Goal: Communication & Community: Participate in discussion

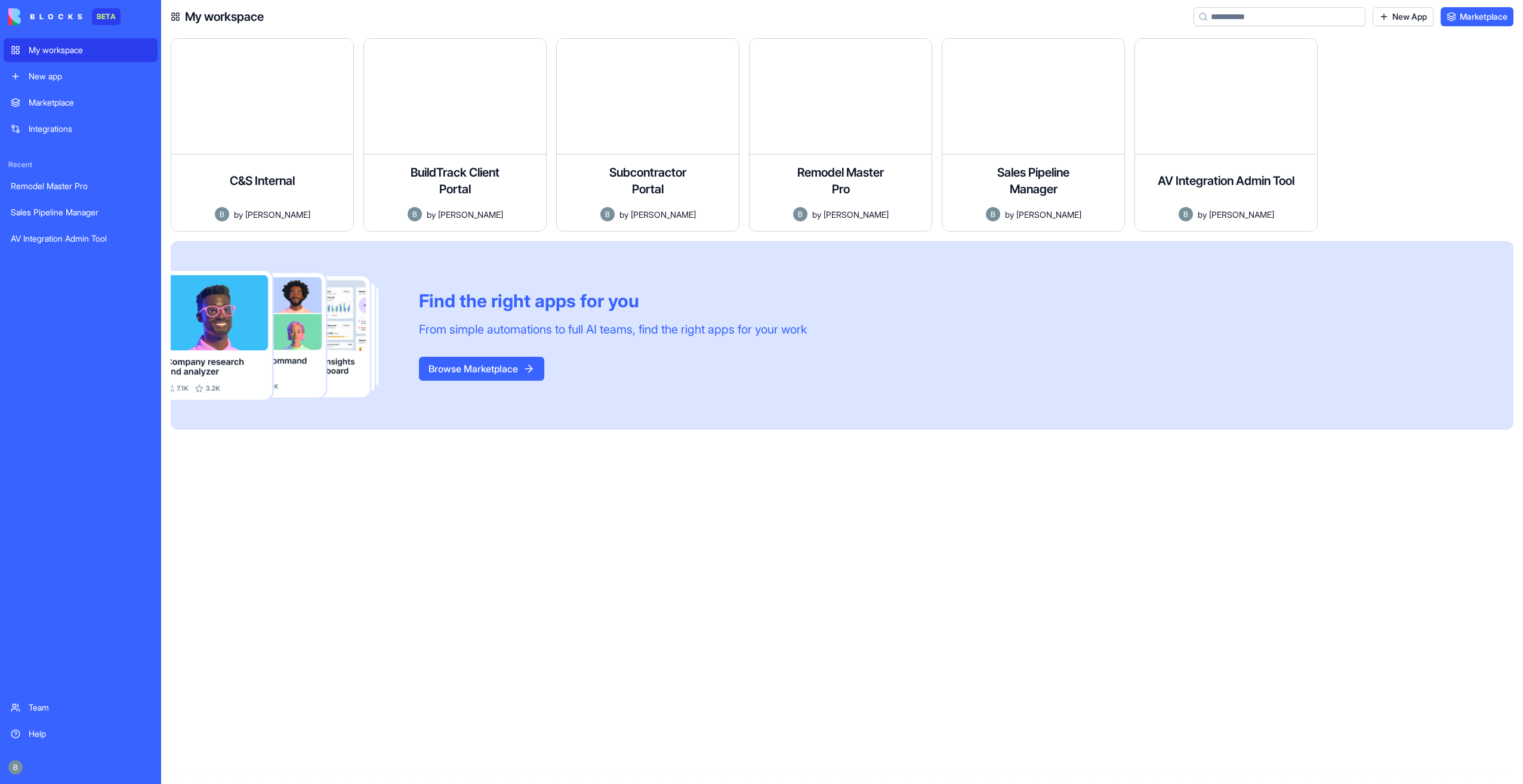
click at [80, 77] on div "New app" at bounding box center [90, 76] width 122 height 12
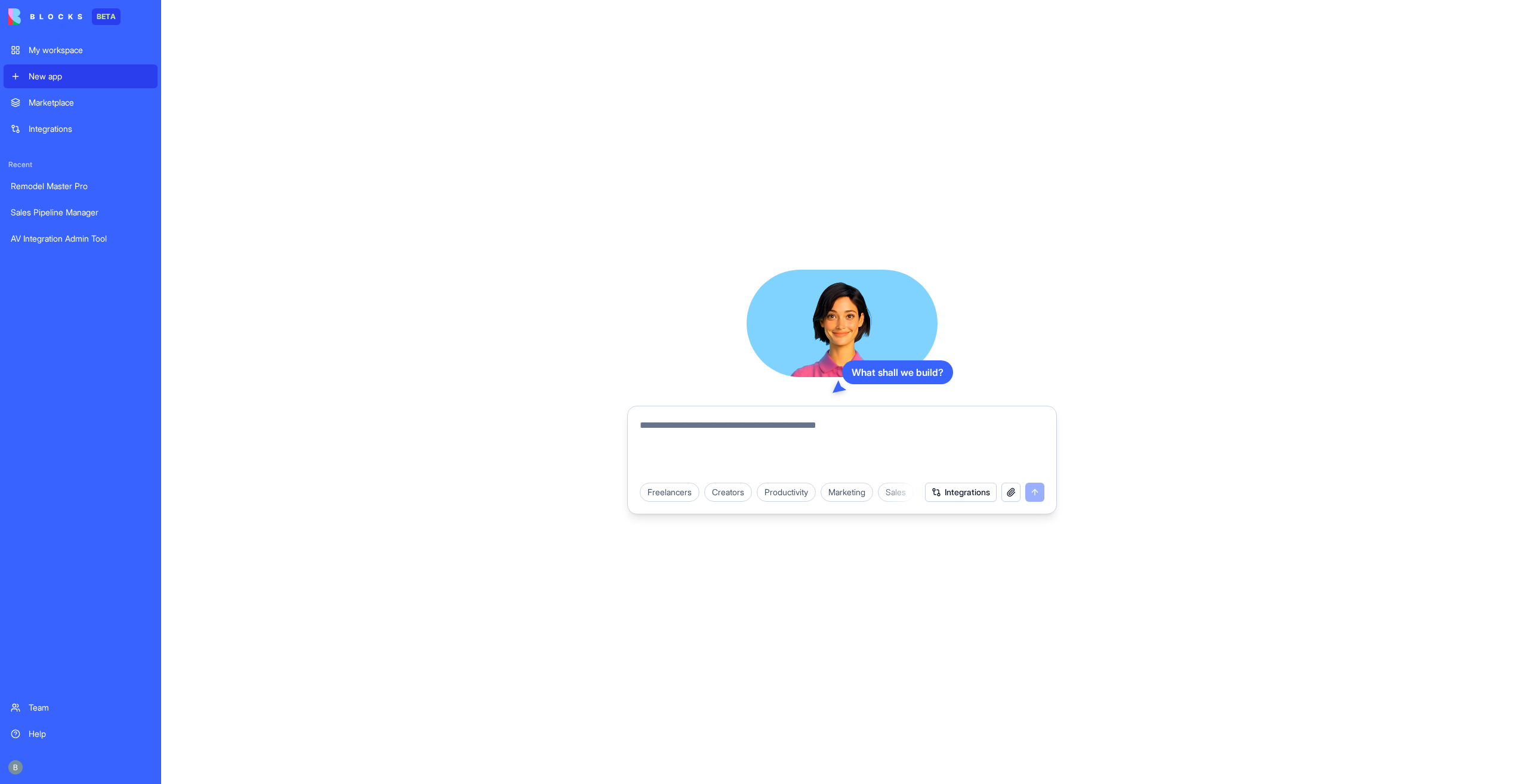
click at [687, 428] on textarea at bounding box center [842, 447] width 405 height 57
type textarea "**********"
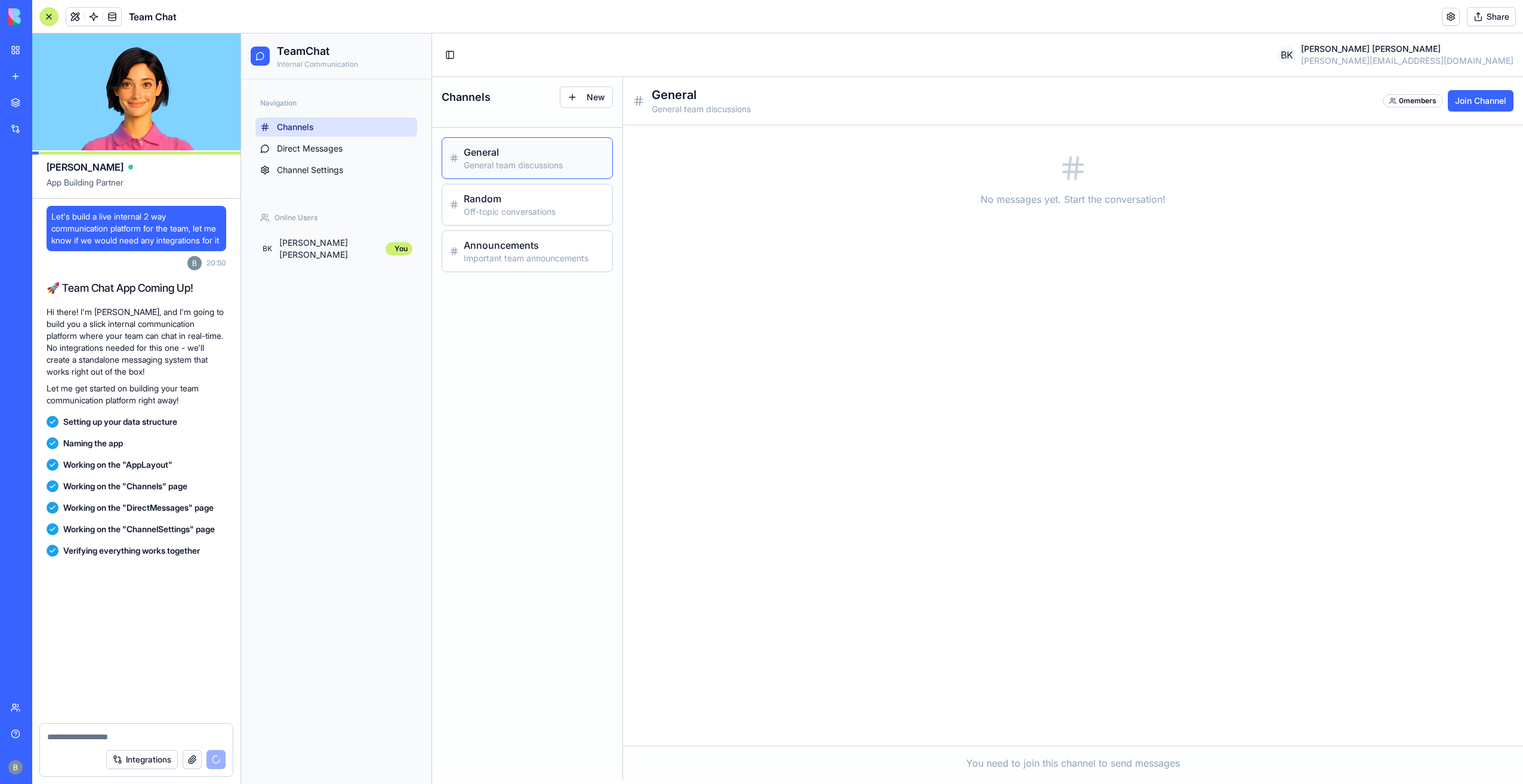
scroll to position [93, 0]
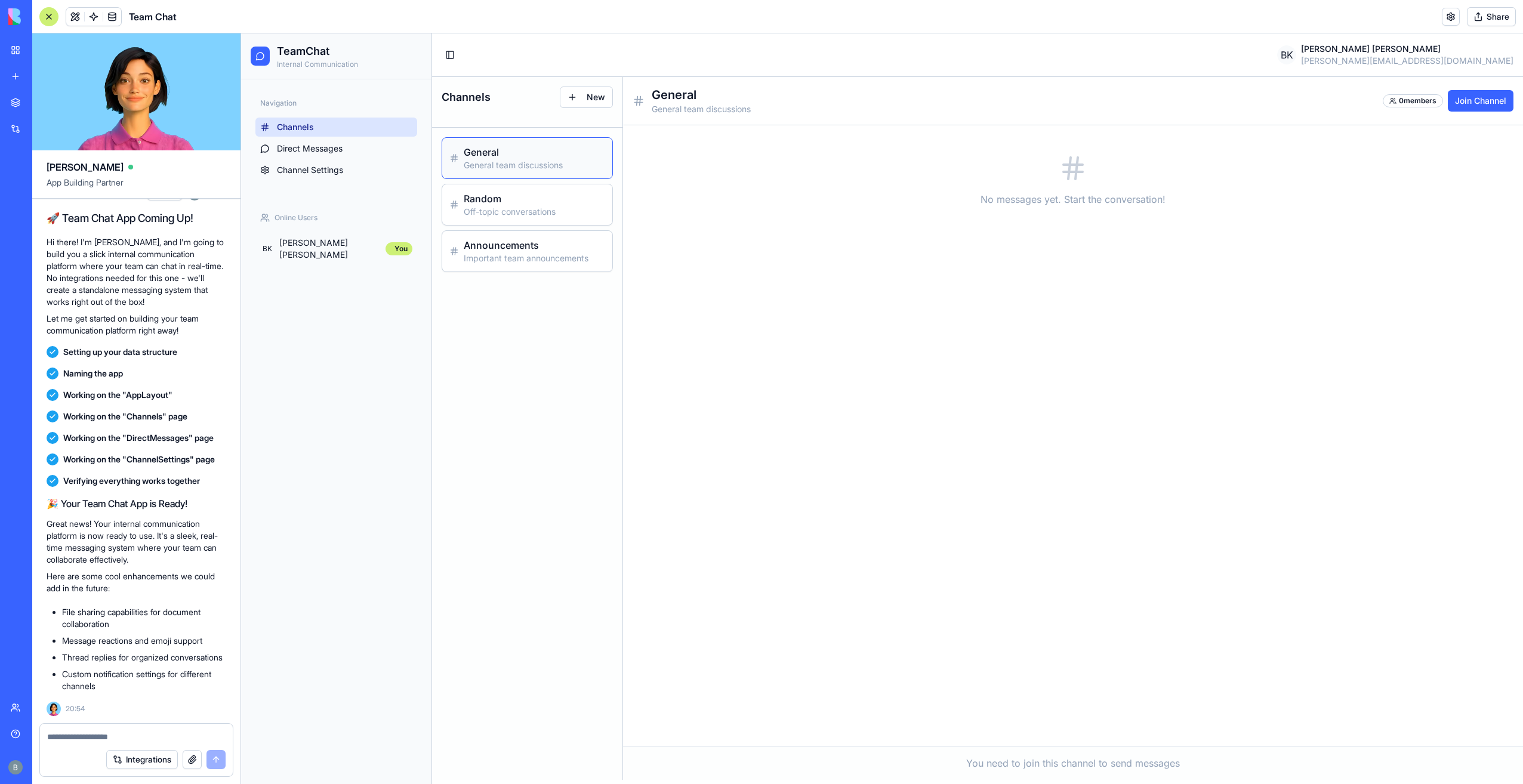
click at [451, 50] on button "Toggle Sidebar" at bounding box center [450, 55] width 17 height 17
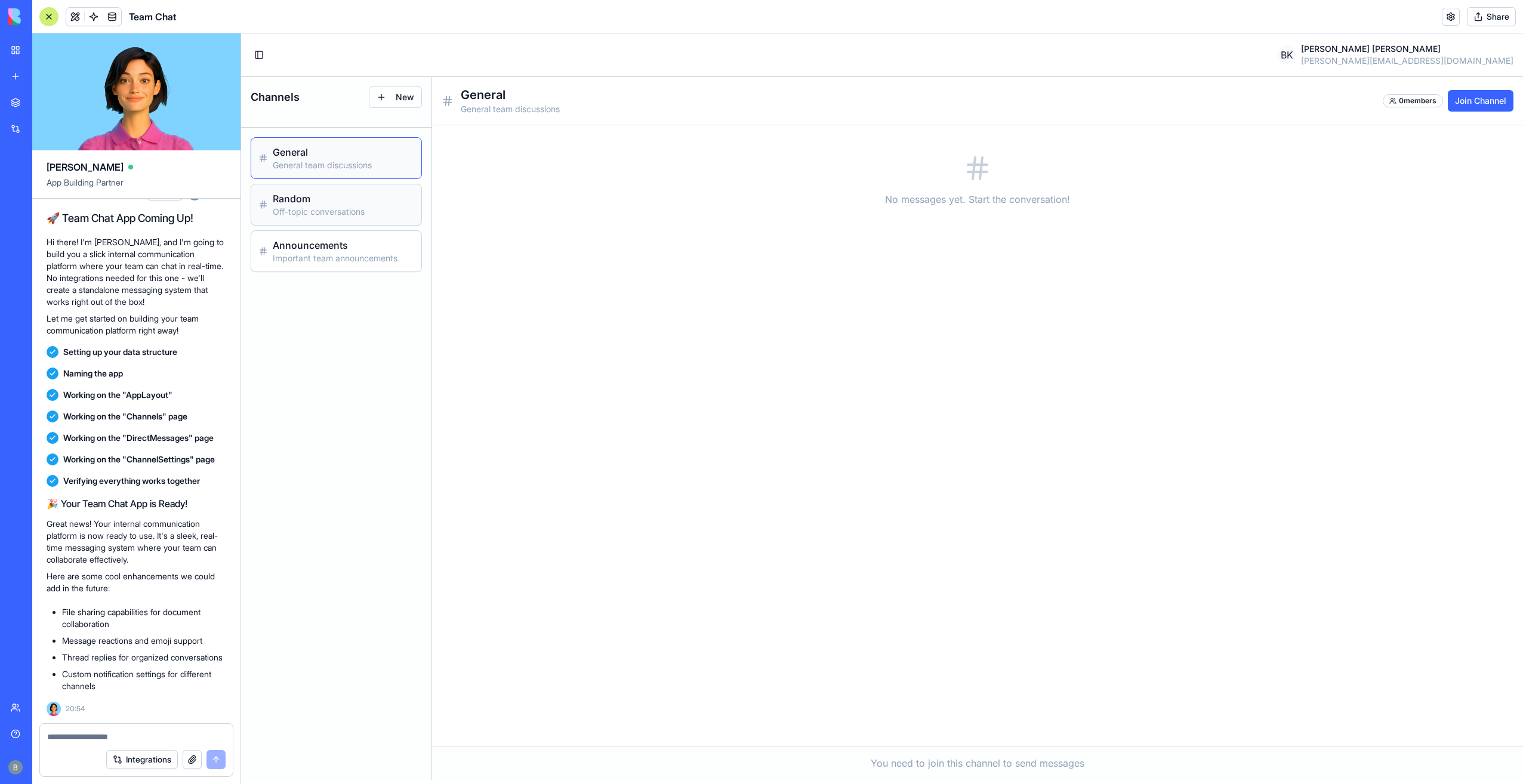
click at [325, 184] on div "Random Off-topic conversations" at bounding box center [336, 204] width 170 height 41
click at [336, 155] on h3 "General" at bounding box center [343, 152] width 141 height 14
click at [342, 202] on h3 "Random" at bounding box center [343, 199] width 141 height 14
click at [351, 238] on h3 "Announcements" at bounding box center [343, 245] width 141 height 14
drag, startPoint x: 412, startPoint y: 101, endPoint x: 855, endPoint y: 255, distance: 469.0
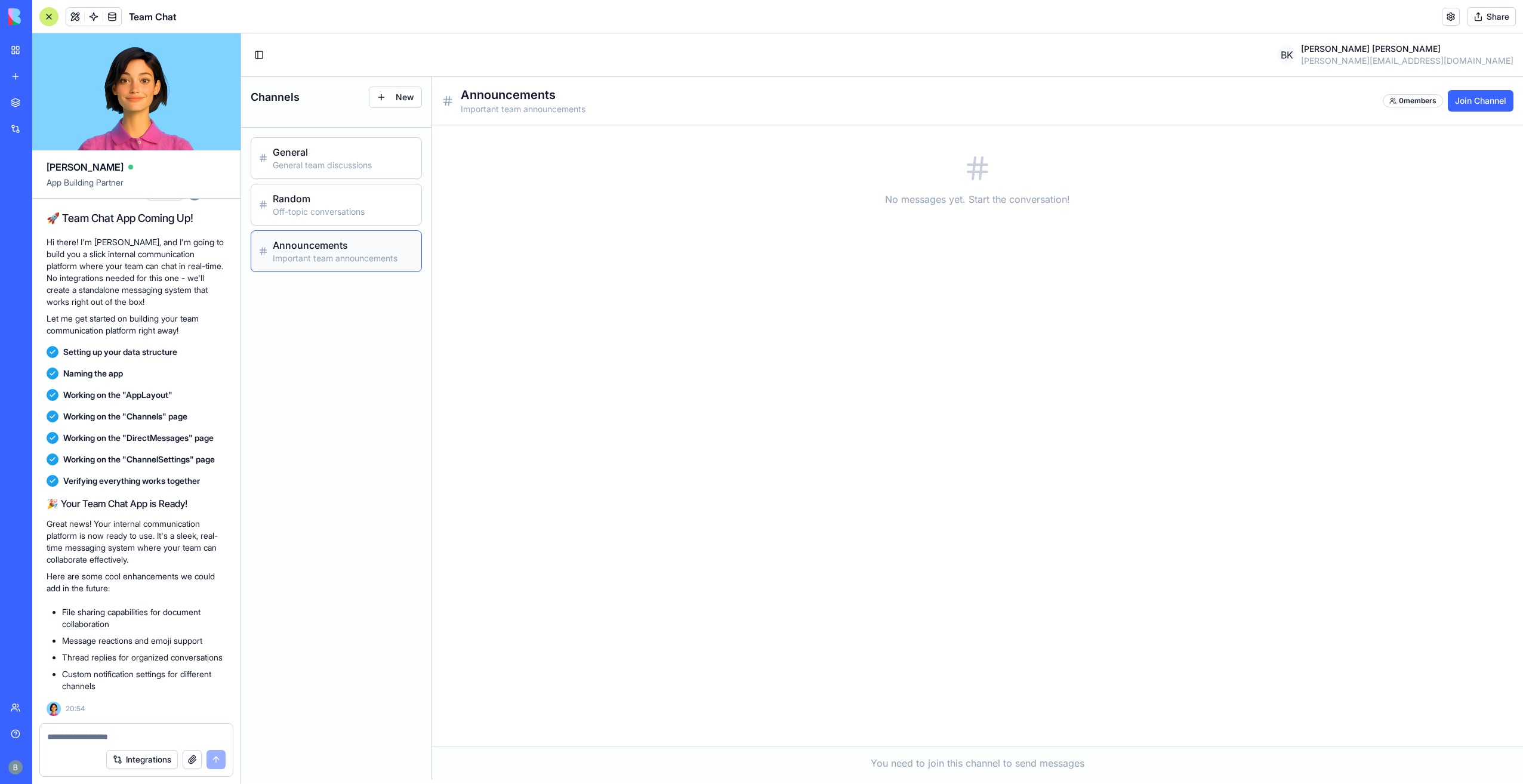
click at [839, 255] on div "Channels New General General team discussions Random Off-topic conversations An…" at bounding box center [882, 428] width 1282 height 703
click at [1463, 101] on button "Join Channel" at bounding box center [1480, 101] width 65 height 21
click at [1475, 105] on div "1 members" at bounding box center [1483, 101] width 58 height 13
drag, startPoint x: 1473, startPoint y: 96, endPoint x: 1461, endPoint y: 107, distance: 16.3
click at [1470, 98] on div "1 members" at bounding box center [1483, 101] width 58 height 13
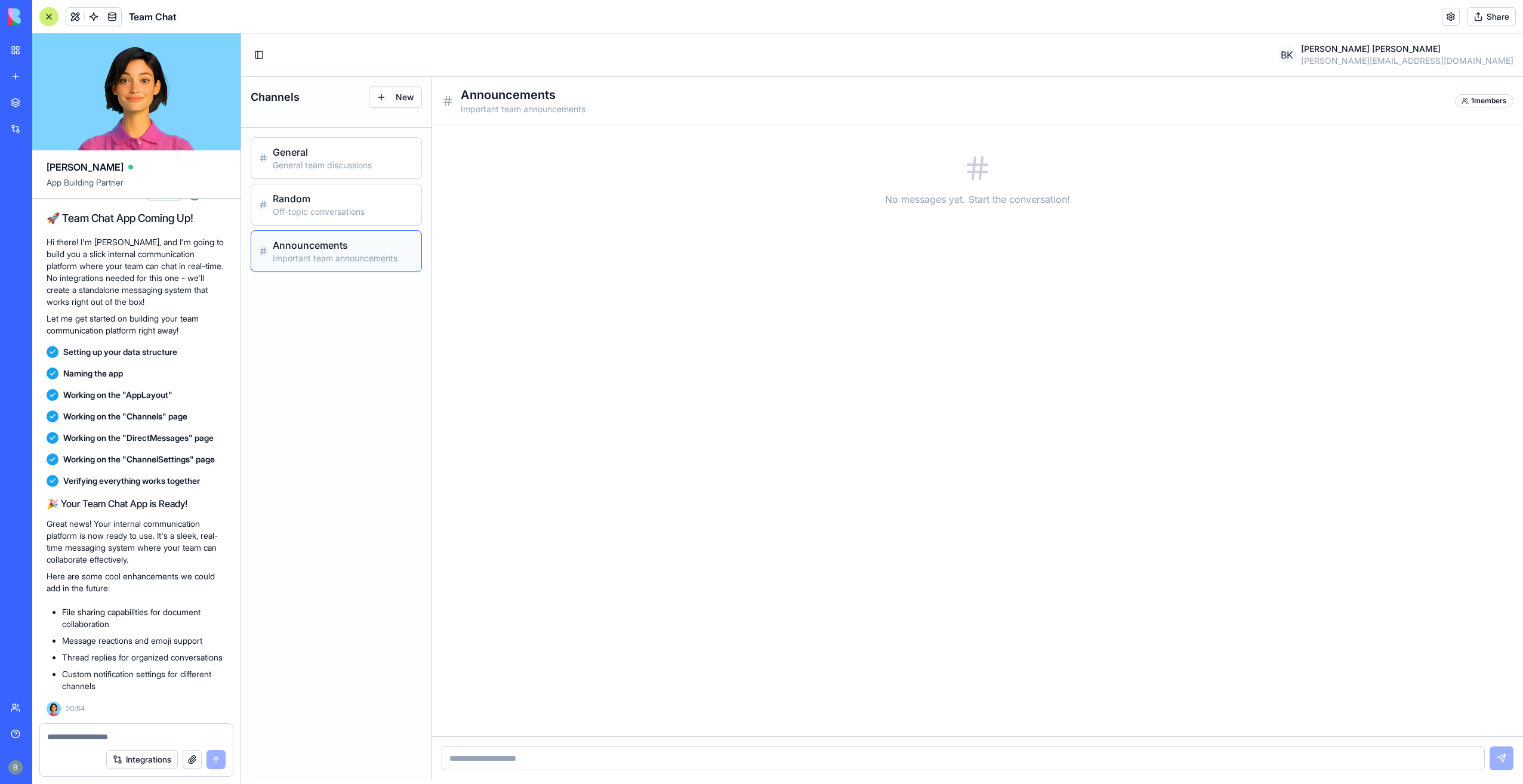
click at [785, 772] on div at bounding box center [978, 758] width 1091 height 43
click at [777, 761] on input at bounding box center [963, 758] width 1043 height 24
type input "****"
click at [451, 139] on span "BK" at bounding box center [451, 144] width 19 height 19
click at [105, 735] on textarea at bounding box center [136, 736] width 179 height 12
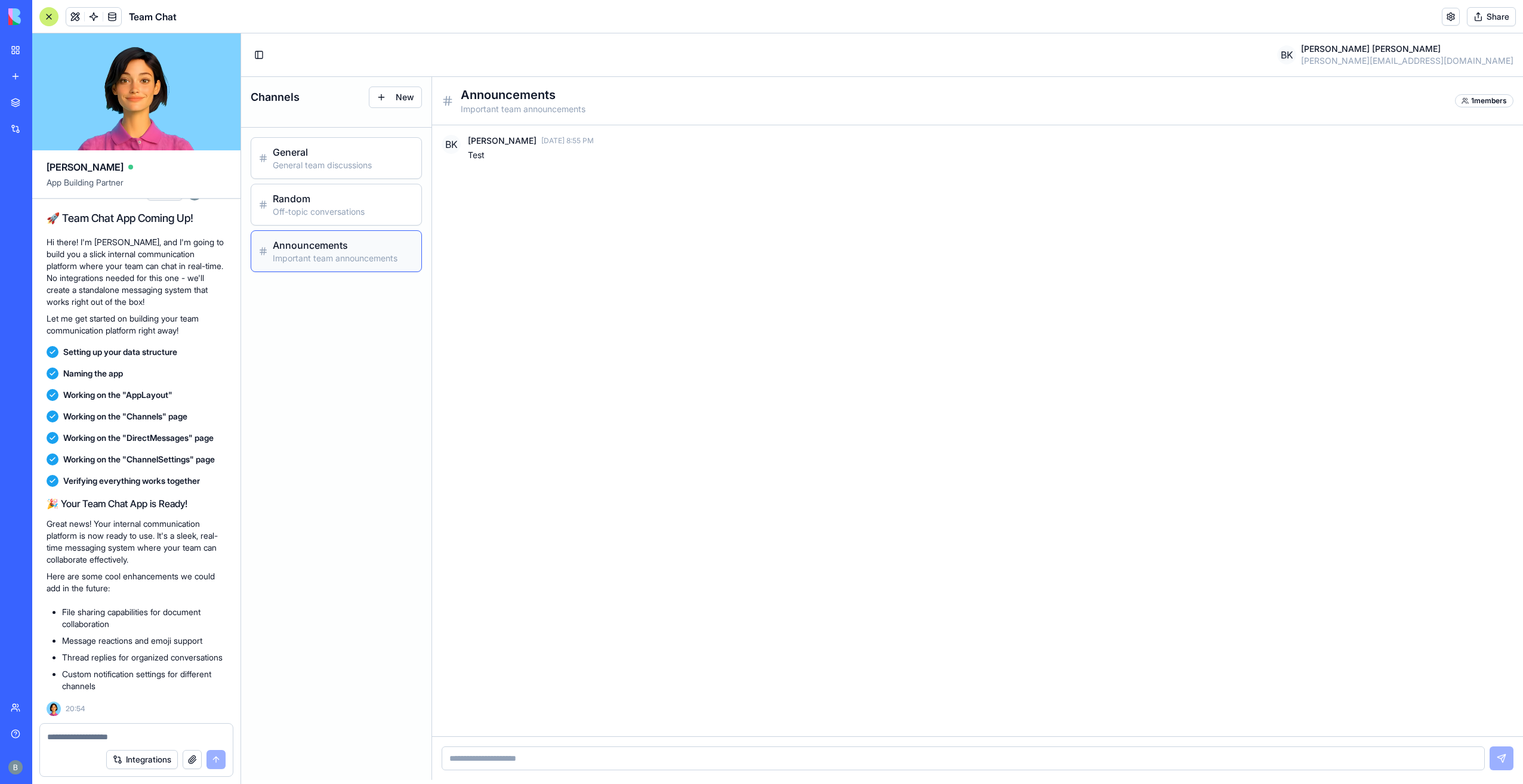
click at [105, 738] on textarea at bounding box center [136, 736] width 179 height 12
click at [104, 741] on textarea at bounding box center [136, 736] width 179 height 12
type textarea "**********"
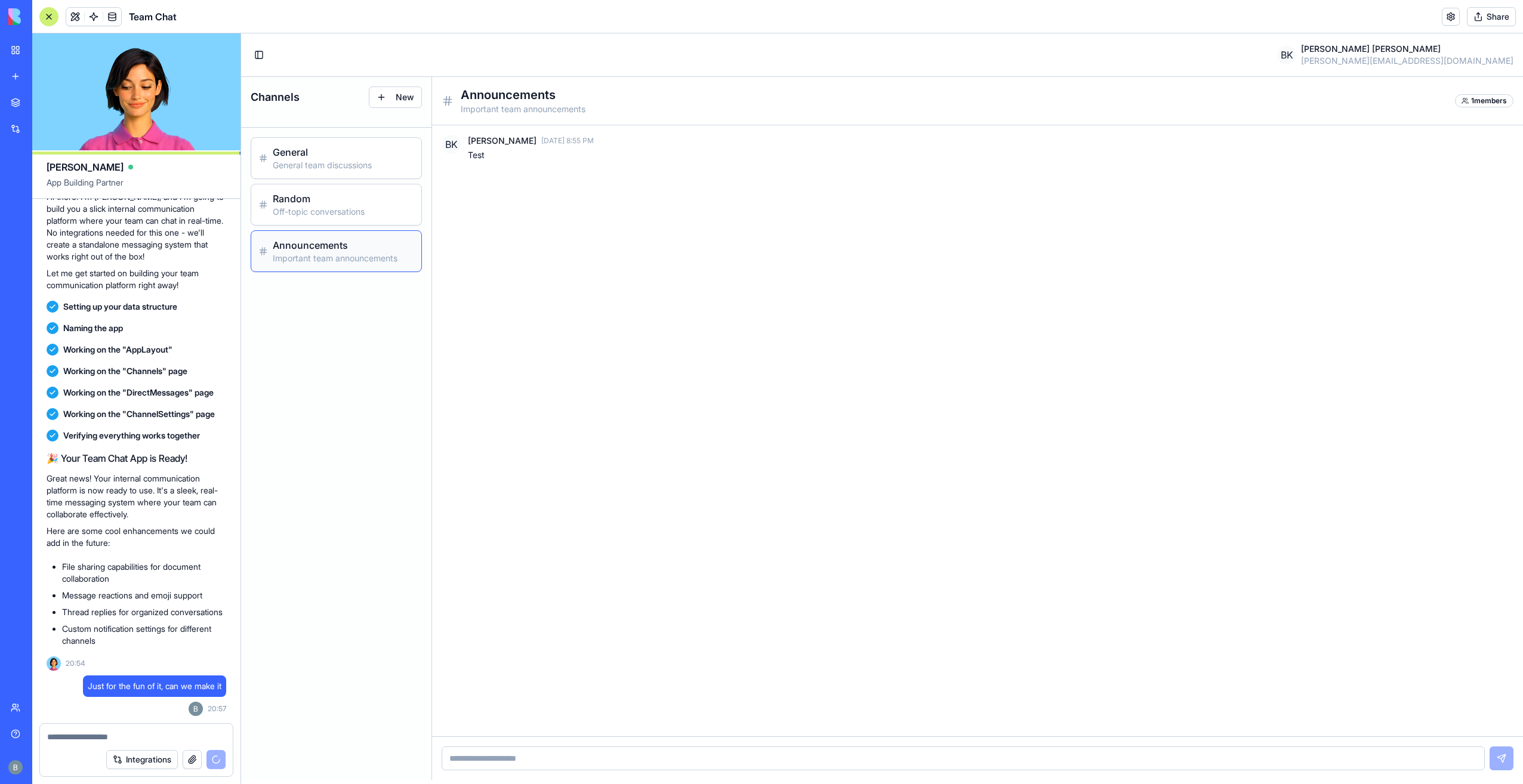
click at [175, 738] on textarea at bounding box center [136, 736] width 179 height 12
click at [187, 730] on div at bounding box center [136, 733] width 193 height 19
drag, startPoint x: 216, startPoint y: 756, endPoint x: 241, endPoint y: 754, distance: 25.1
click at [217, 756] on div "Integrations" at bounding box center [166, 760] width 119 height 19
click at [134, 730] on div at bounding box center [136, 733] width 193 height 19
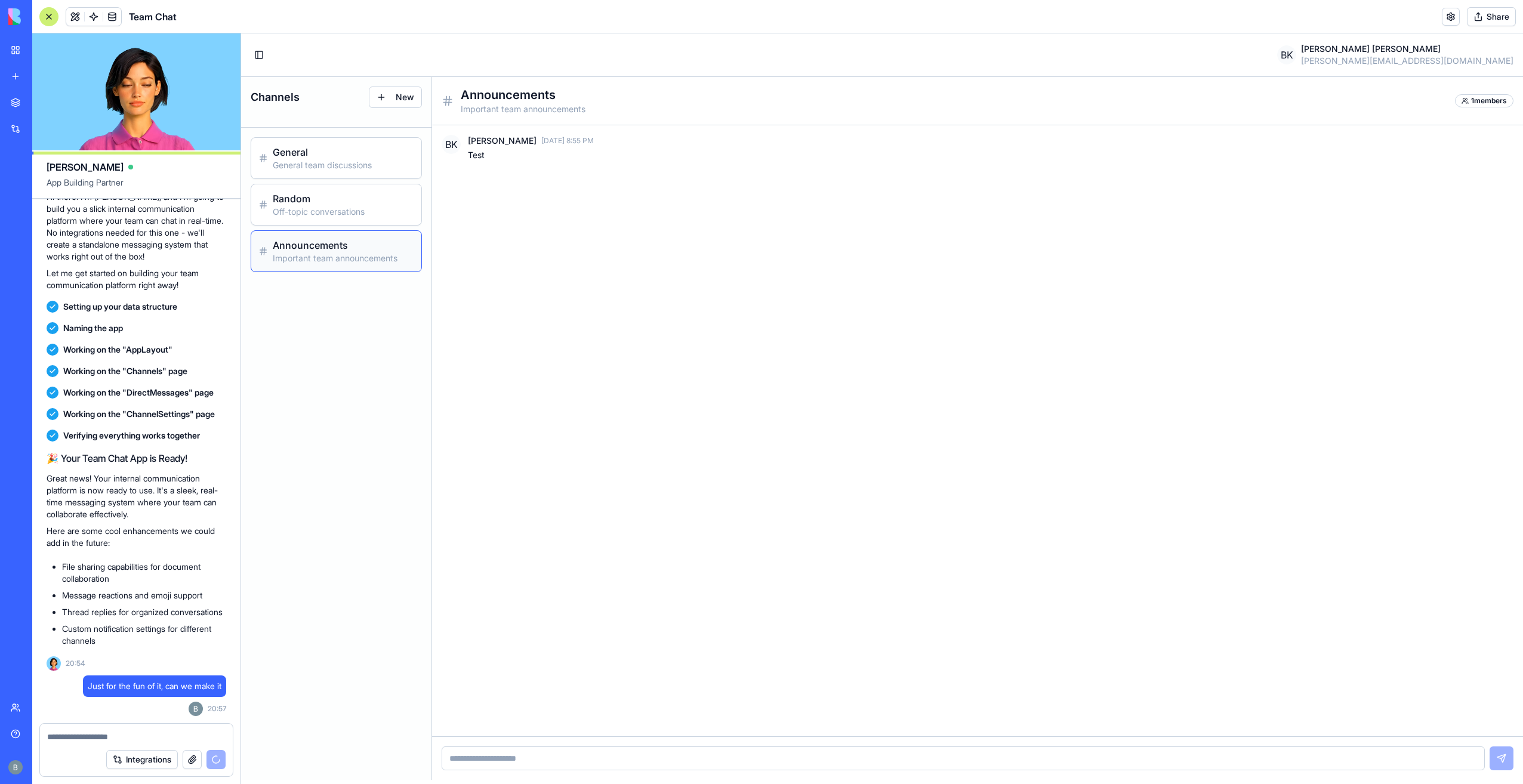
click at [132, 734] on div at bounding box center [136, 733] width 193 height 19
click at [122, 742] on form "Integrations" at bounding box center [136, 749] width 194 height 53
click at [120, 736] on textarea at bounding box center [136, 736] width 179 height 12
click at [116, 727] on div at bounding box center [136, 733] width 193 height 19
click at [111, 734] on textarea at bounding box center [136, 736] width 179 height 12
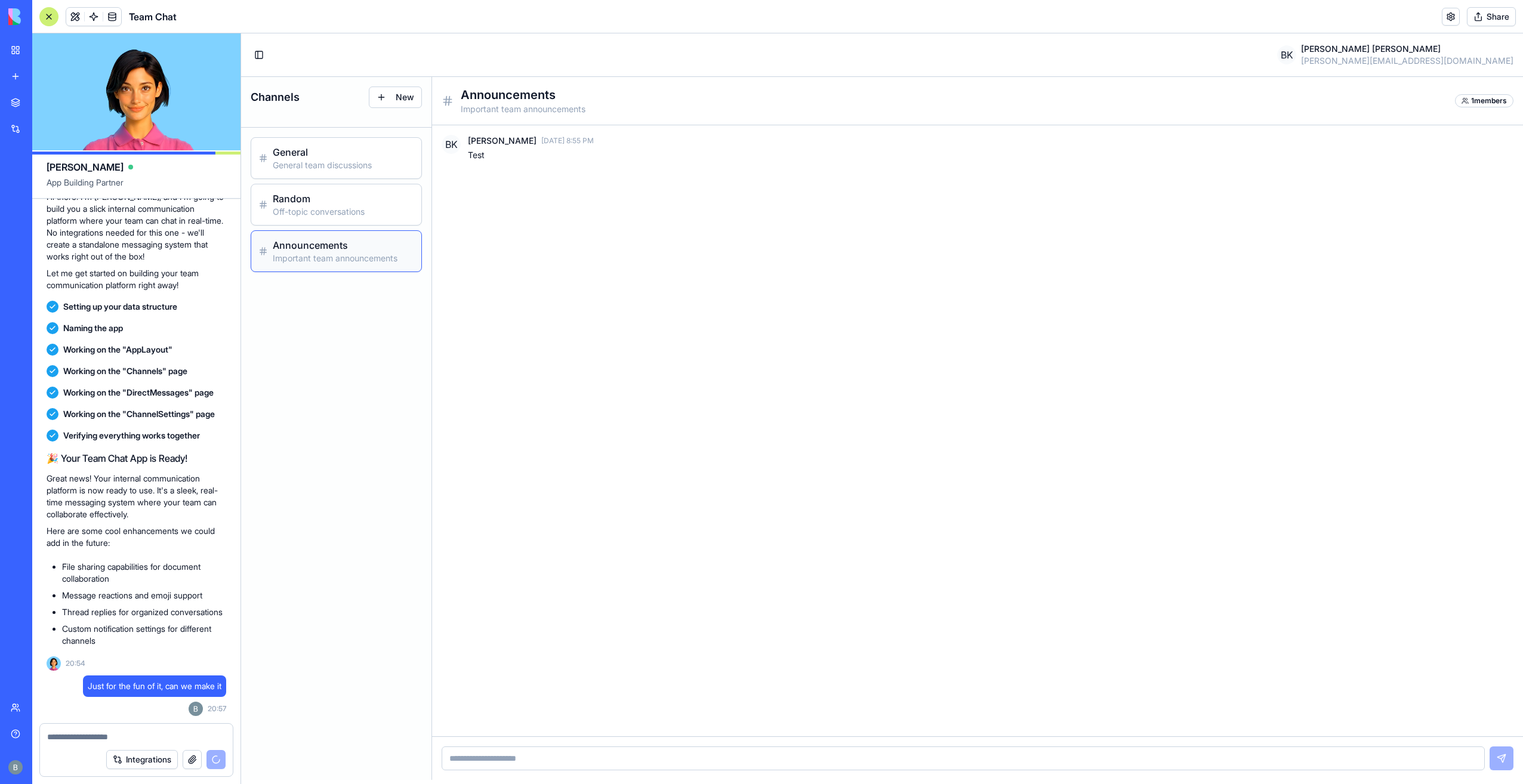
scroll to position [386, 0]
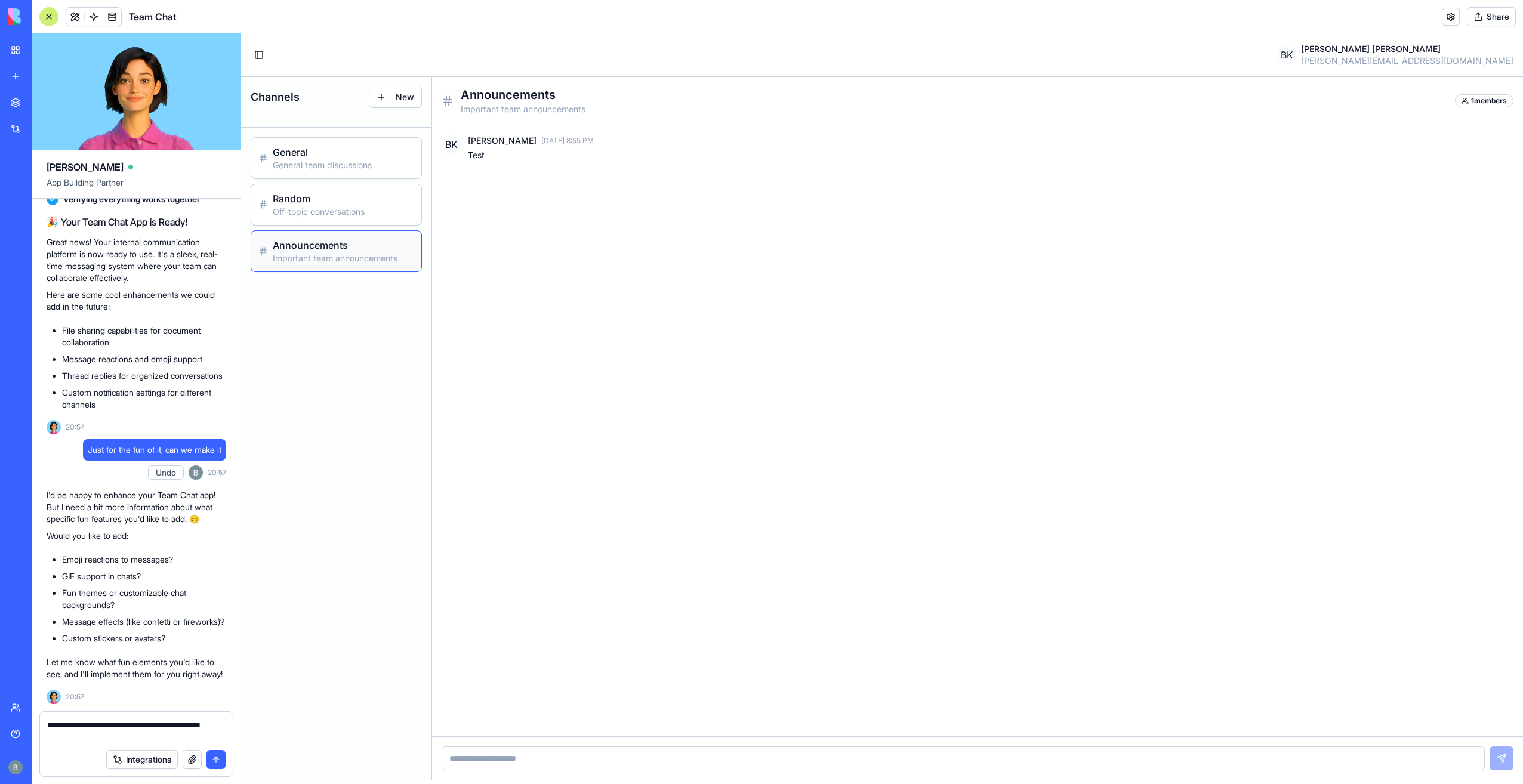
type textarea "**********"
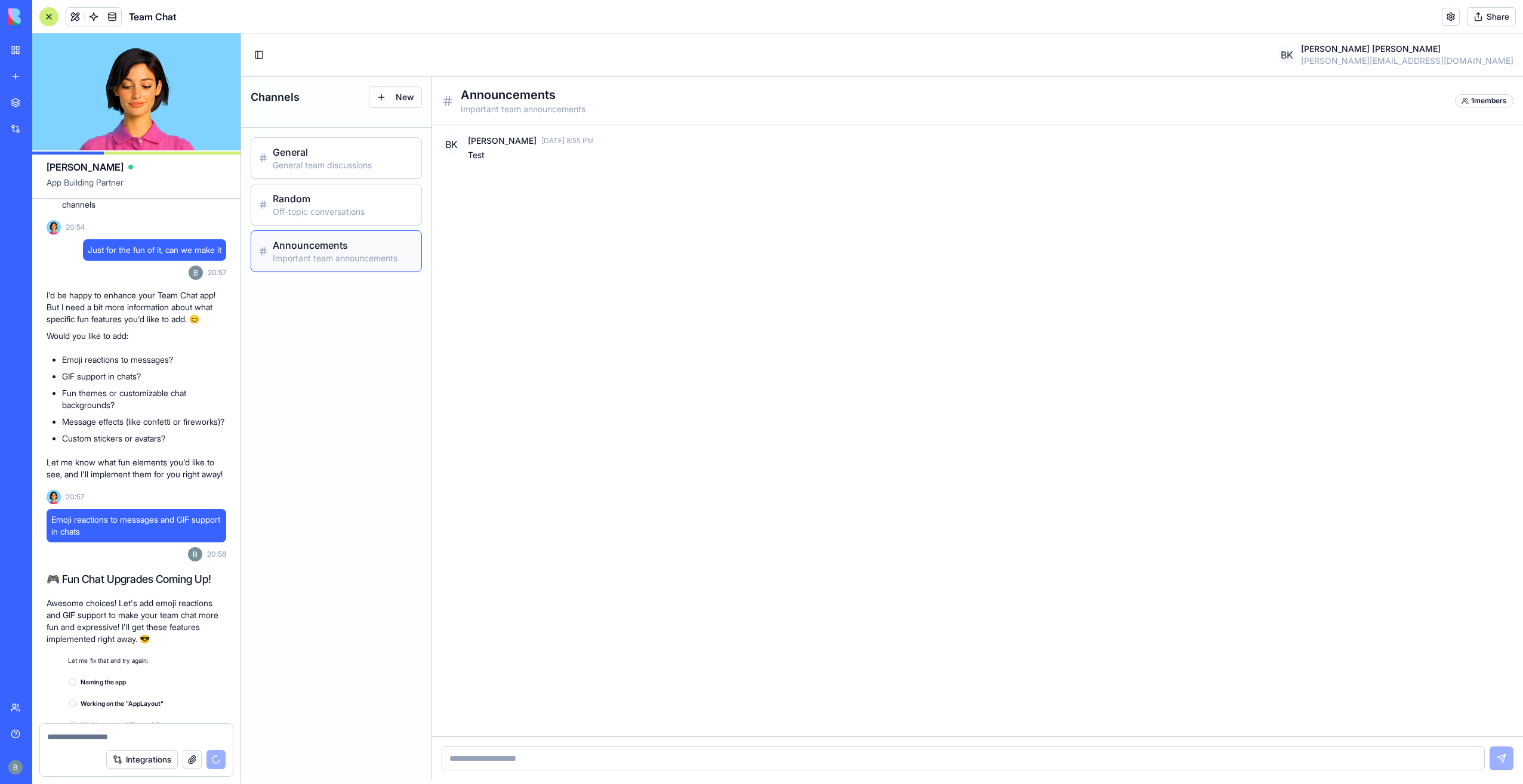
scroll to position [659, 0]
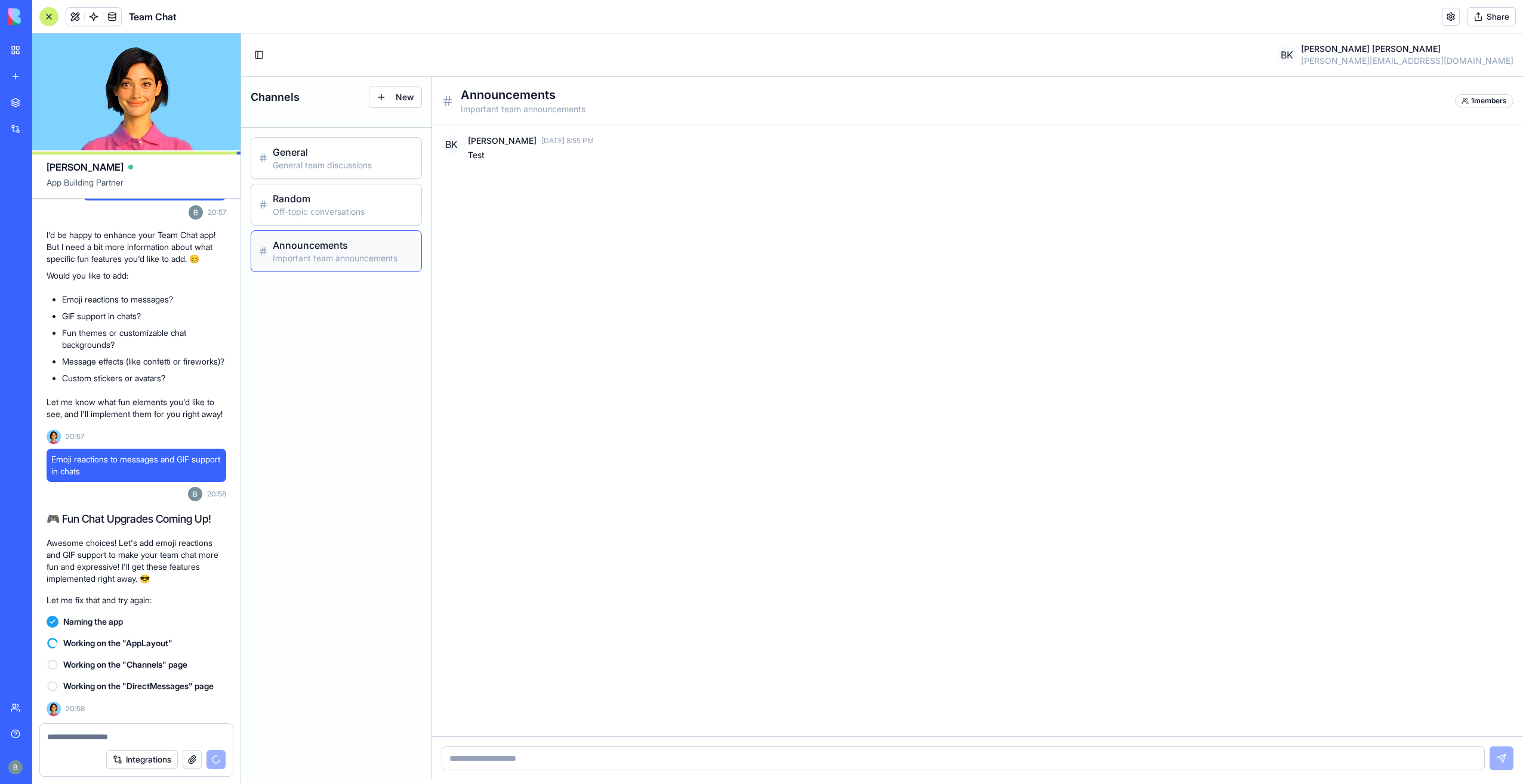
click at [1461, 97] on icon at bounding box center [1465, 101] width 7 height 7
click at [1465, 99] on icon at bounding box center [1465, 101] width 7 height 7
click at [1466, 100] on icon at bounding box center [1465, 101] width 7 height 7
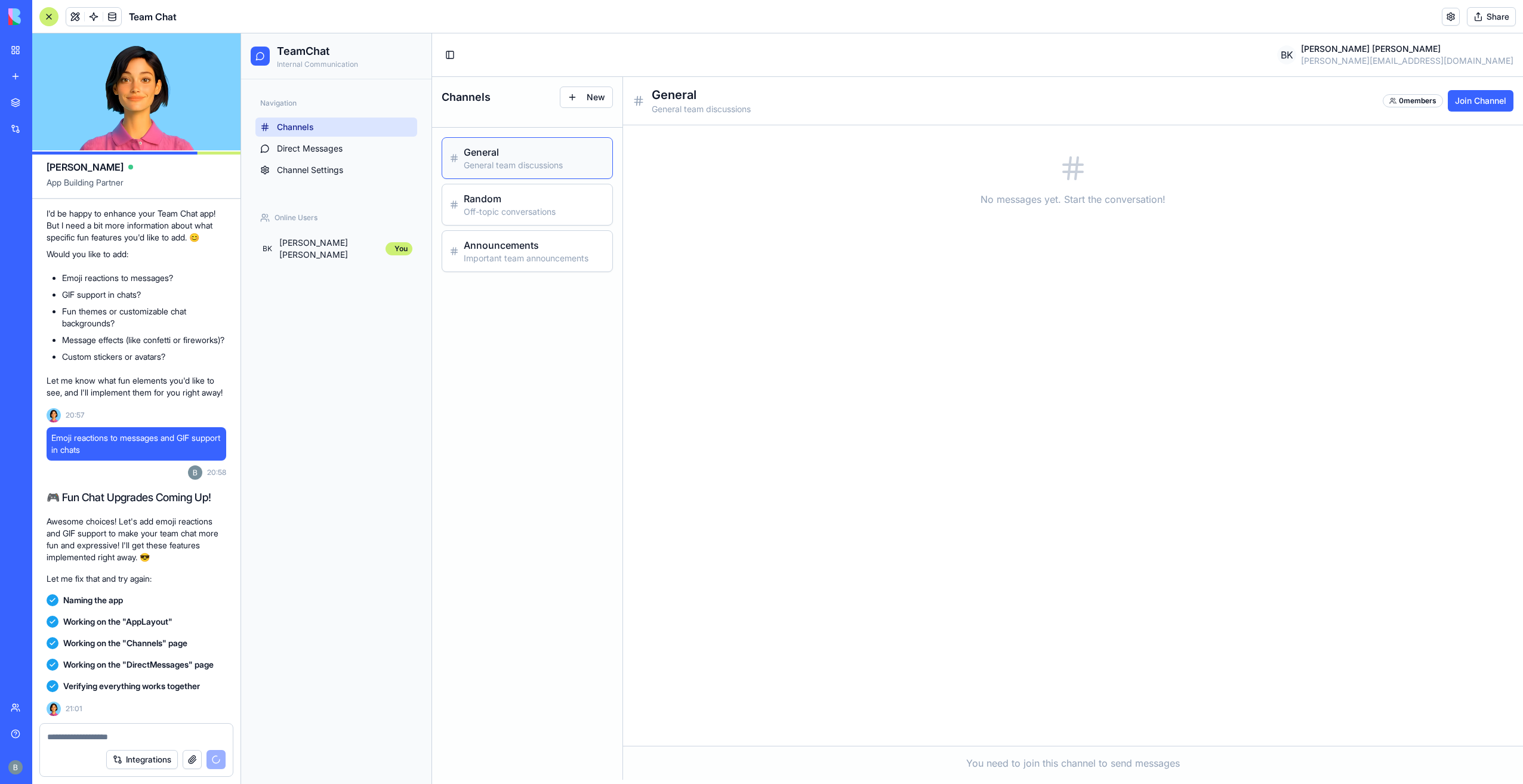
scroll to position [1007, 0]
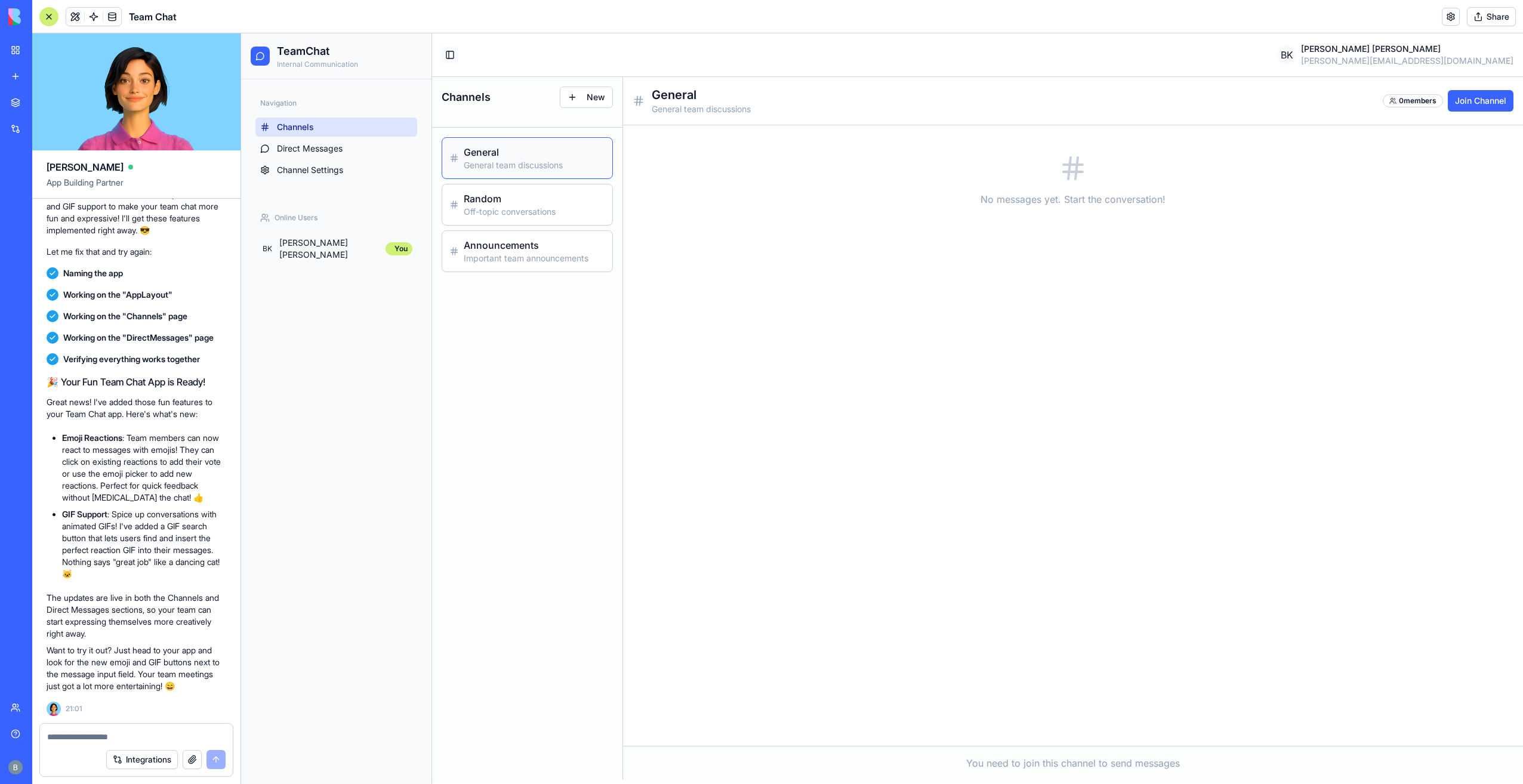
click at [447, 53] on button "Toggle Sidebar" at bounding box center [450, 55] width 17 height 17
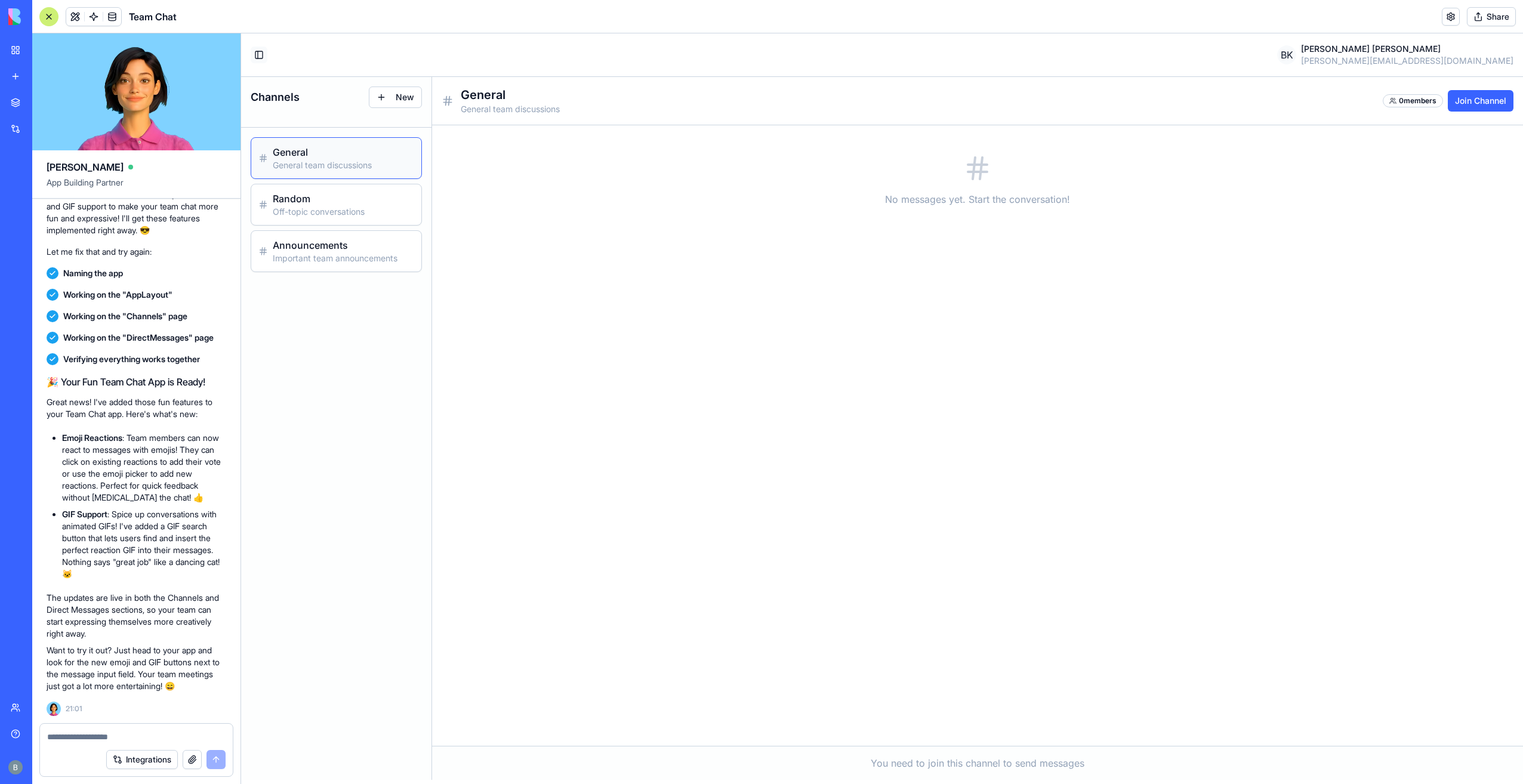
click at [258, 58] on button "Toggle Sidebar" at bounding box center [259, 55] width 17 height 17
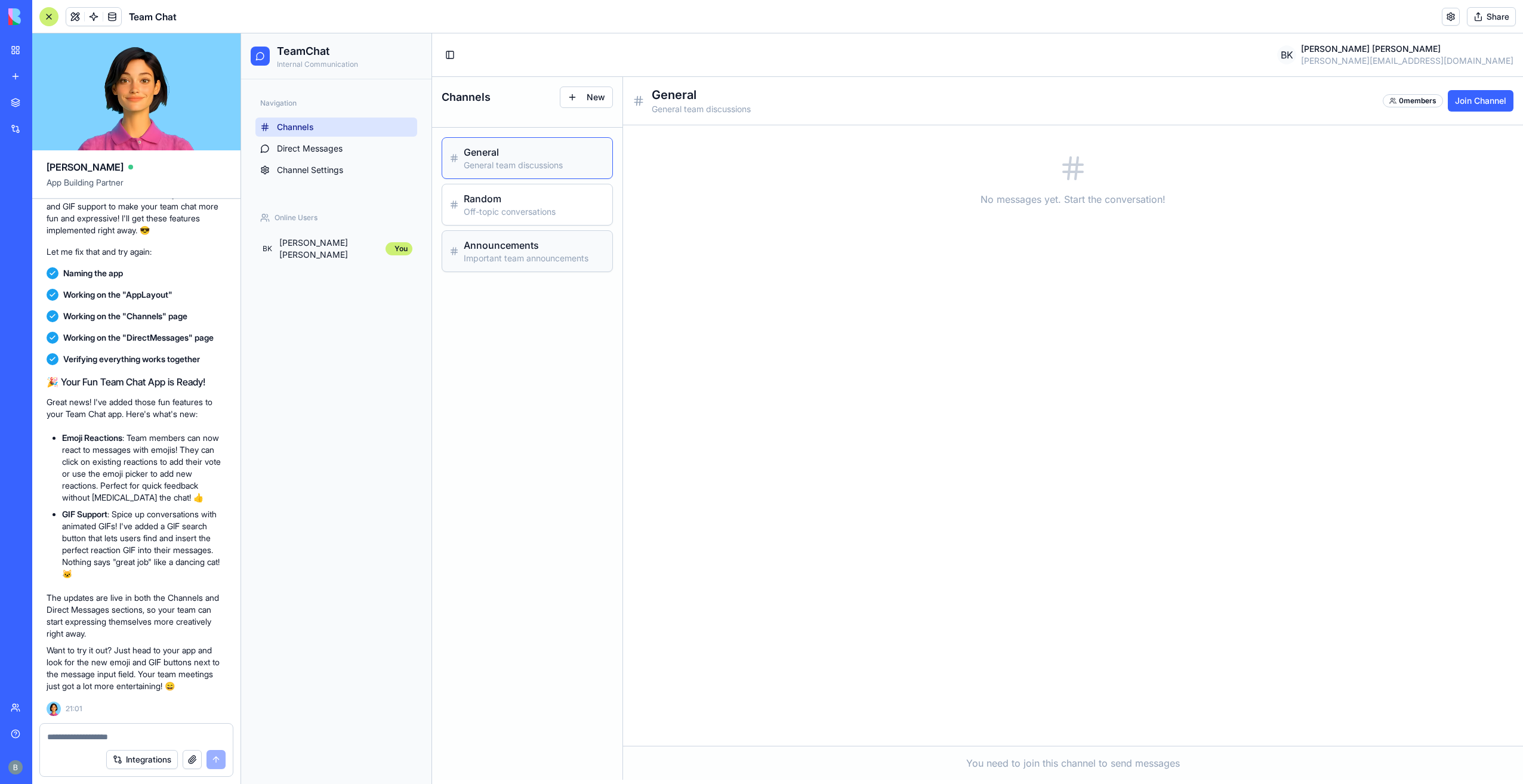
click at [506, 244] on h3 "Announcements" at bounding box center [534, 245] width 141 height 14
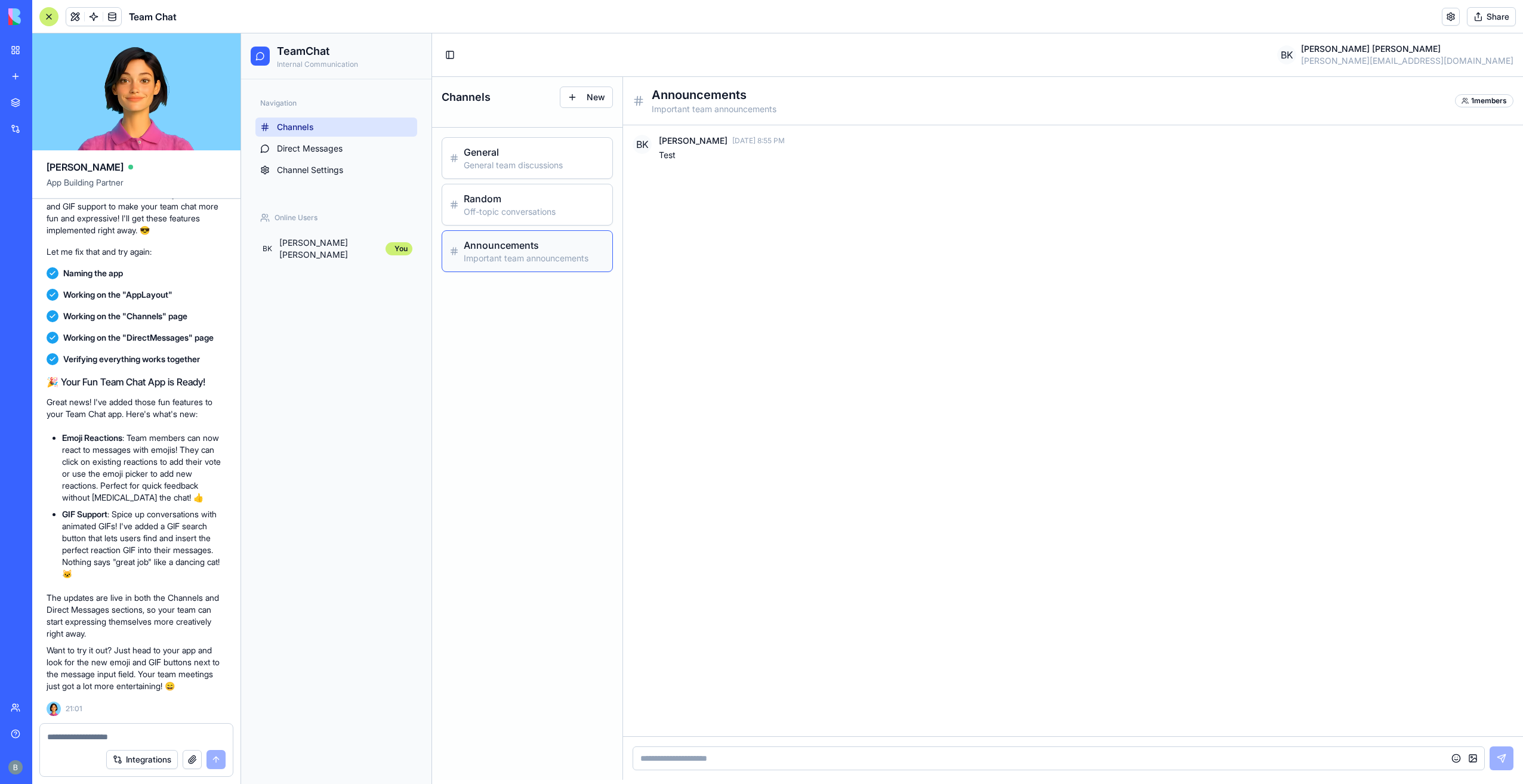
click at [680, 146] on span "[PERSON_NAME]" at bounding box center [693, 141] width 68 height 12
click at [653, 118] on div "Announcements Important team announcements 1 members" at bounding box center [1073, 101] width 900 height 48
click at [493, 169] on p "General team discussions" at bounding box center [534, 165] width 141 height 12
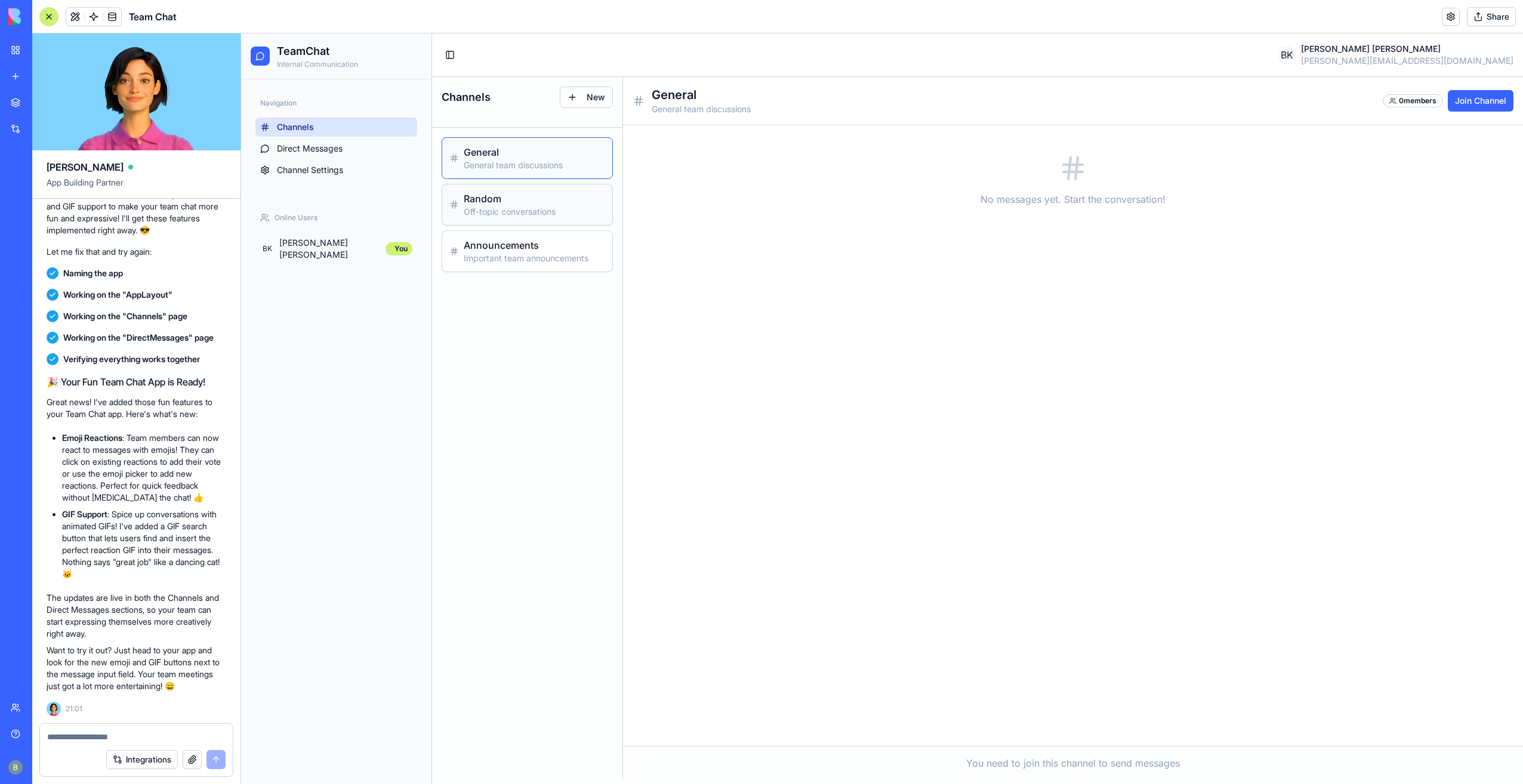
click at [491, 217] on div "Random Off-topic conversations" at bounding box center [527, 204] width 170 height 41
click at [85, 737] on textarea at bounding box center [136, 736] width 179 height 12
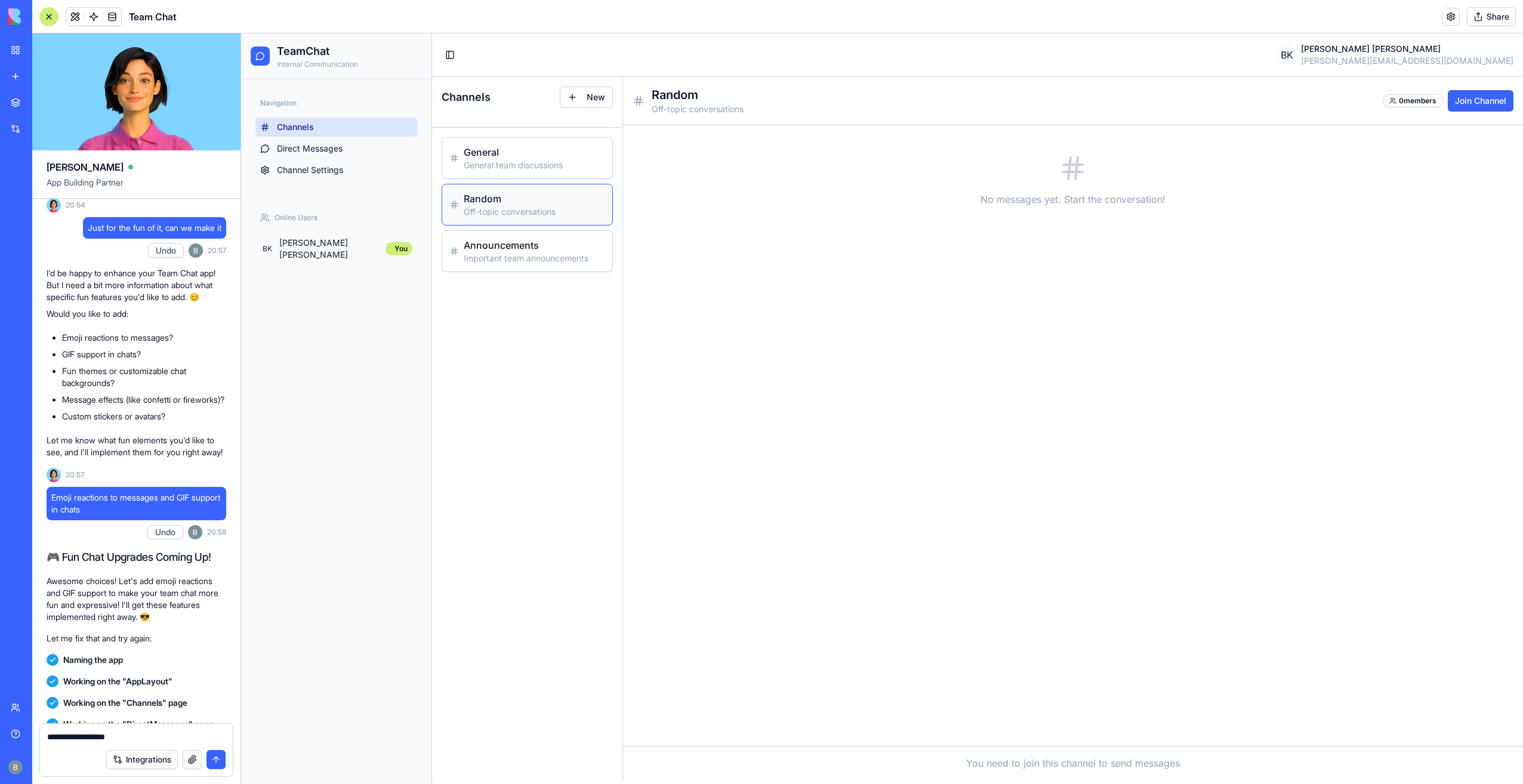
scroll to position [470, 0]
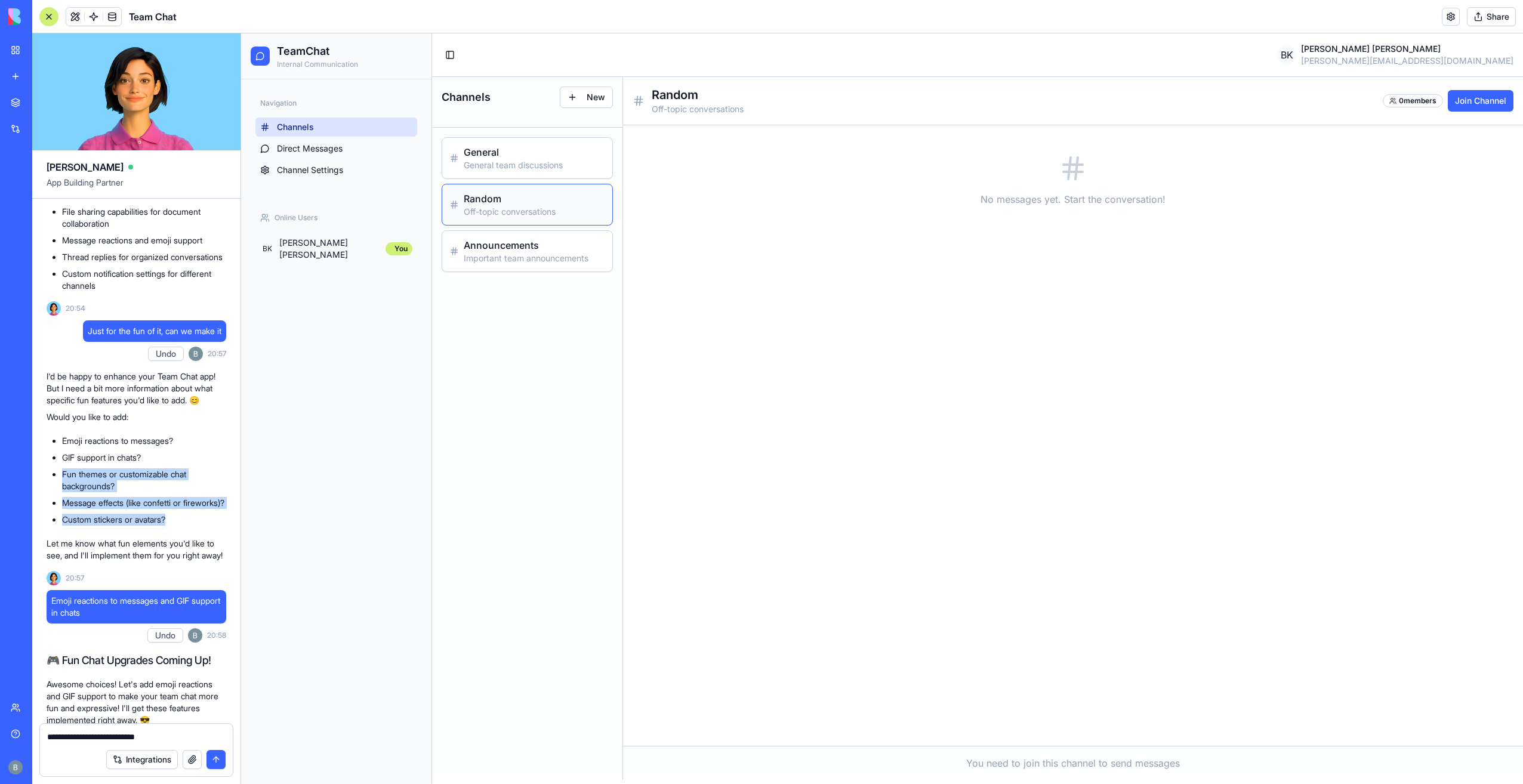
drag, startPoint x: 64, startPoint y: 499, endPoint x: 198, endPoint y: 561, distance: 147.6
click at [198, 526] on ul "Emoji reactions to messages? GIF support in chats? Fun themes or customizable c…" at bounding box center [136, 480] width 180 height 90
copy ul "Fun themes or customizable chat backgrounds? Message effects (like confetti or …"
drag, startPoint x: 177, startPoint y: 740, endPoint x: 116, endPoint y: 743, distance: 61.1
click at [116, 743] on form "**********" at bounding box center [136, 749] width 194 height 53
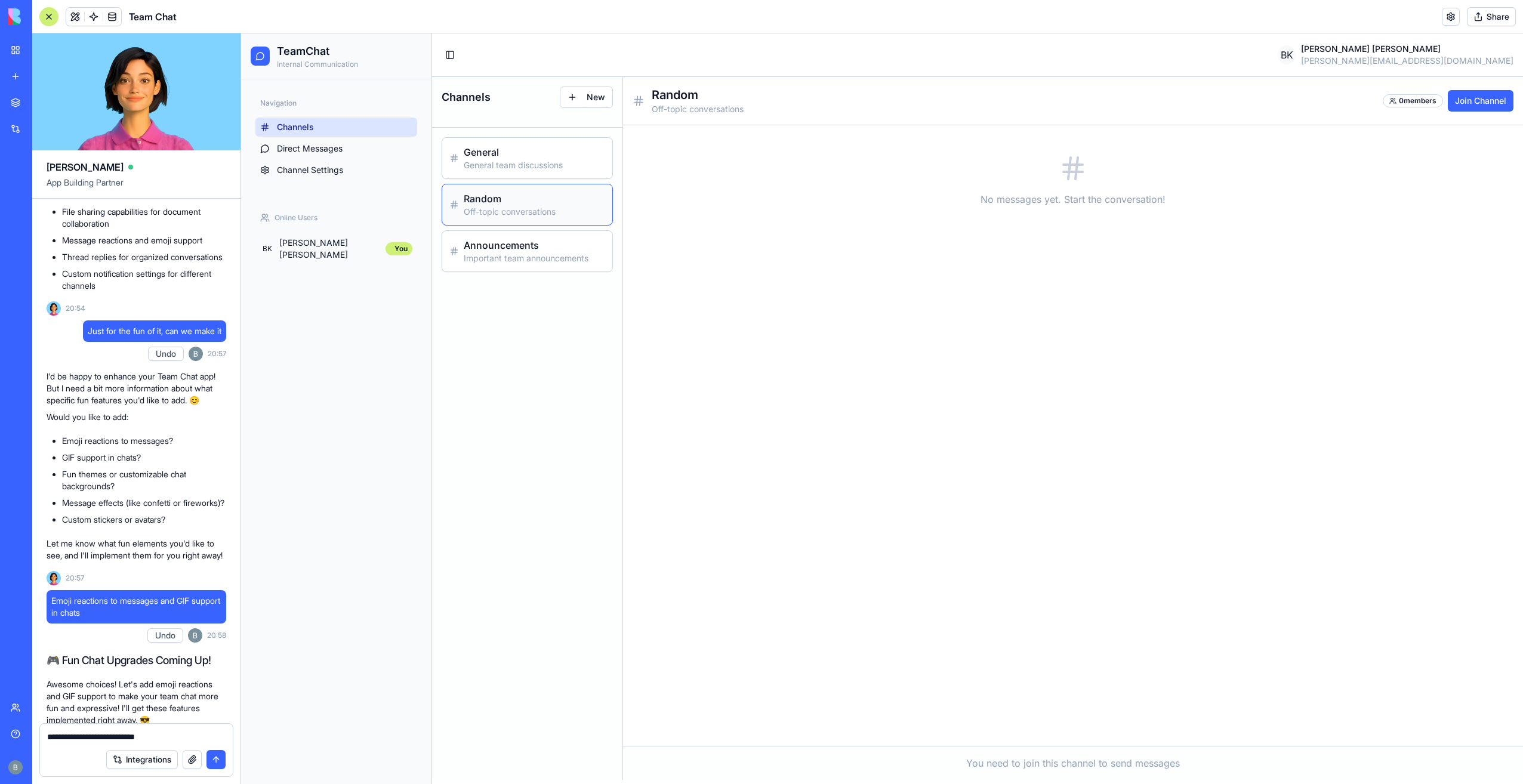
paste textarea "**********"
type textarea "**********"
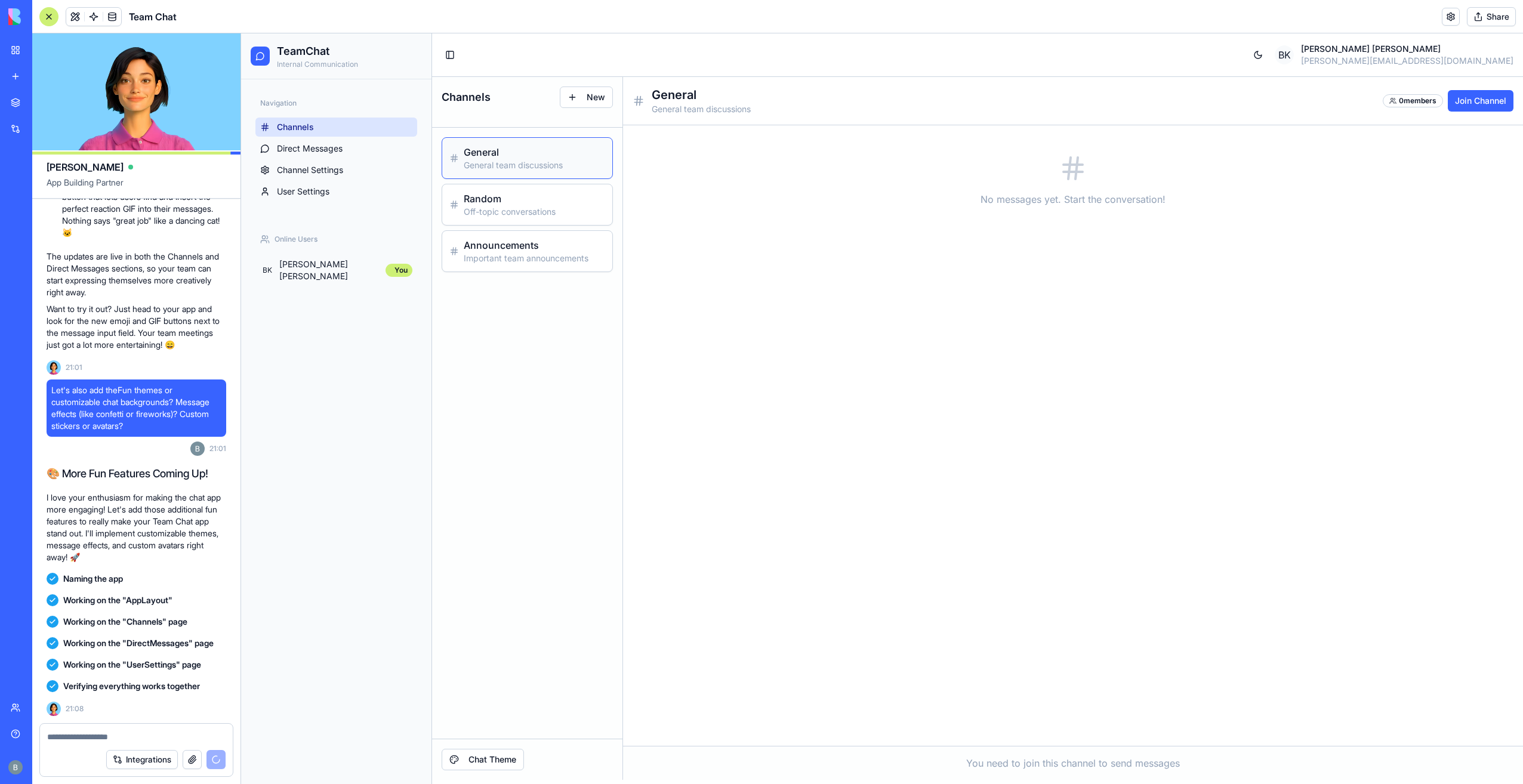
scroll to position [1819, 0]
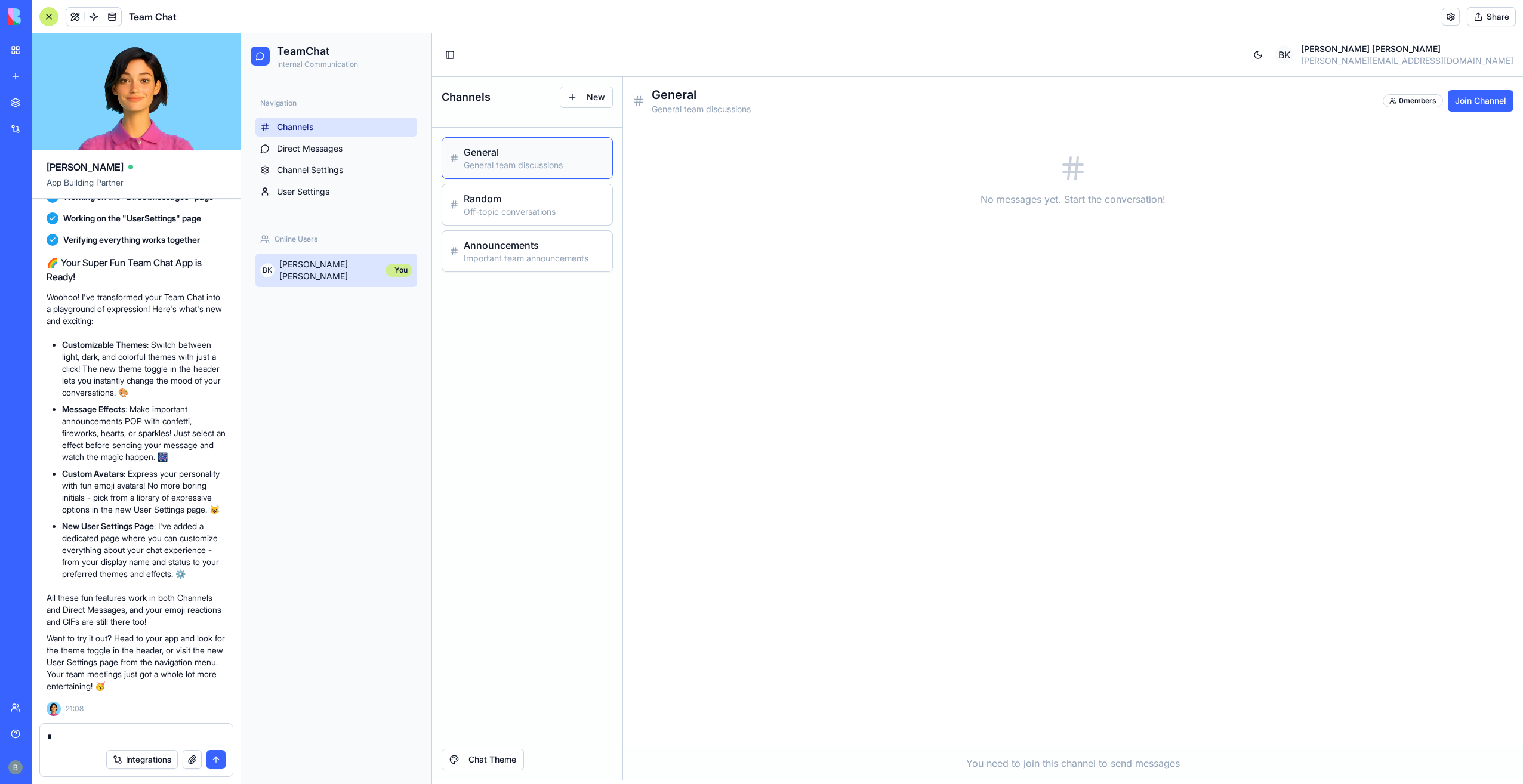
type textarea "*"
click at [389, 271] on div "You" at bounding box center [399, 270] width 27 height 13
click at [334, 178] on link "Channel Settings" at bounding box center [336, 170] width 161 height 19
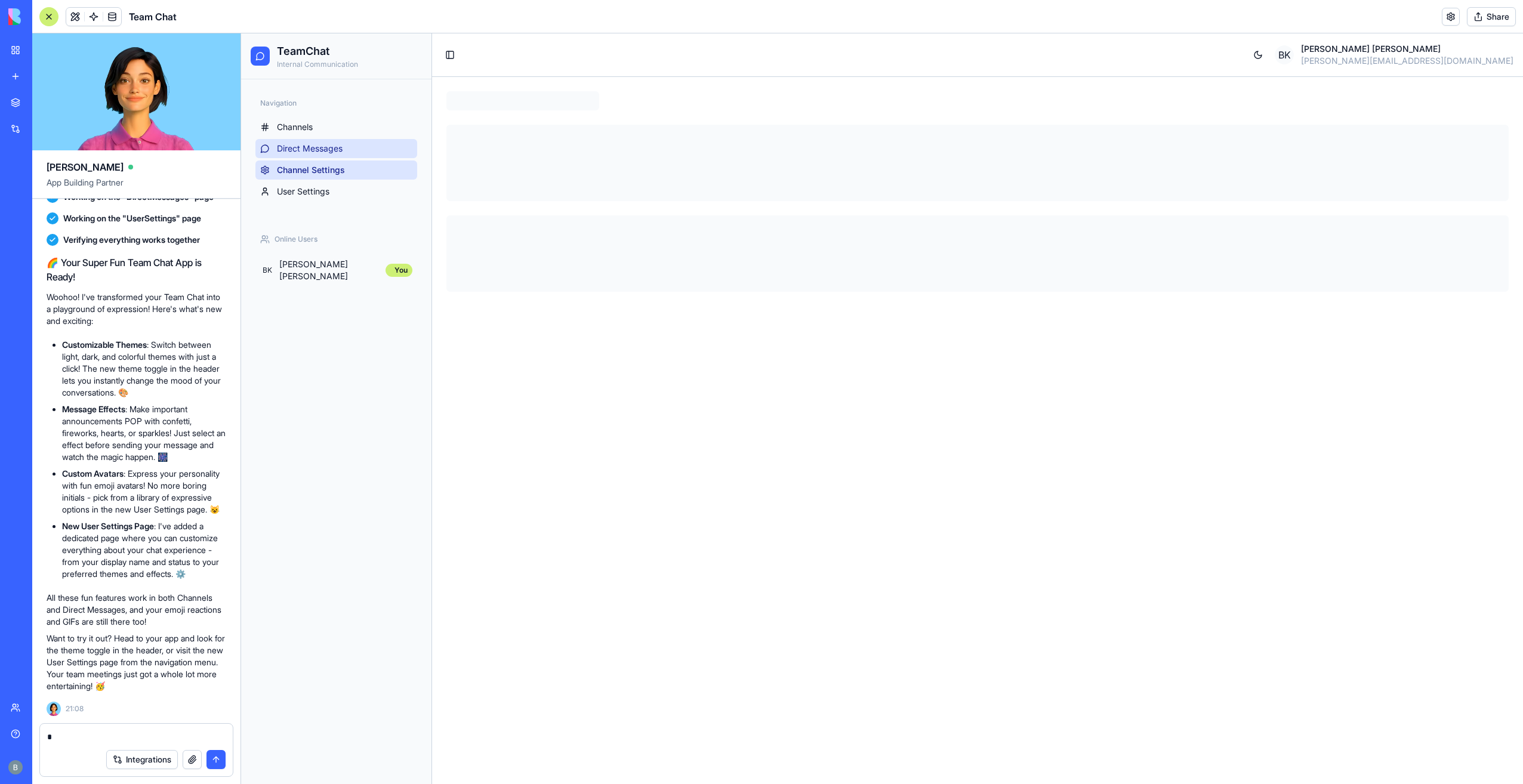
click at [326, 140] on link "Direct Messages" at bounding box center [336, 148] width 161 height 19
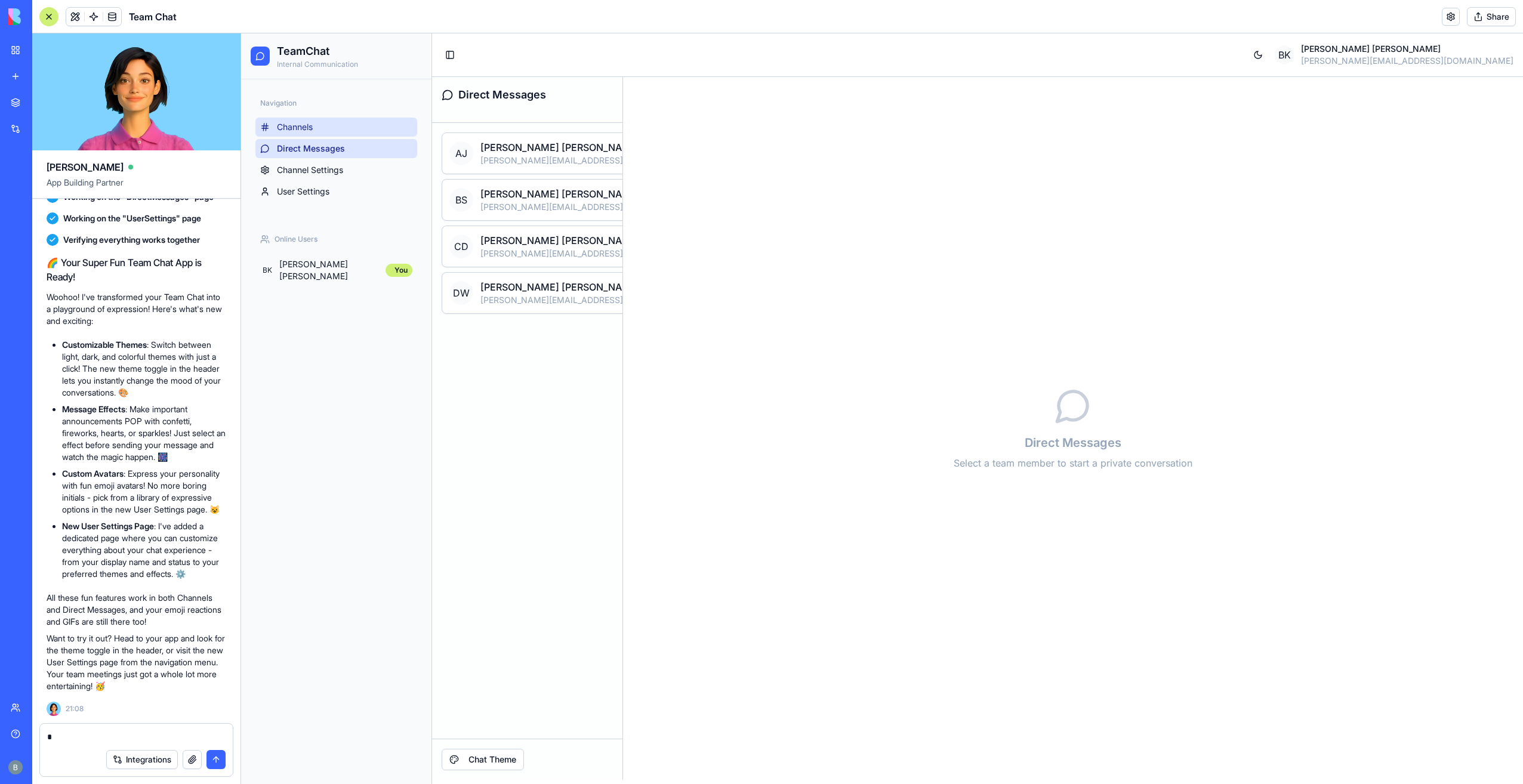
click at [322, 124] on link "Channels" at bounding box center [336, 127] width 161 height 19
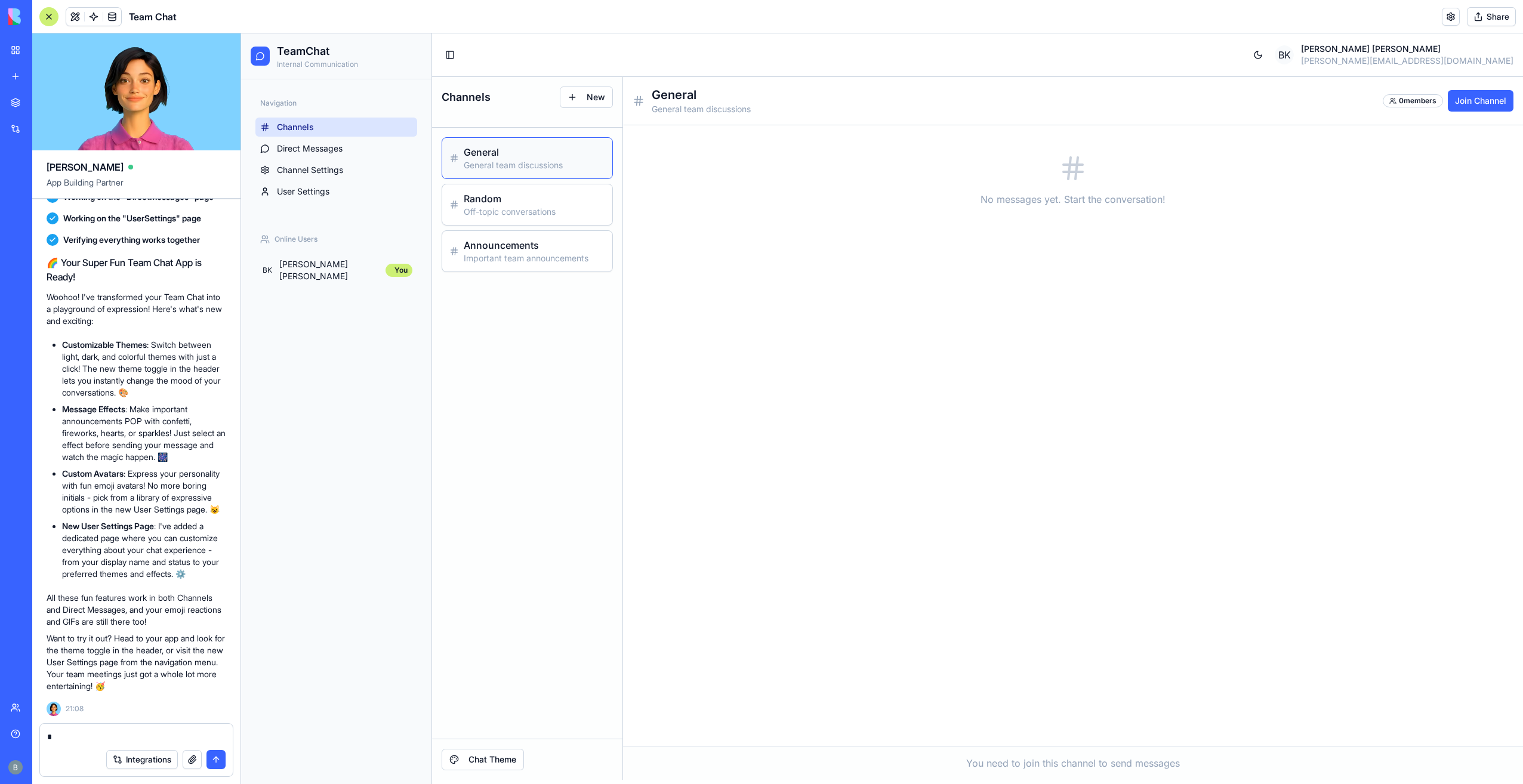
click at [259, 53] on icon at bounding box center [259, 57] width 8 height 8
click at [447, 49] on button "Toggle Sidebar" at bounding box center [450, 55] width 17 height 17
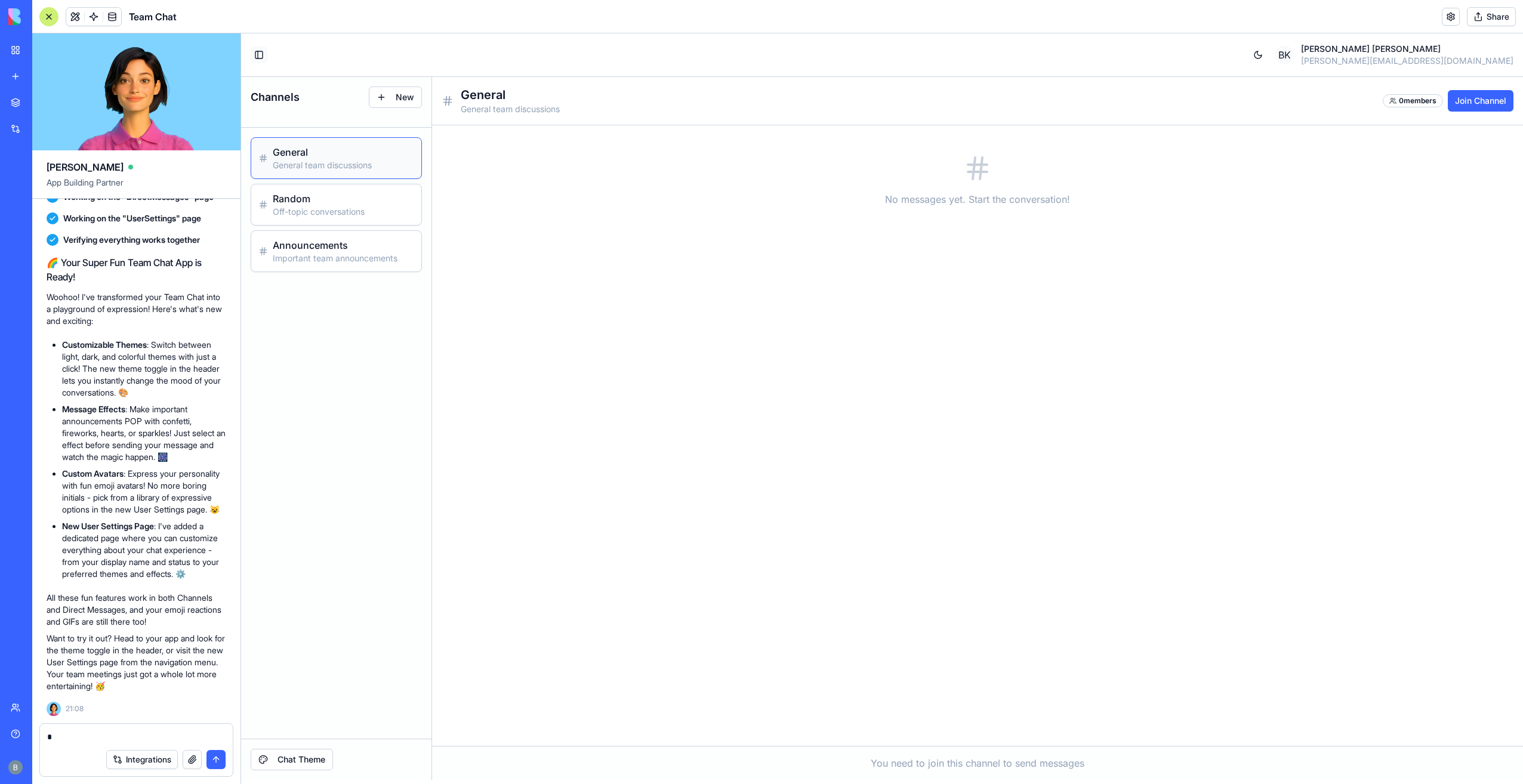
click at [254, 56] on button "Toggle Sidebar" at bounding box center [259, 55] width 17 height 17
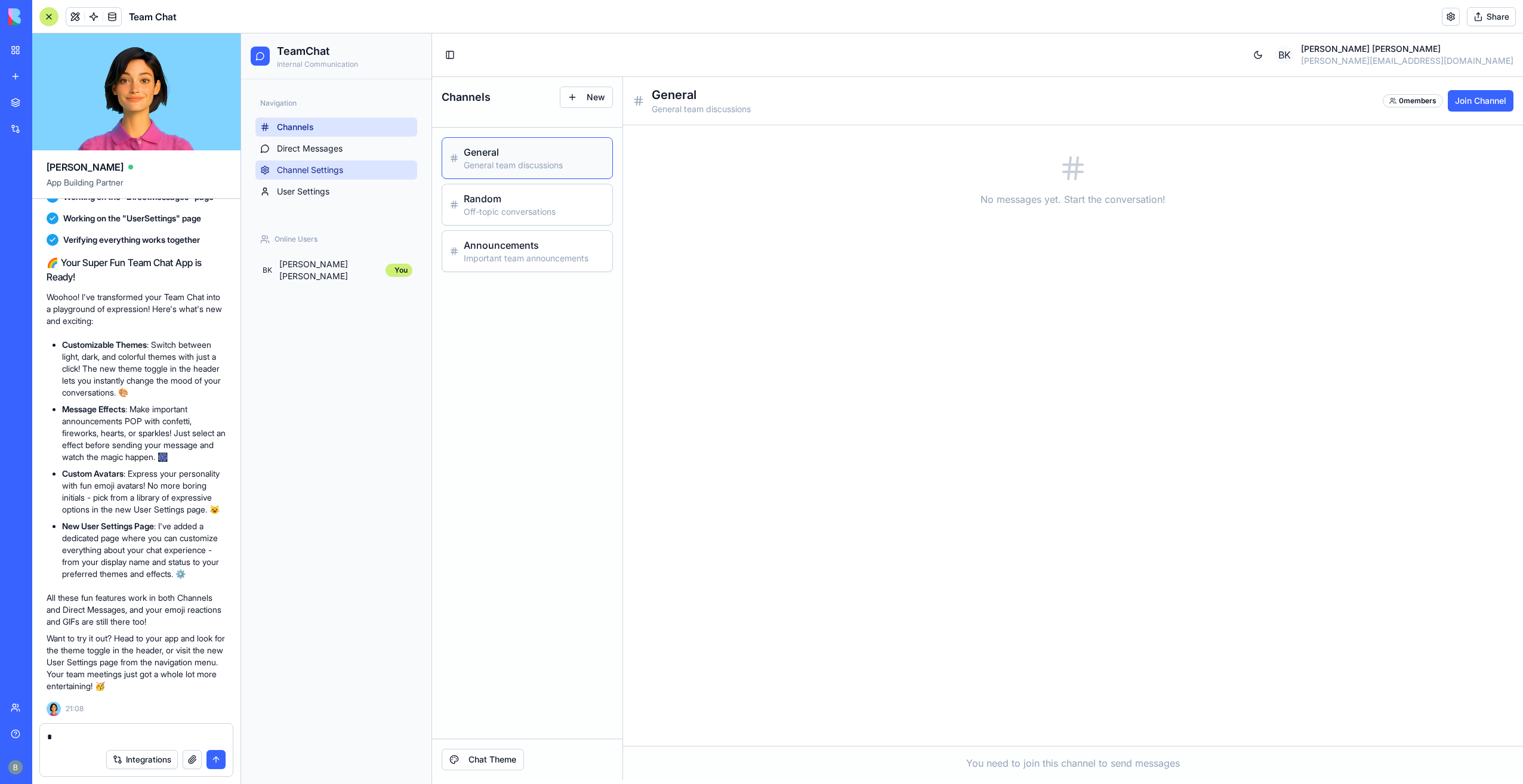
click at [332, 171] on span "Channel Settings" at bounding box center [310, 170] width 66 height 12
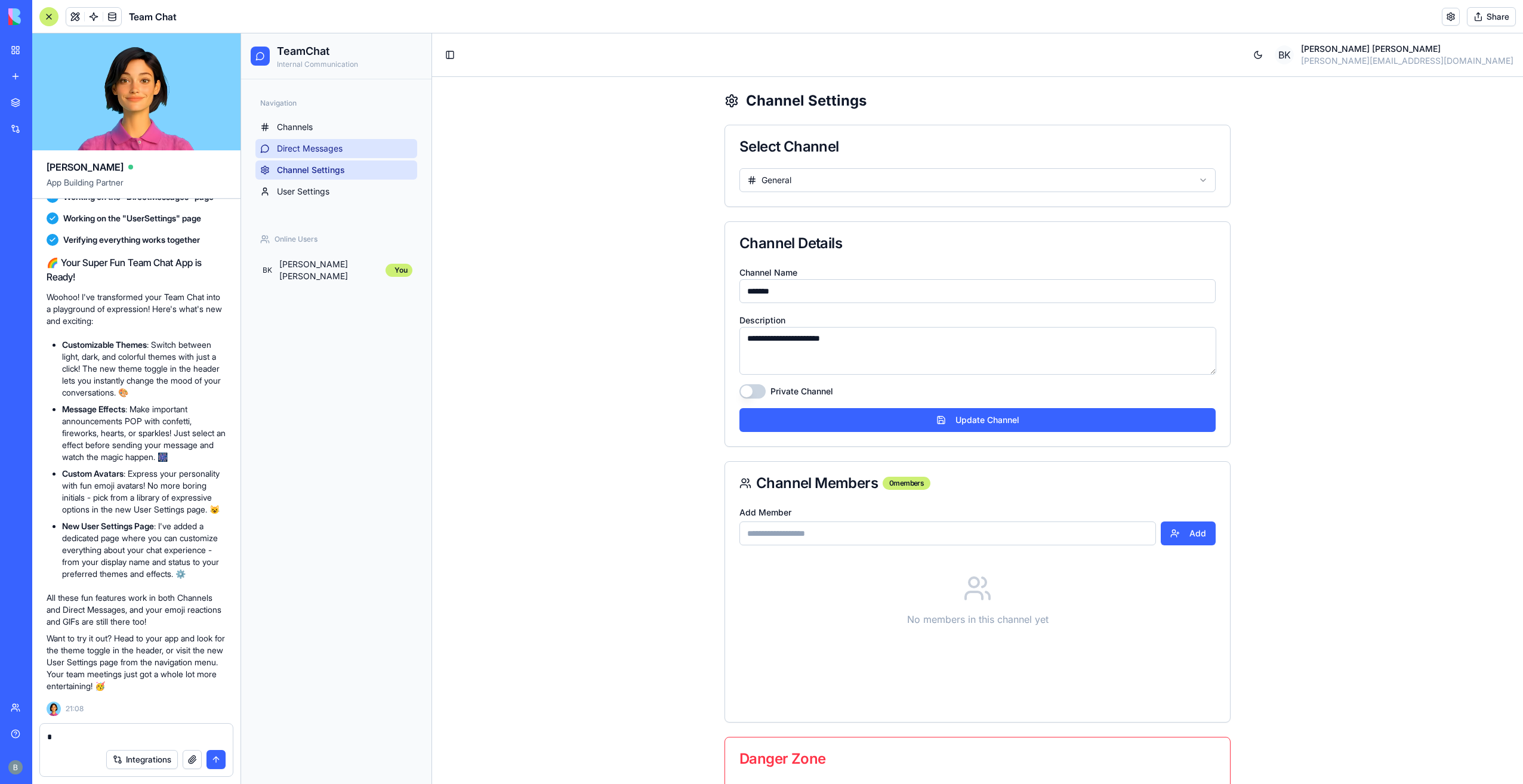
click at [354, 148] on link "Direct Messages" at bounding box center [336, 148] width 161 height 19
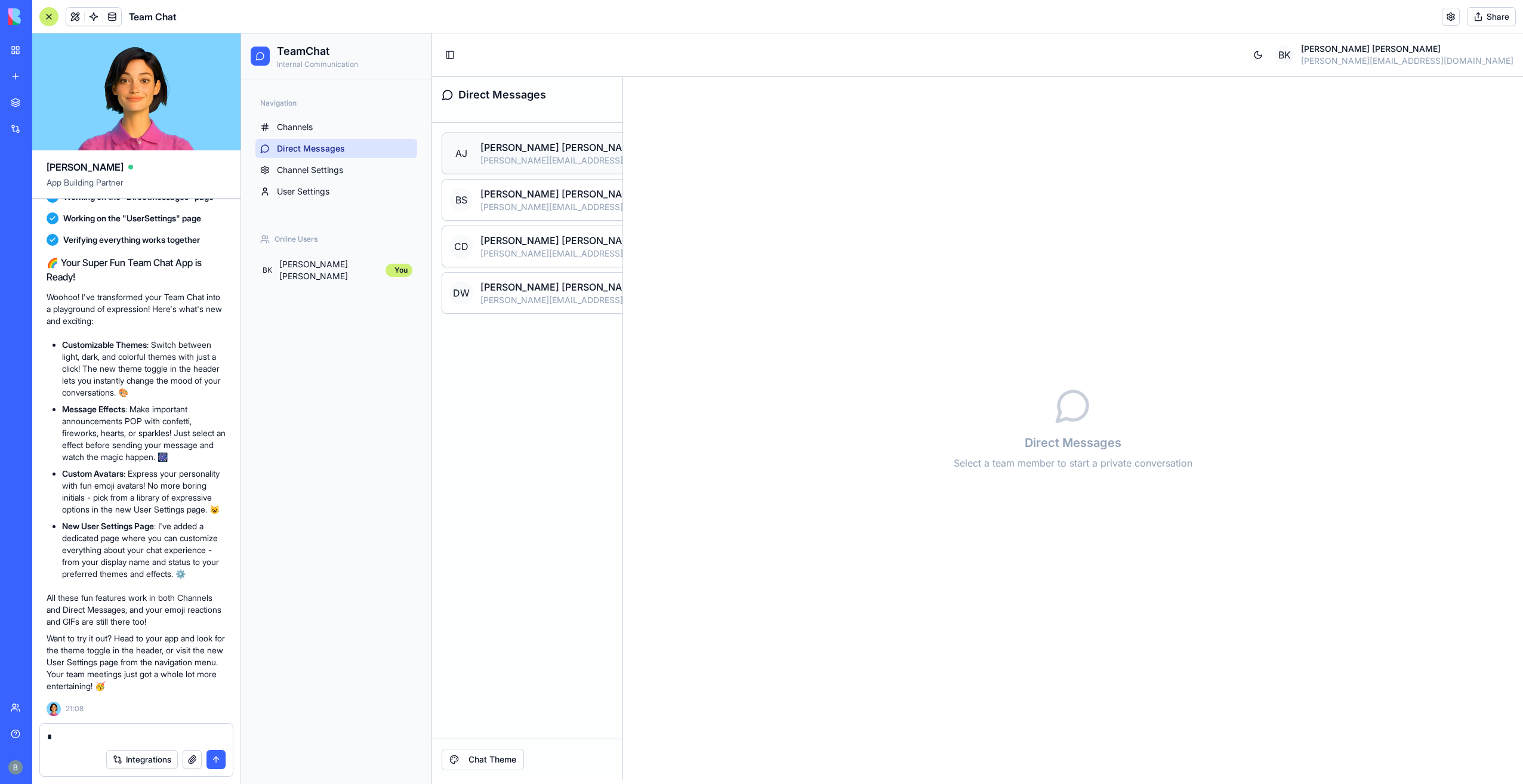
click at [527, 165] on p "[PERSON_NAME][EMAIL_ADDRESS][DOMAIN_NAME]" at bounding box center [587, 160] width 212 height 12
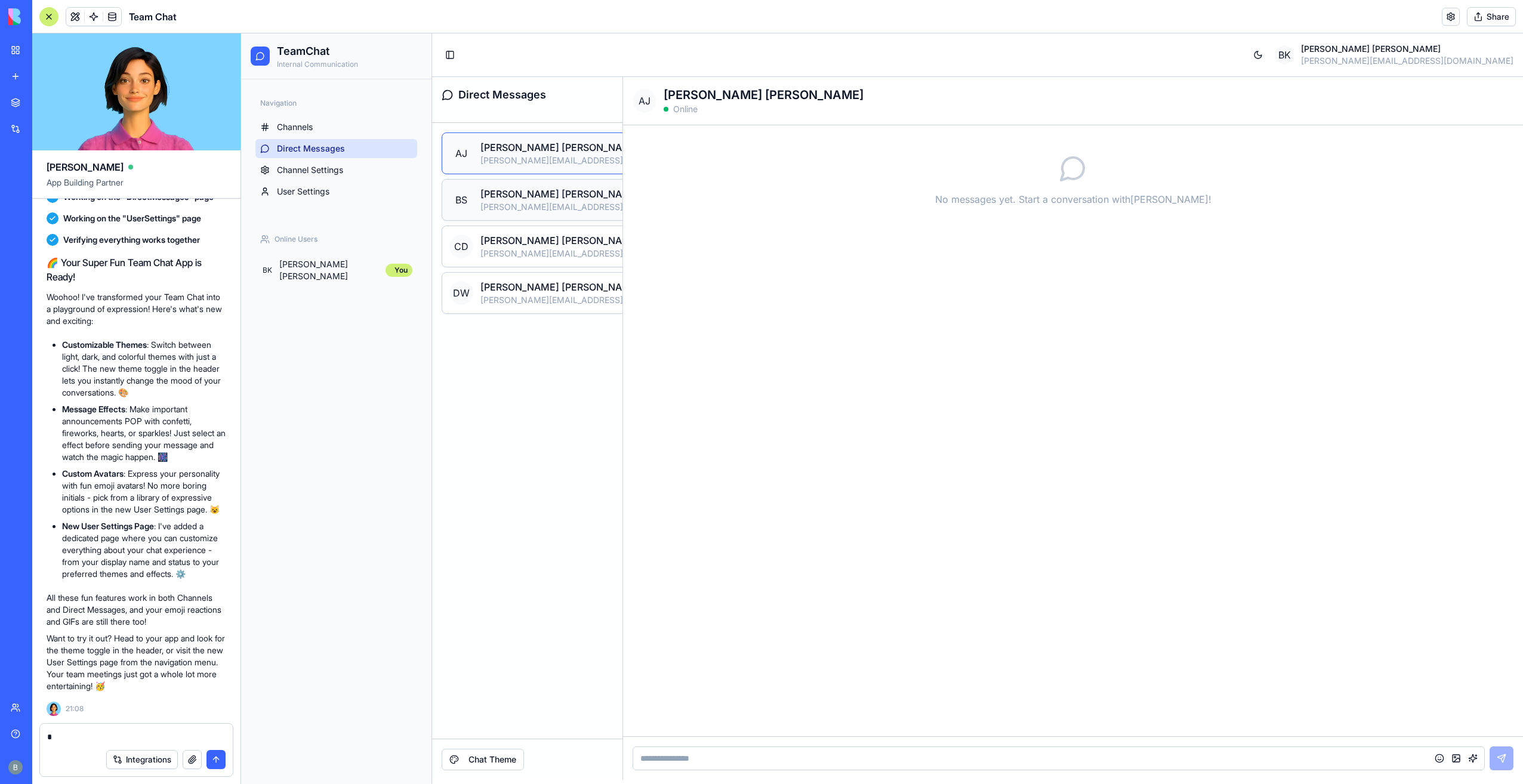
click at [511, 202] on p "[PERSON_NAME][EMAIL_ADDRESS][DOMAIN_NAME]" at bounding box center [587, 207] width 212 height 12
click at [513, 248] on p "[PERSON_NAME][EMAIL_ADDRESS][DOMAIN_NAME]" at bounding box center [587, 253] width 212 height 12
click at [328, 135] on link "Channels" at bounding box center [336, 127] width 161 height 19
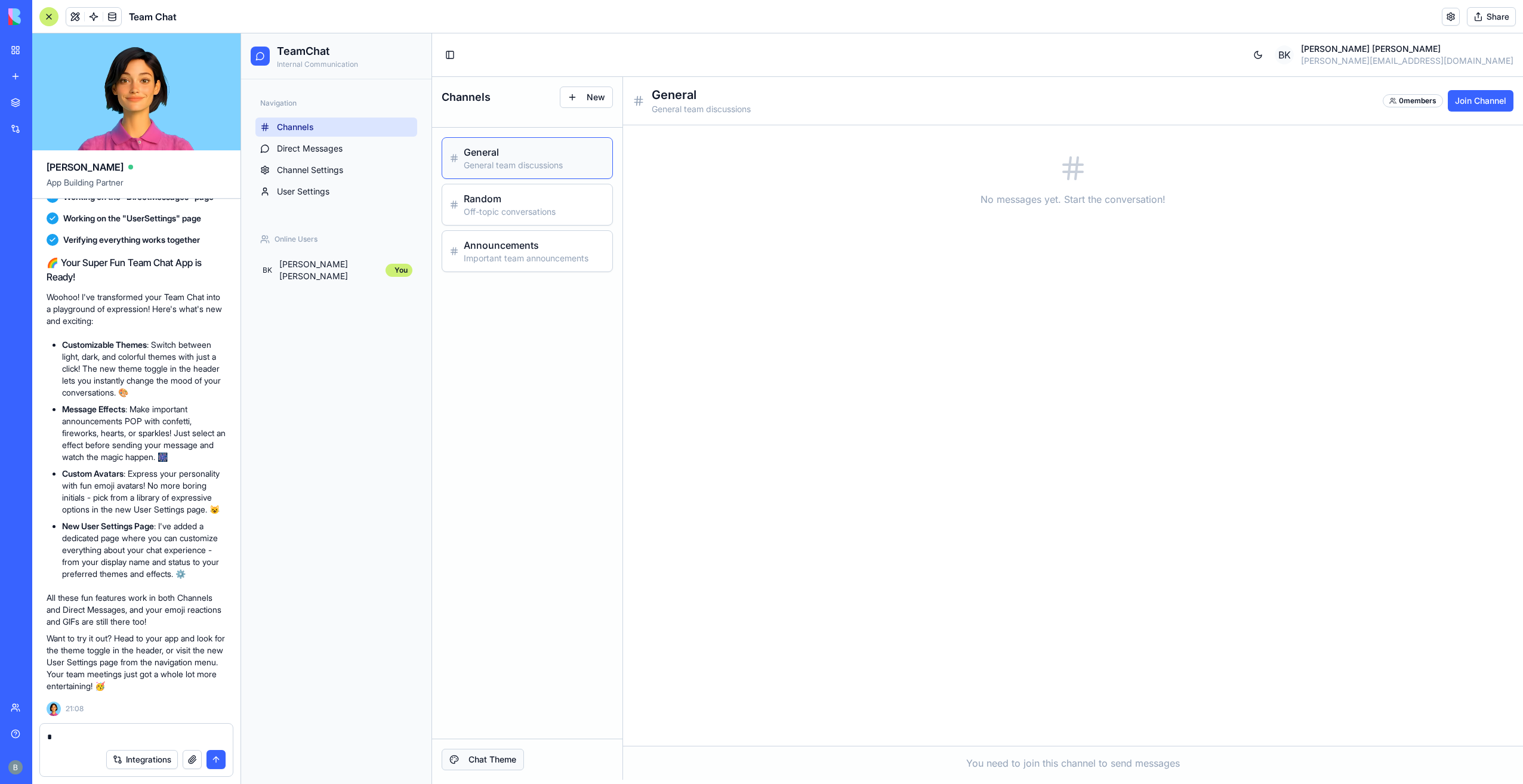
click at [511, 755] on button "Chat Theme" at bounding box center [483, 760] width 82 height 21
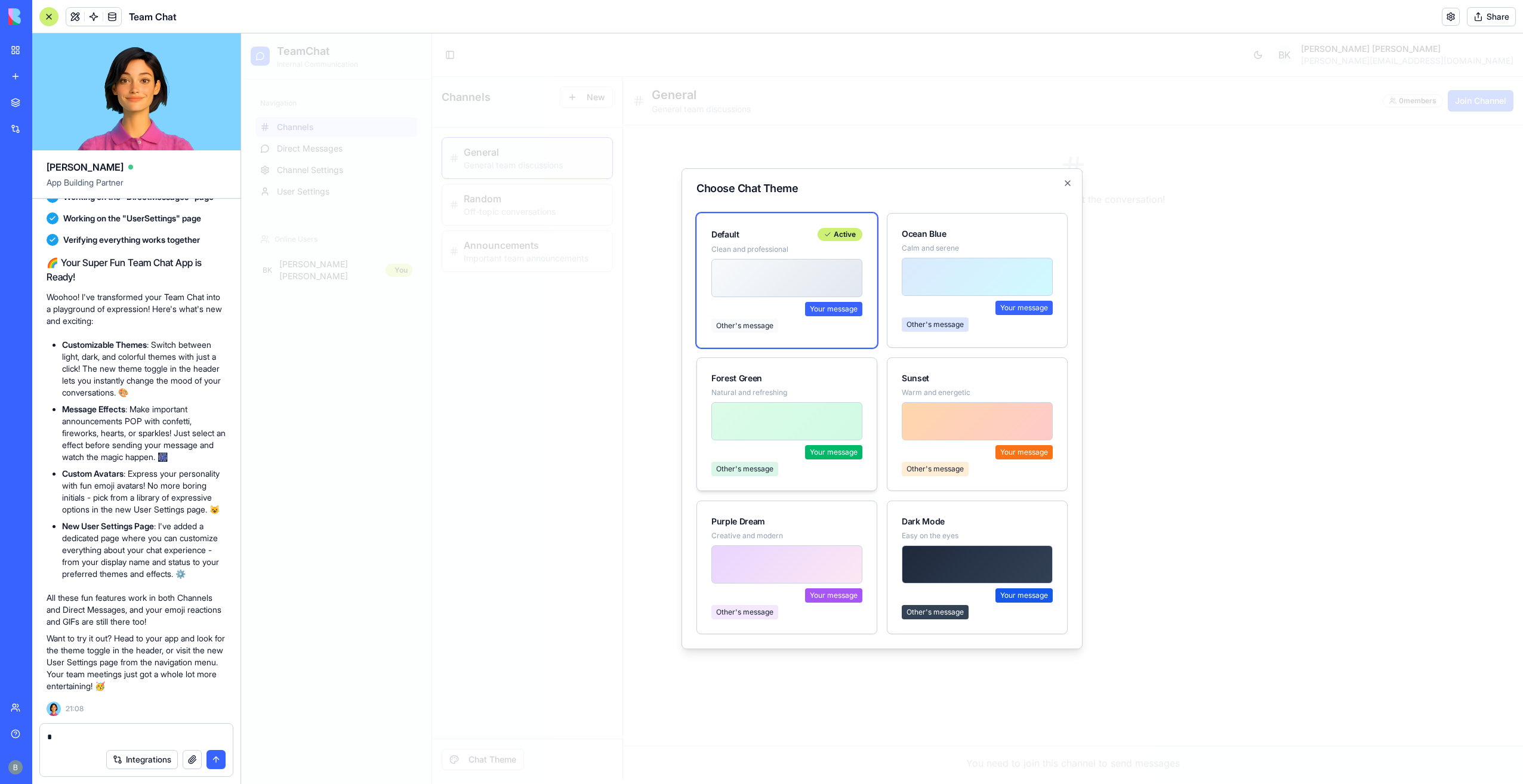
click at [813, 422] on div at bounding box center [787, 421] width 151 height 38
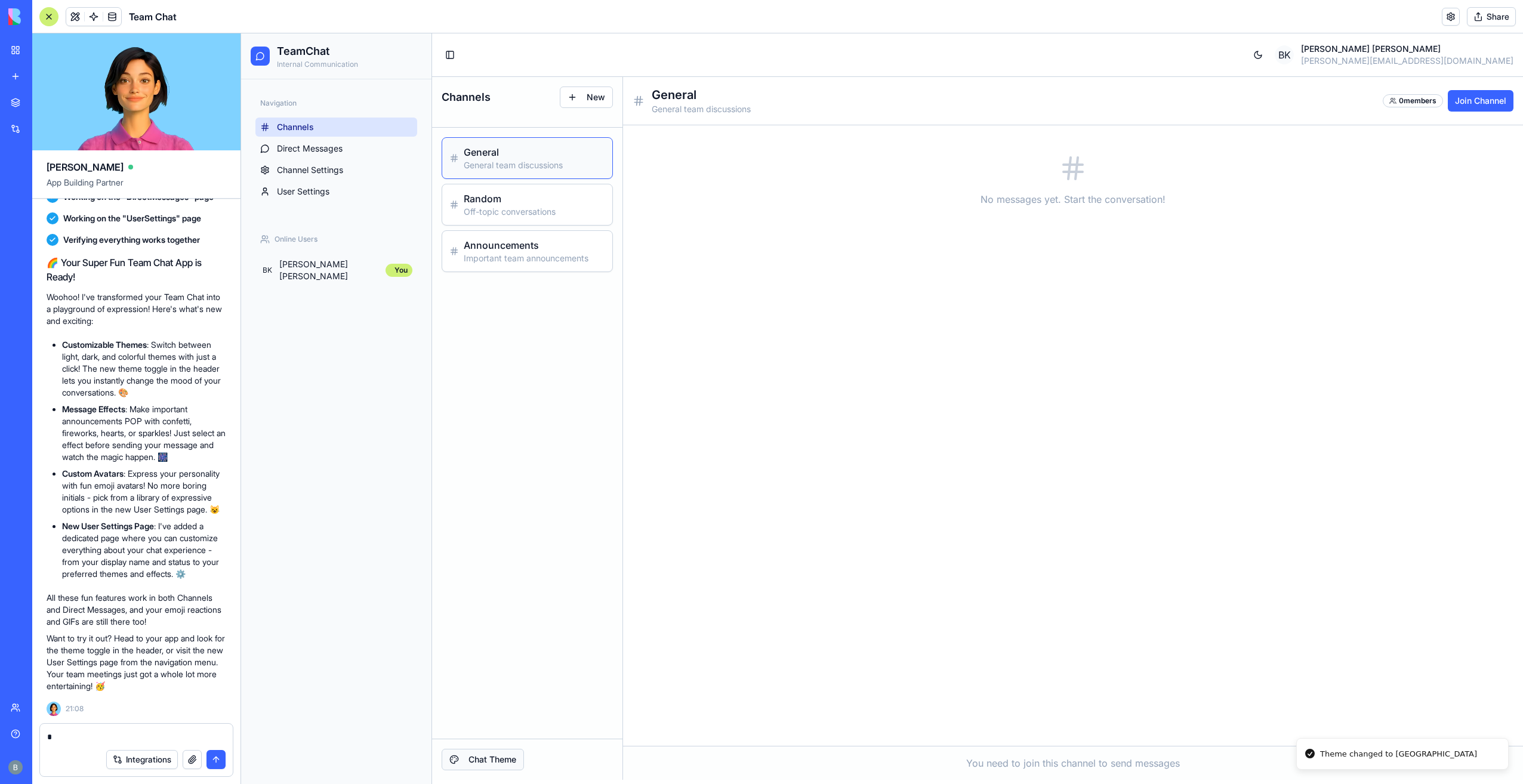
click at [481, 765] on button "Chat Theme" at bounding box center [483, 760] width 82 height 21
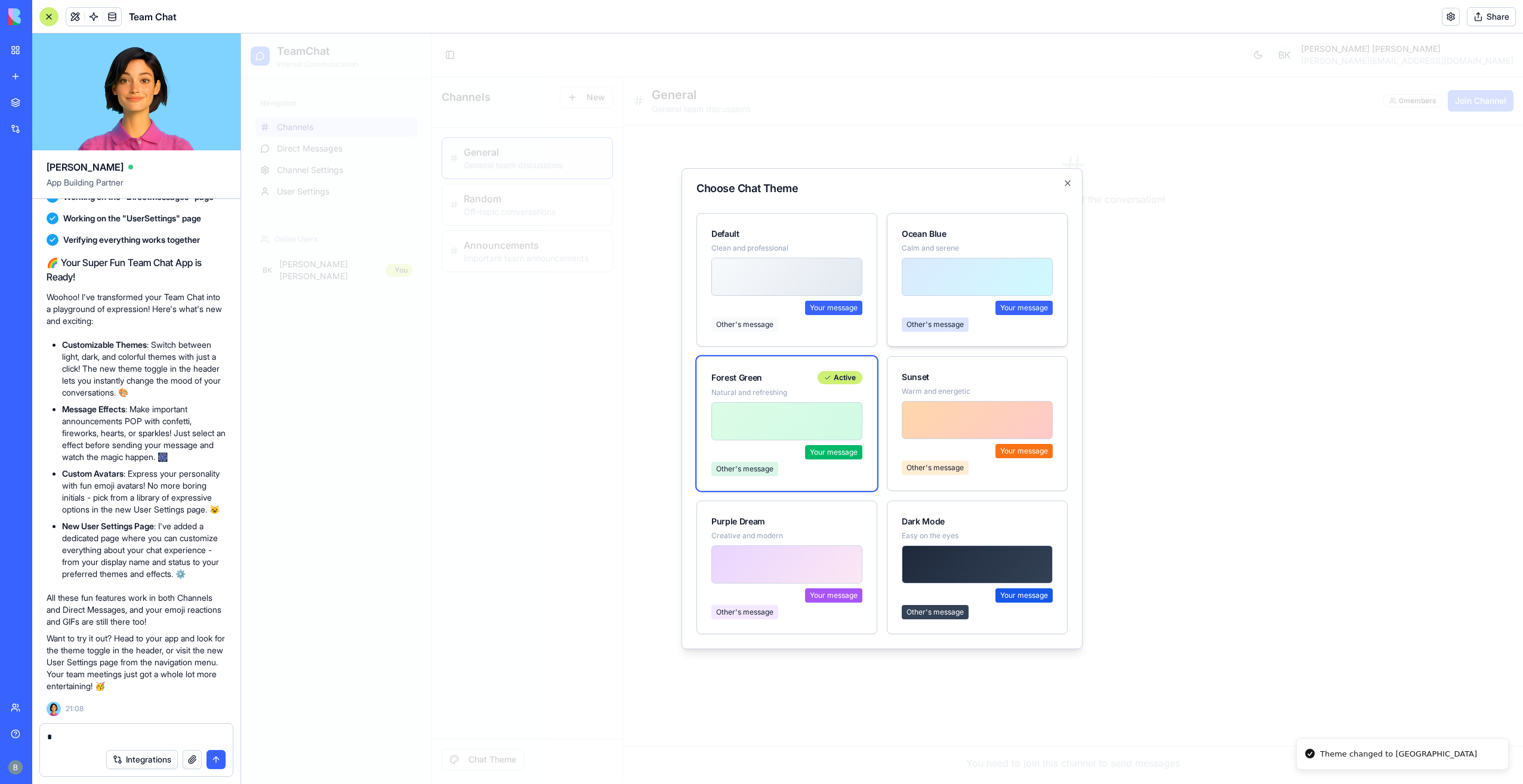
click at [999, 290] on div at bounding box center [977, 276] width 151 height 38
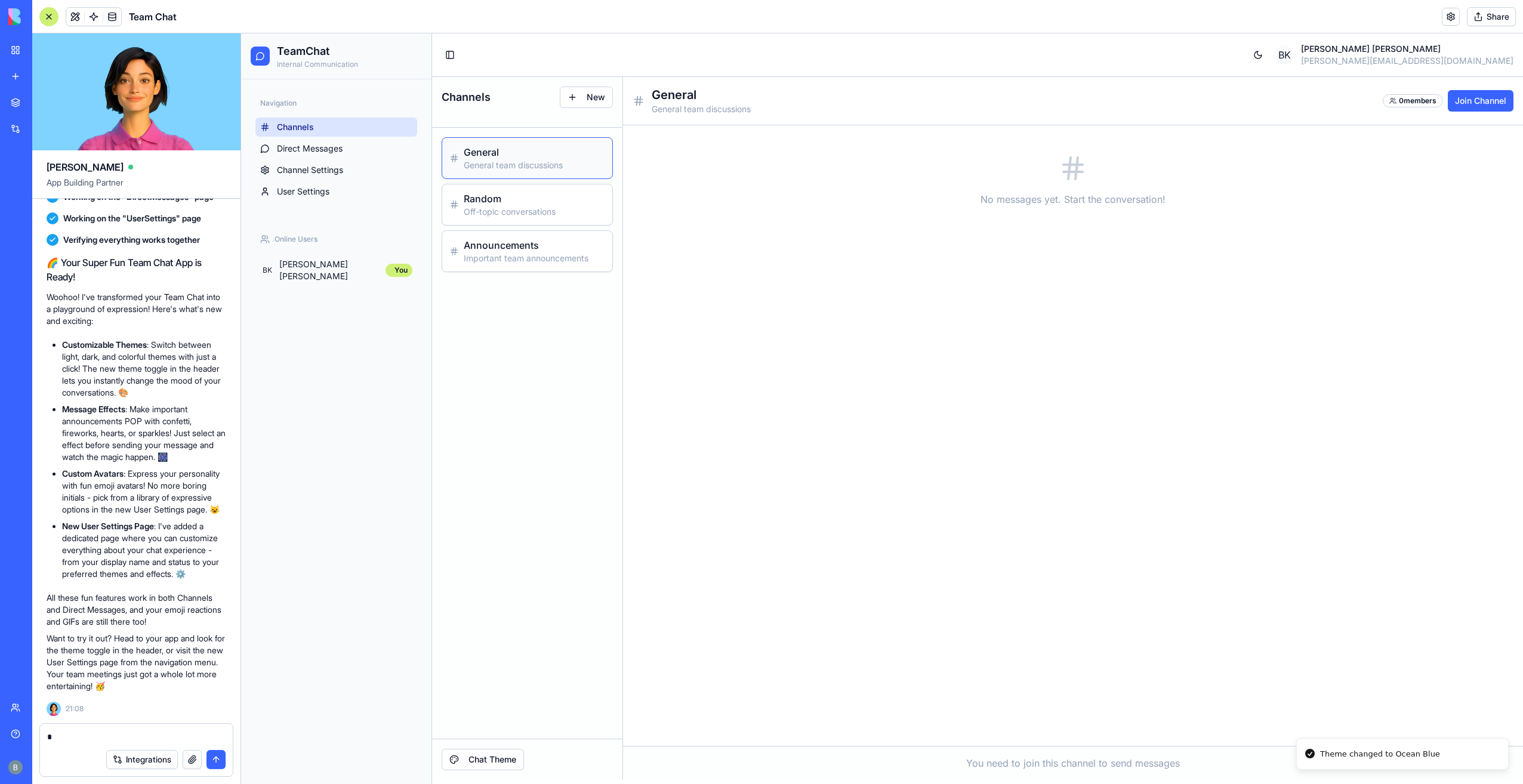
drag, startPoint x: 963, startPoint y: 763, endPoint x: 954, endPoint y: 738, distance: 26.6
click at [963, 762] on p "You need to join this channel to send messages" at bounding box center [1073, 763] width 881 height 14
click at [584, 243] on h3 "Announcements" at bounding box center [534, 245] width 141 height 14
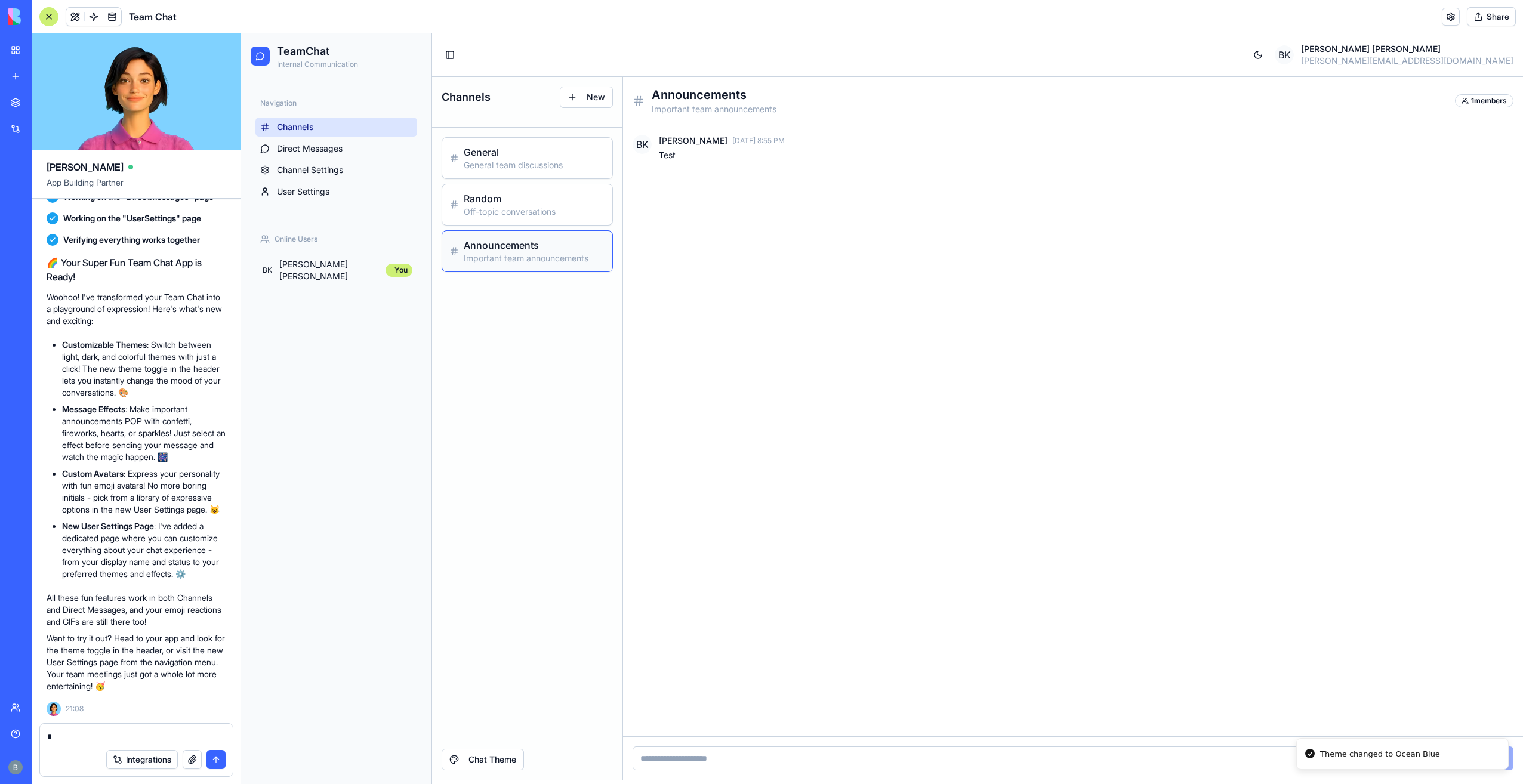
click at [799, 754] on input at bounding box center [1059, 758] width 852 height 24
click at [790, 765] on input at bounding box center [1059, 758] width 852 height 24
type input "****"
click at [1467, 758] on button "button" at bounding box center [1473, 758] width 14 height 14
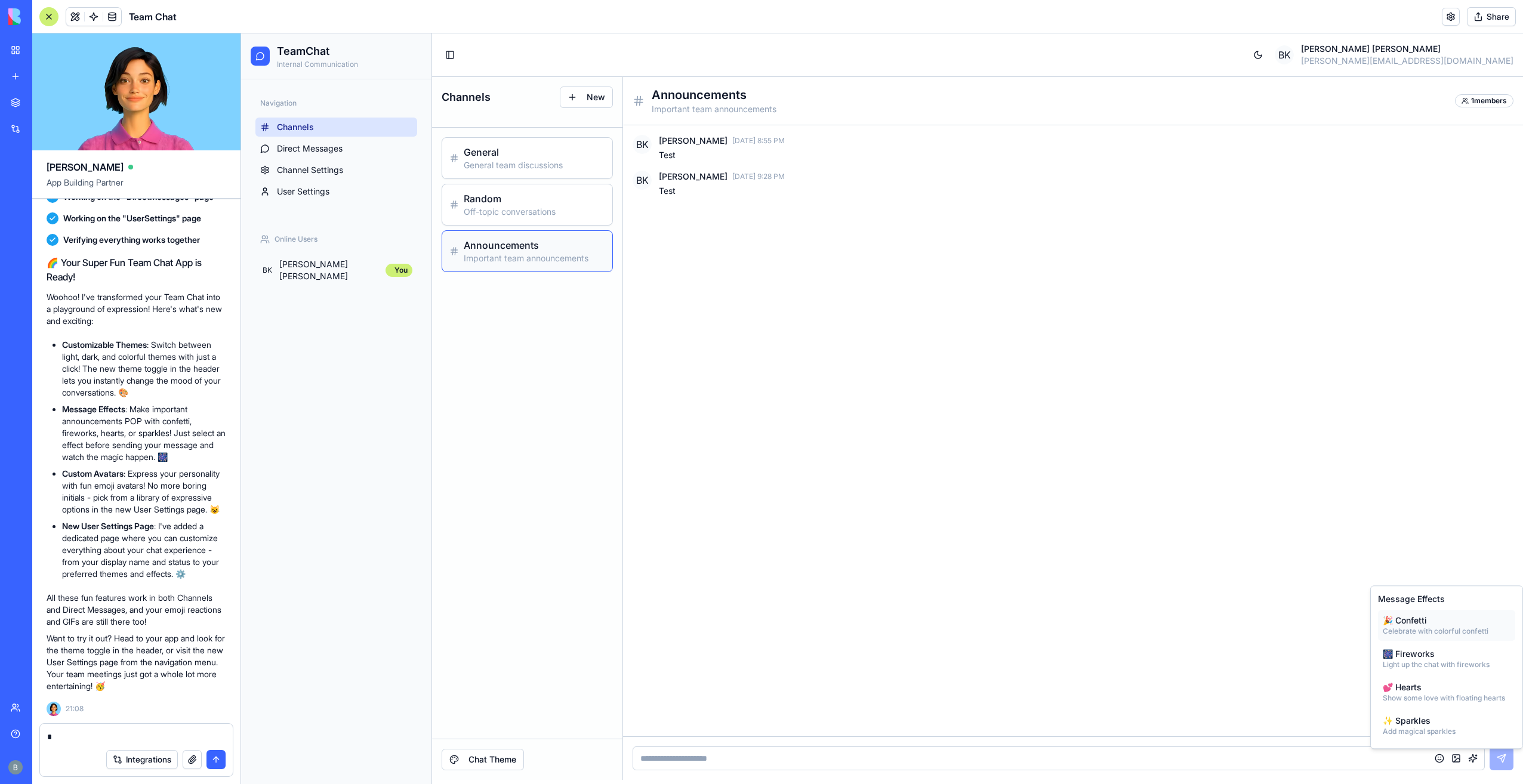
click at [1419, 634] on div "Celebrate with colorful confetti" at bounding box center [1436, 631] width 106 height 9
click at [1271, 761] on input at bounding box center [1059, 758] width 852 height 24
type input "****"
click at [1470, 758] on button "button" at bounding box center [1473, 758] width 14 height 14
click at [1419, 697] on div "Show some love with floating hearts" at bounding box center [1444, 698] width 123 height 9
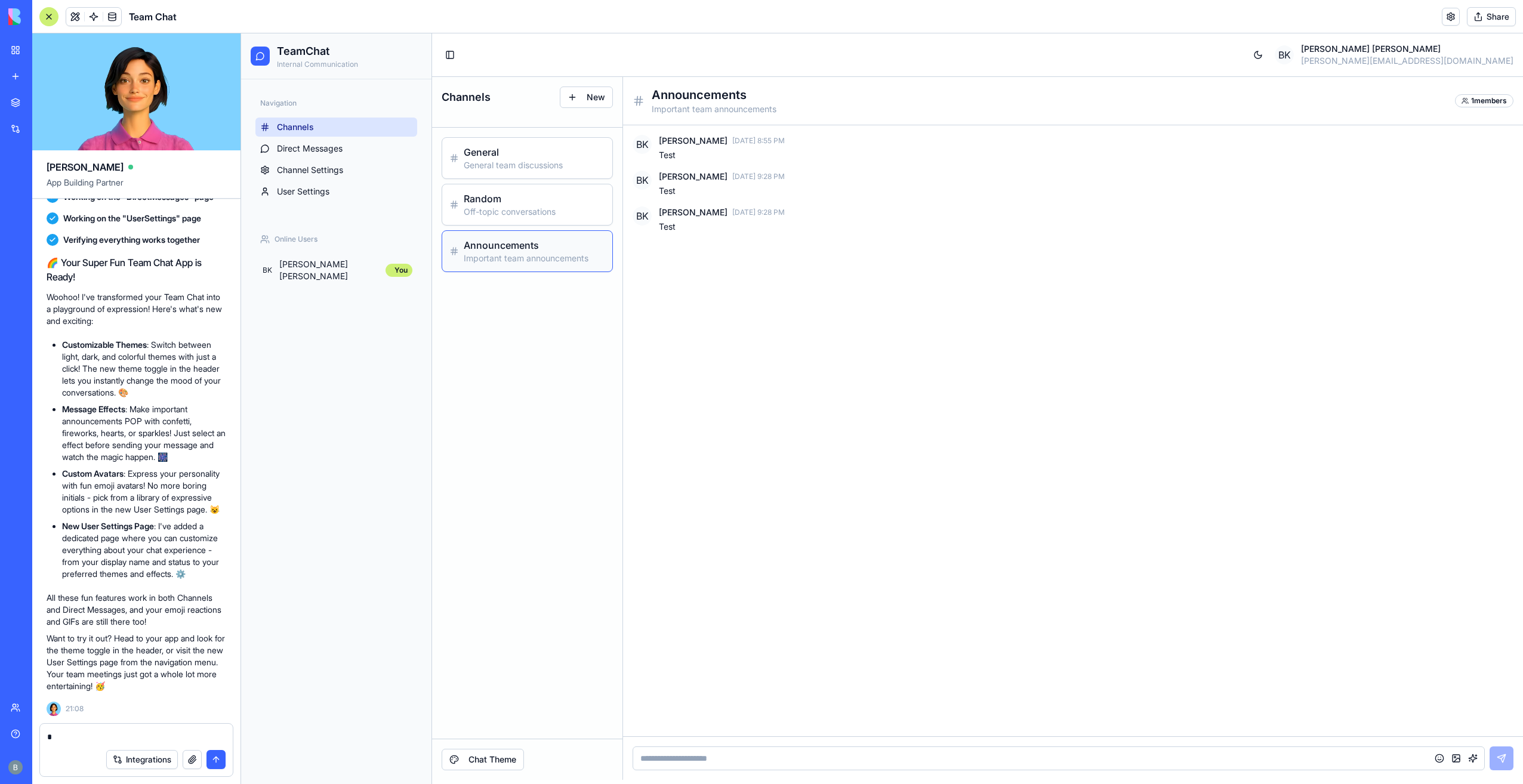
drag, startPoint x: 680, startPoint y: 224, endPoint x: 671, endPoint y: 219, distance: 10.3
click at [679, 224] on p "Test" at bounding box center [1086, 226] width 854 height 12
click at [662, 212] on span "[PERSON_NAME]" at bounding box center [693, 212] width 68 height 12
drag, startPoint x: 777, startPoint y: 204, endPoint x: 696, endPoint y: 246, distance: 91.2
click at [660, 232] on p "Test" at bounding box center [1086, 226] width 854 height 12
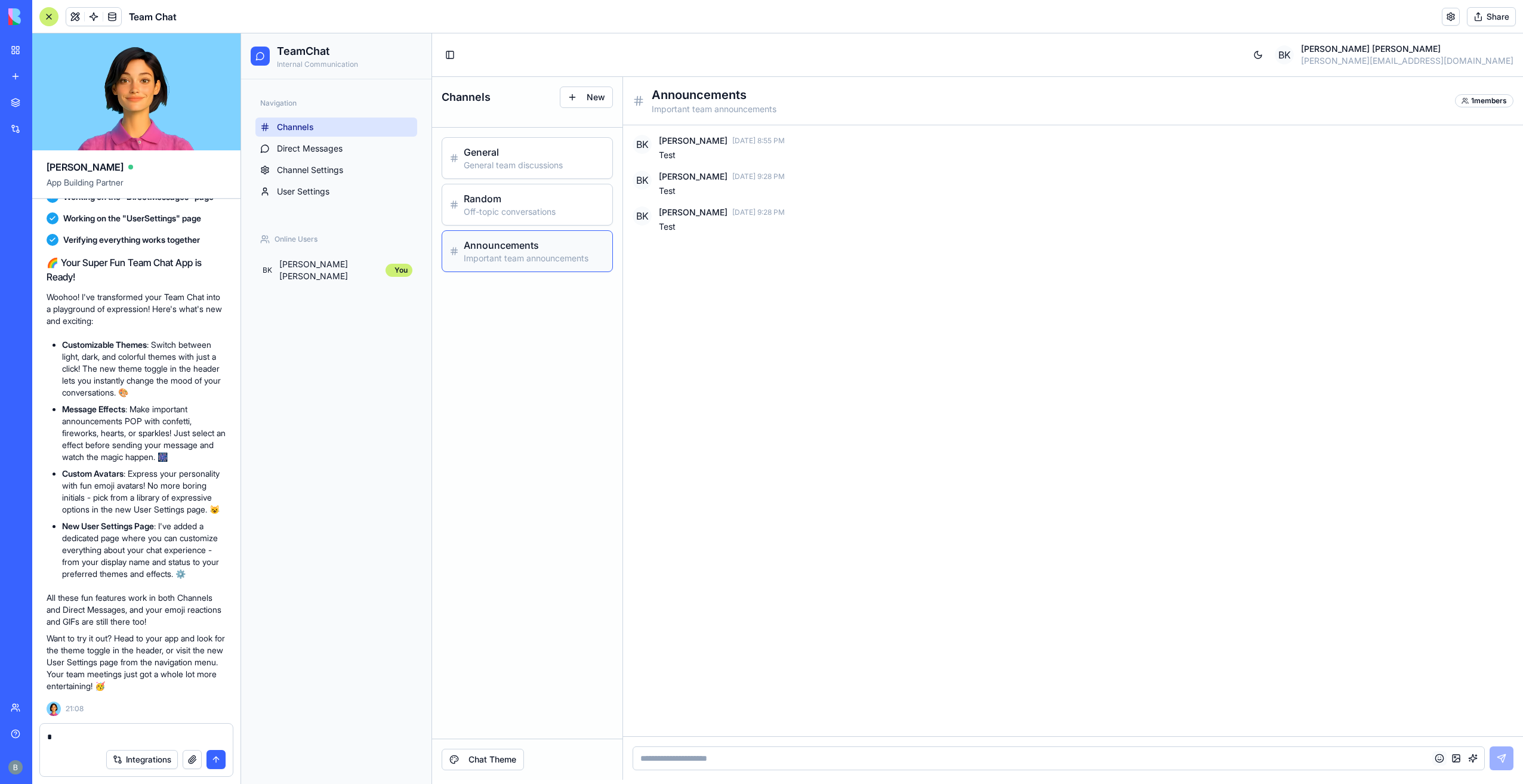
click at [1442, 759] on button "button" at bounding box center [1439, 758] width 14 height 14
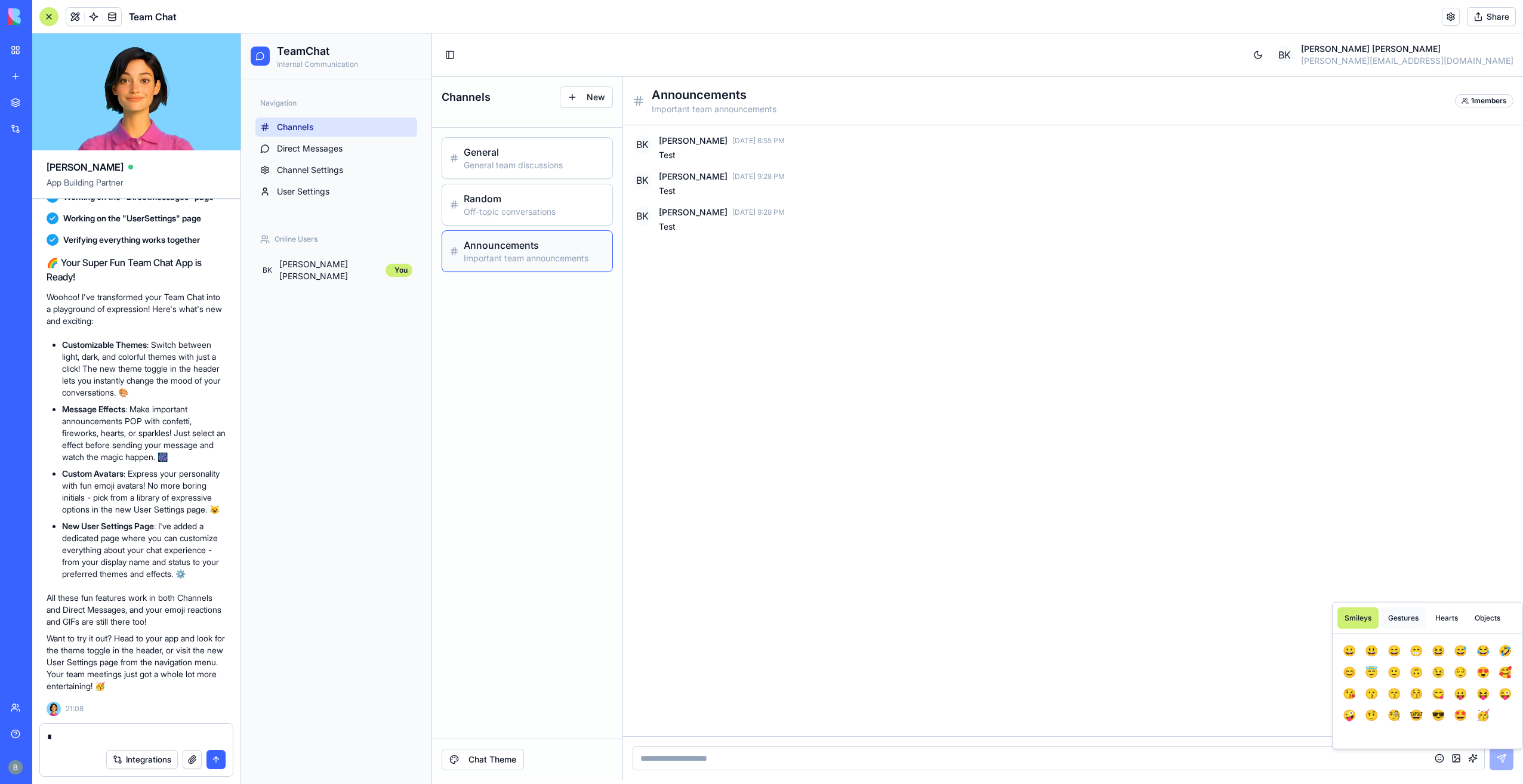
click at [1393, 613] on button "Gestures" at bounding box center [1403, 618] width 45 height 21
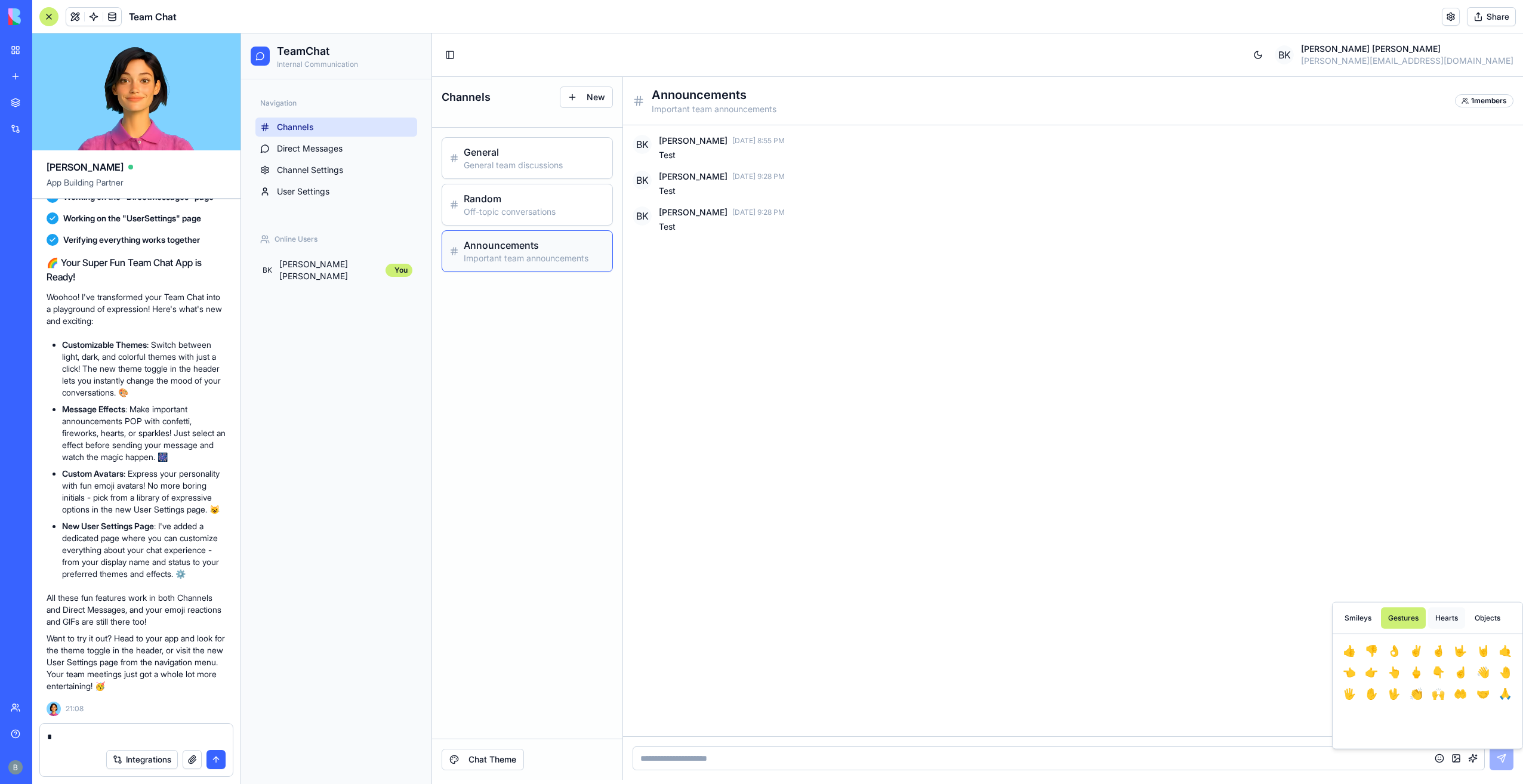
click at [1439, 617] on button "Hearts" at bounding box center [1446, 618] width 37 height 21
click at [1417, 650] on button "💚" at bounding box center [1416, 651] width 19 height 19
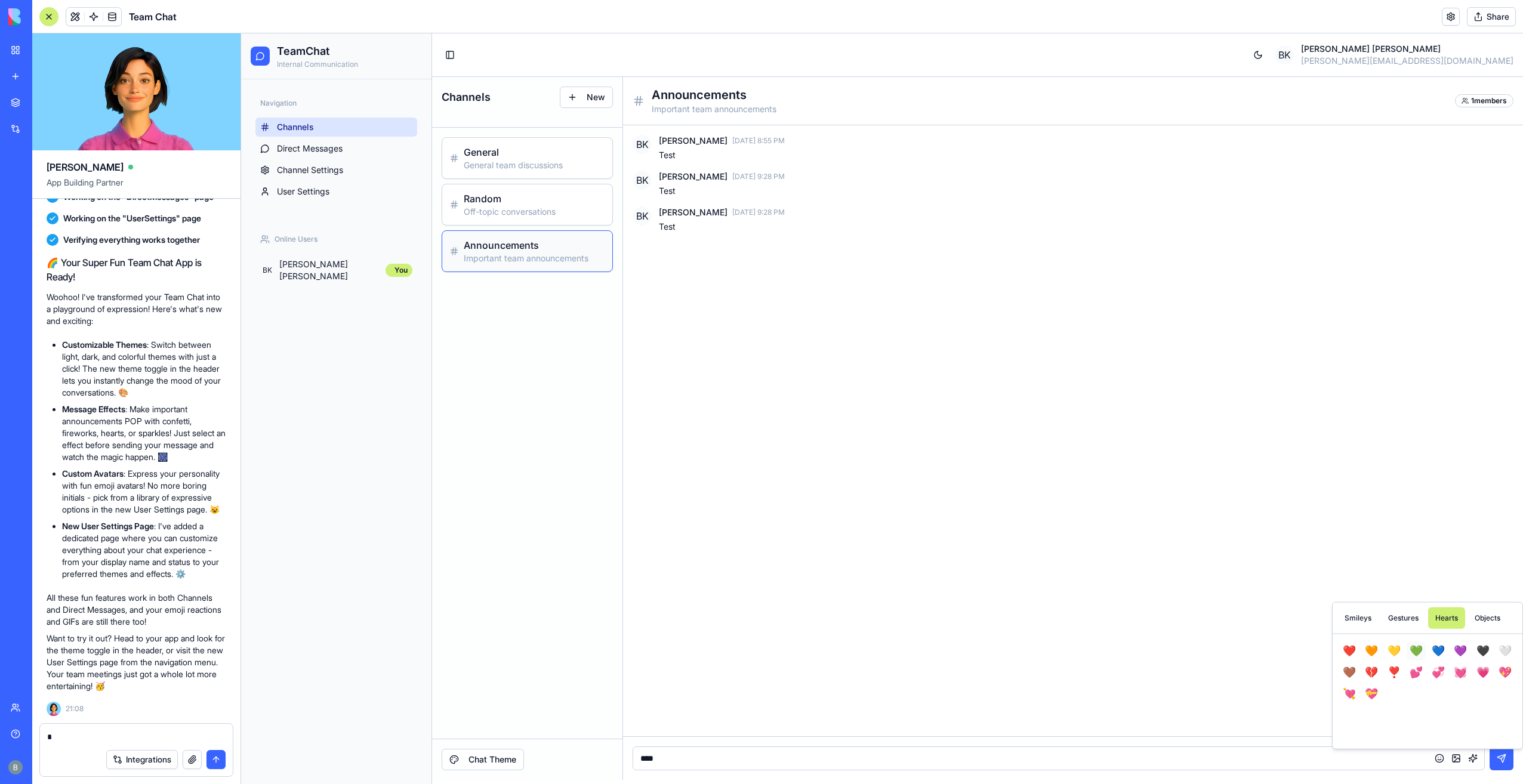
click at [1417, 650] on button "💚" at bounding box center [1416, 651] width 19 height 19
type input "******"
click at [1497, 756] on button at bounding box center [1502, 758] width 24 height 24
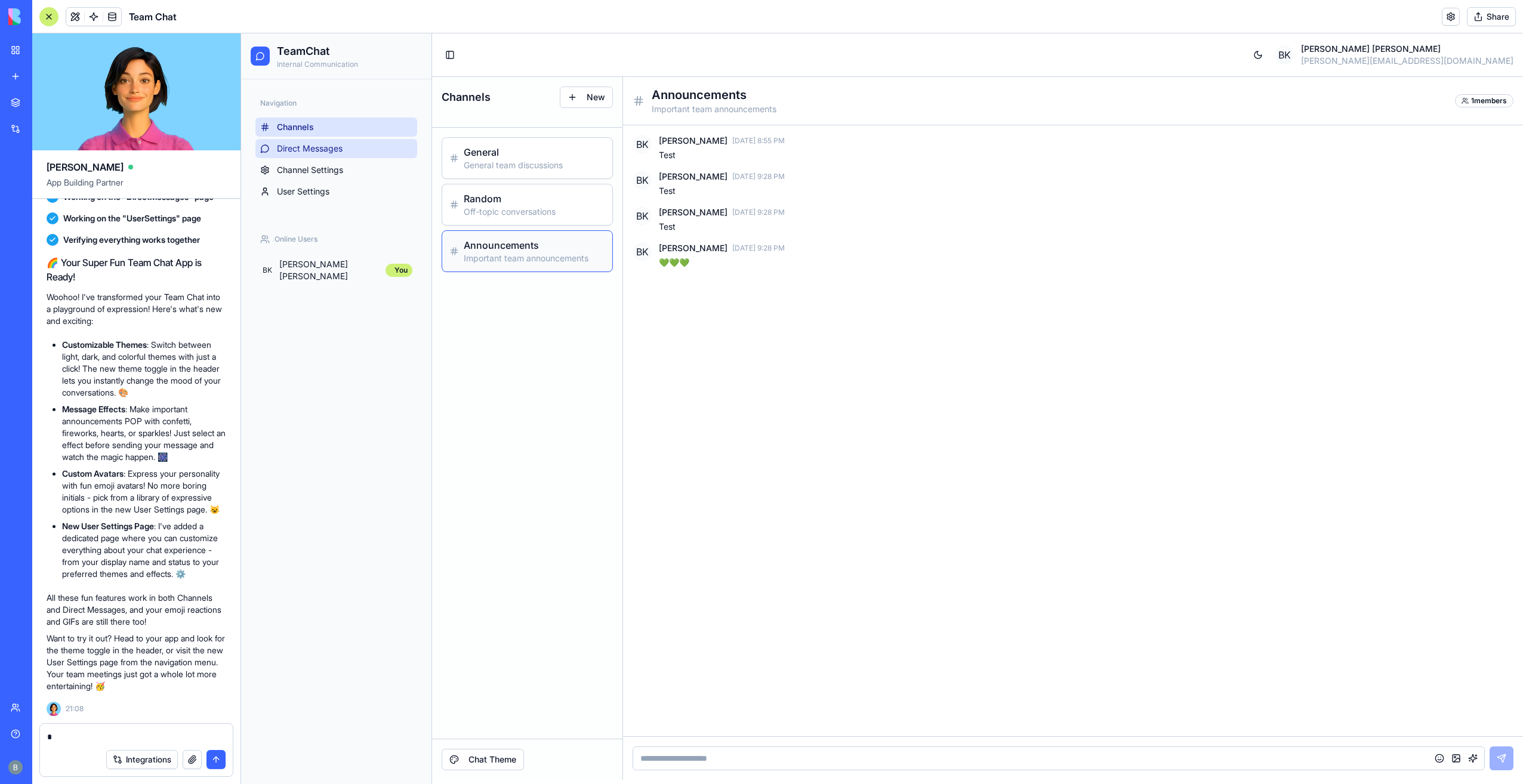
click at [341, 150] on span "Direct Messages" at bounding box center [310, 148] width 65 height 12
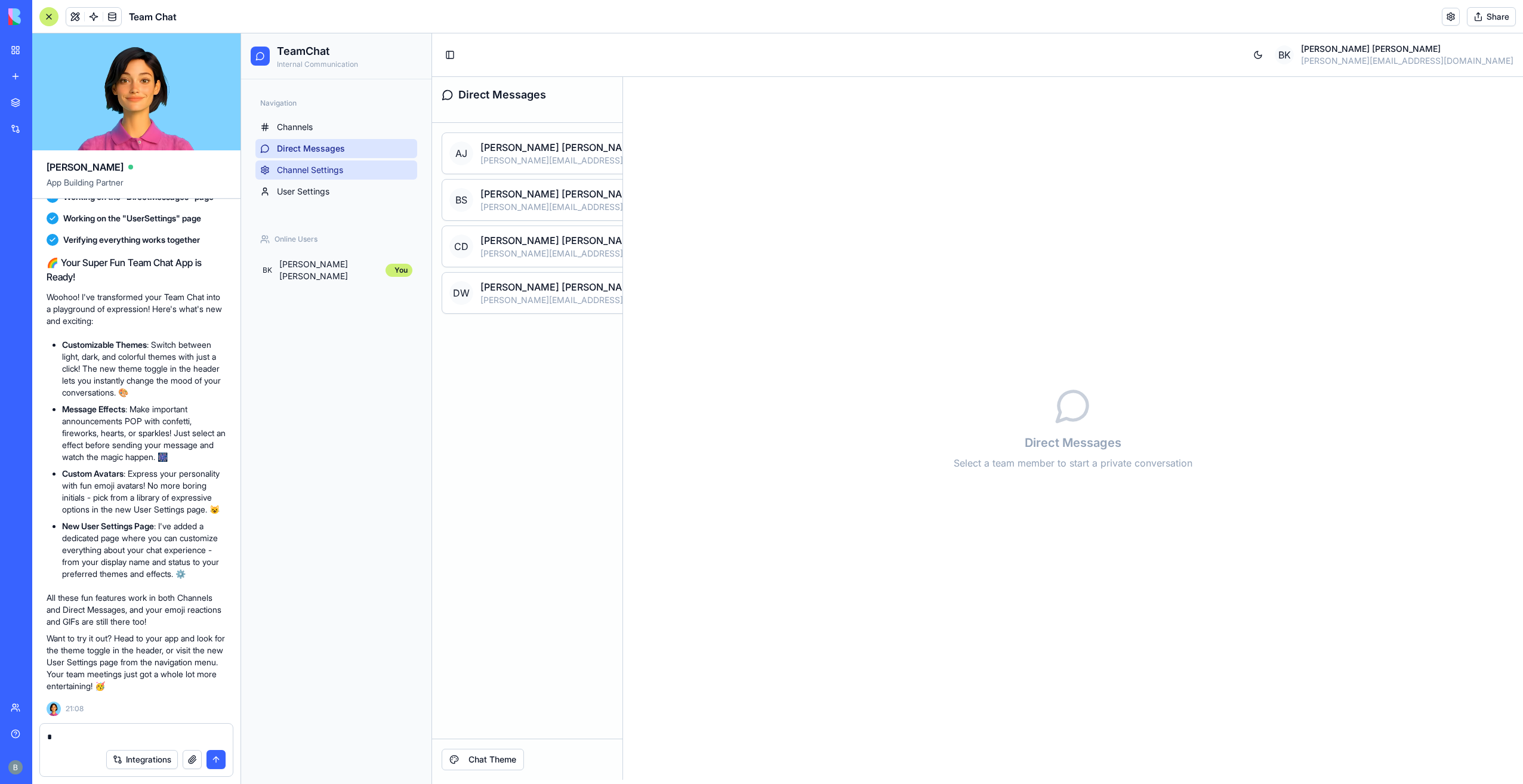
click at [339, 173] on span "Channel Settings" at bounding box center [310, 170] width 66 height 12
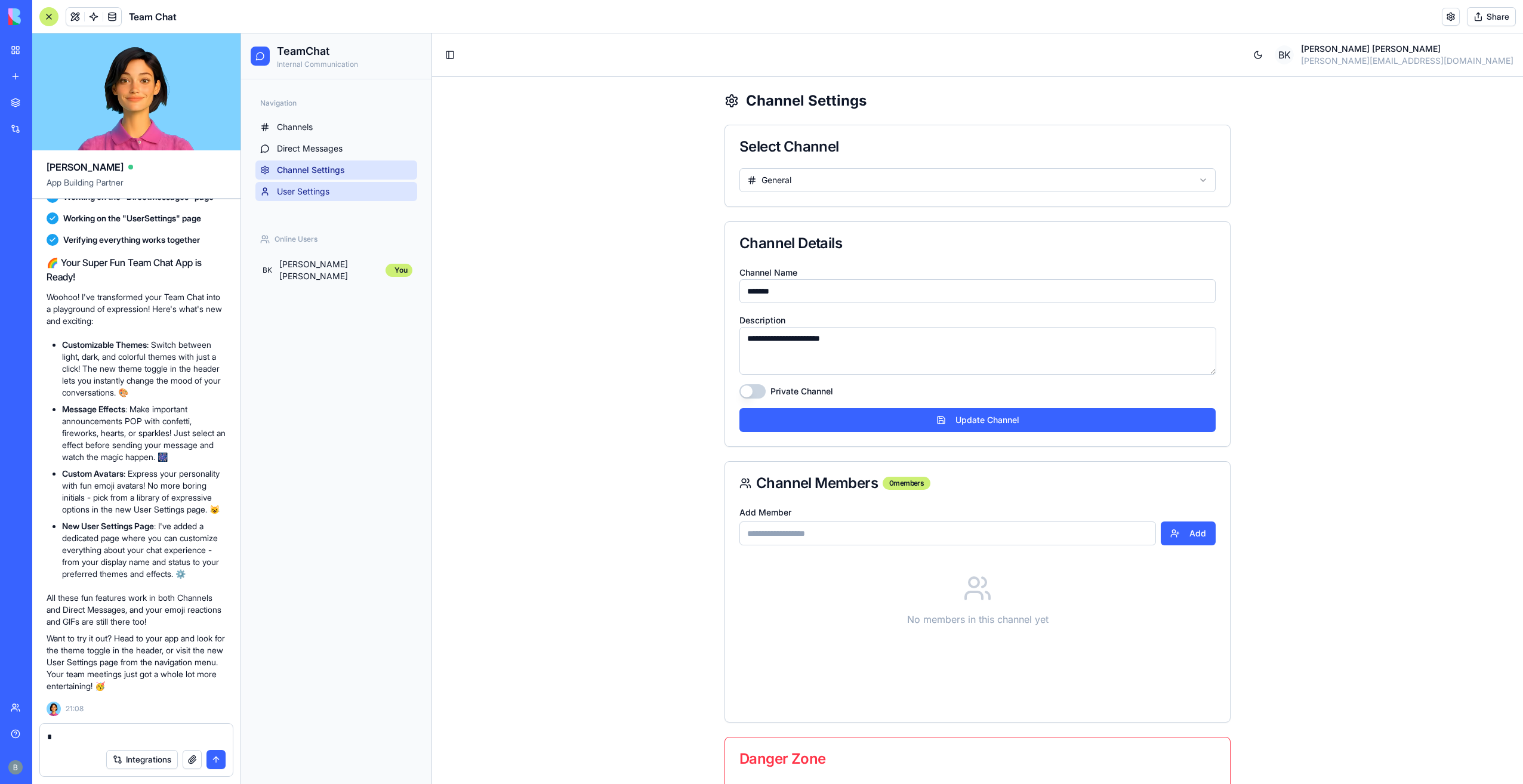
click at [330, 192] on link "User Settings" at bounding box center [336, 192] width 161 height 19
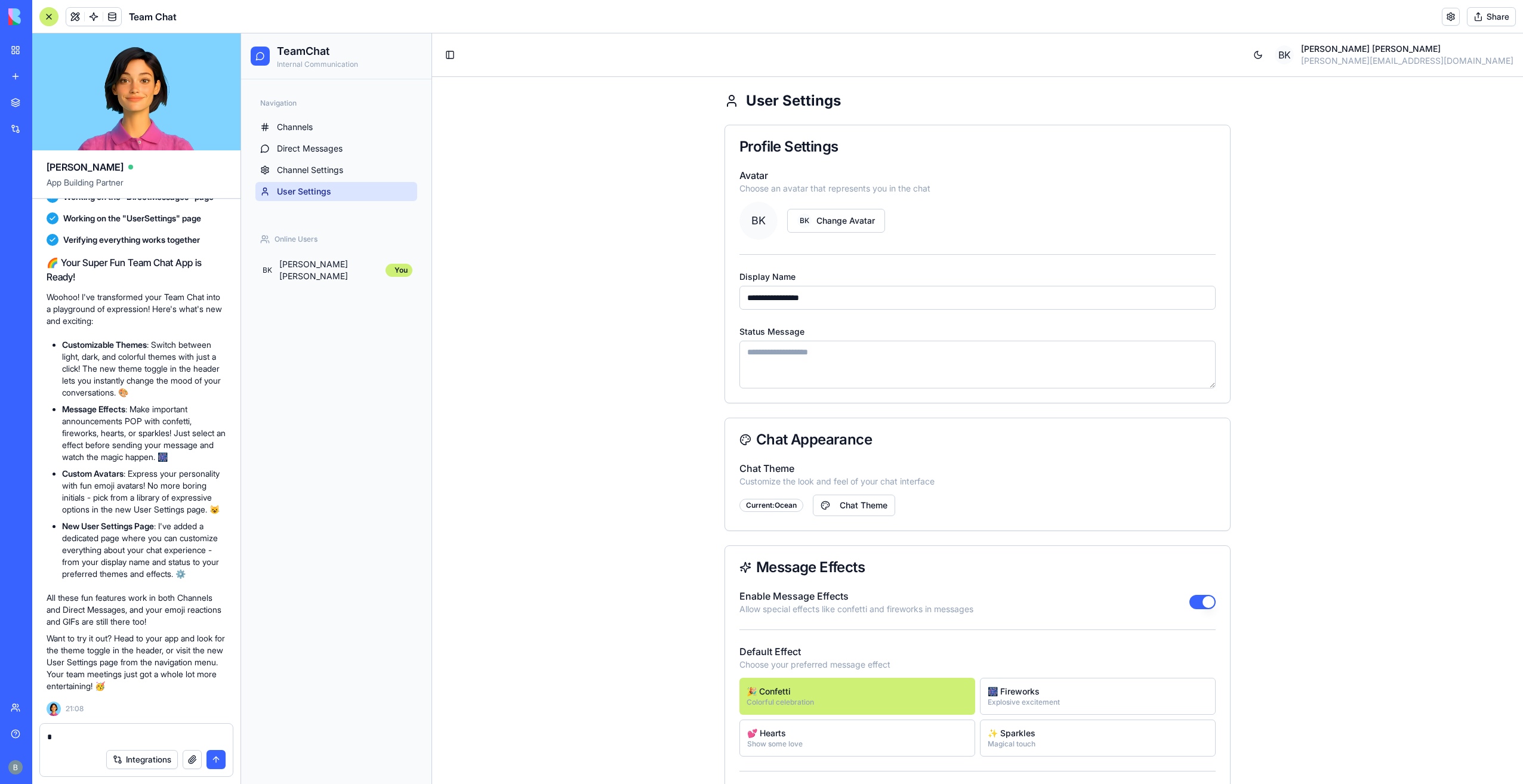
scroll to position [123, 0]
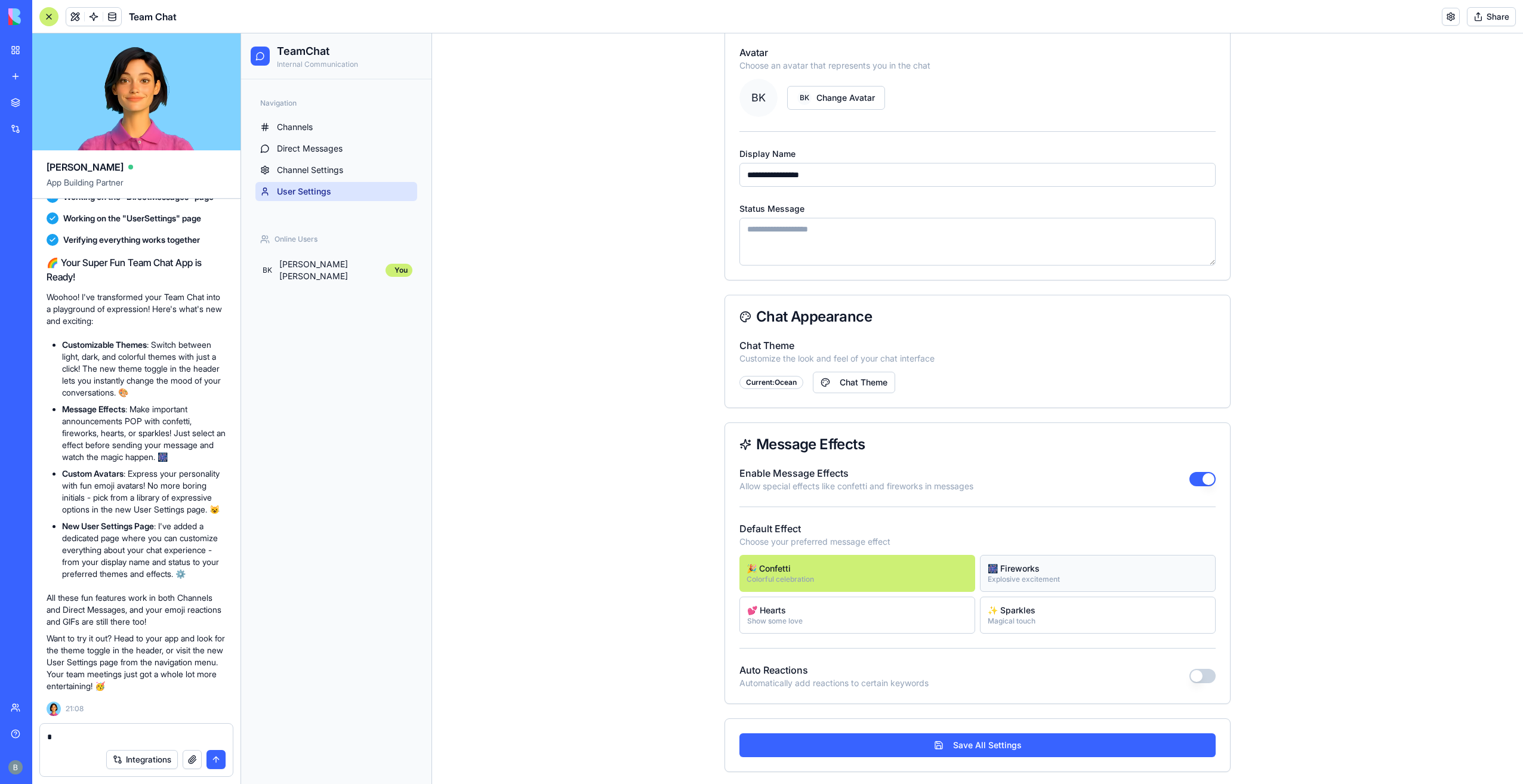
click at [1011, 571] on div "🎆 Fireworks" at bounding box center [1024, 569] width 72 height 12
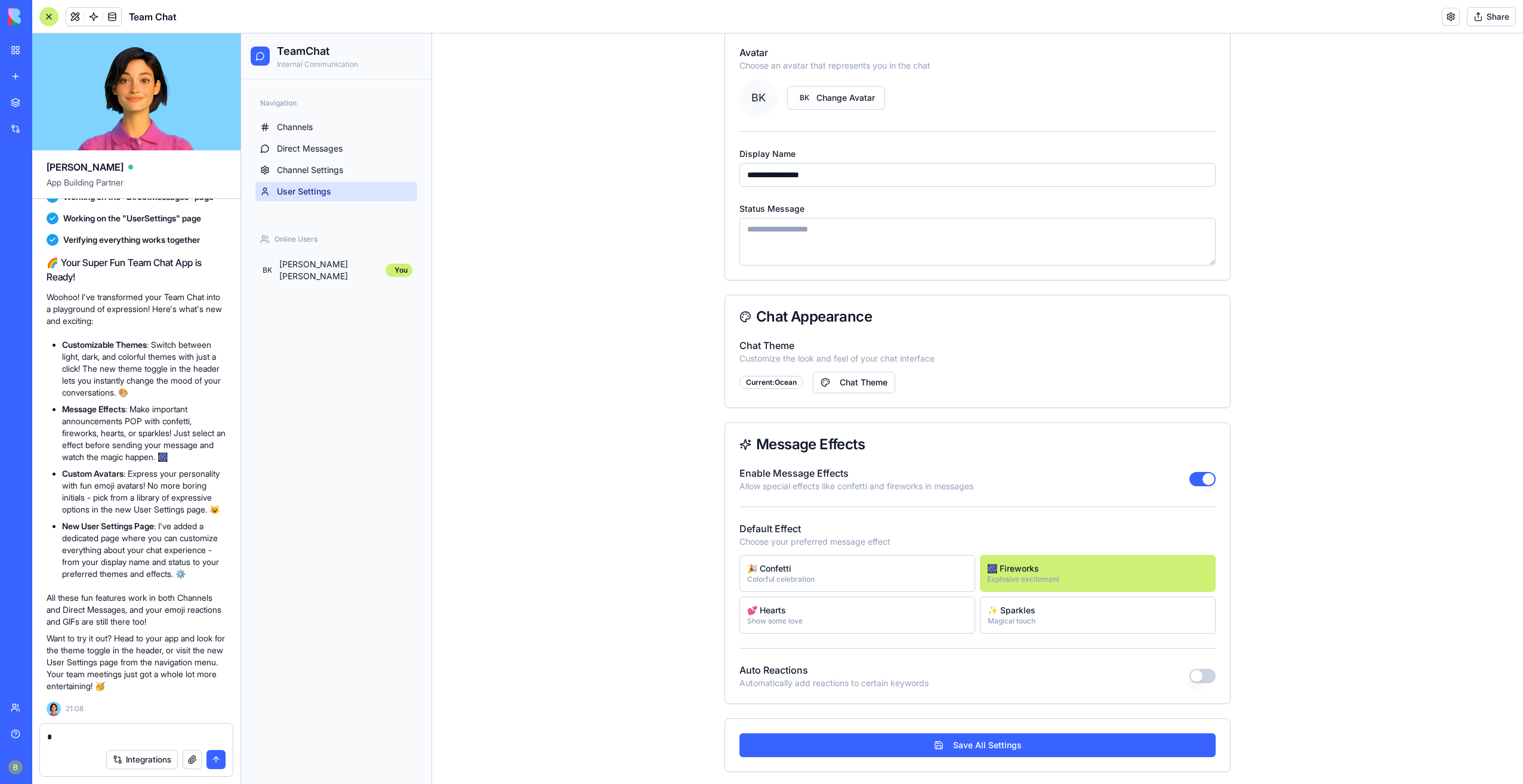
click at [1281, 564] on div "**********" at bounding box center [978, 305] width 1091 height 703
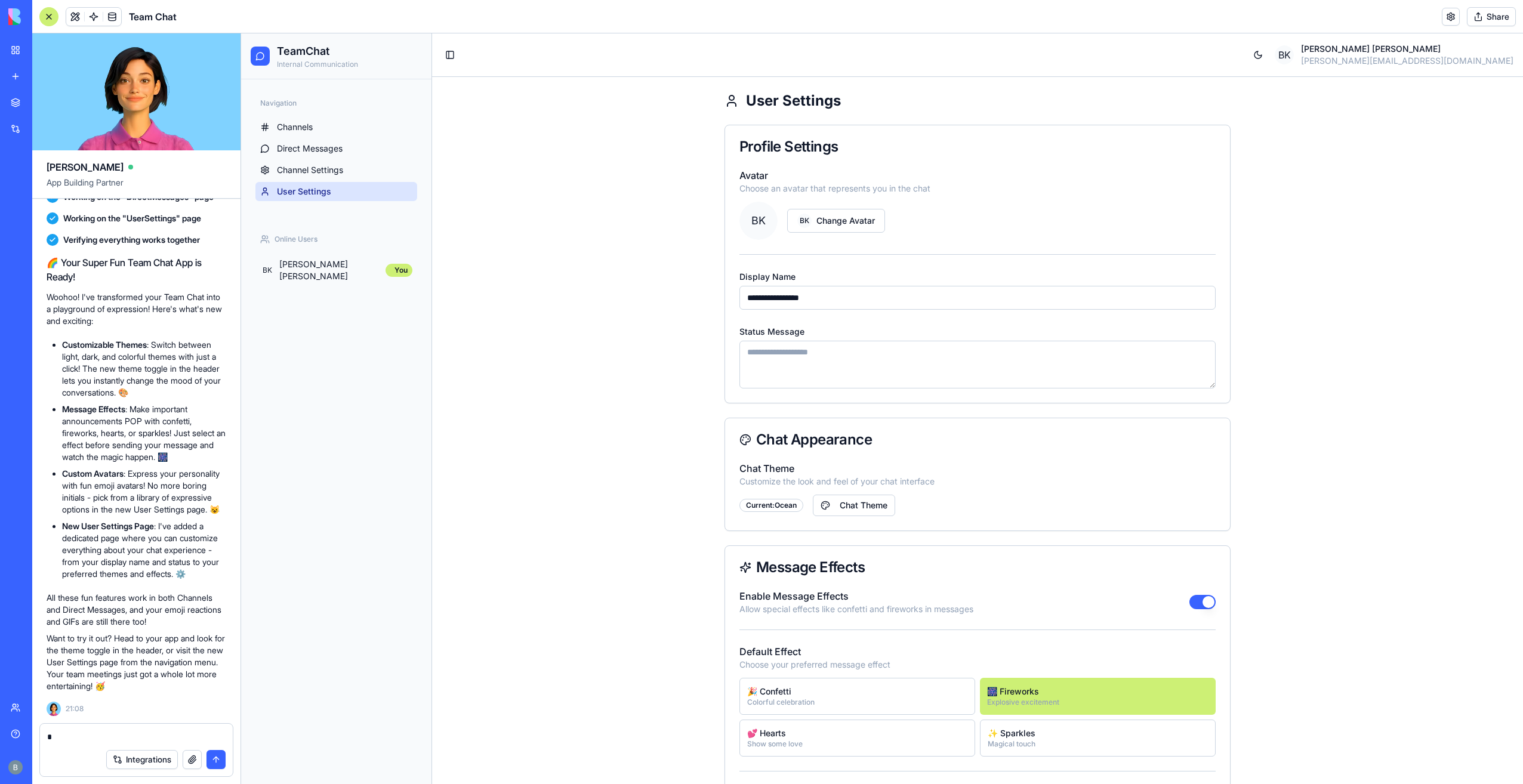
click at [303, 110] on div "Navigation" at bounding box center [336, 103] width 161 height 19
click at [305, 122] on link "Channels" at bounding box center [336, 127] width 161 height 19
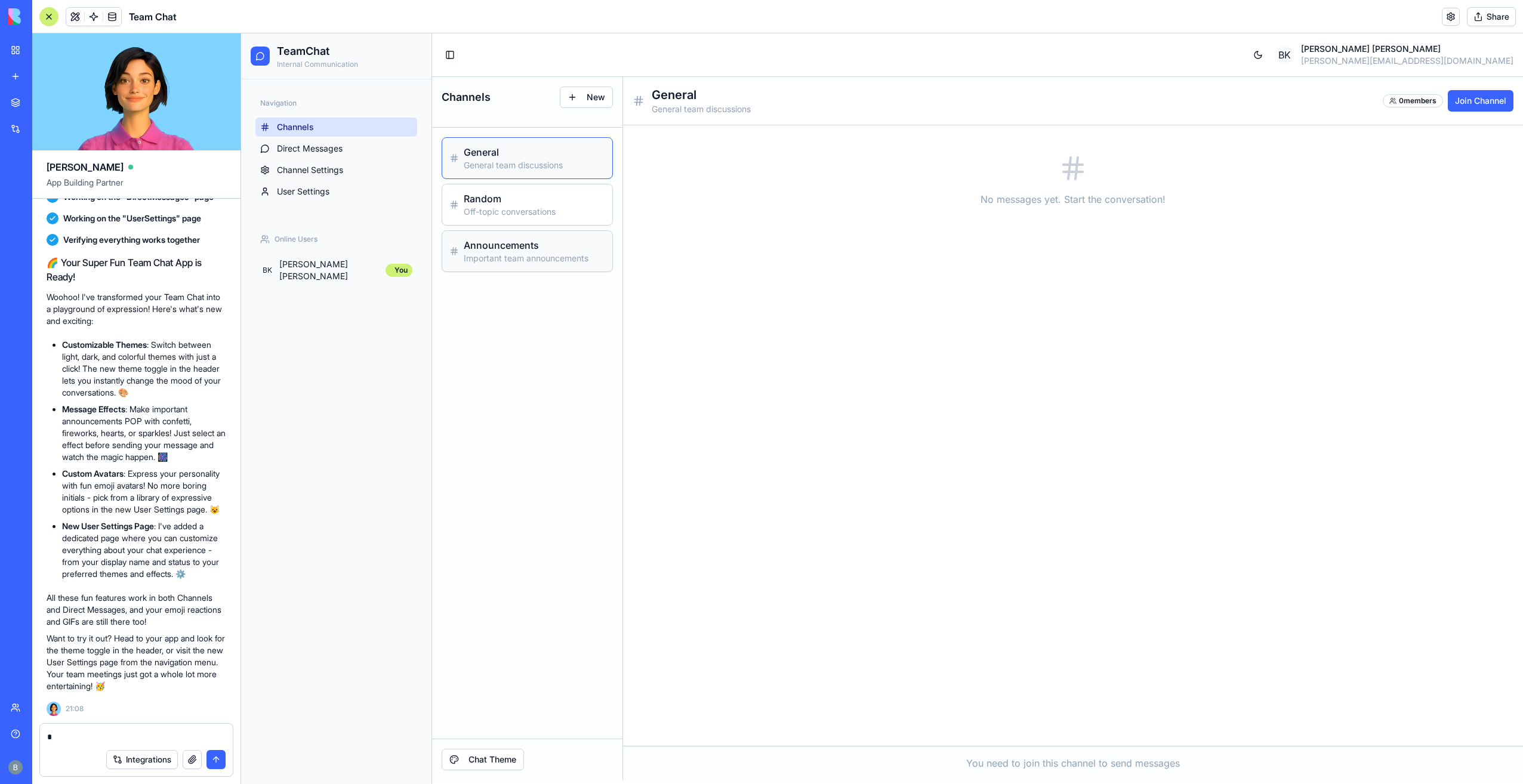
click at [493, 260] on p "Important team announcements" at bounding box center [534, 258] width 141 height 12
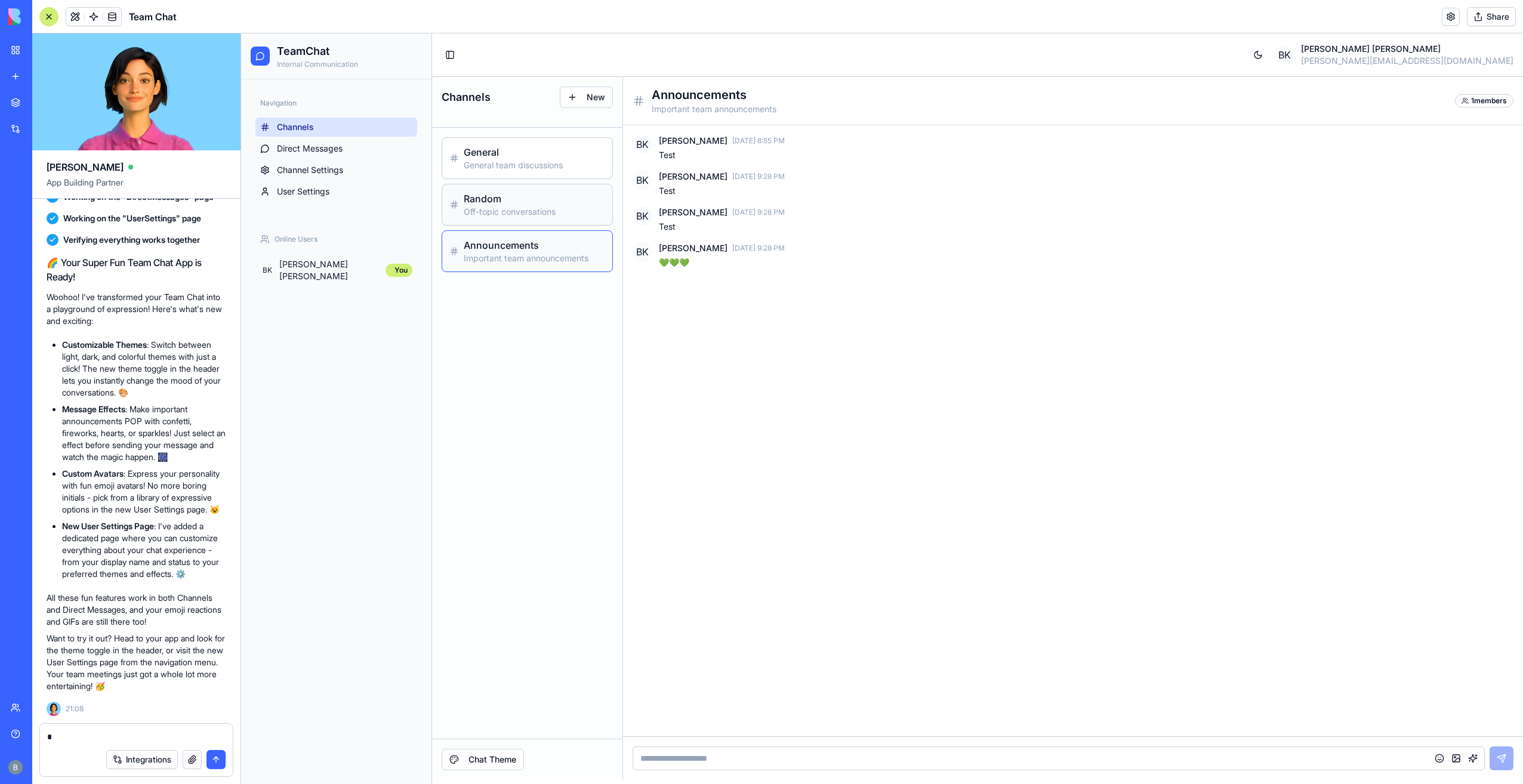
click at [503, 199] on h3 "Random" at bounding box center [534, 199] width 141 height 14
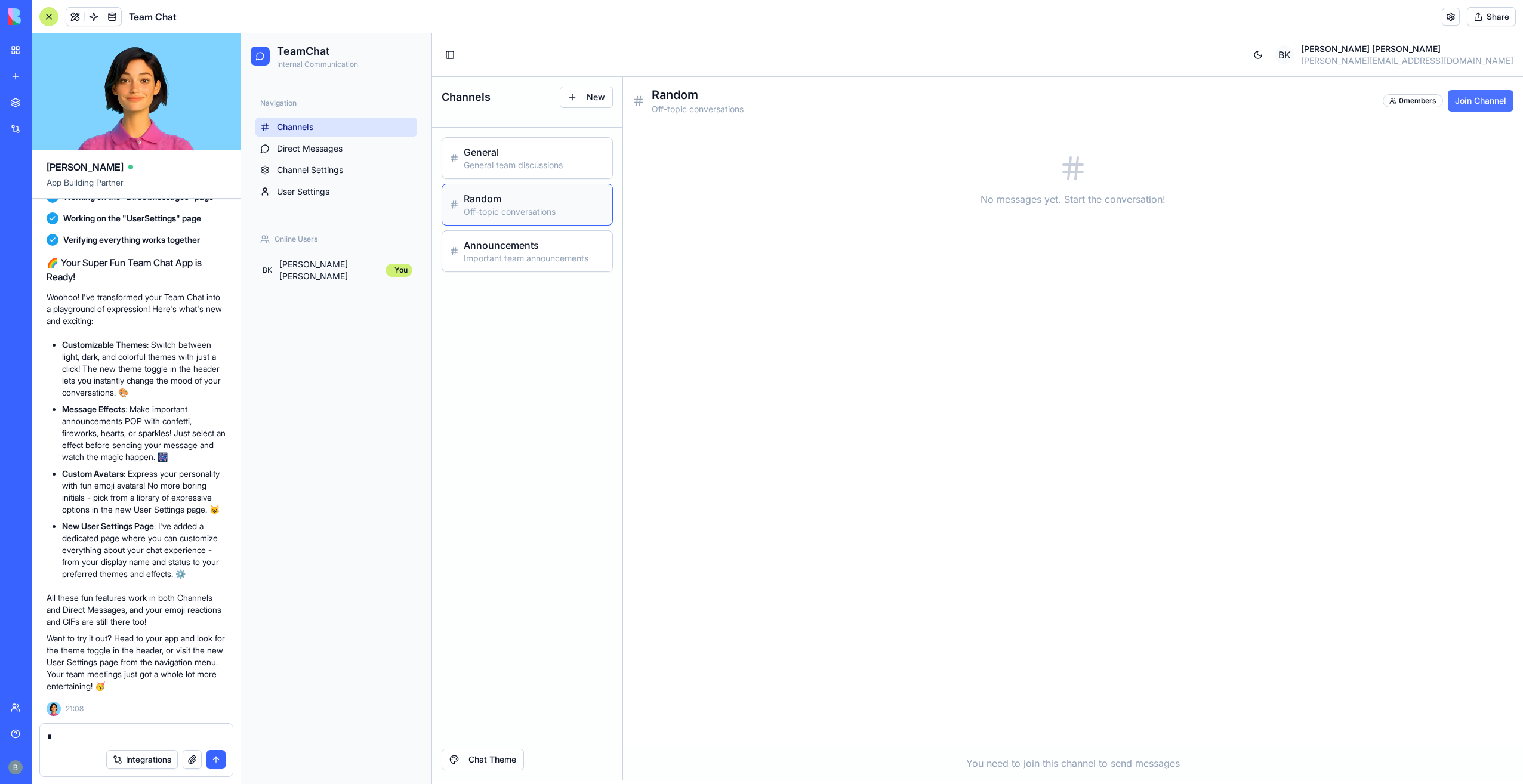
click at [1460, 101] on button "Join Channel" at bounding box center [1480, 101] width 65 height 21
click at [918, 755] on input at bounding box center [1059, 758] width 852 height 24
type input "****"
click at [139, 732] on textarea "*" at bounding box center [136, 736] width 179 height 12
drag, startPoint x: 133, startPoint y: 734, endPoint x: 0, endPoint y: 715, distance: 134.4
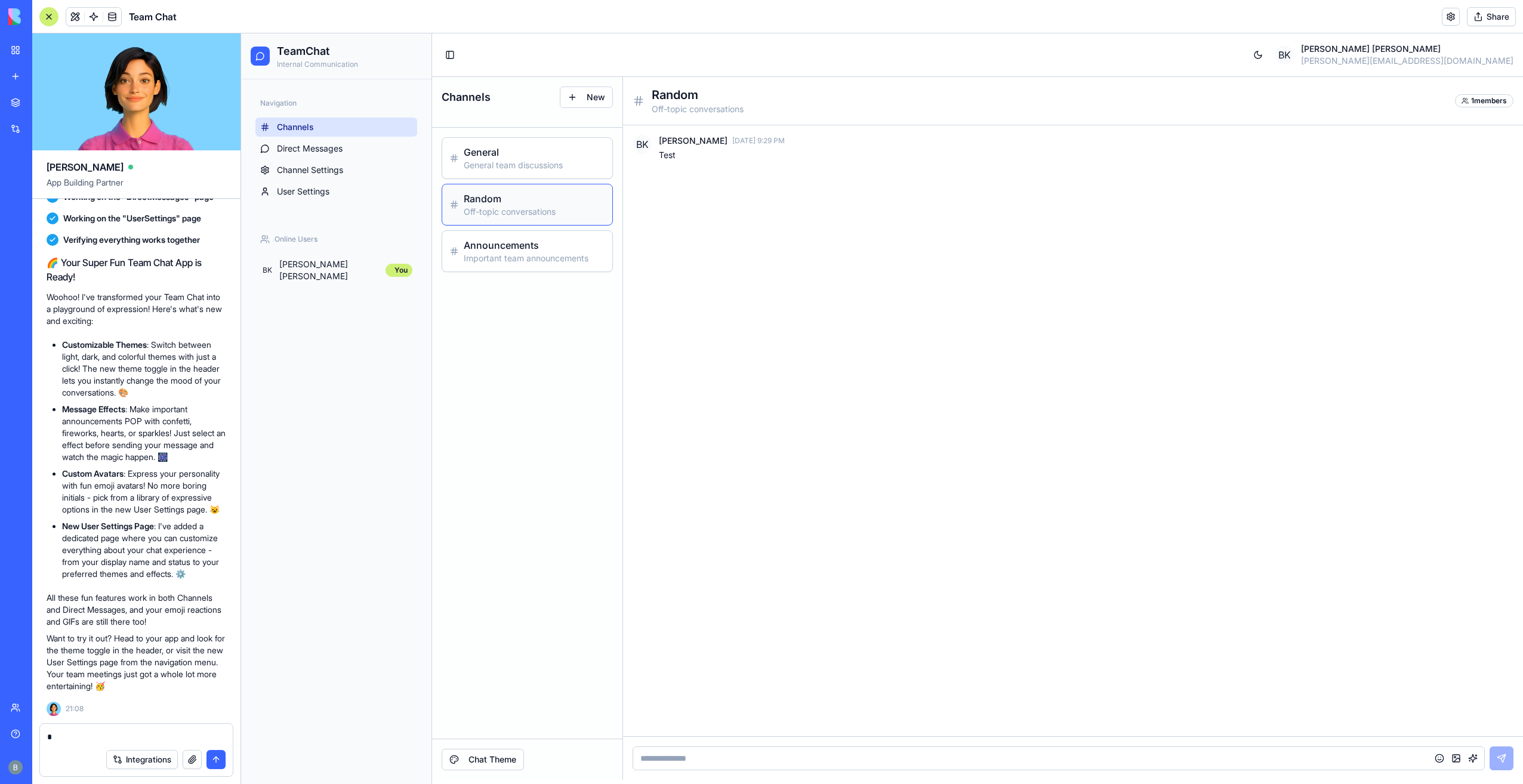
click at [0, 716] on html "BETA My workspace New app Marketplace Integrations Recent Sales Pipeline Manage…" at bounding box center [762, 392] width 1523 height 784
click at [136, 736] on textarea at bounding box center [136, 736] width 179 height 12
click at [116, 730] on div at bounding box center [136, 733] width 193 height 19
click at [110, 734] on textarea at bounding box center [136, 736] width 179 height 12
type textarea "**********"
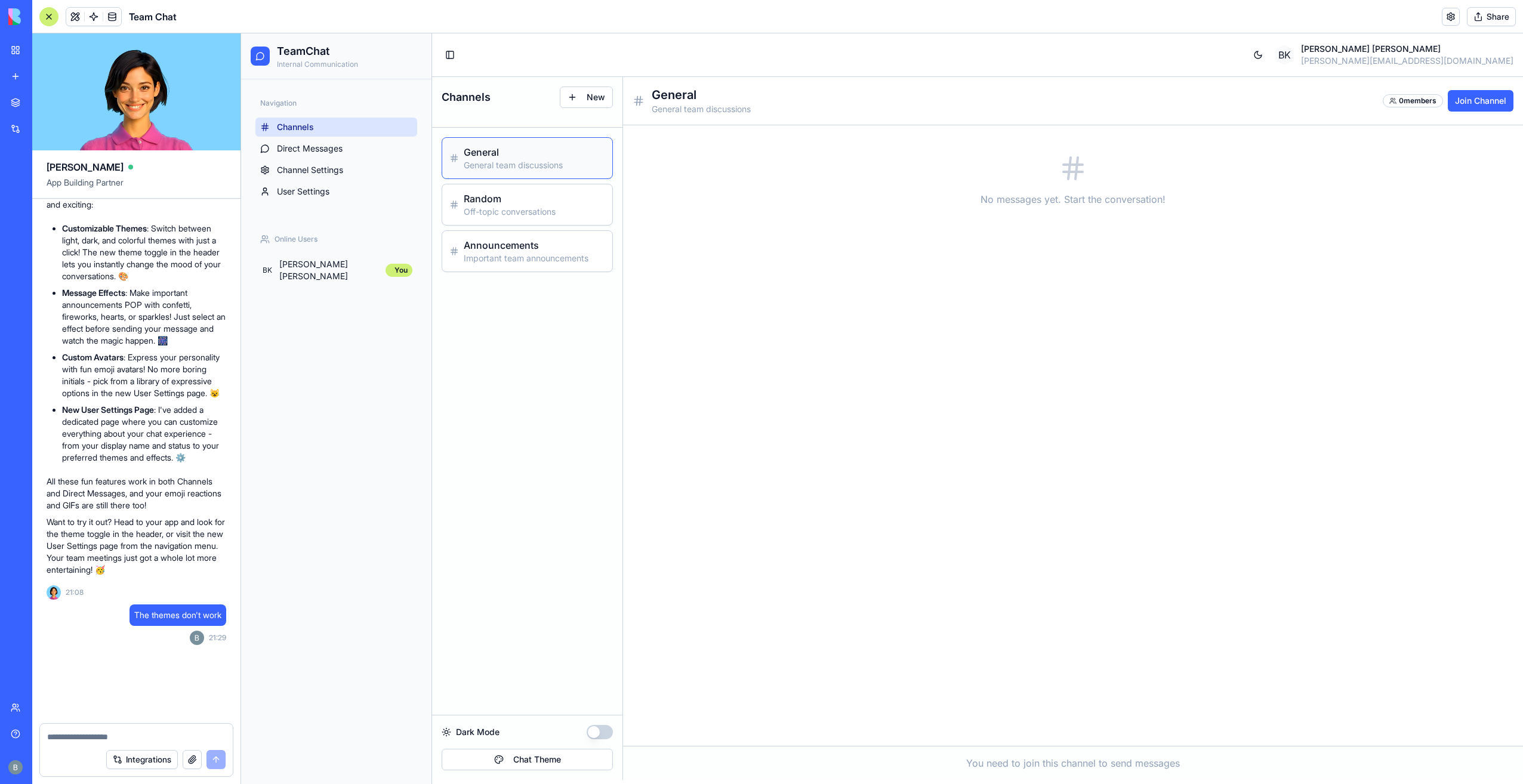
scroll to position [2398, 0]
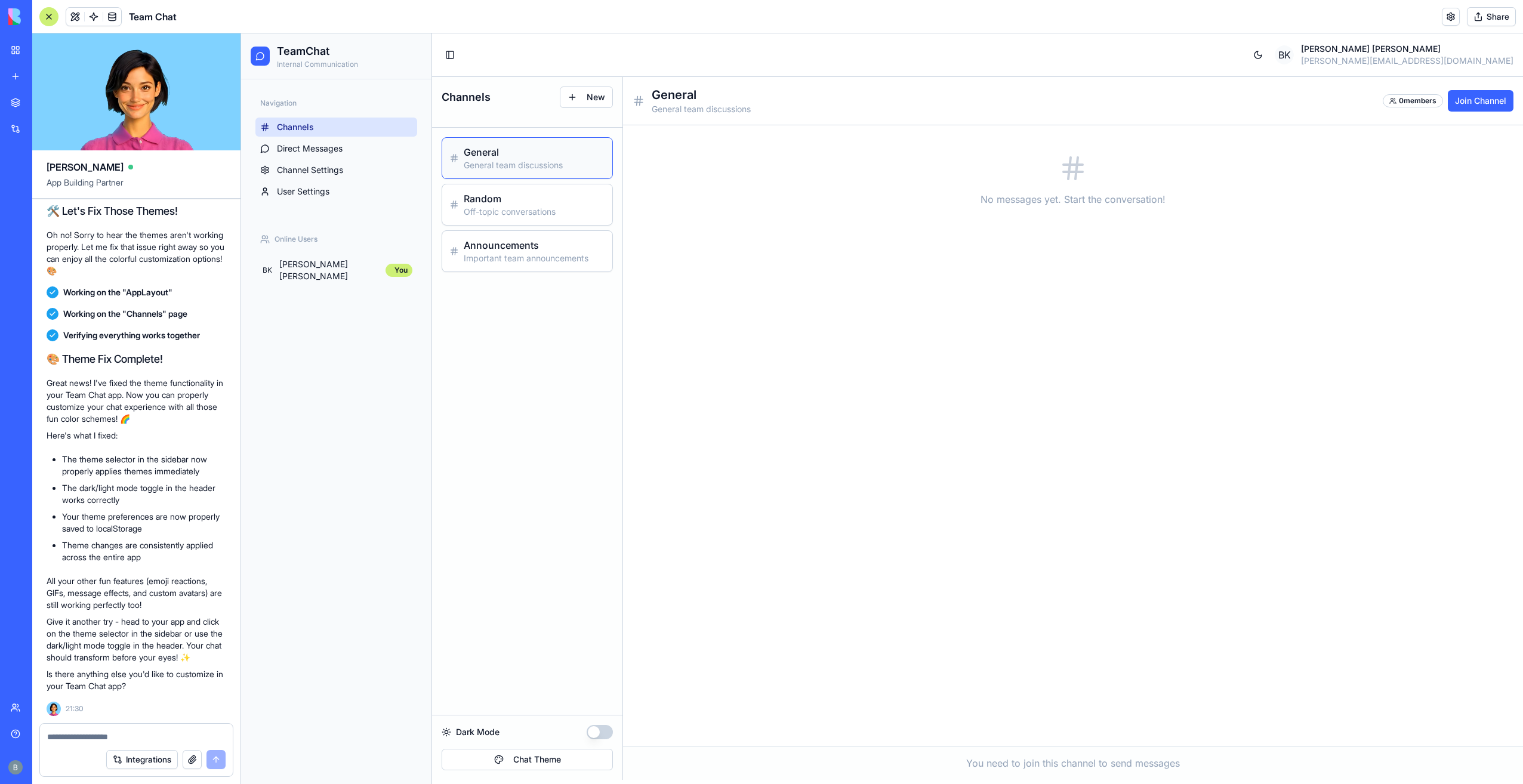
click at [605, 731] on button "Dark Mode" at bounding box center [600, 732] width 26 height 14
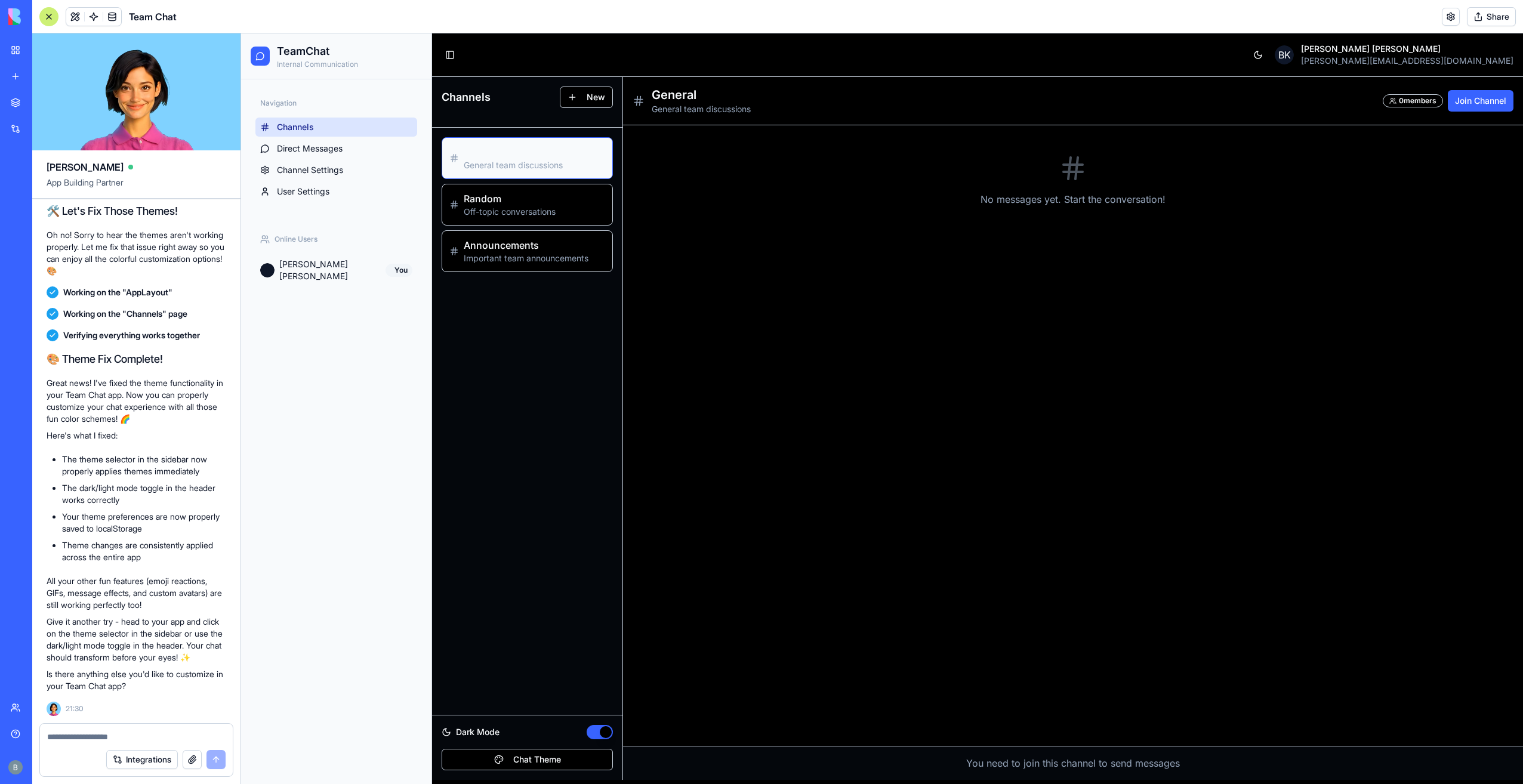
click at [602, 730] on button "Dark Mode" at bounding box center [600, 732] width 26 height 14
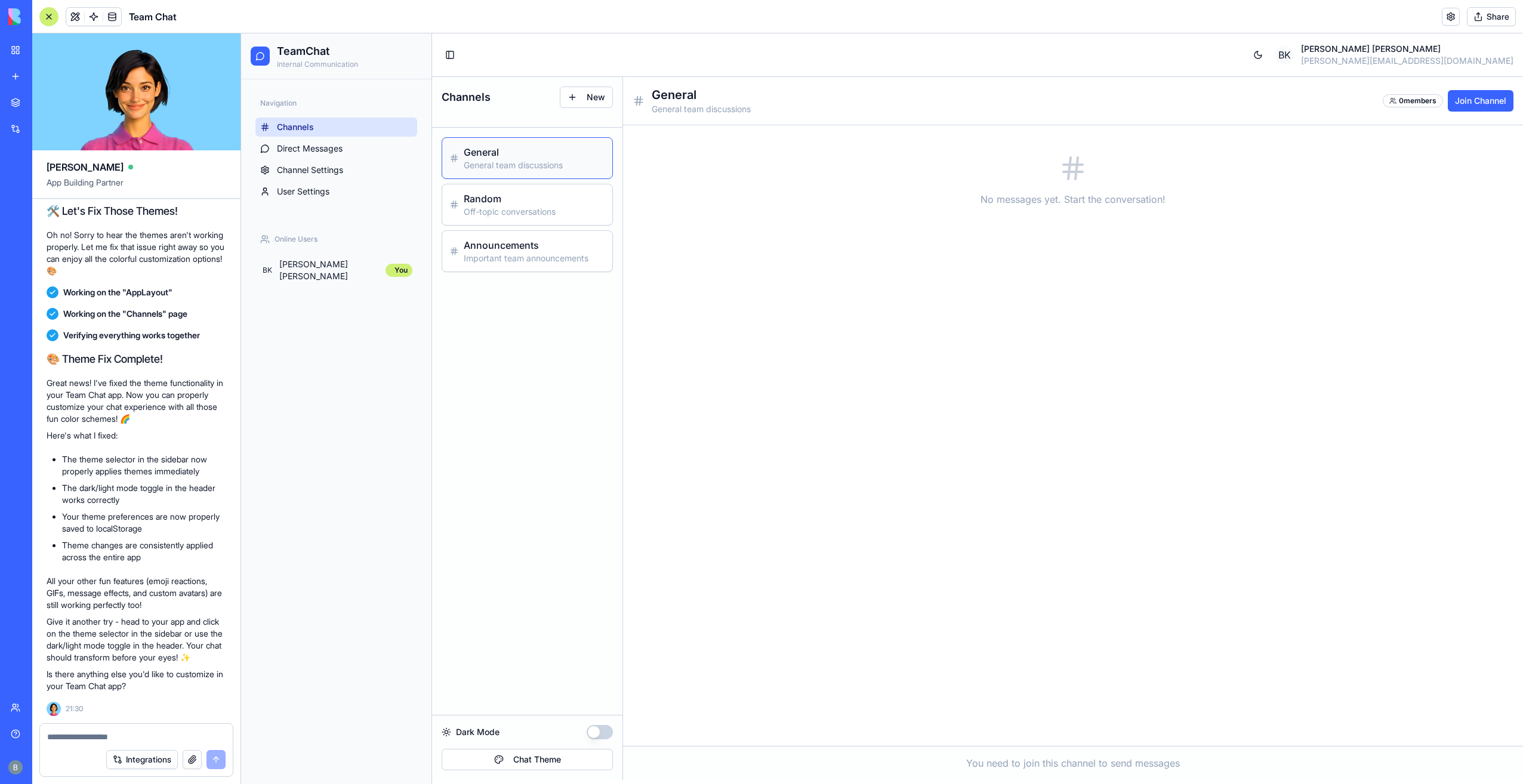
click at [602, 730] on button "Dark Mode" at bounding box center [600, 732] width 26 height 14
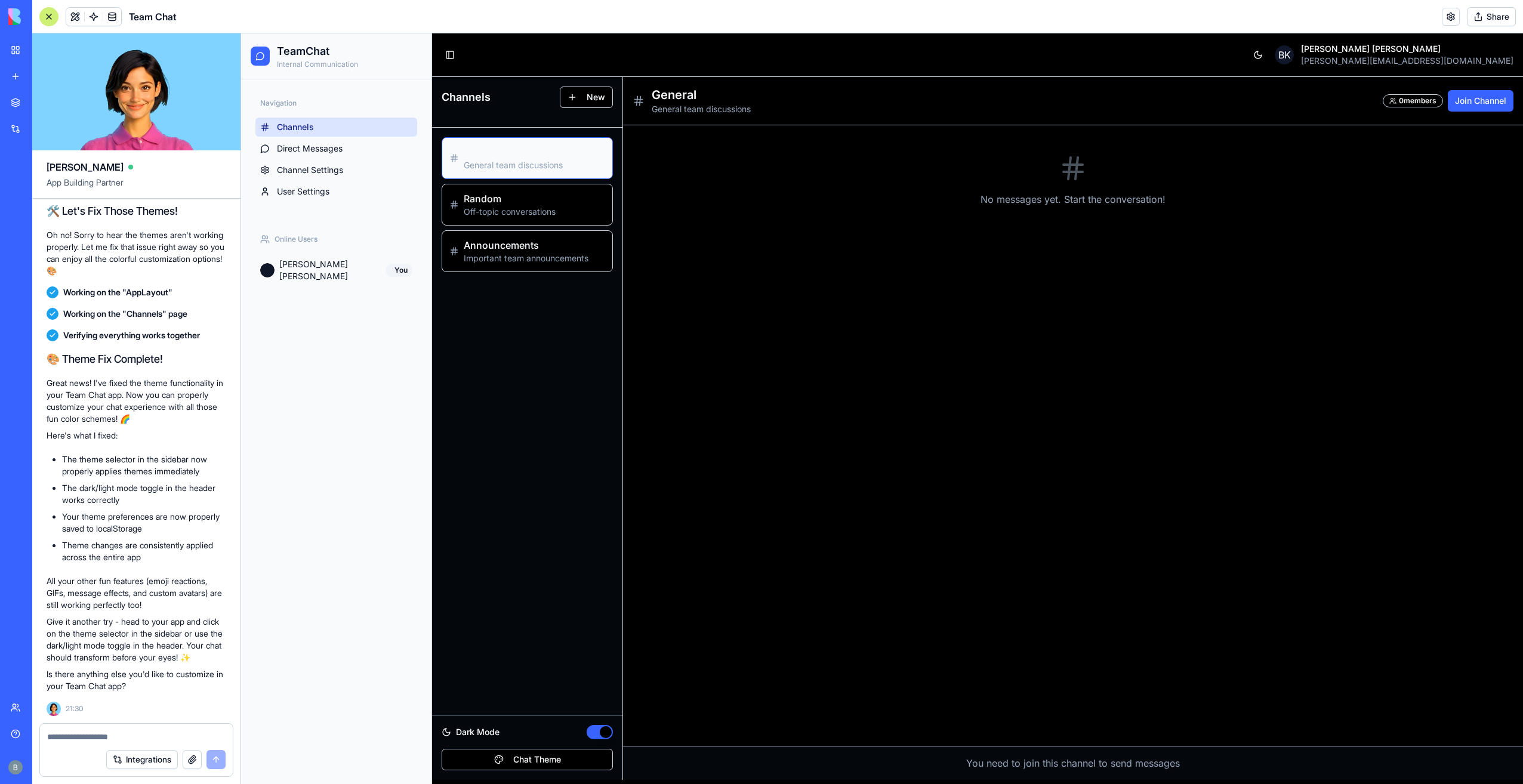
click at [602, 730] on button "Dark Mode" at bounding box center [600, 732] width 26 height 14
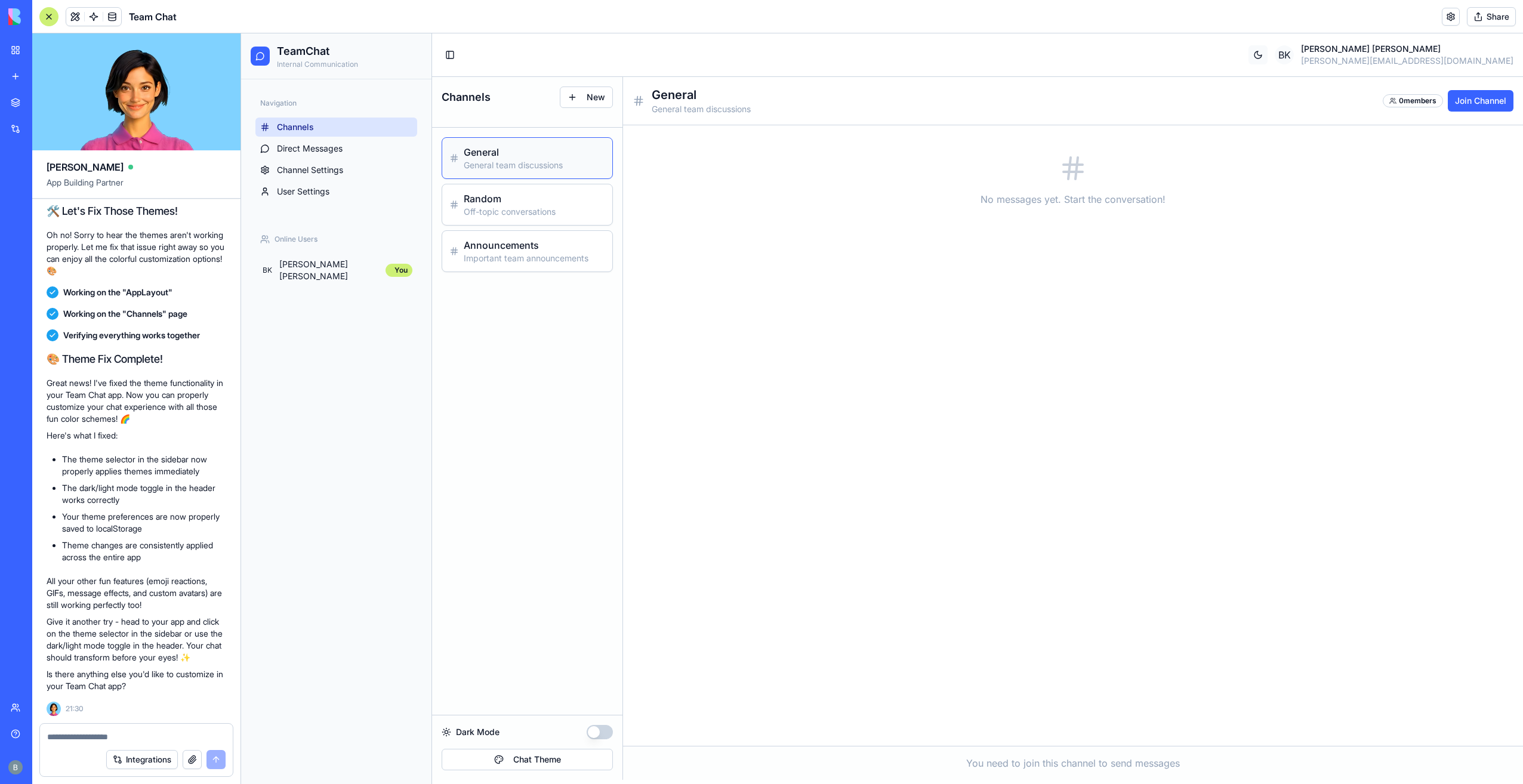
click at [1267, 53] on button at bounding box center [1258, 55] width 19 height 19
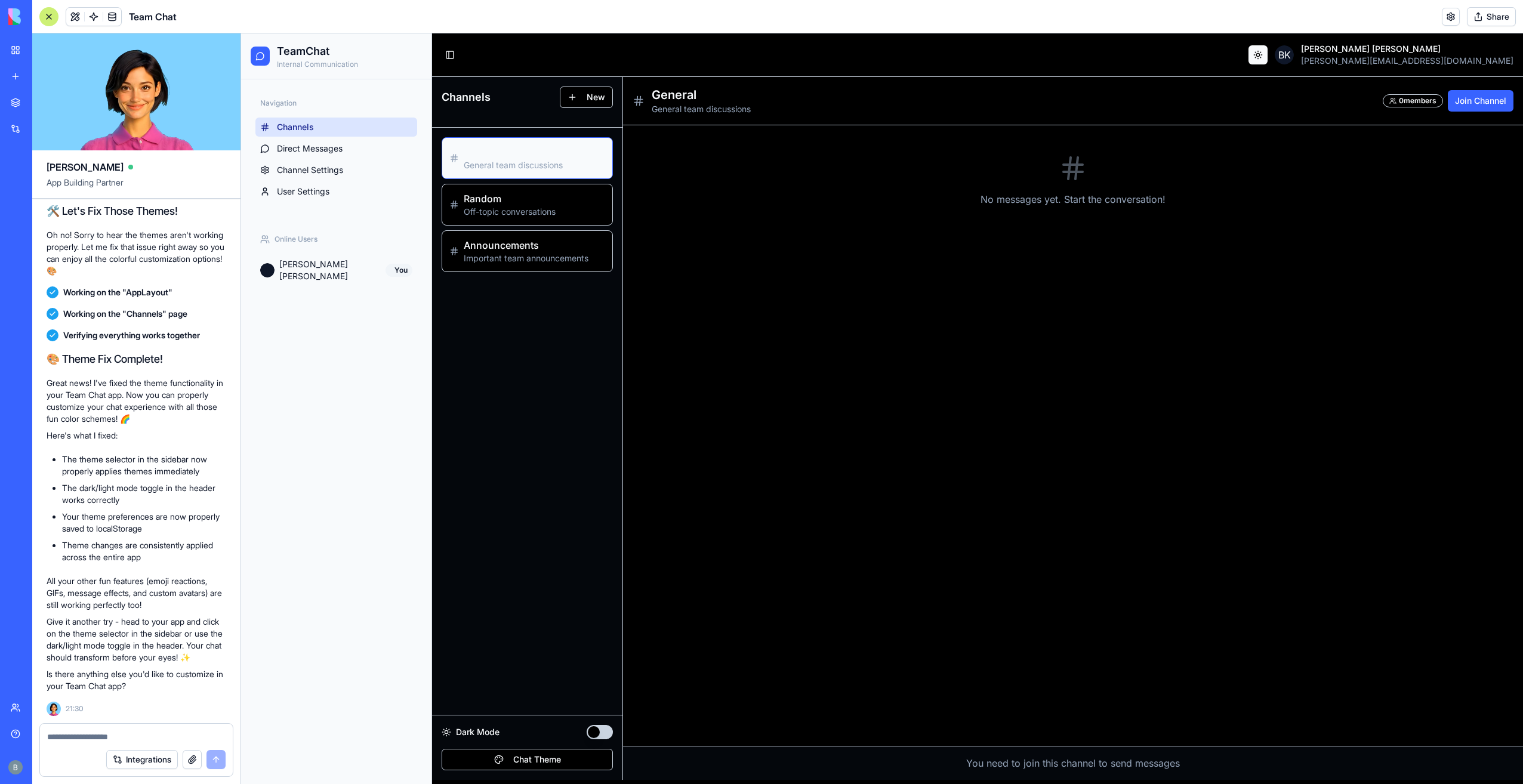
drag, startPoint x: 1351, startPoint y: 53, endPoint x: 1289, endPoint y: 117, distance: 89.1
click at [1267, 53] on button at bounding box center [1258, 55] width 19 height 19
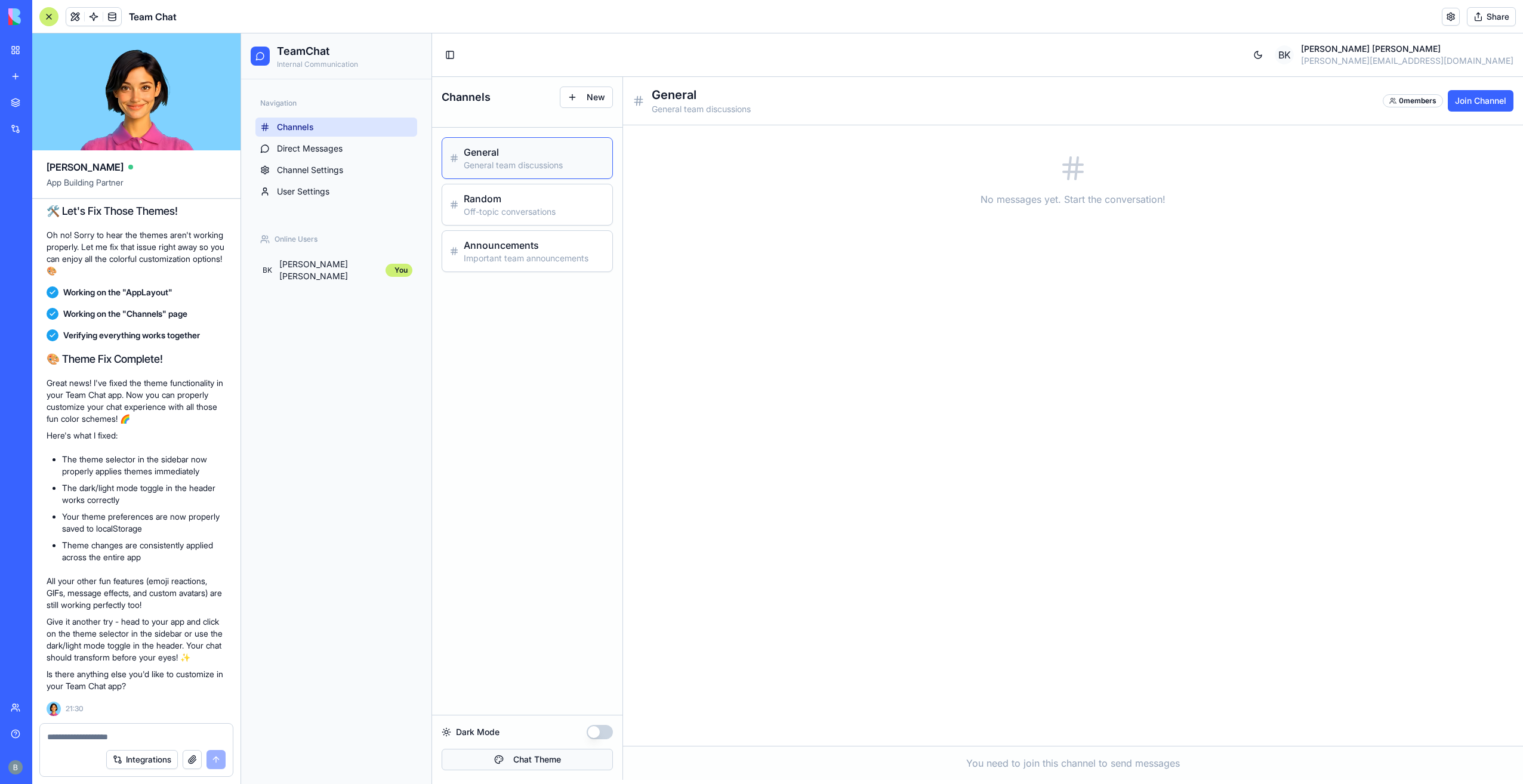
click at [589, 758] on button "Chat Theme" at bounding box center [527, 760] width 172 height 21
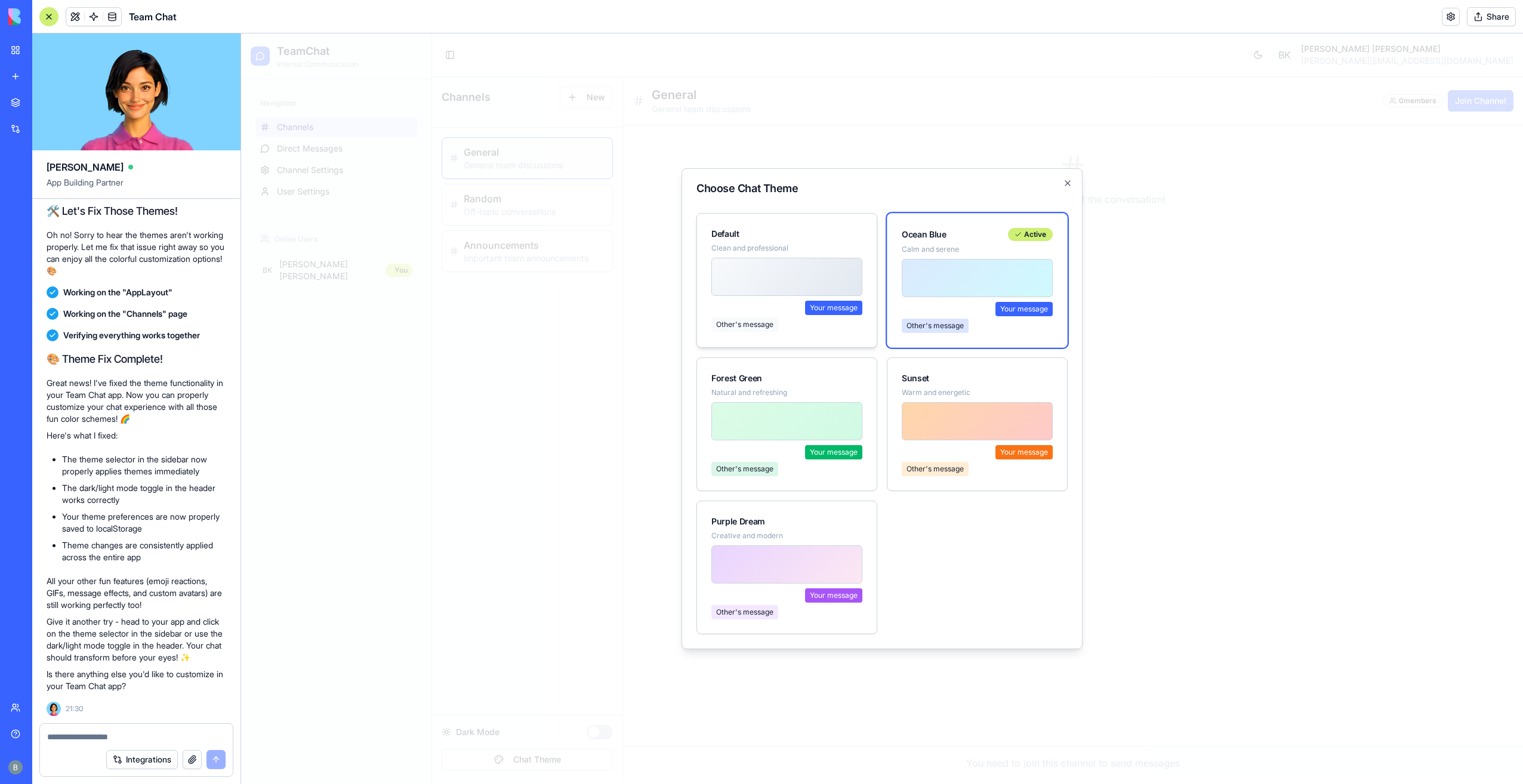
click at [831, 293] on div at bounding box center [787, 276] width 151 height 38
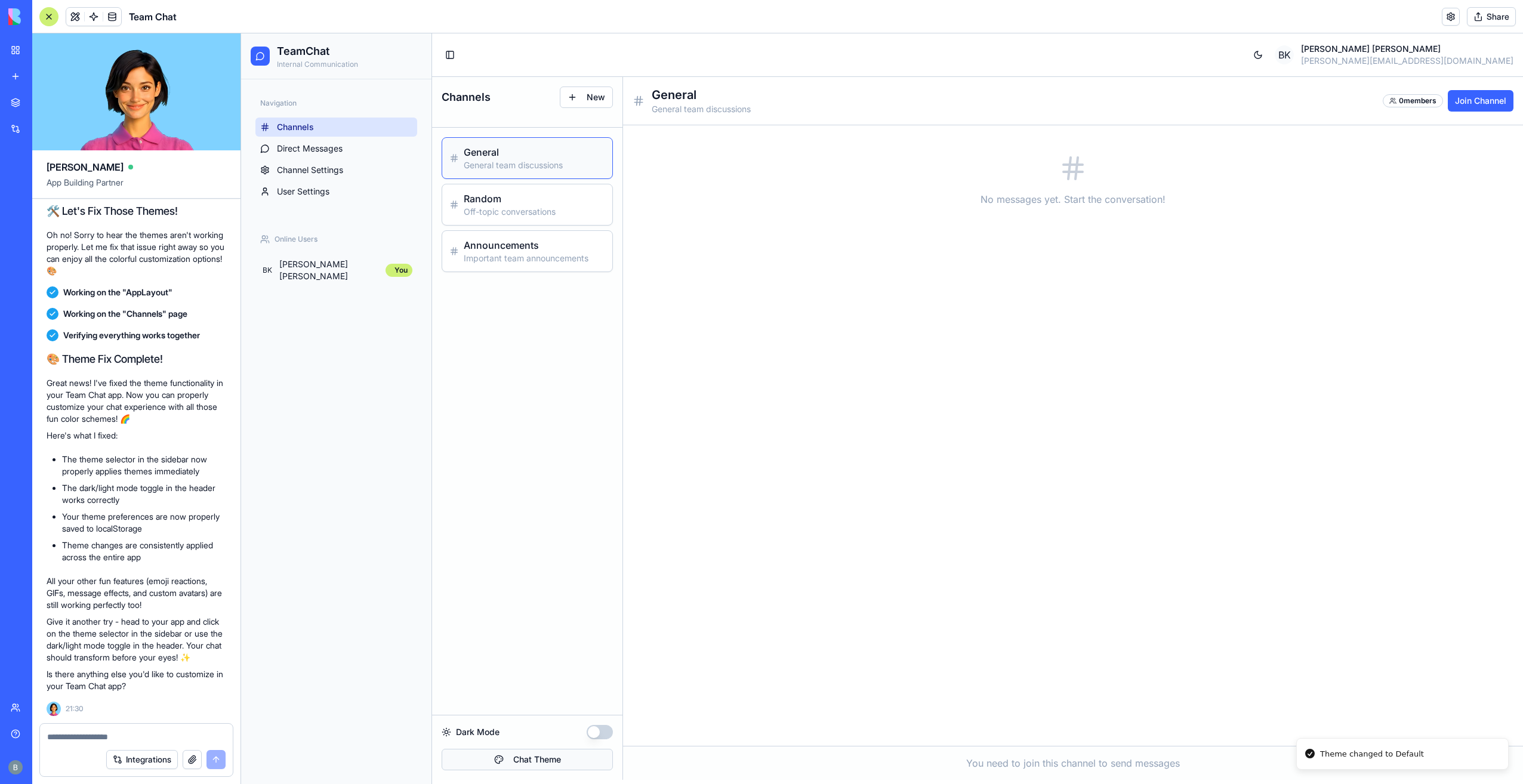
click at [582, 766] on button "Chat Theme" at bounding box center [527, 760] width 172 height 21
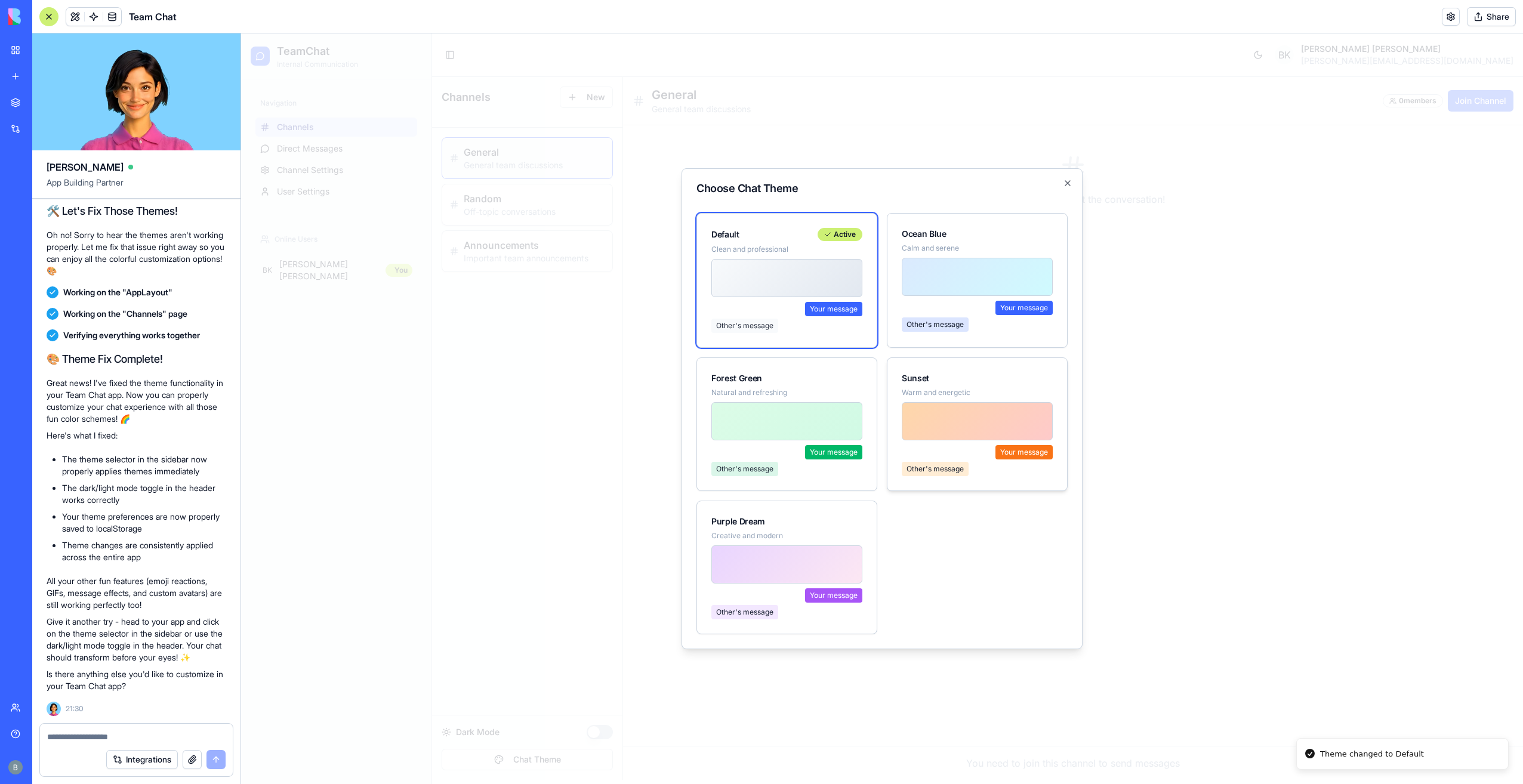
click at [942, 391] on p "Warm and energetic" at bounding box center [977, 392] width 151 height 9
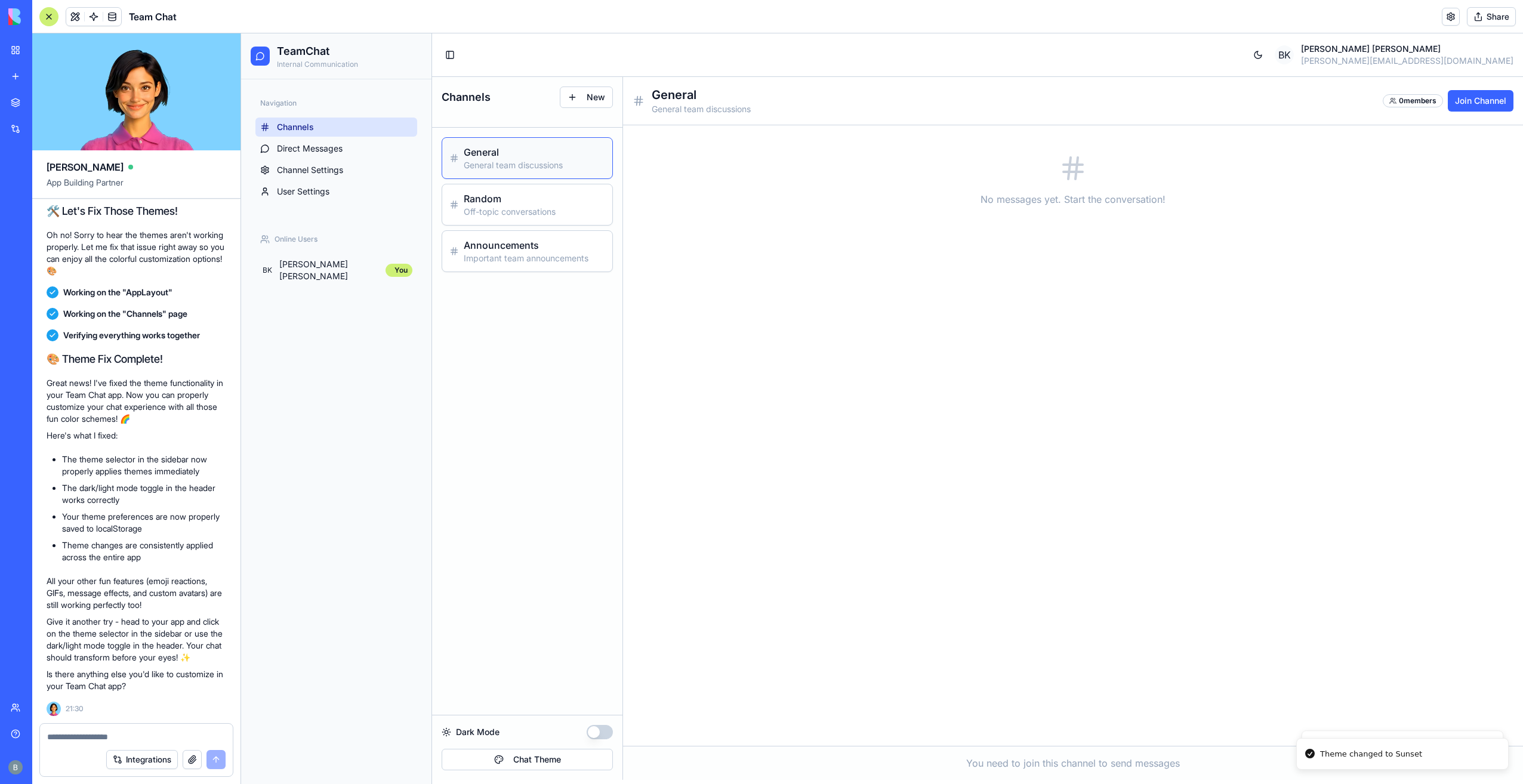
drag, startPoint x: 730, startPoint y: 776, endPoint x: 747, endPoint y: 774, distance: 17.1
click at [733, 776] on div "You need to join this channel to send messages" at bounding box center [1073, 763] width 900 height 34
click at [542, 212] on p "Off-topic conversations" at bounding box center [534, 212] width 141 height 12
click at [692, 766] on input at bounding box center [1059, 758] width 852 height 24
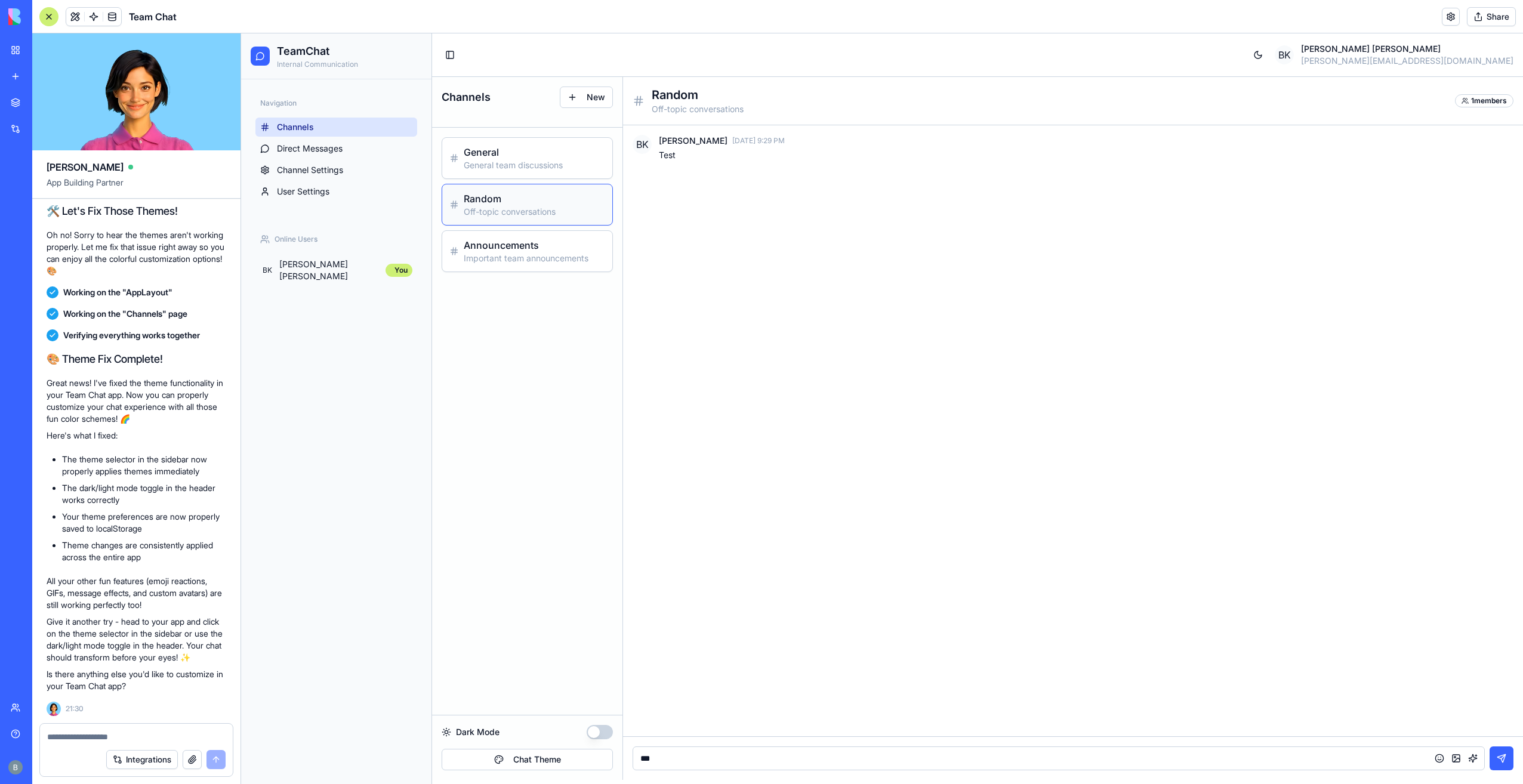
type input "****"
click at [128, 741] on textarea at bounding box center [136, 736] width 179 height 12
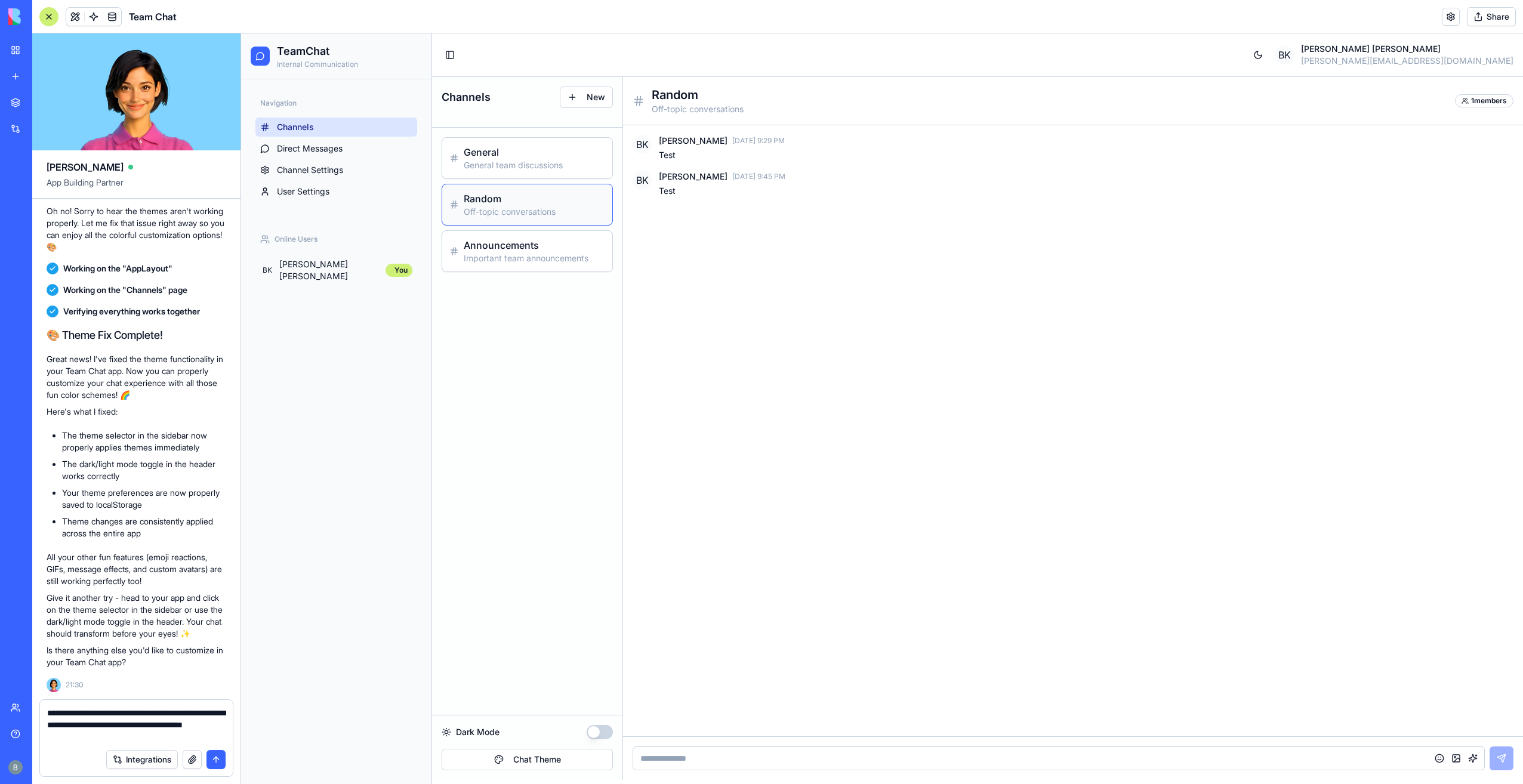
type textarea "**********"
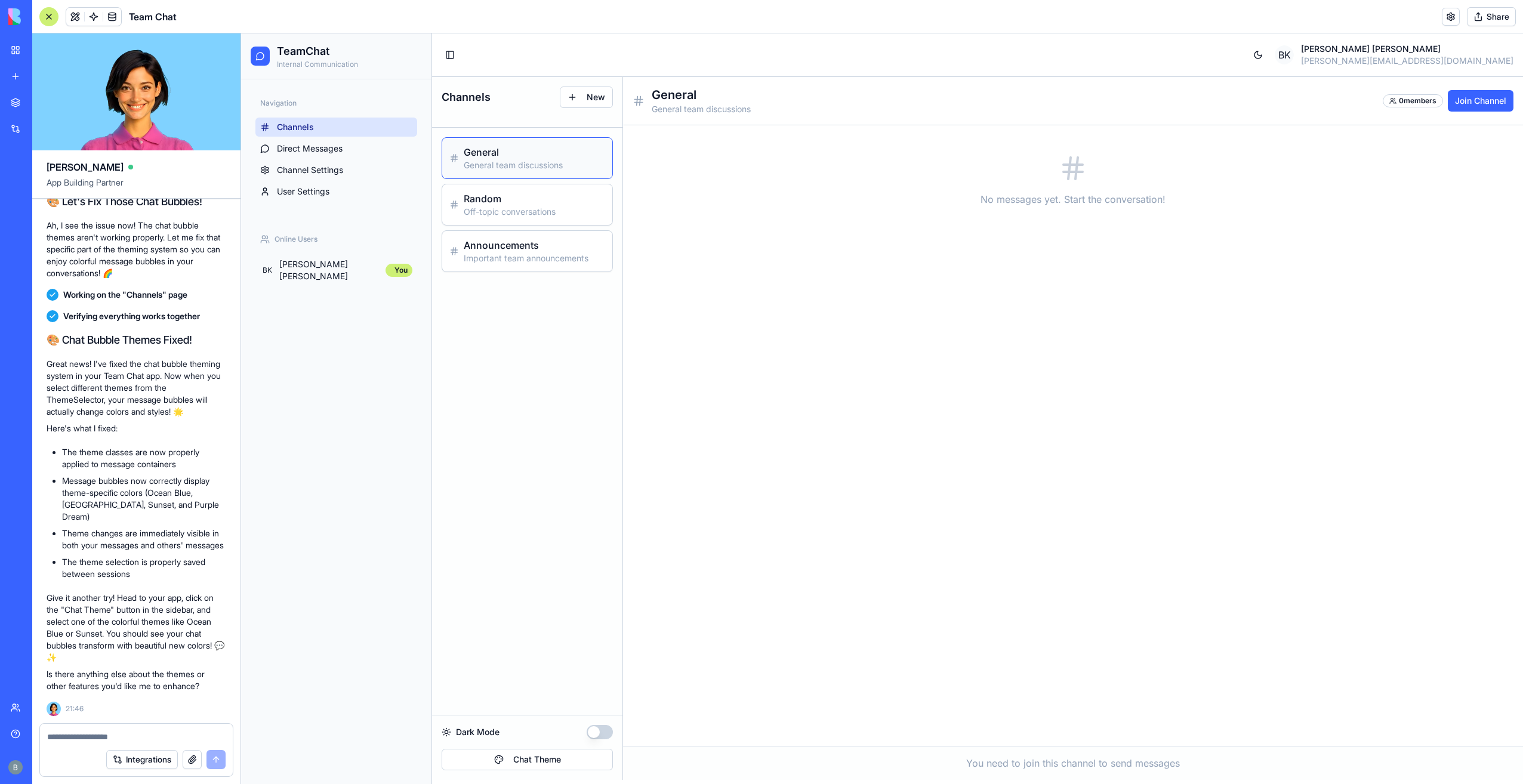
scroll to position [3000, 0]
click at [548, 749] on button "Chat Theme" at bounding box center [527, 760] width 172 height 21
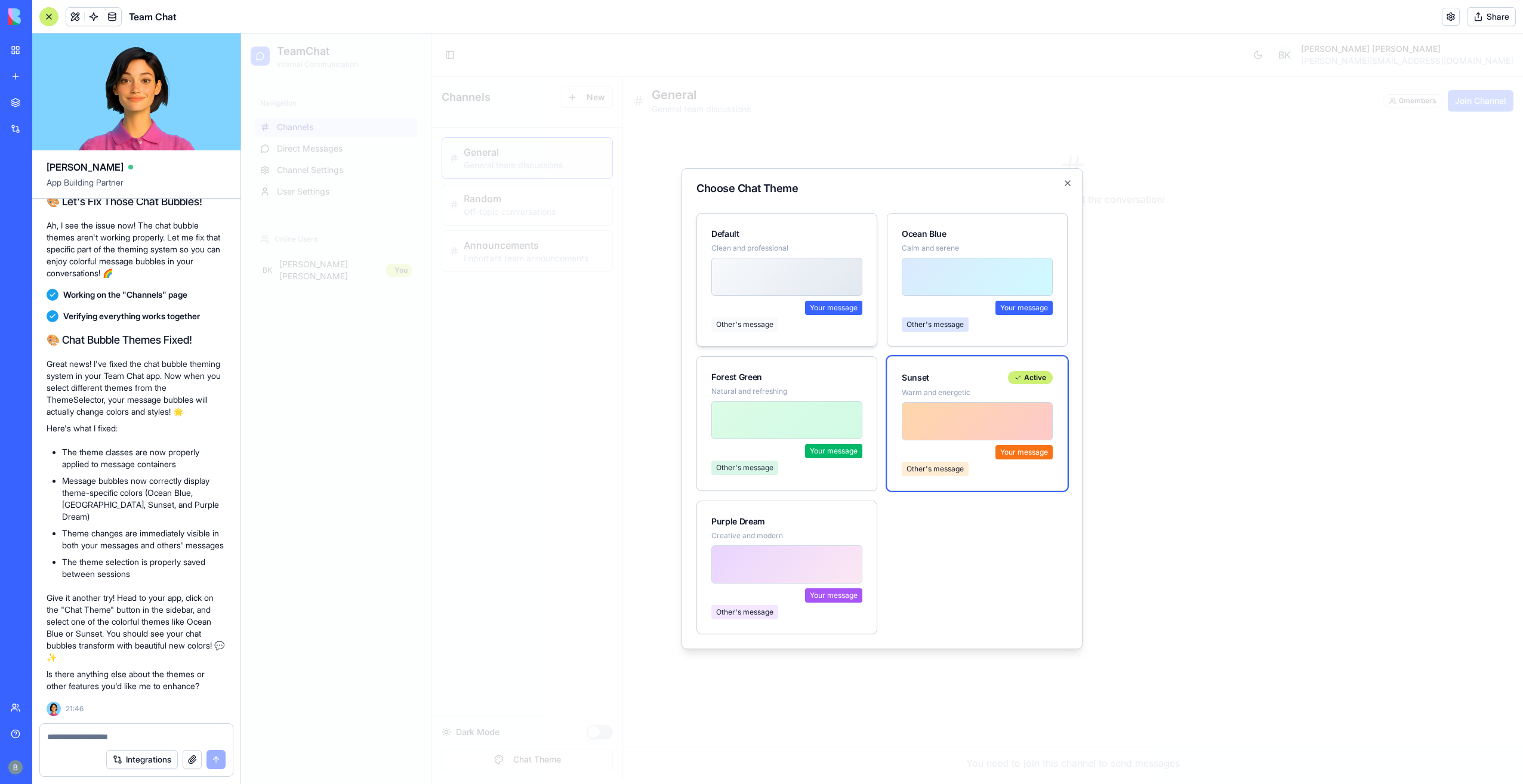
click at [807, 307] on div "Your message" at bounding box center [833, 308] width 57 height 14
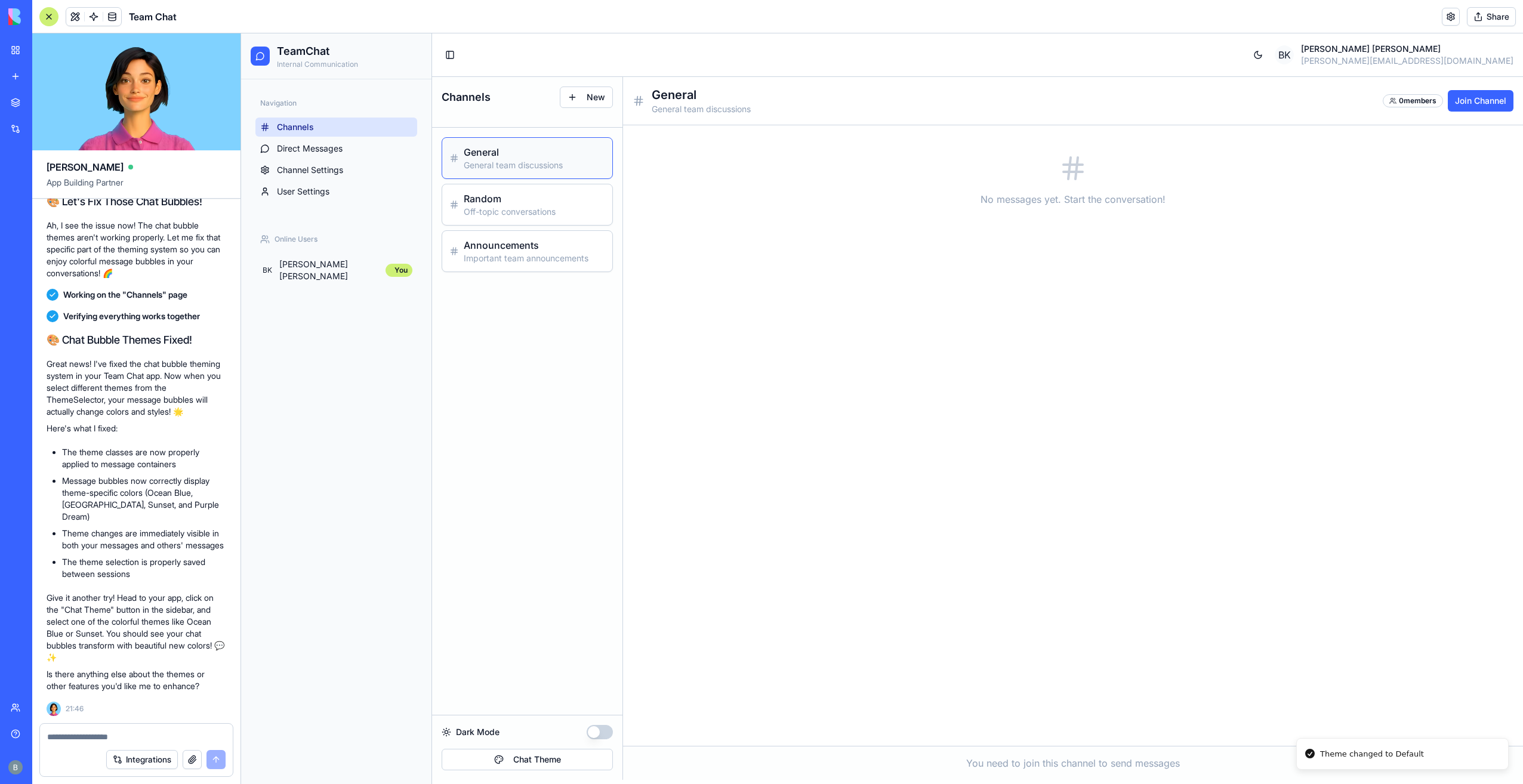
click at [716, 755] on div "You need to join this channel to send messages" at bounding box center [1073, 763] width 900 height 34
click at [548, 234] on div "Announcements Important team announcements" at bounding box center [527, 251] width 170 height 41
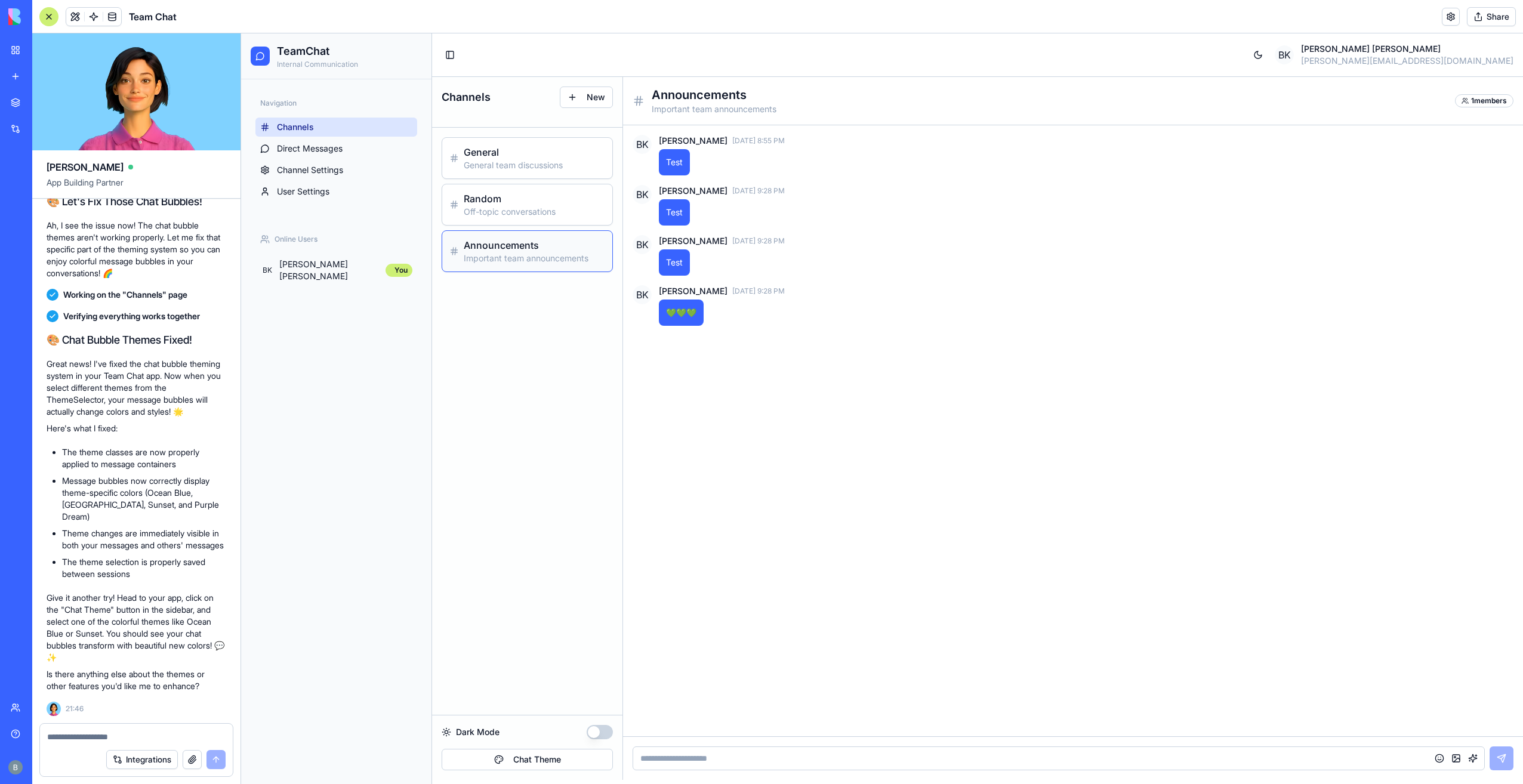
drag, startPoint x: 718, startPoint y: 783, endPoint x: 716, endPoint y: 765, distance: 18.1
click at [716, 774] on main "Toggle Sidebar [PERSON_NAME] Kressner [EMAIL_ADDRESS][DOMAIN_NAME] Channels New…" at bounding box center [978, 408] width 1091 height 751
click at [716, 765] on input at bounding box center [1059, 758] width 852 height 24
type input "****"
click at [552, 746] on div "Dark Mode Chat Theme" at bounding box center [527, 748] width 172 height 45
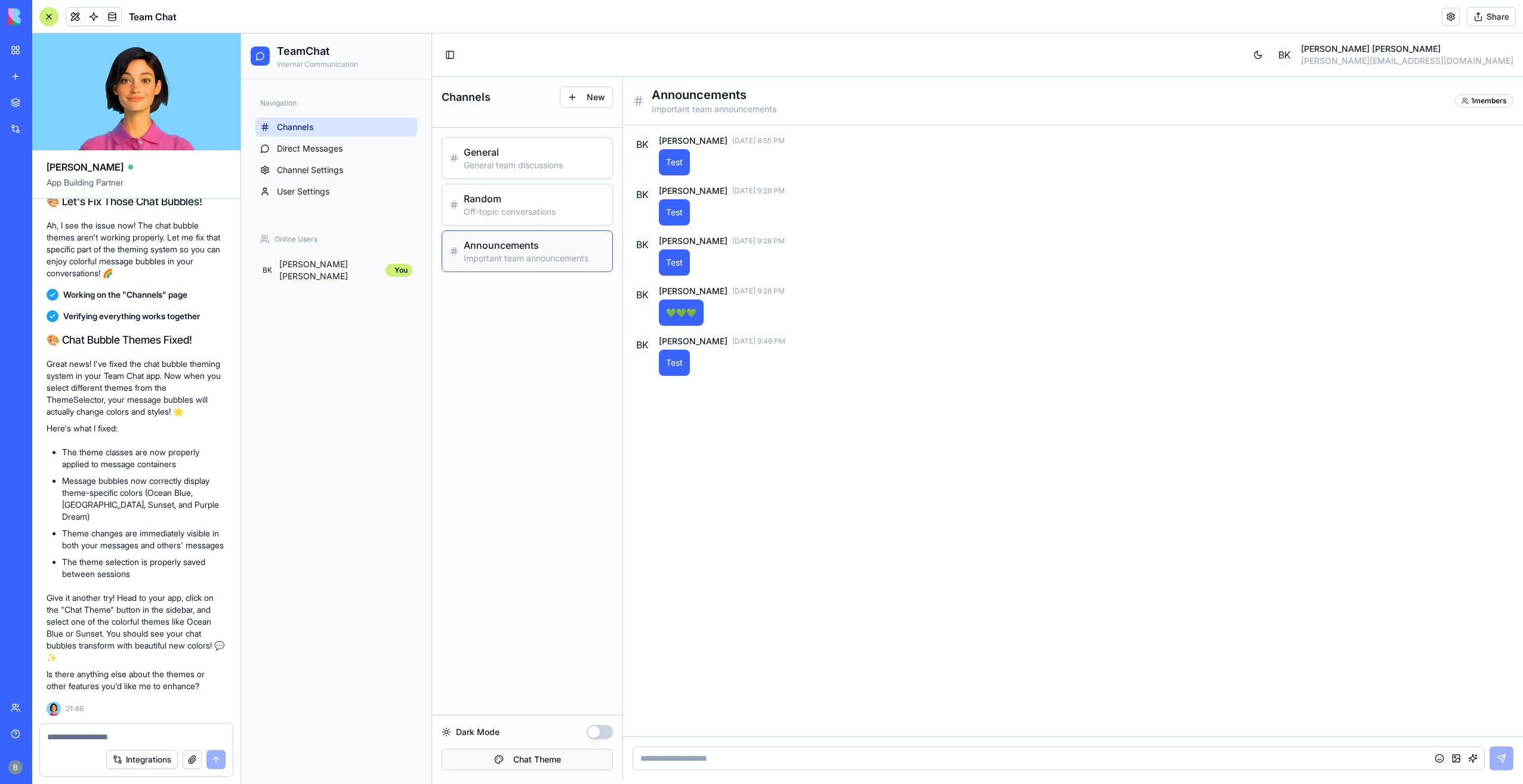
click at [570, 758] on button "Chat Theme" at bounding box center [527, 760] width 172 height 21
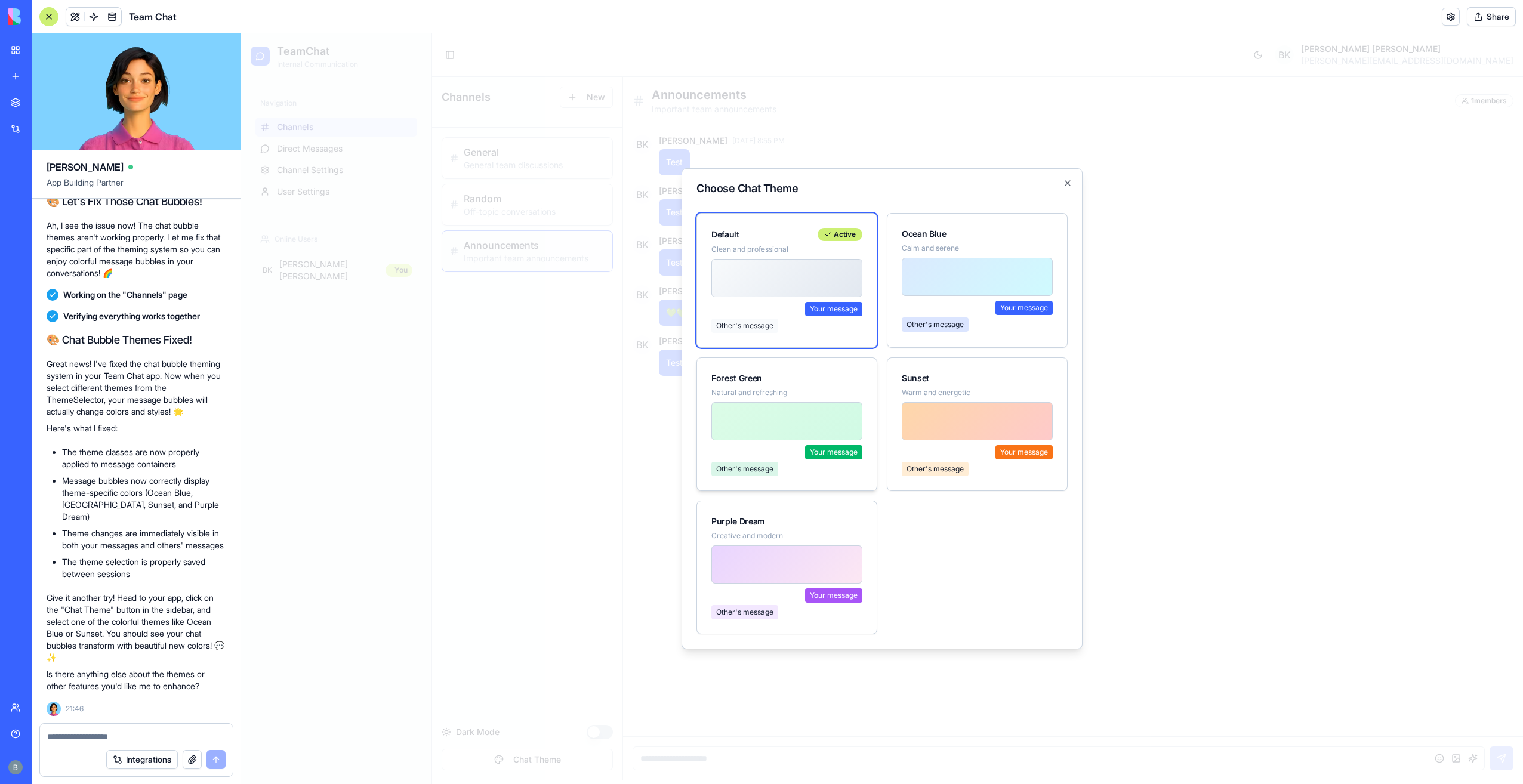
click at [789, 419] on div at bounding box center [787, 421] width 151 height 38
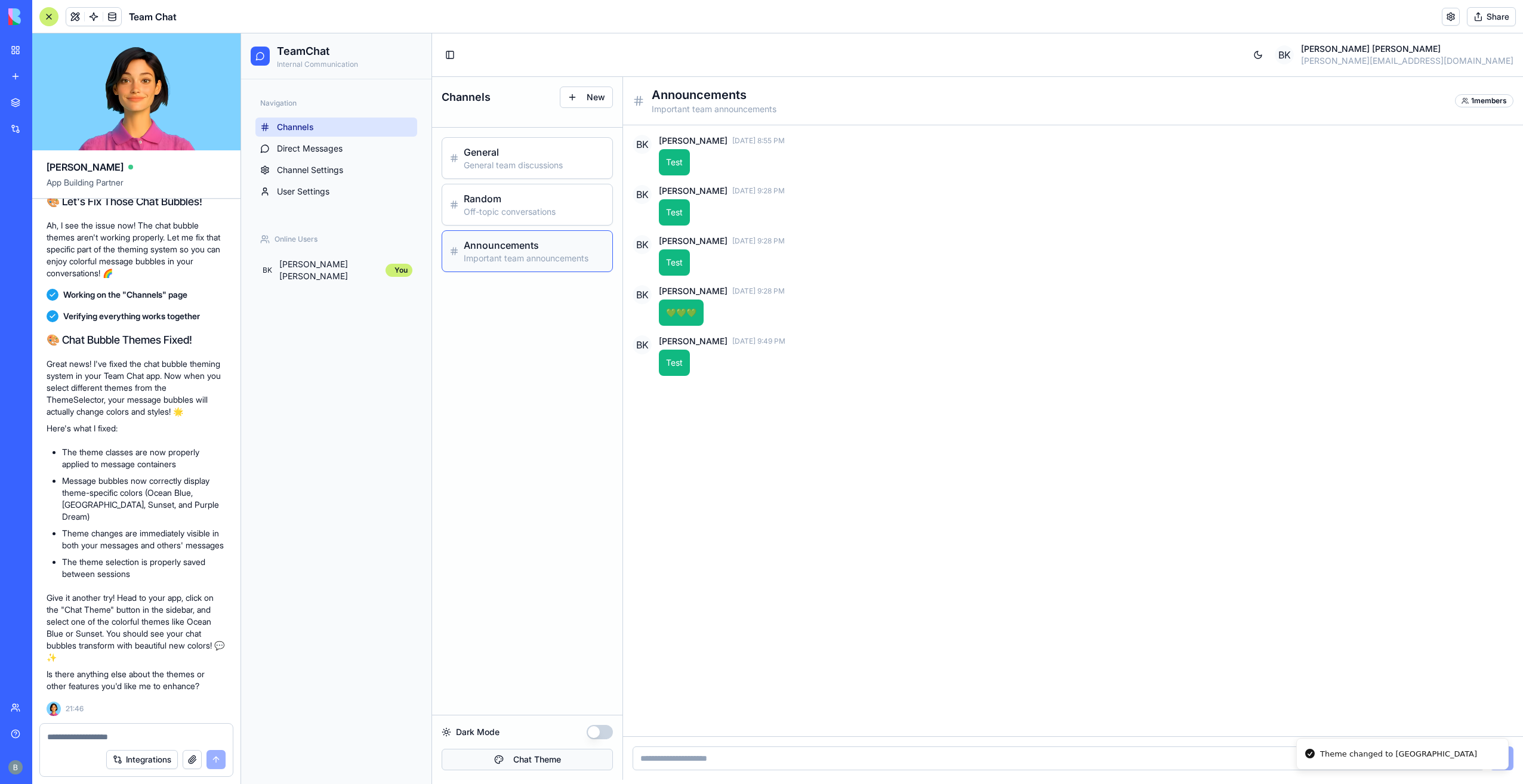
click at [557, 754] on button "Chat Theme" at bounding box center [527, 760] width 172 height 21
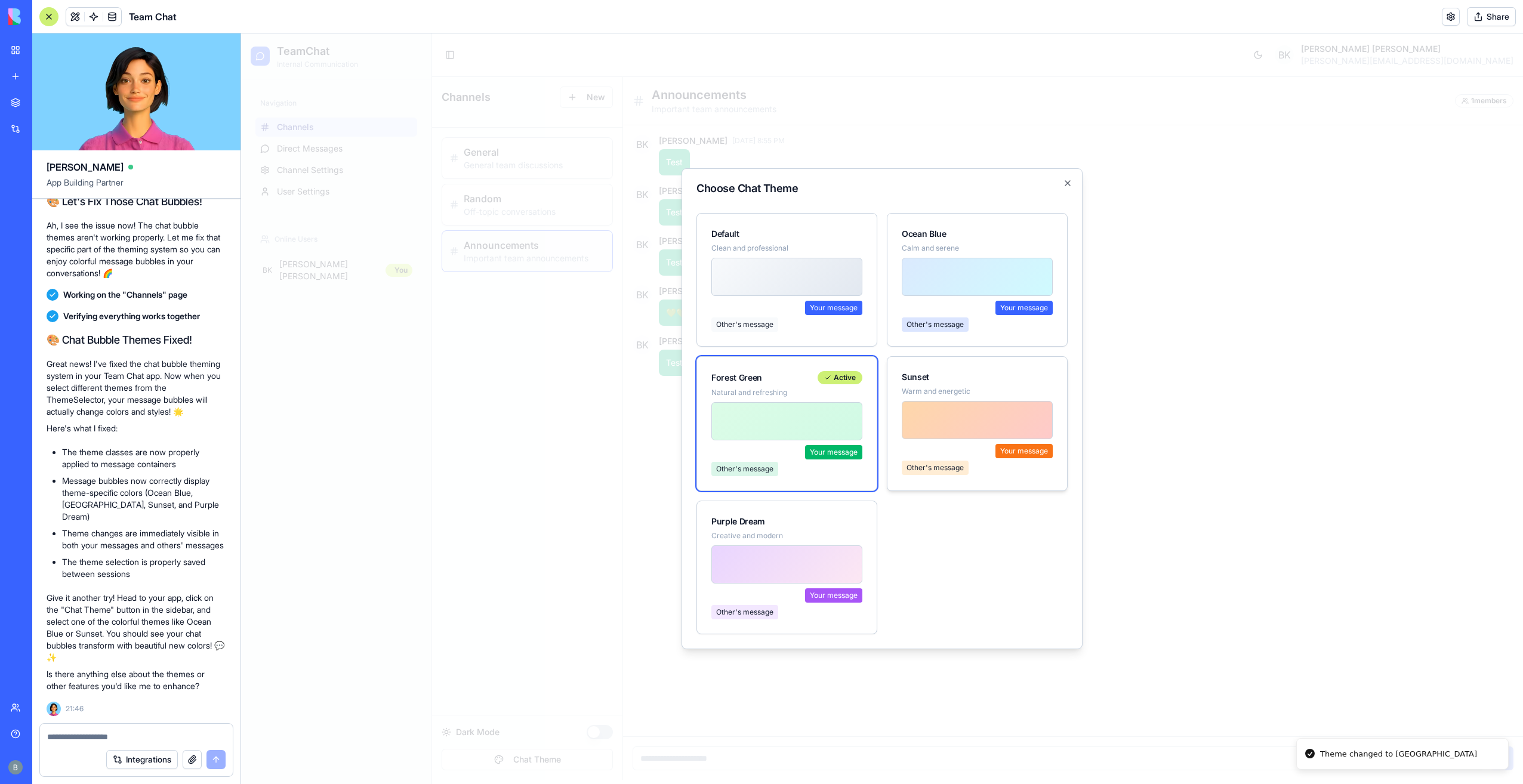
click at [999, 453] on div "Your message" at bounding box center [1024, 451] width 57 height 14
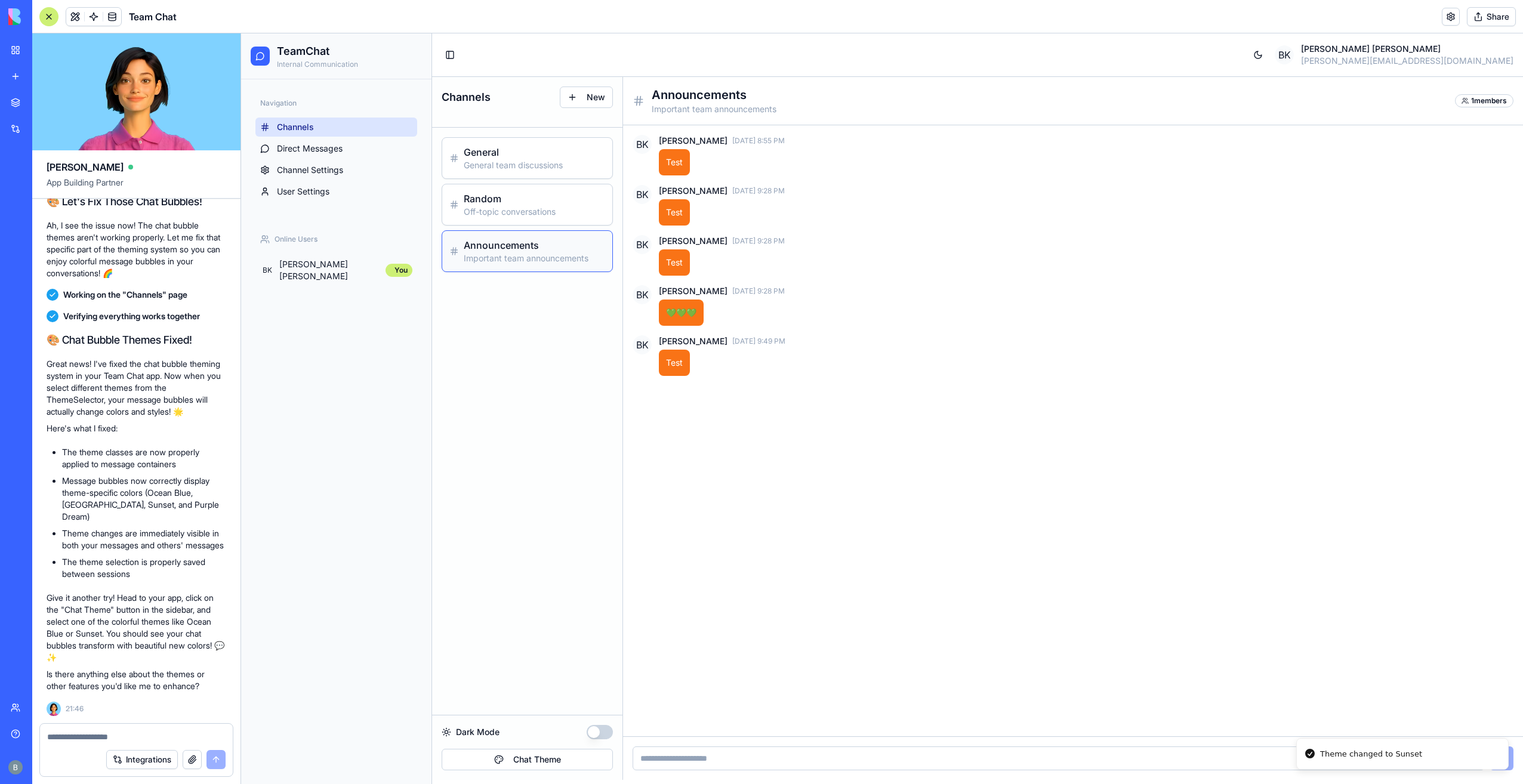
click at [777, 766] on input at bounding box center [1059, 758] width 852 height 24
click at [1473, 757] on button "button" at bounding box center [1473, 758] width 14 height 14
click at [1463, 756] on button "button" at bounding box center [1456, 758] width 14 height 14
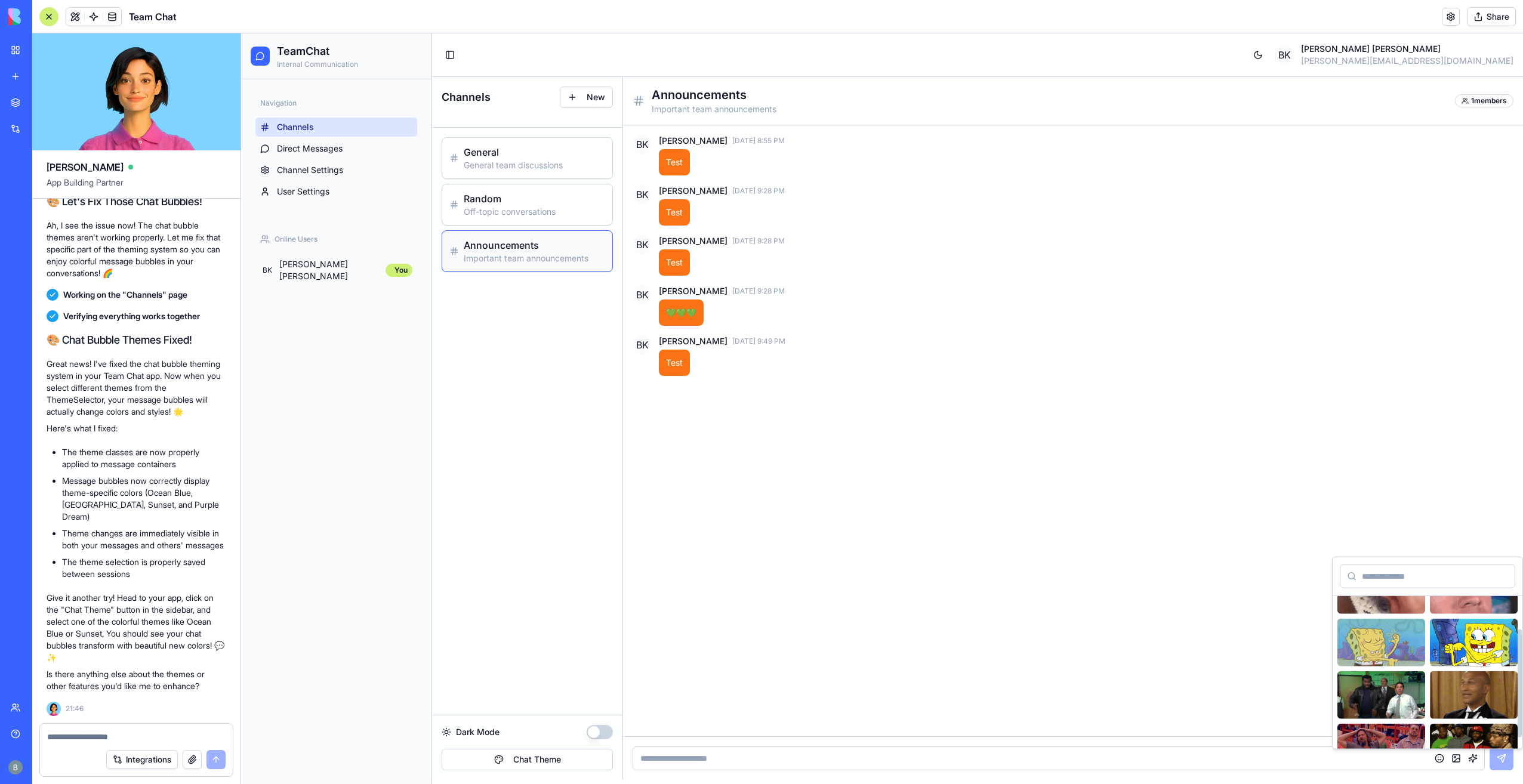
scroll to position [62, 0]
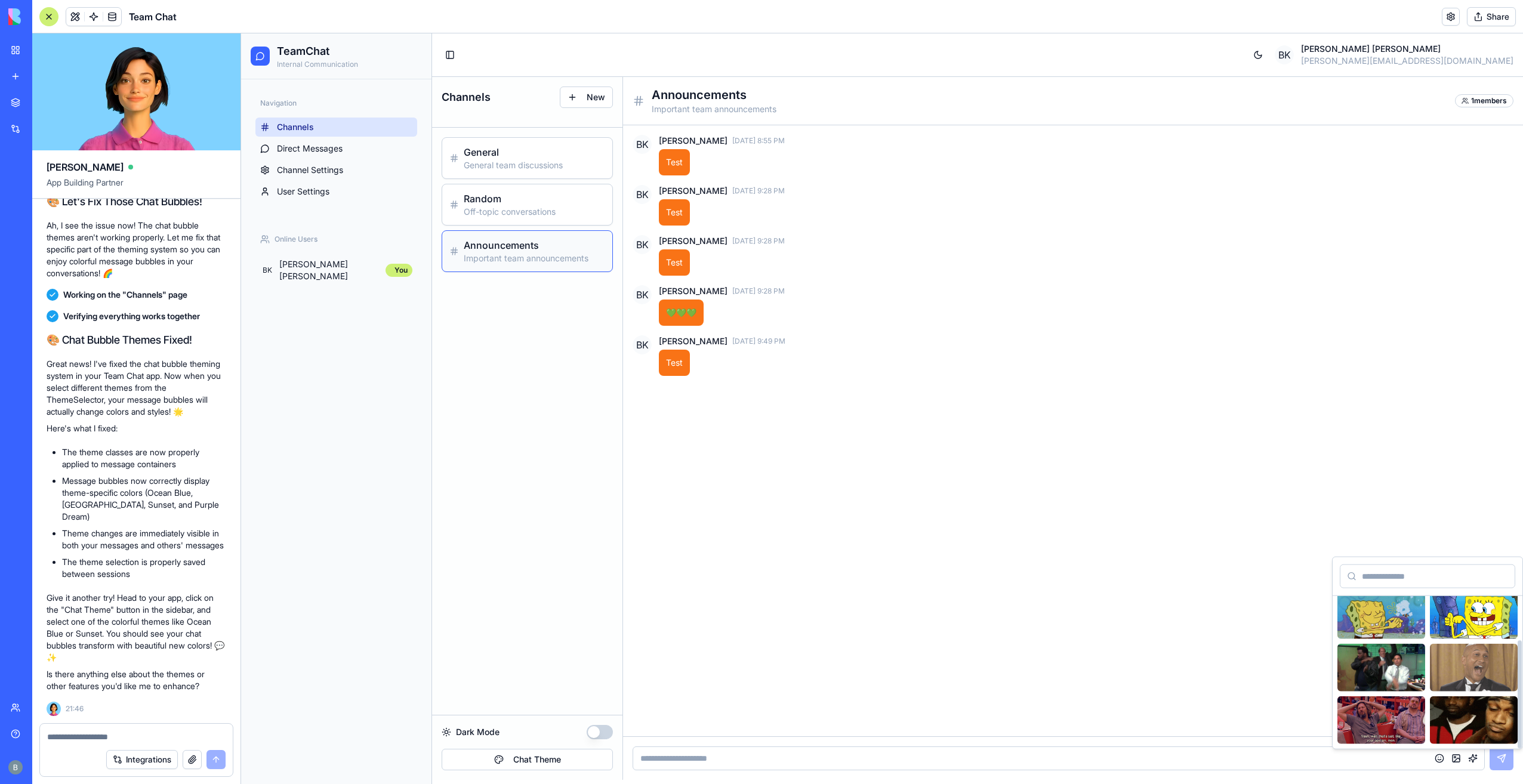
click at [1463, 678] on img at bounding box center [1474, 668] width 88 height 48
click at [1464, 660] on img at bounding box center [1474, 668] width 88 height 48
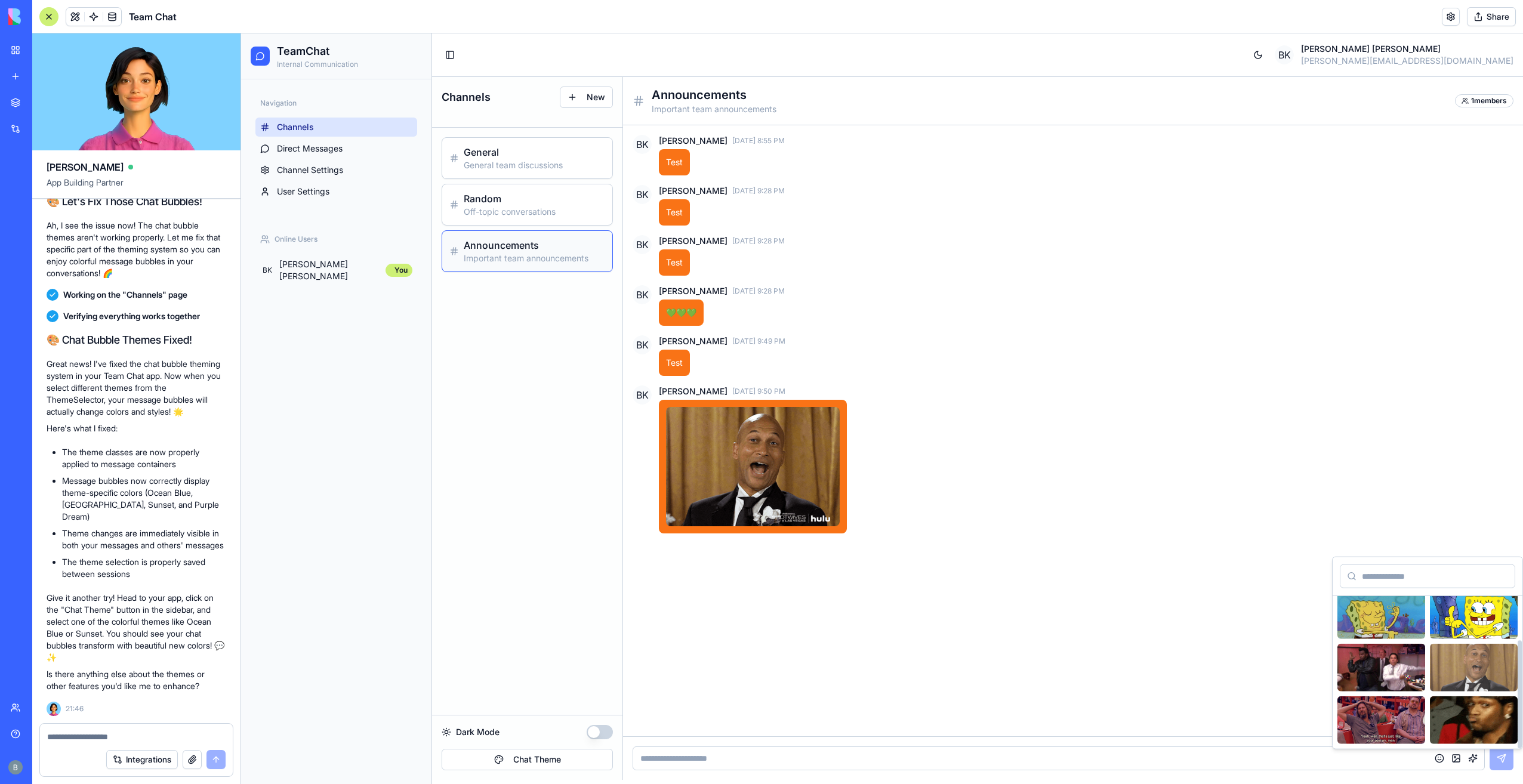
click at [1464, 660] on img at bounding box center [1474, 668] width 88 height 48
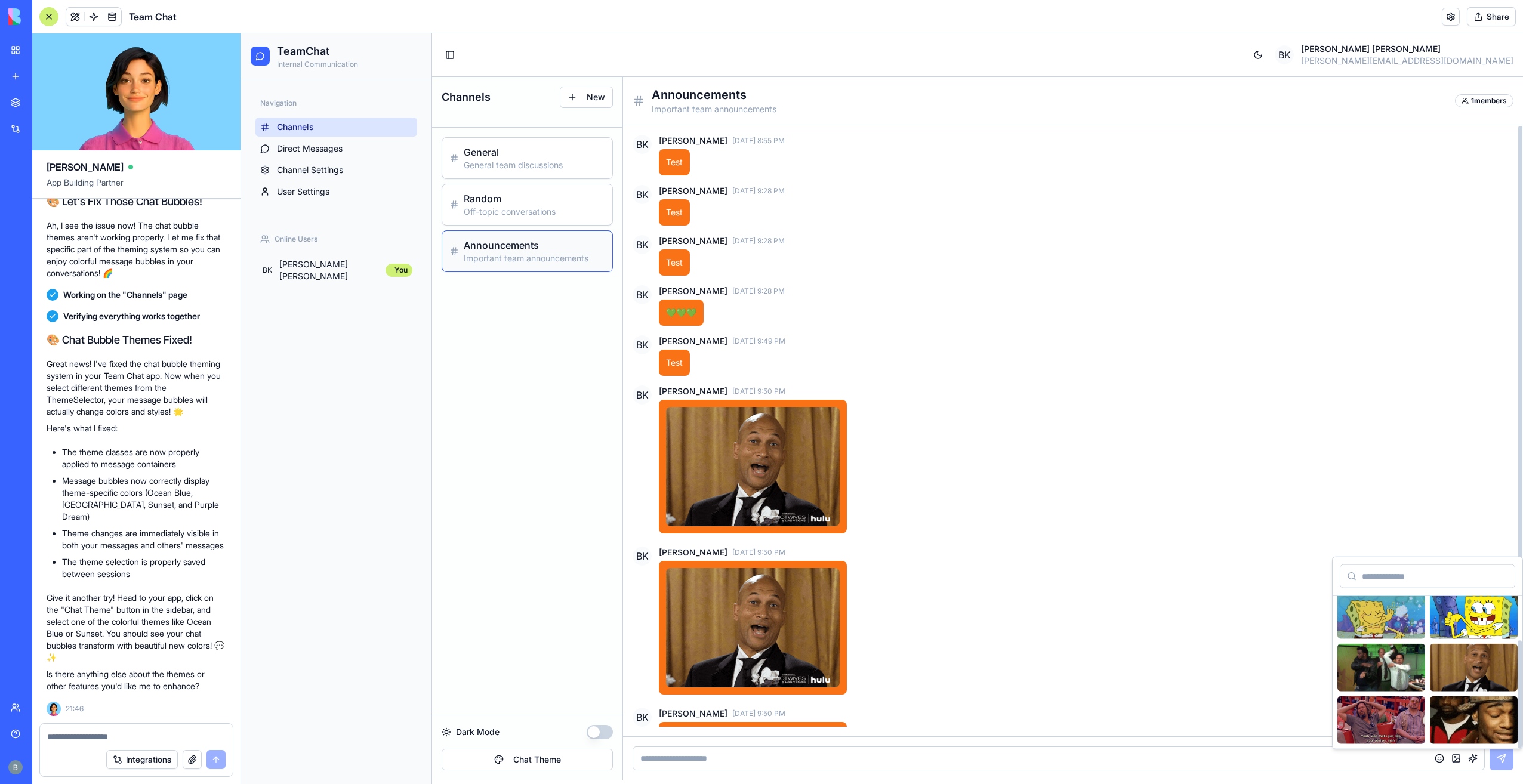
click at [1116, 613] on div "[PERSON_NAME] [DATE] 9:50 PM" at bounding box center [1086, 622] width 854 height 151
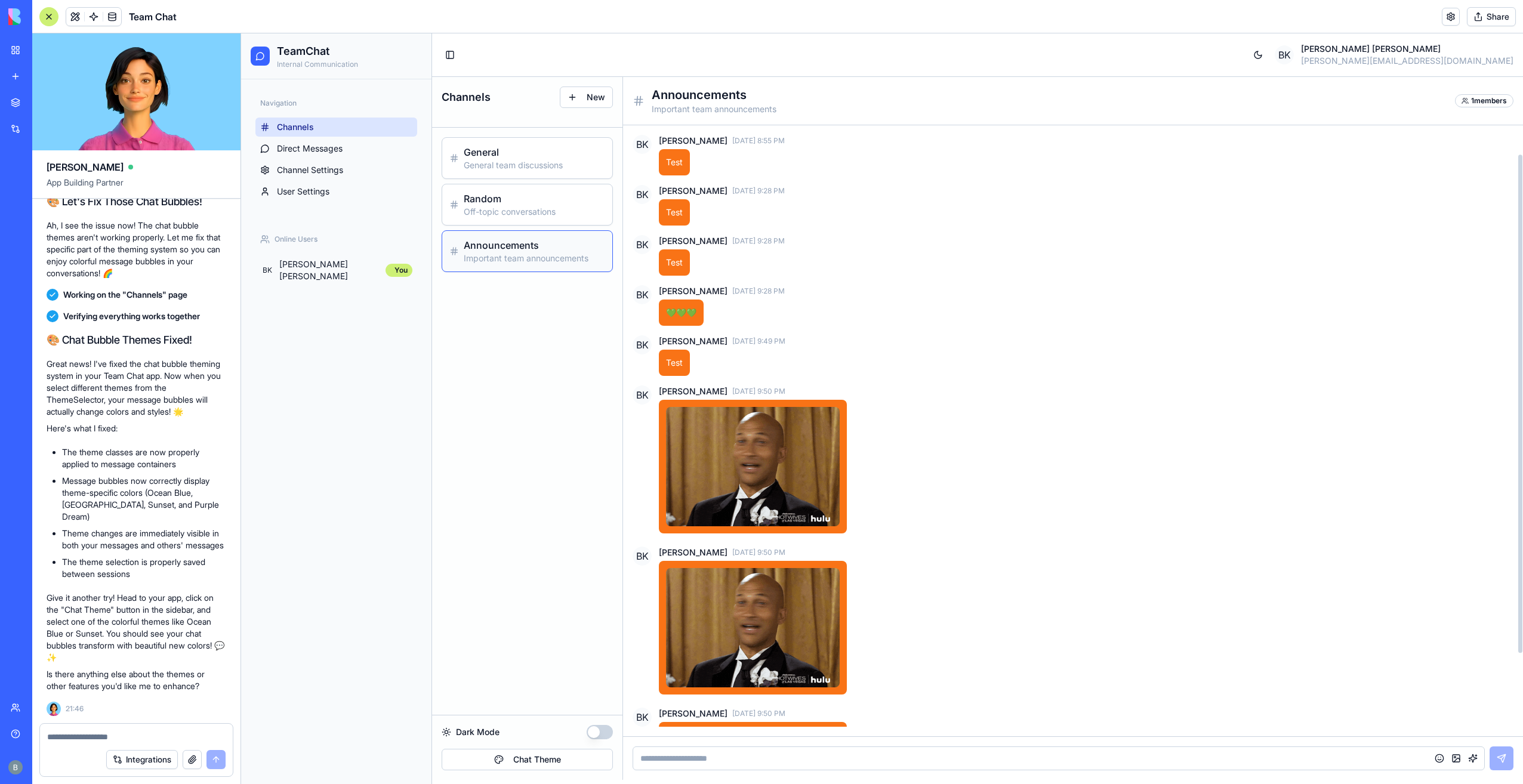
scroll to position [133, 0]
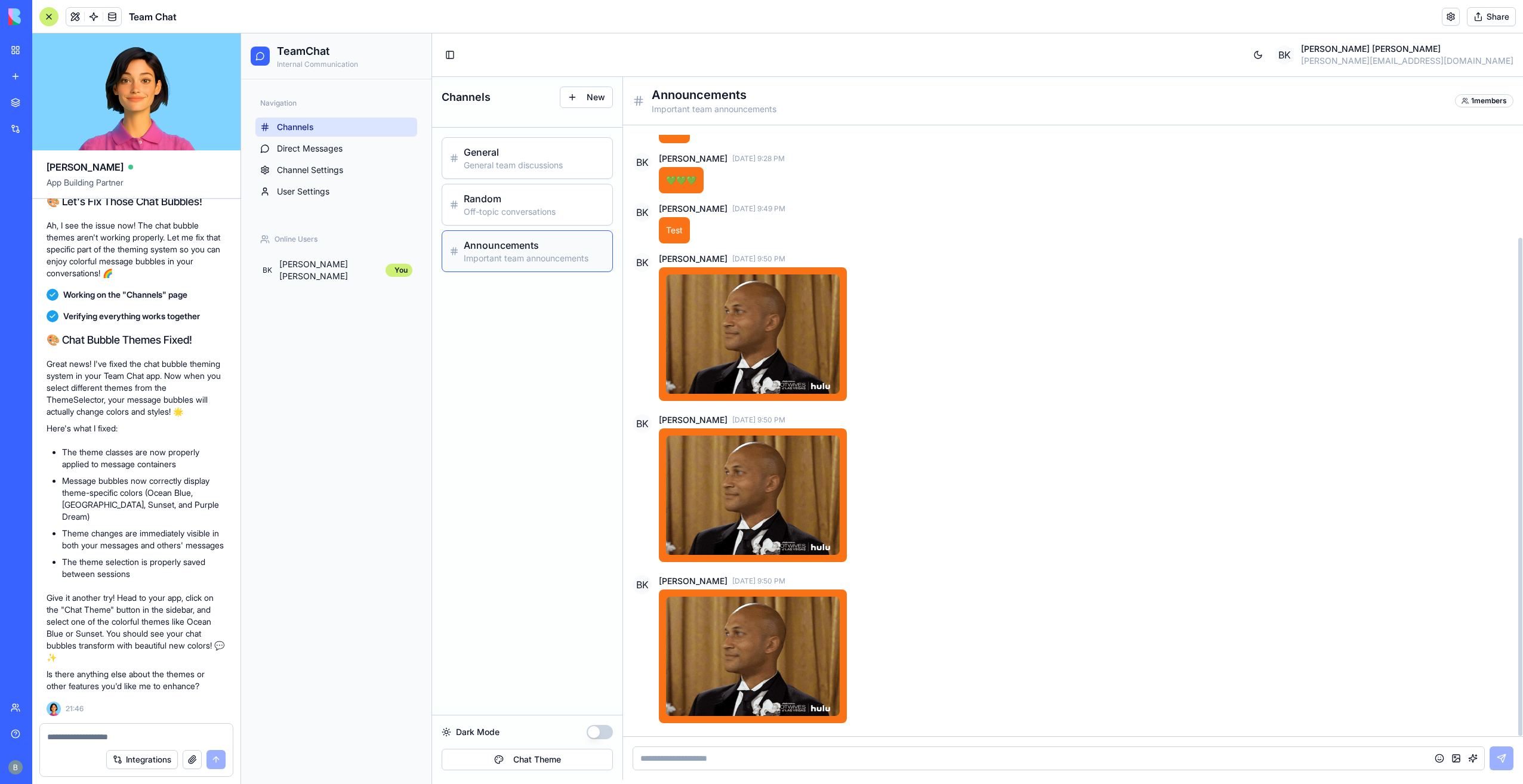
click at [759, 512] on img at bounding box center [753, 495] width 173 height 119
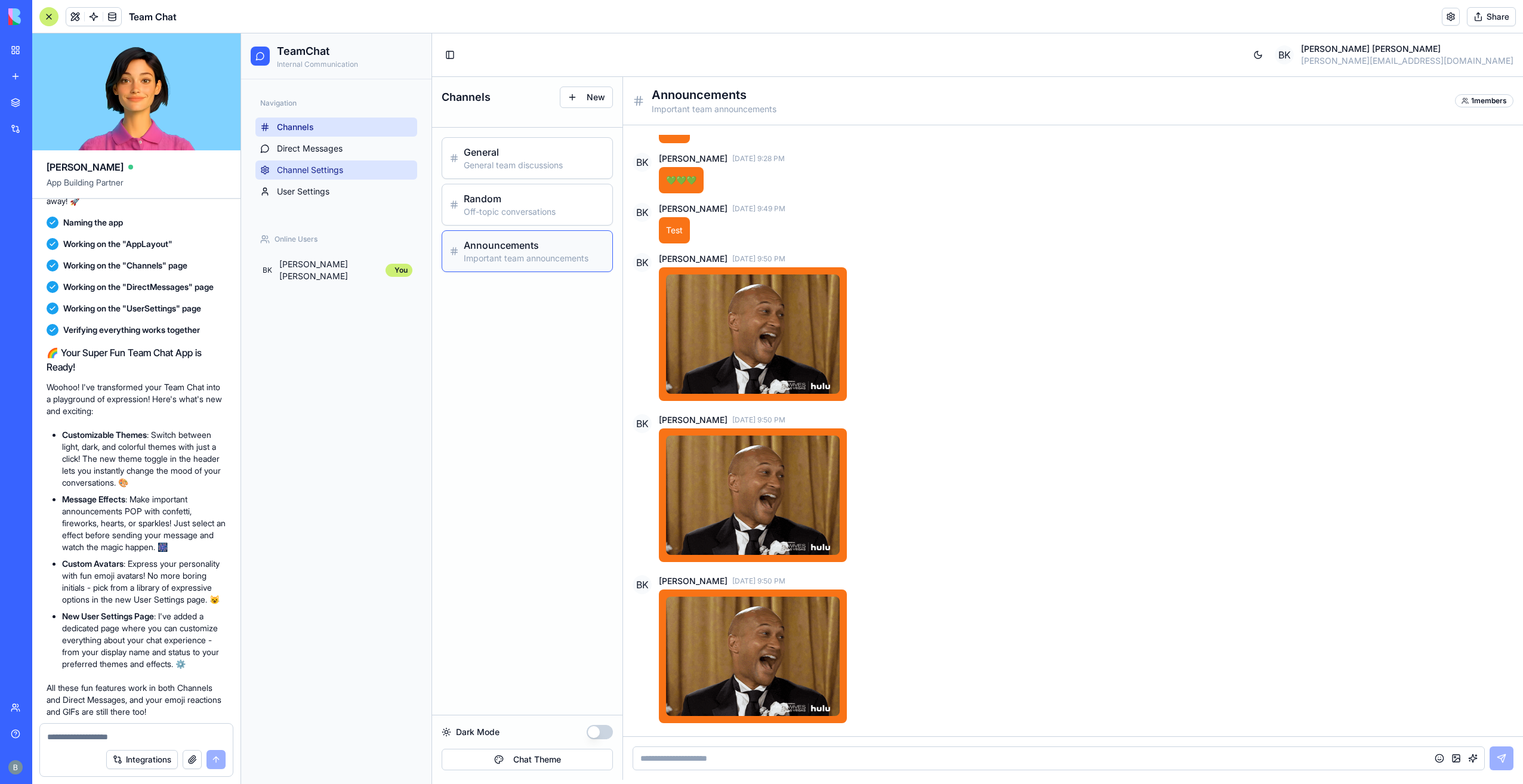
scroll to position [1628, 0]
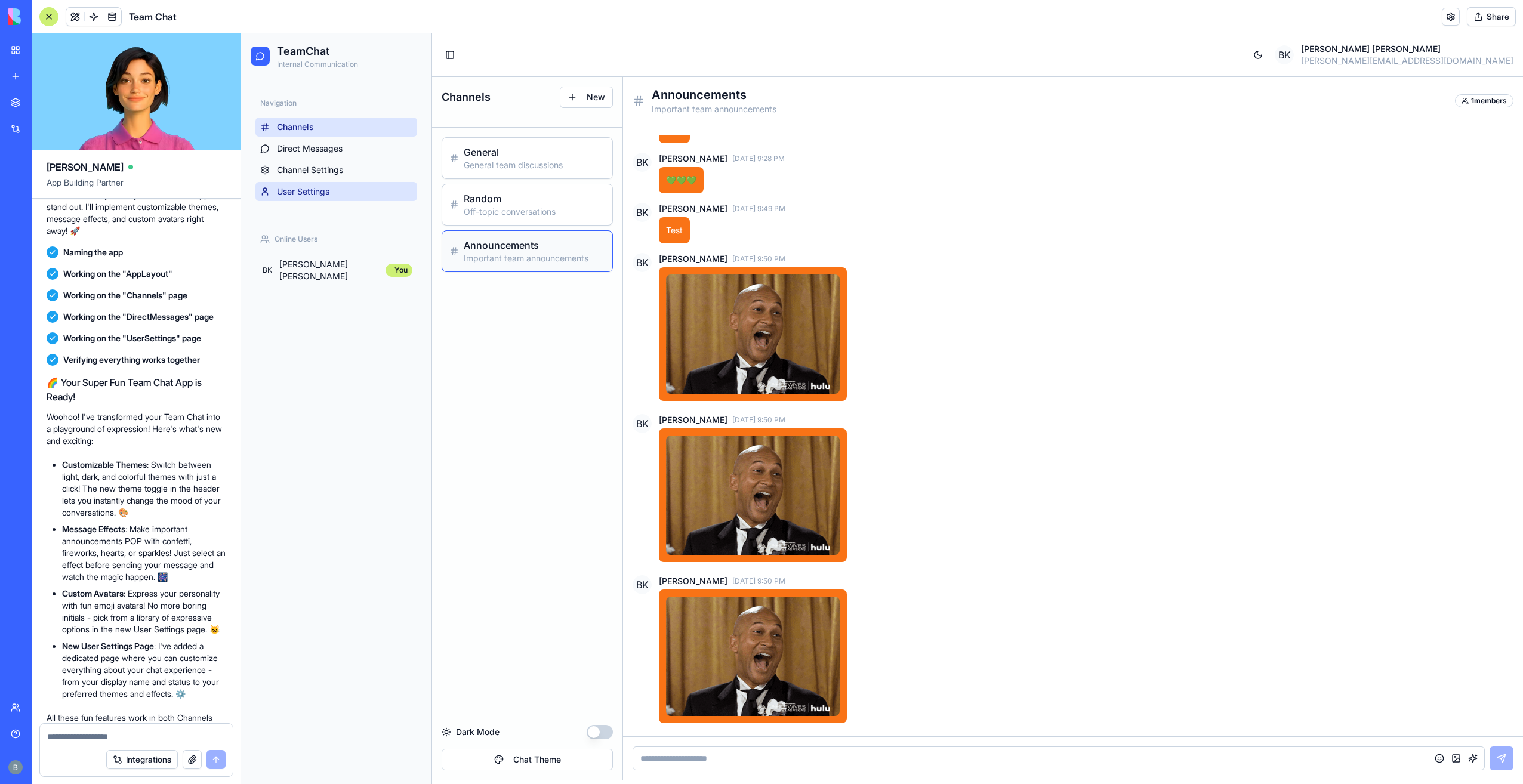
click at [339, 184] on link "User Settings" at bounding box center [336, 192] width 161 height 19
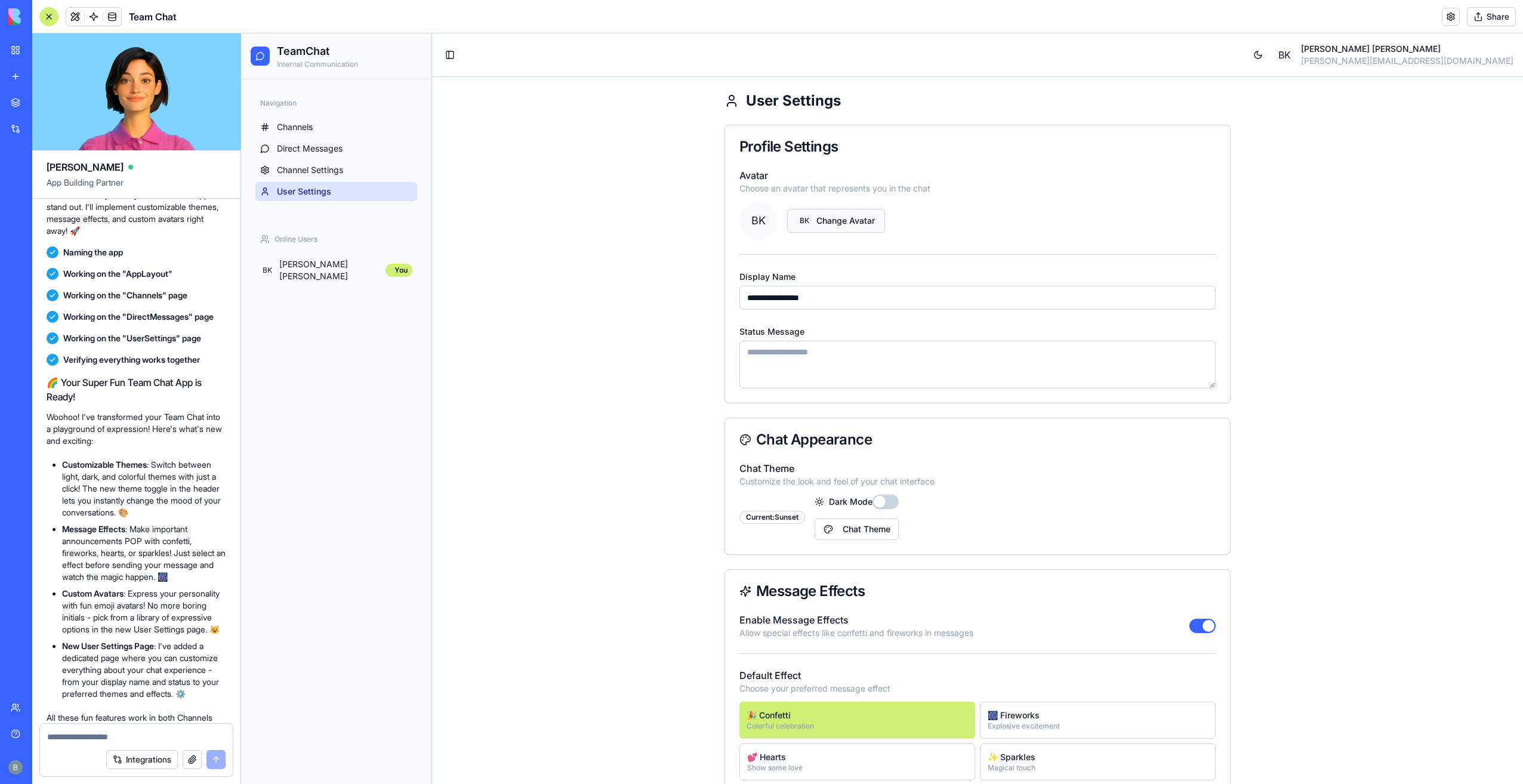
click at [823, 228] on button "BK Change Avatar" at bounding box center [836, 220] width 98 height 24
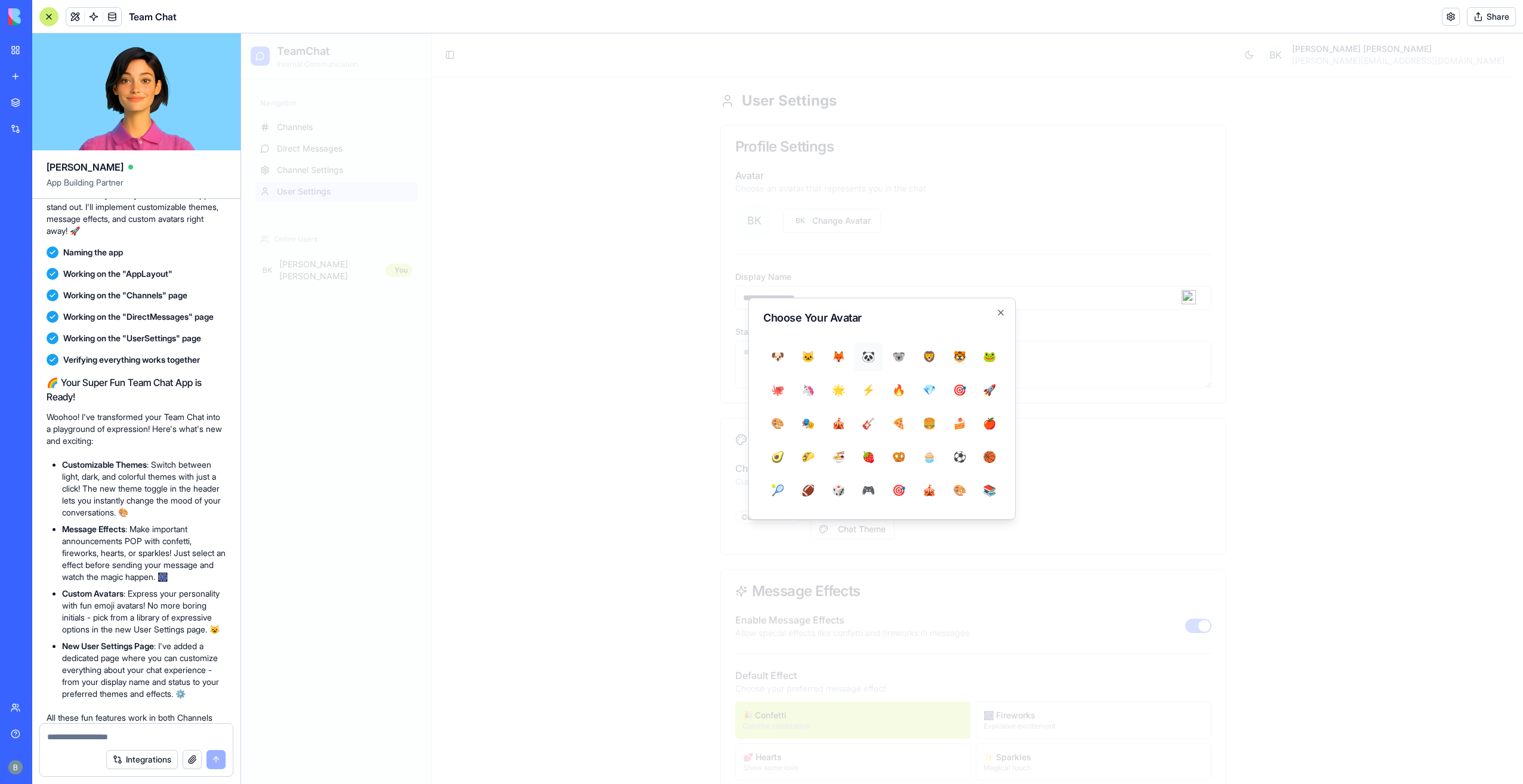
click at [873, 354] on button "🐼" at bounding box center [868, 357] width 29 height 29
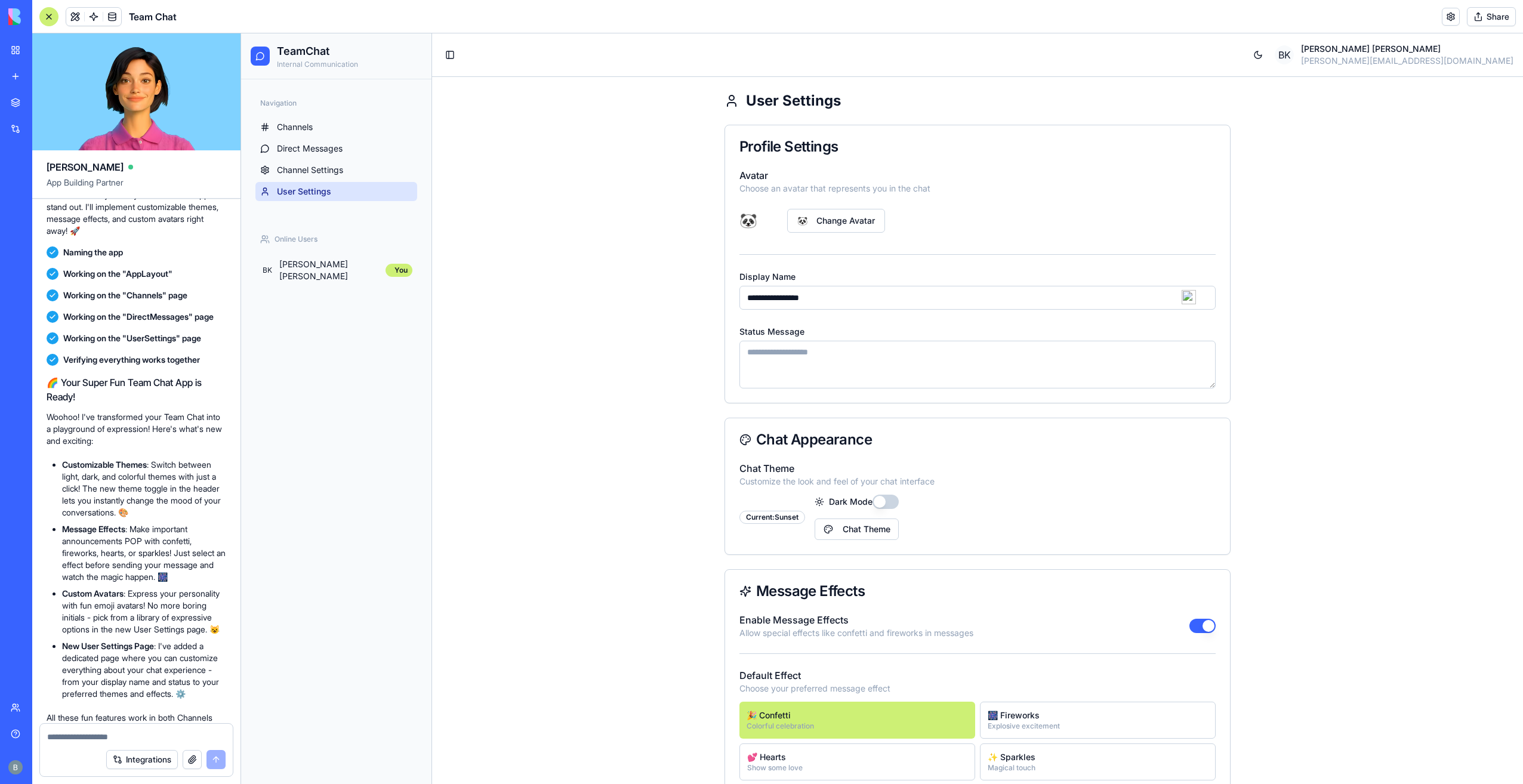
click at [614, 299] on div "**********" at bounding box center [978, 428] width 1091 height 703
click at [880, 499] on button "Dark Mode" at bounding box center [886, 501] width 26 height 14
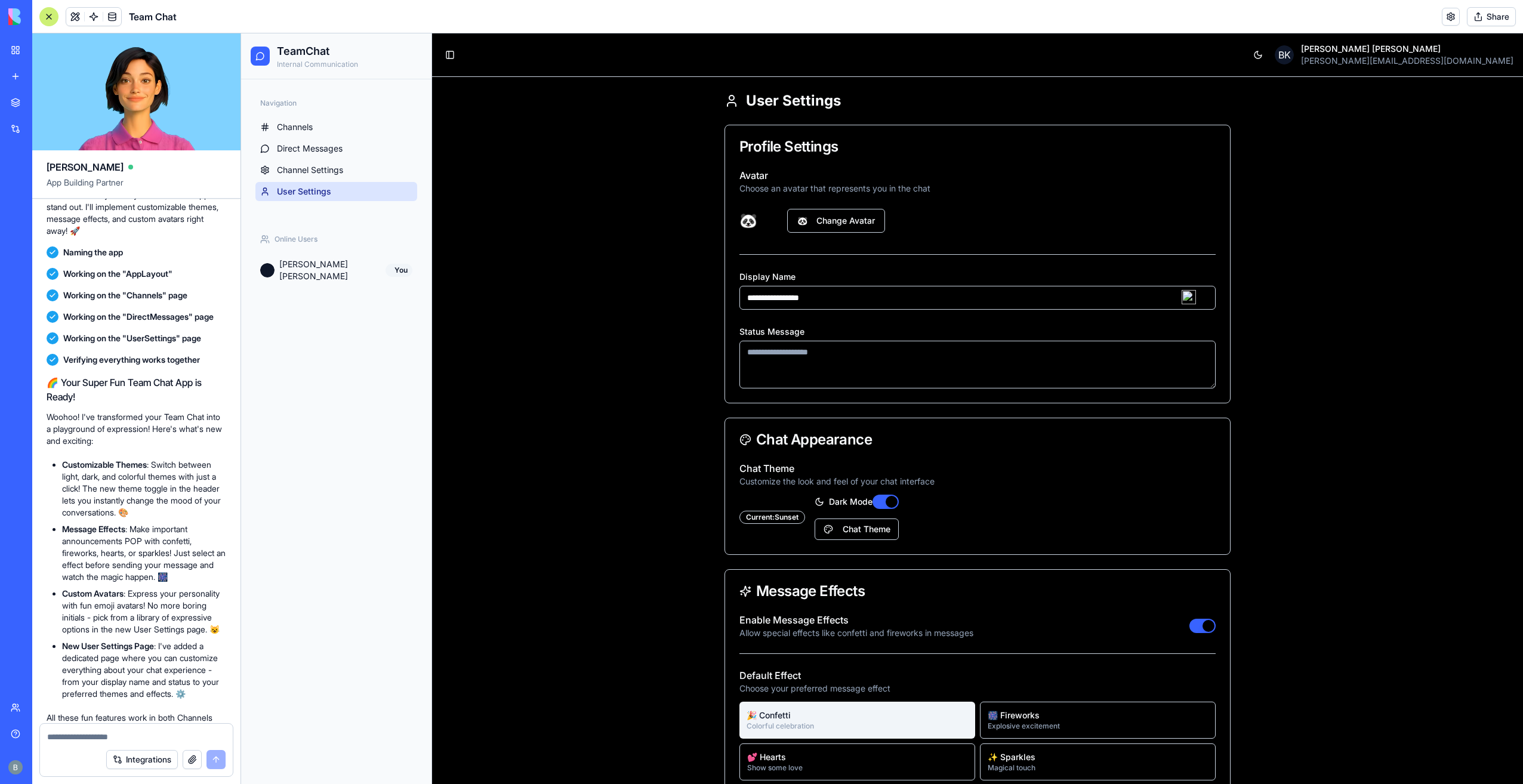
click at [880, 499] on button "Dark Mode" at bounding box center [886, 501] width 26 height 14
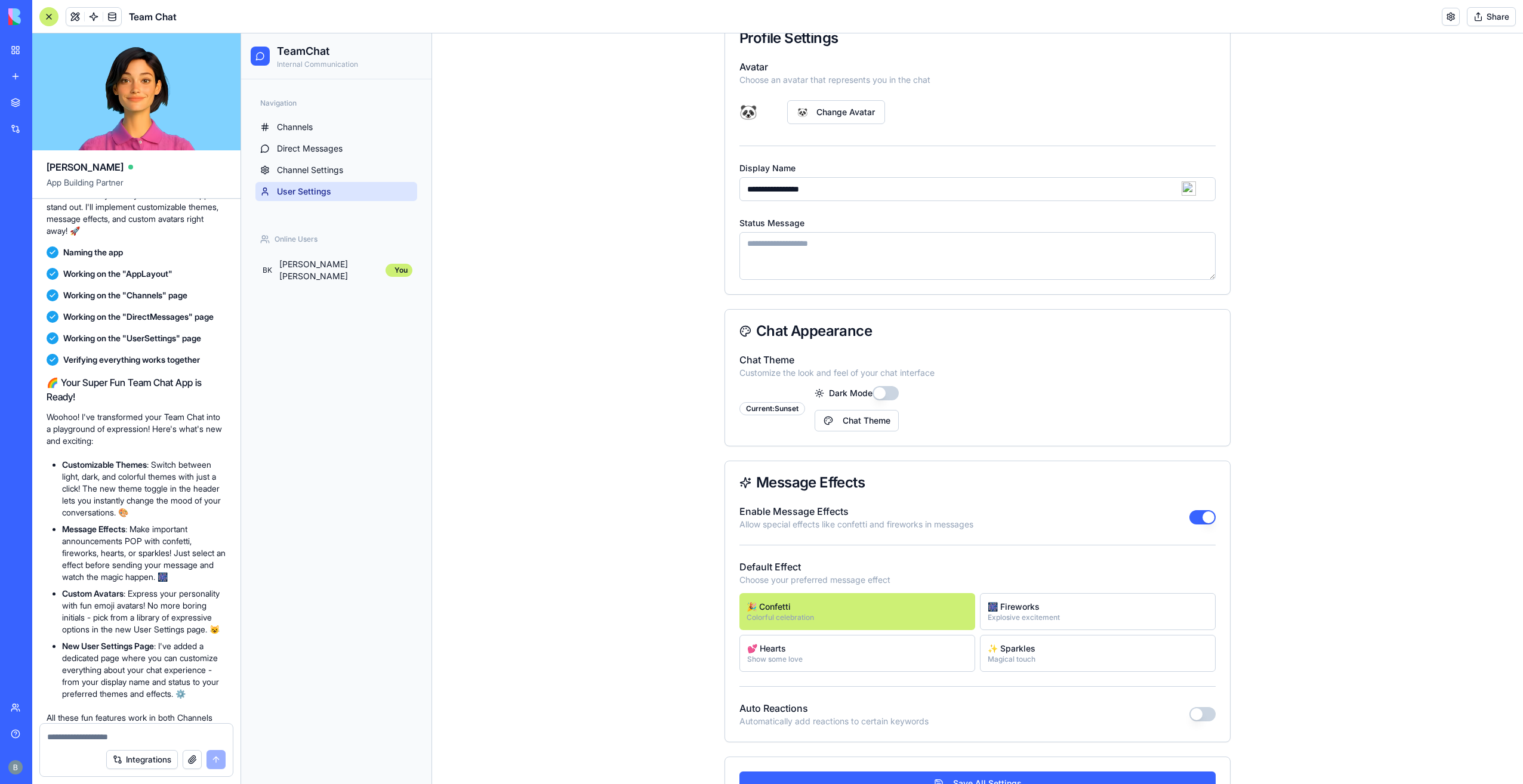
scroll to position [147, 0]
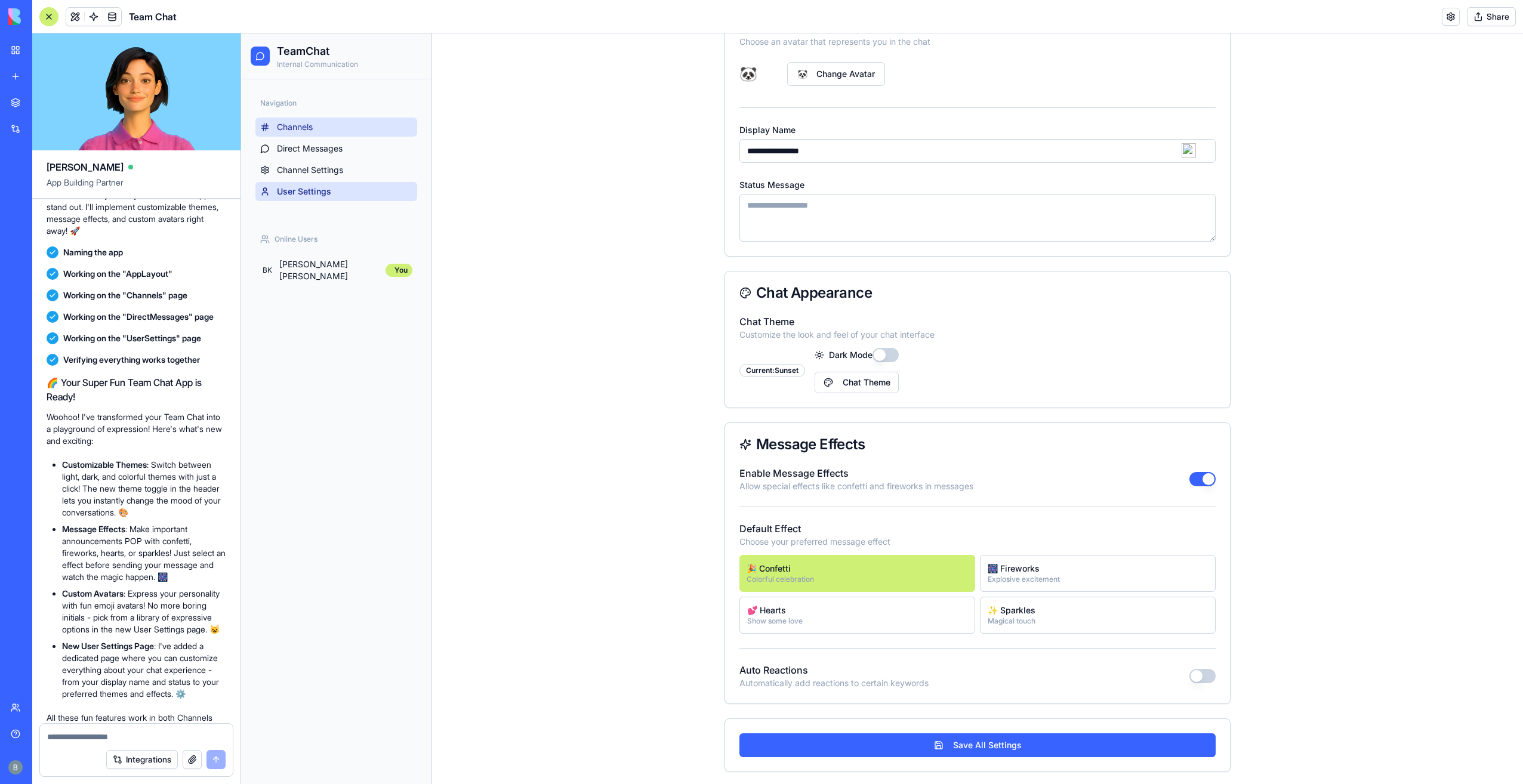
click at [329, 132] on link "Channels" at bounding box center [336, 127] width 161 height 19
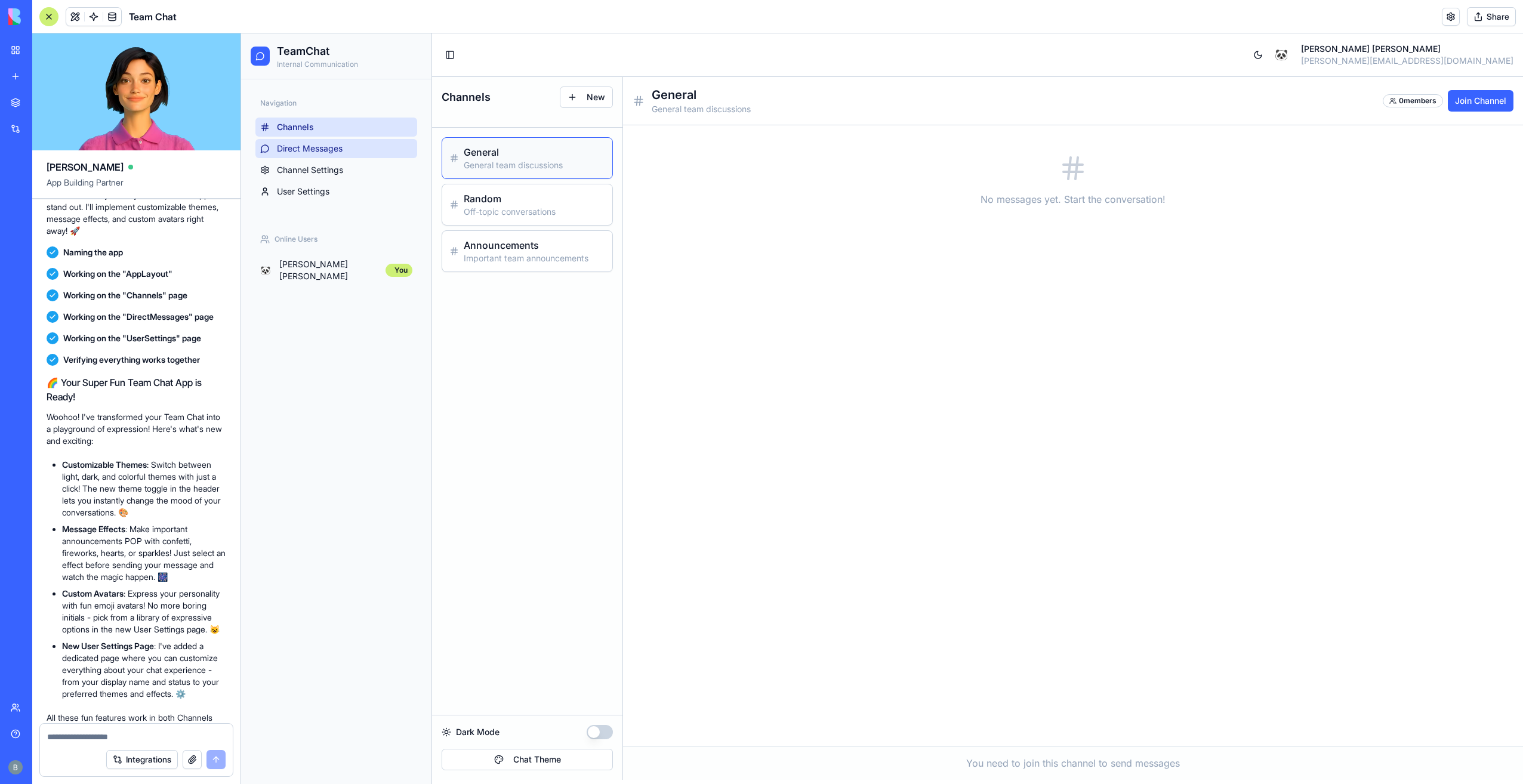
click at [334, 156] on link "Direct Messages" at bounding box center [336, 148] width 161 height 19
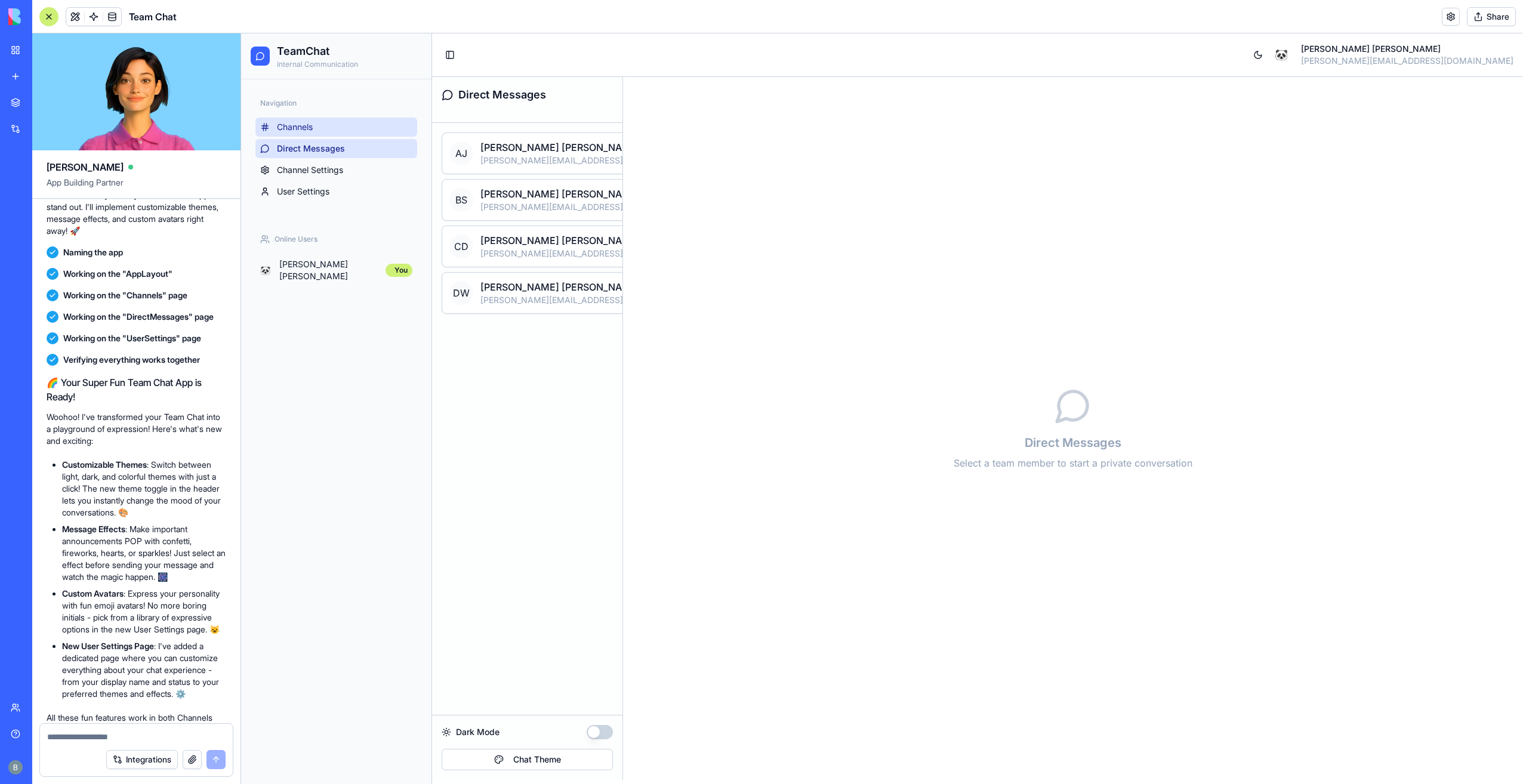
click at [332, 122] on link "Channels" at bounding box center [336, 127] width 161 height 19
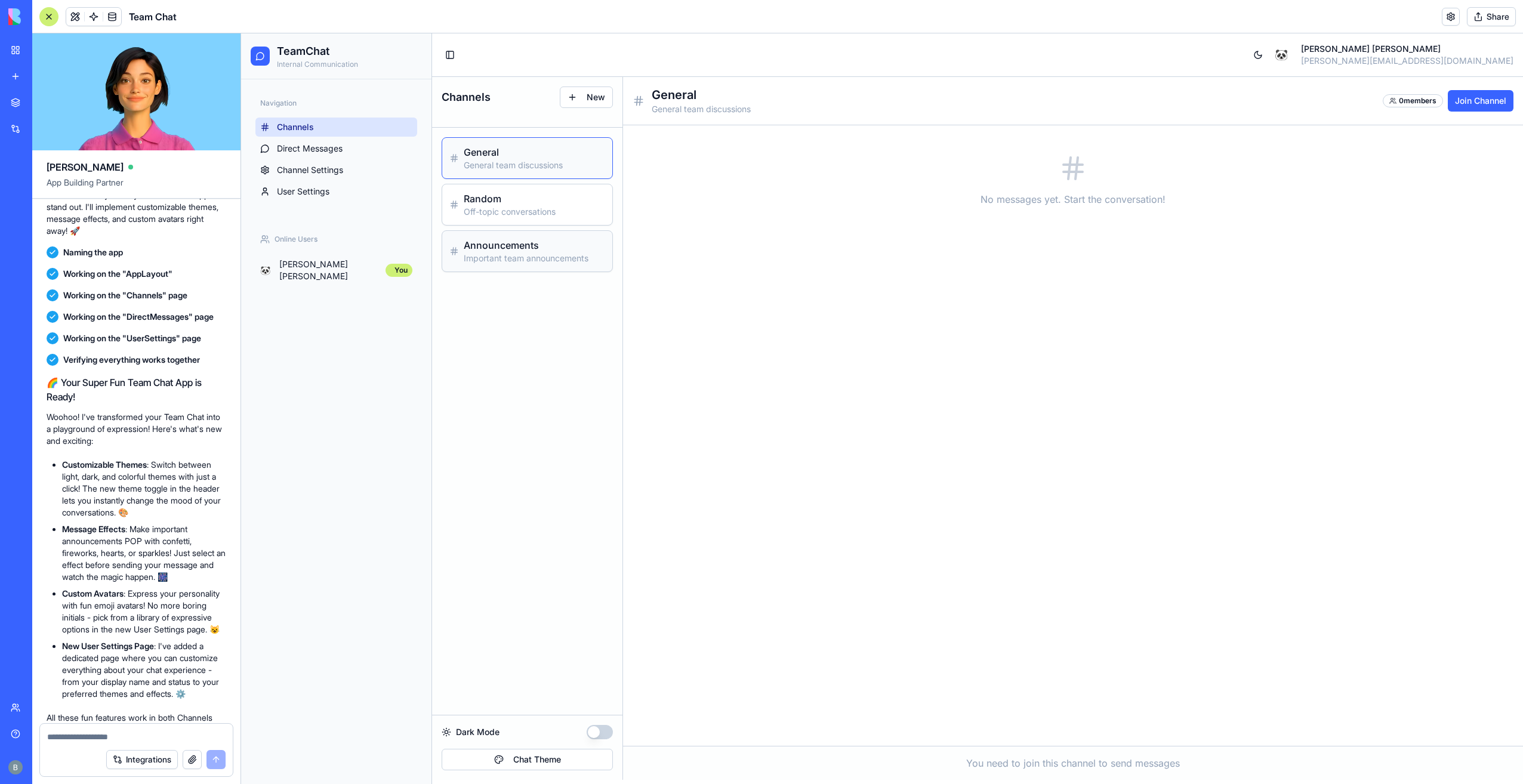
click at [535, 234] on div "Announcements Important team announcements" at bounding box center [527, 251] width 170 height 41
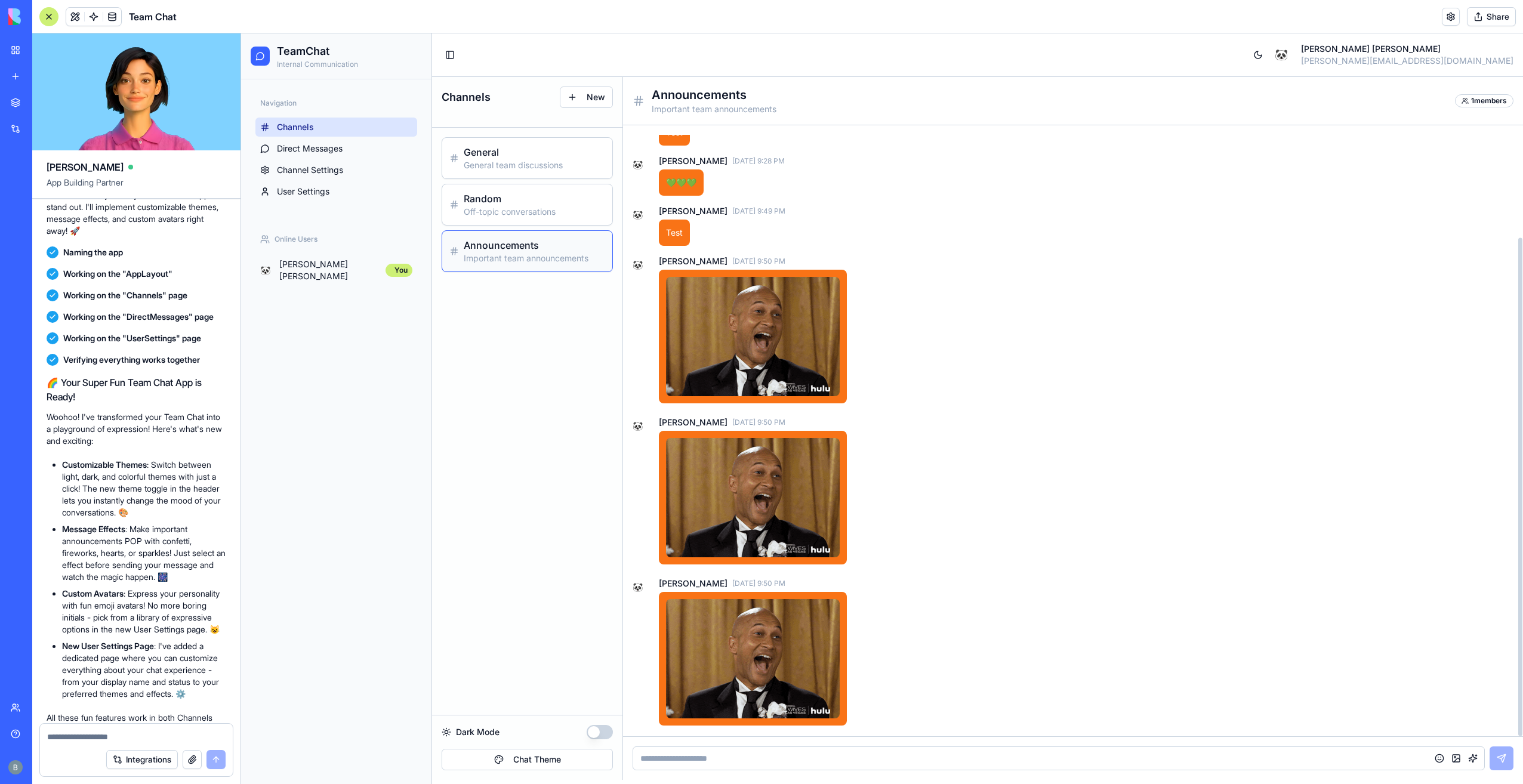
scroll to position [133, 0]
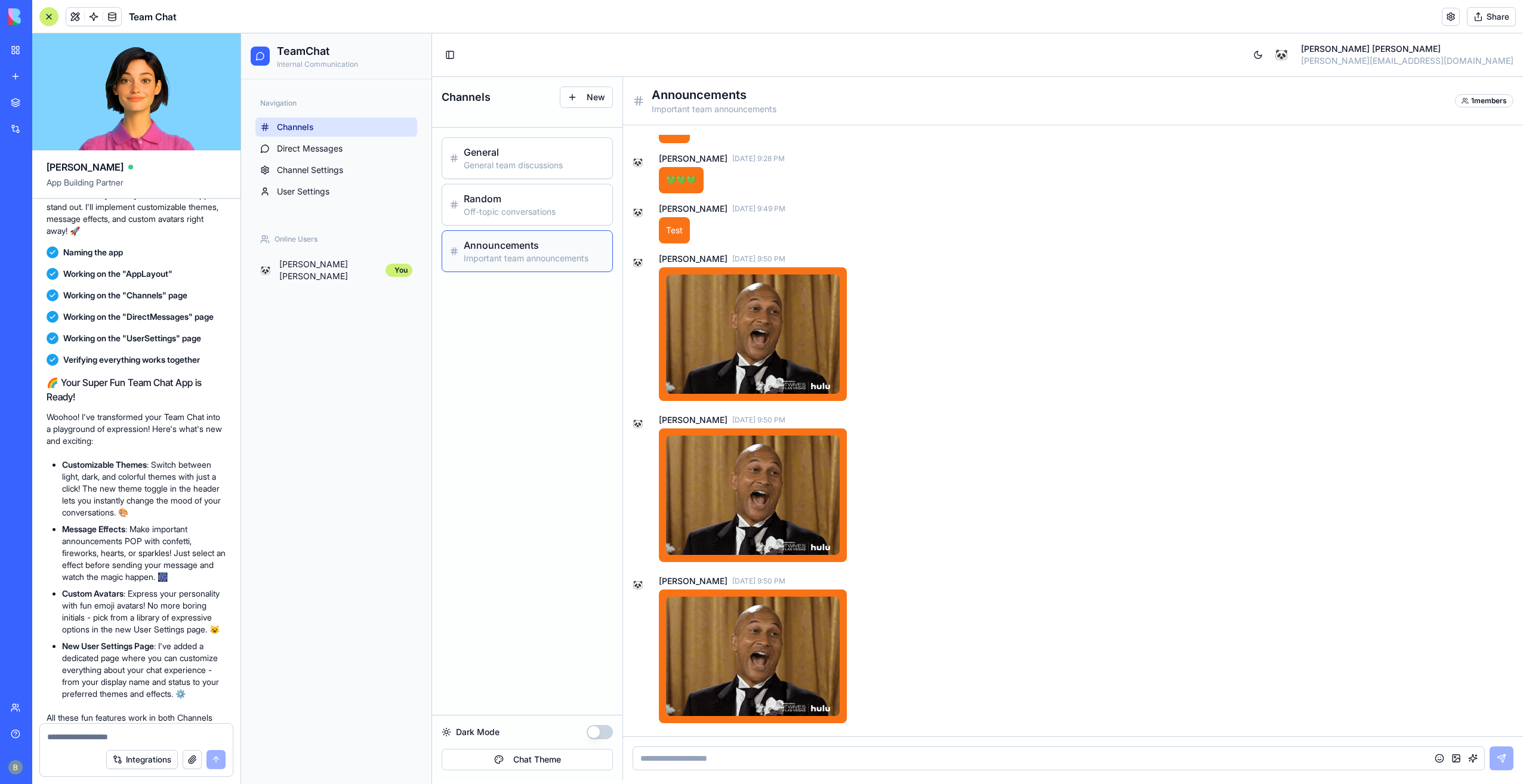
click at [128, 732] on textarea at bounding box center [136, 736] width 179 height 12
click at [106, 750] on button "Integrations" at bounding box center [142, 760] width 72 height 19
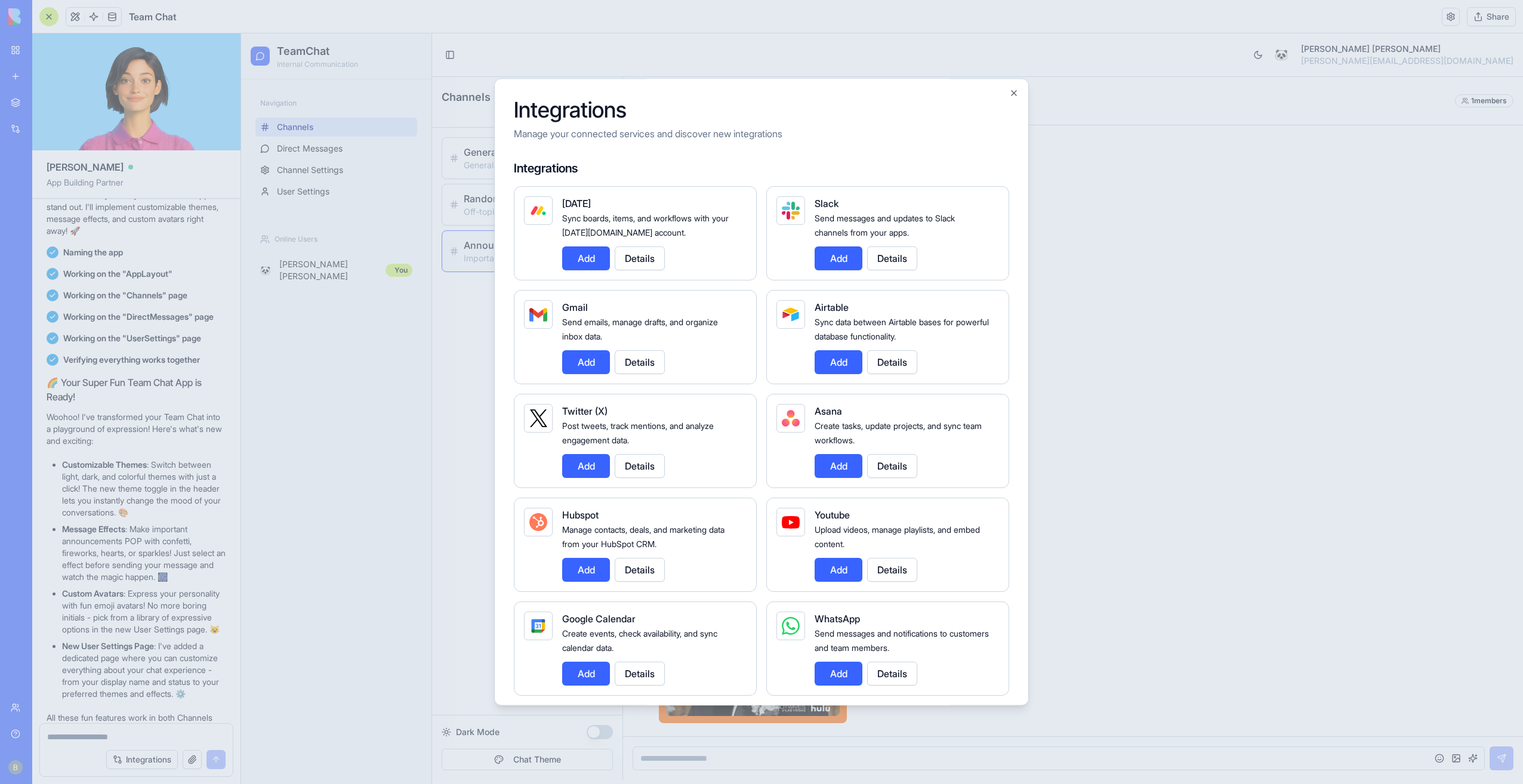
click at [128, 732] on div at bounding box center [762, 392] width 1523 height 784
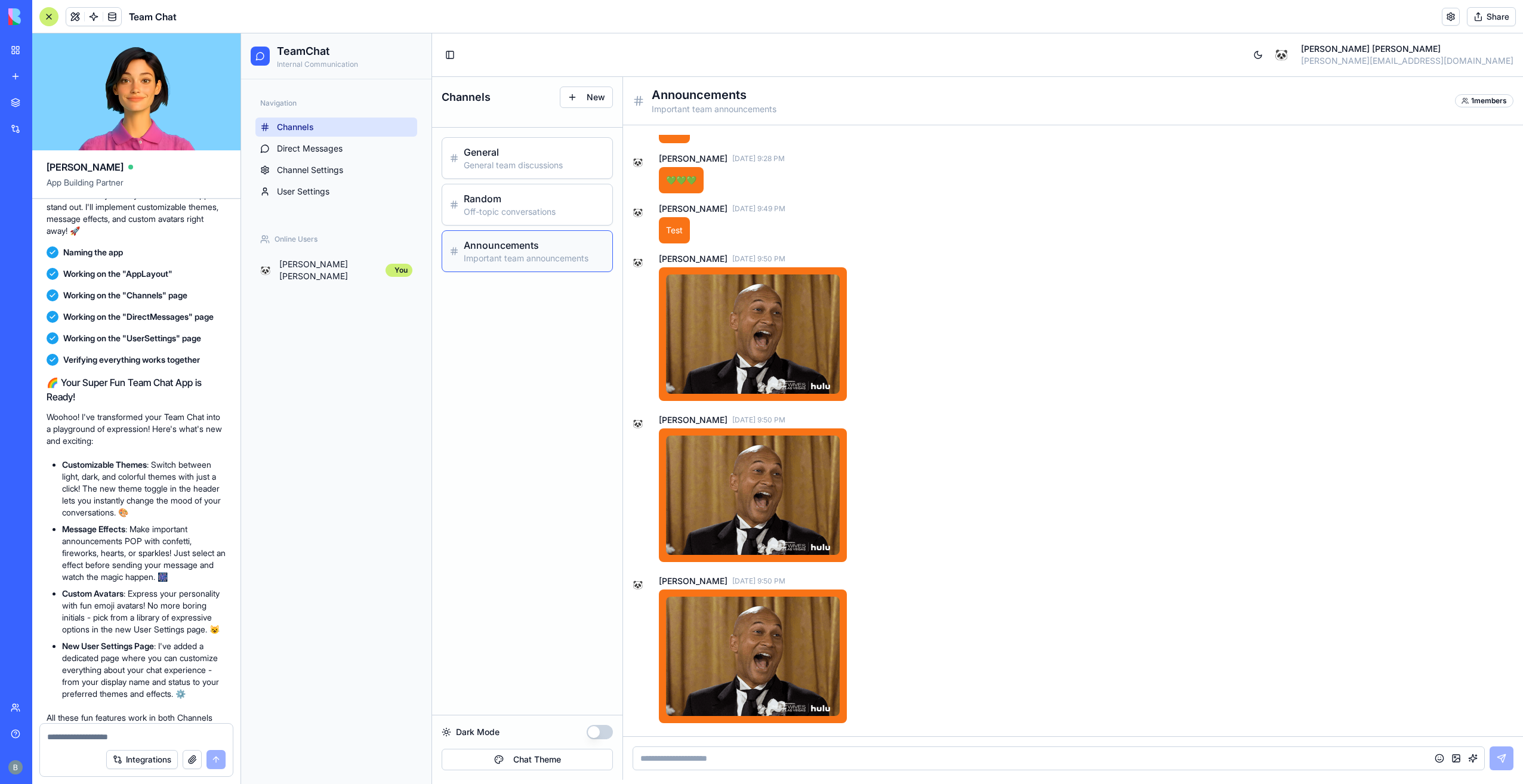
click at [128, 732] on textarea at bounding box center [136, 736] width 179 height 12
type textarea "**********"
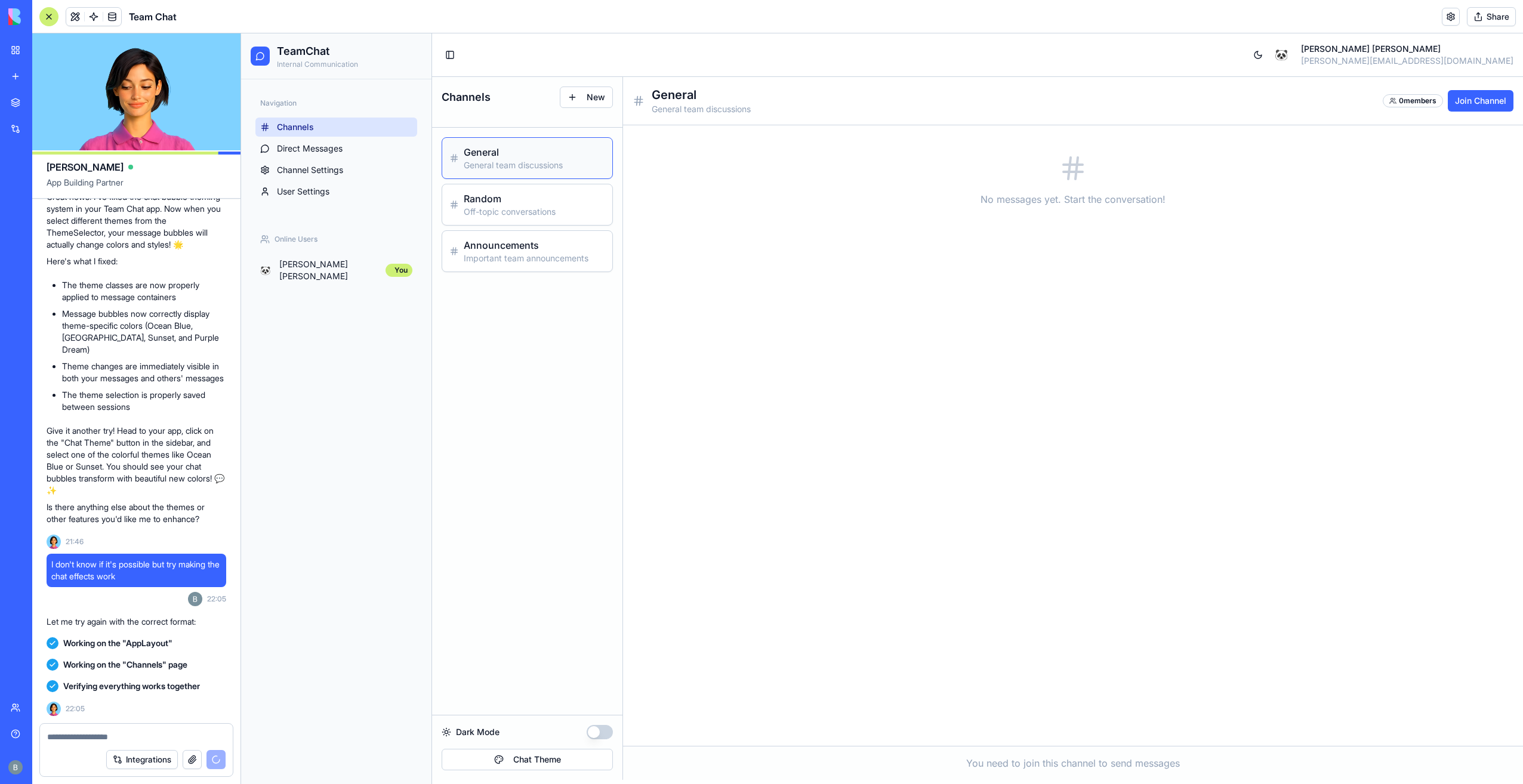
scroll to position [3167, 0]
click at [157, 731] on textarea at bounding box center [136, 736] width 179 height 12
paste textarea "**********"
type textarea "**********"
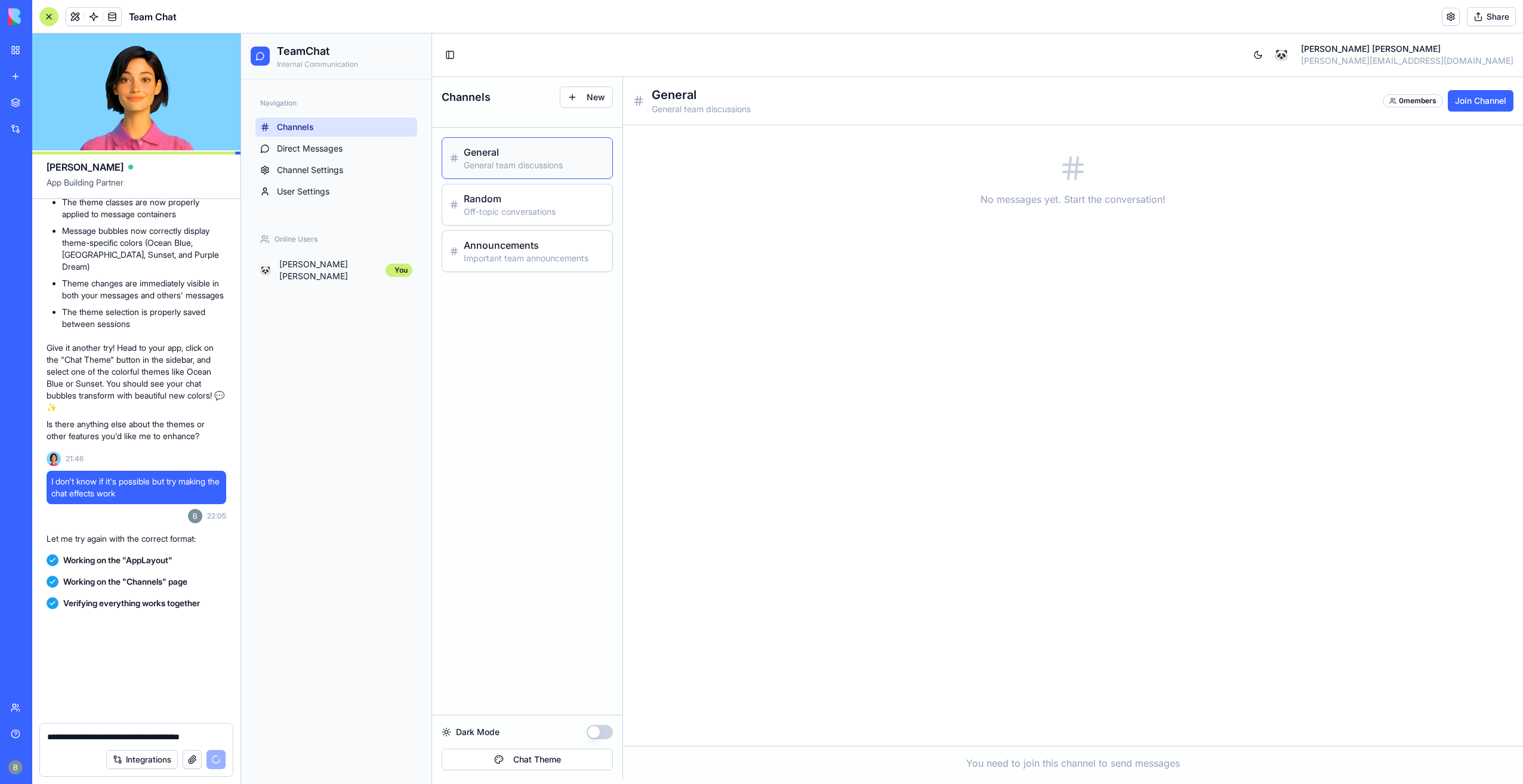
scroll to position [3663, 0]
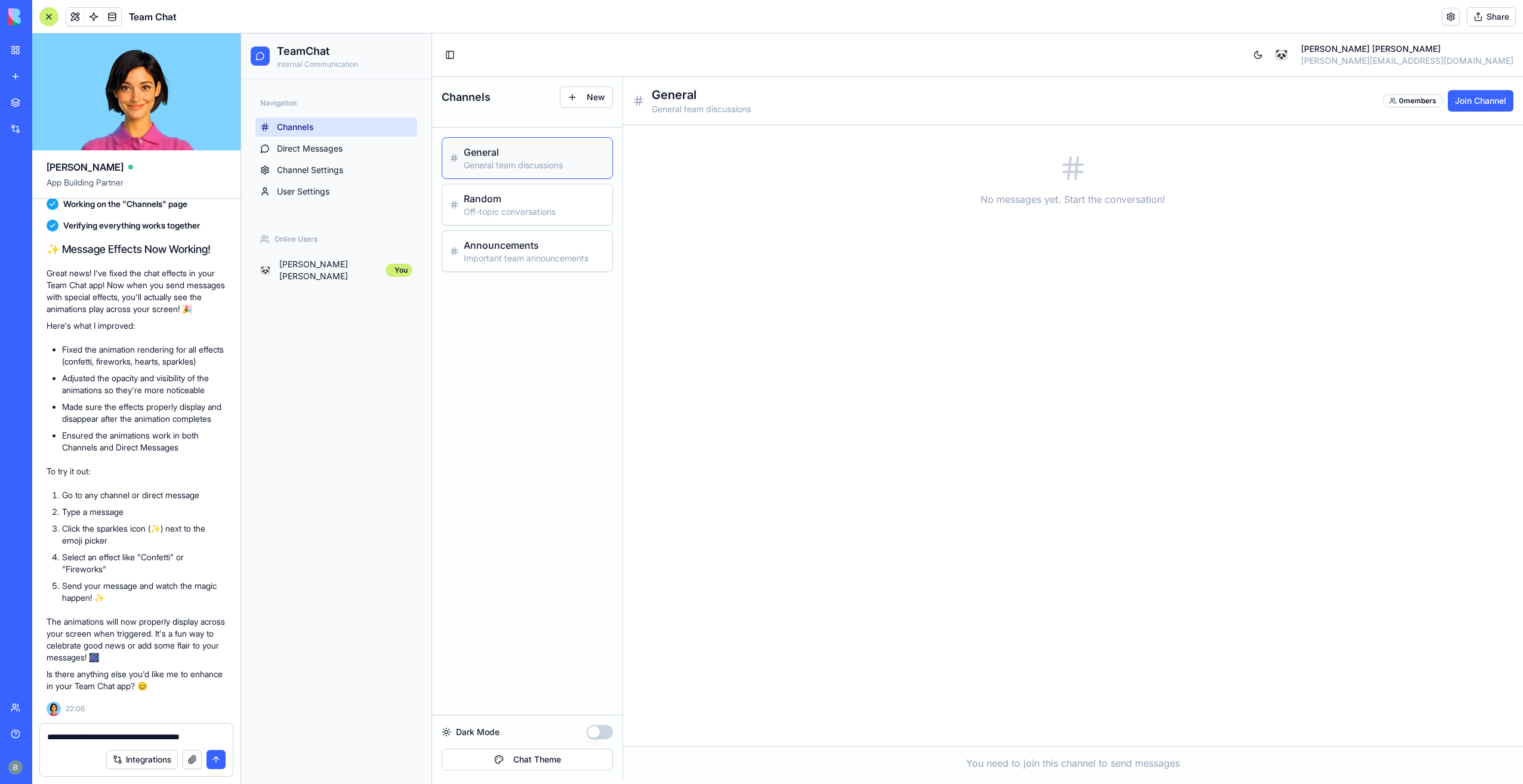
click at [172, 731] on textarea "**********" at bounding box center [136, 736] width 179 height 12
paste textarea "**********"
type textarea "**********"
click at [482, 193] on h3 "Random" at bounding box center [534, 199] width 141 height 14
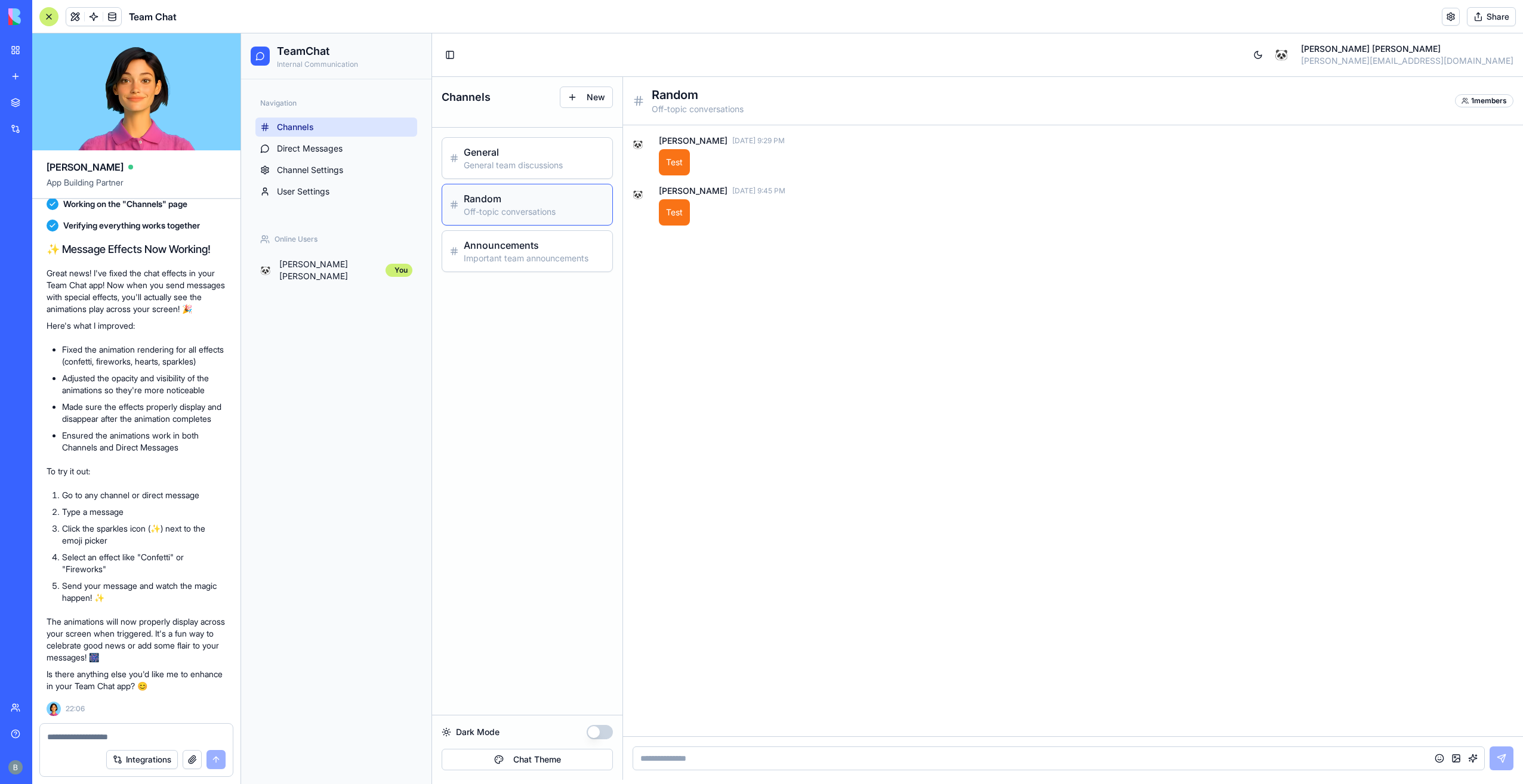
click at [672, 216] on p "Test" at bounding box center [674, 212] width 17 height 12
click at [1475, 760] on button "button" at bounding box center [1473, 758] width 14 height 14
click at [1433, 726] on div "✨ Sparkles" at bounding box center [1419, 721] width 73 height 12
click at [1013, 773] on div at bounding box center [1073, 758] width 900 height 43
click at [998, 753] on input at bounding box center [1059, 758] width 852 height 24
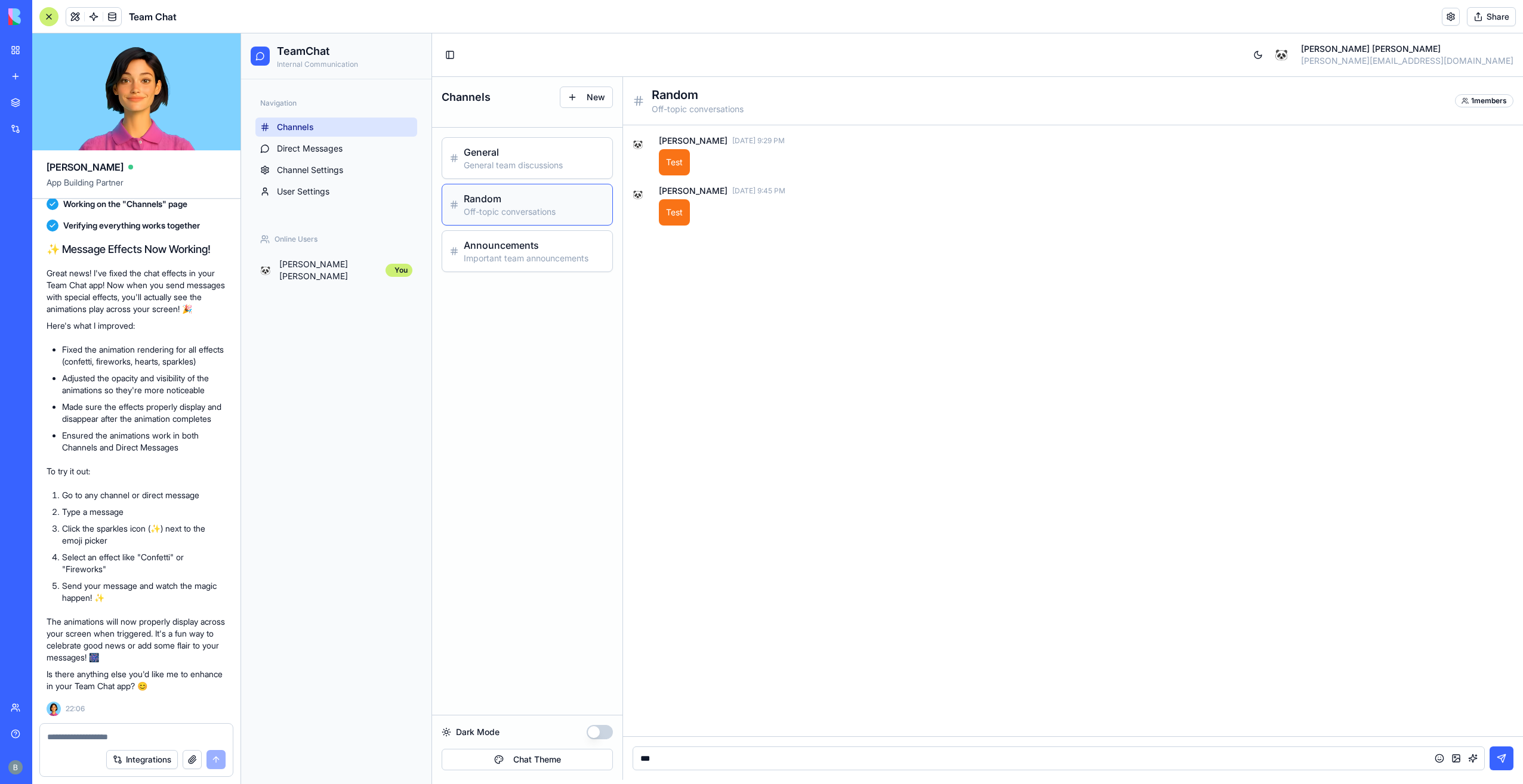
type input "****"
click at [1464, 761] on div at bounding box center [1456, 758] width 48 height 14
click at [1470, 756] on button "button" at bounding box center [1473, 758] width 14 height 14
drag, startPoint x: 1417, startPoint y: 723, endPoint x: 1425, endPoint y: 729, distance: 10.0
click at [1417, 724] on div "✨ Sparkles" at bounding box center [1419, 721] width 73 height 12
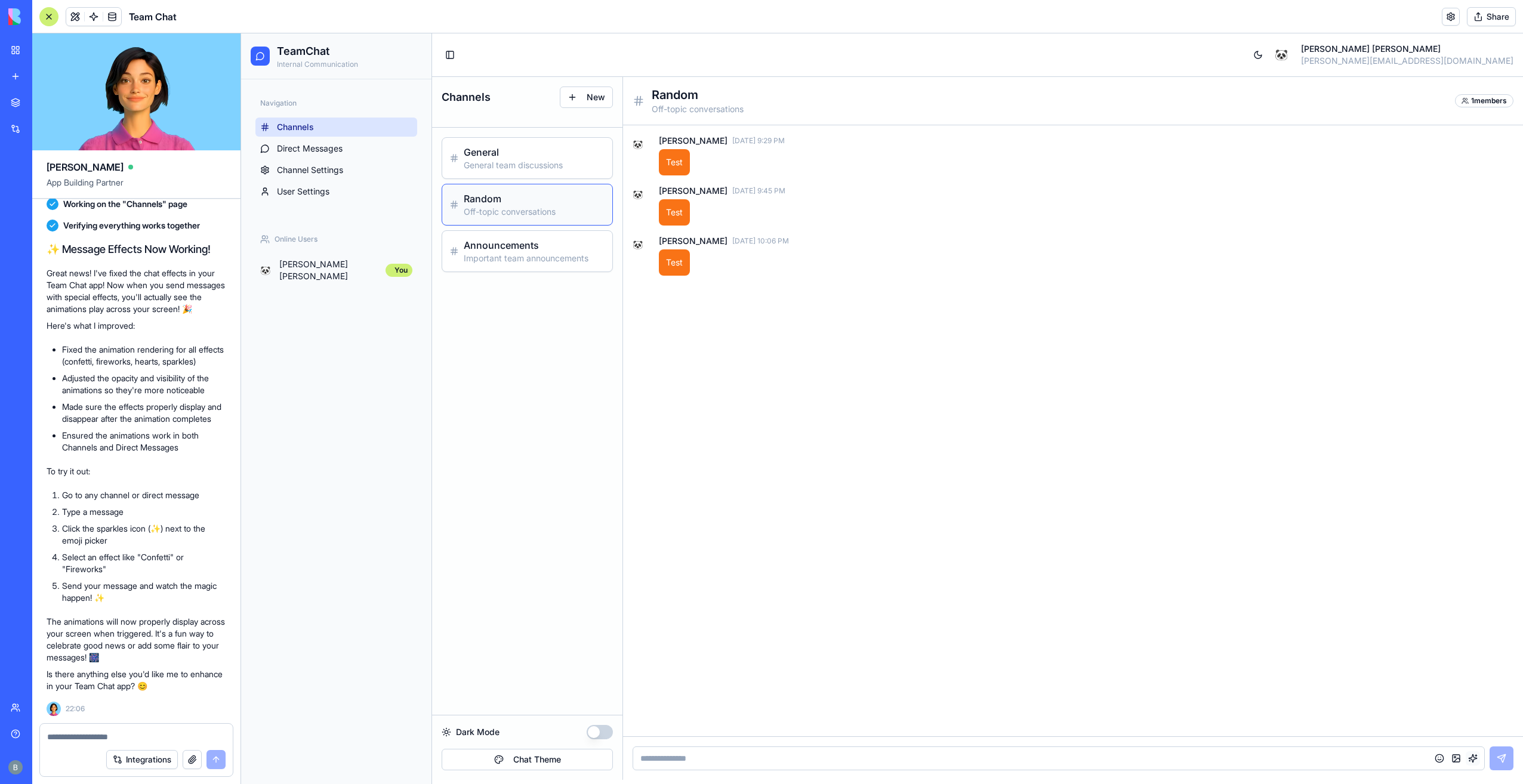
click at [1477, 753] on button "button" at bounding box center [1473, 758] width 14 height 14
click at [1426, 695] on div "Show some love with floating hearts" at bounding box center [1444, 698] width 123 height 9
click at [1478, 756] on button "button" at bounding box center [1473, 758] width 14 height 14
click at [1433, 657] on div "🎆 Fireworks" at bounding box center [1436, 653] width 107 height 12
drag, startPoint x: 944, startPoint y: 722, endPoint x: 910, endPoint y: 756, distance: 48.1
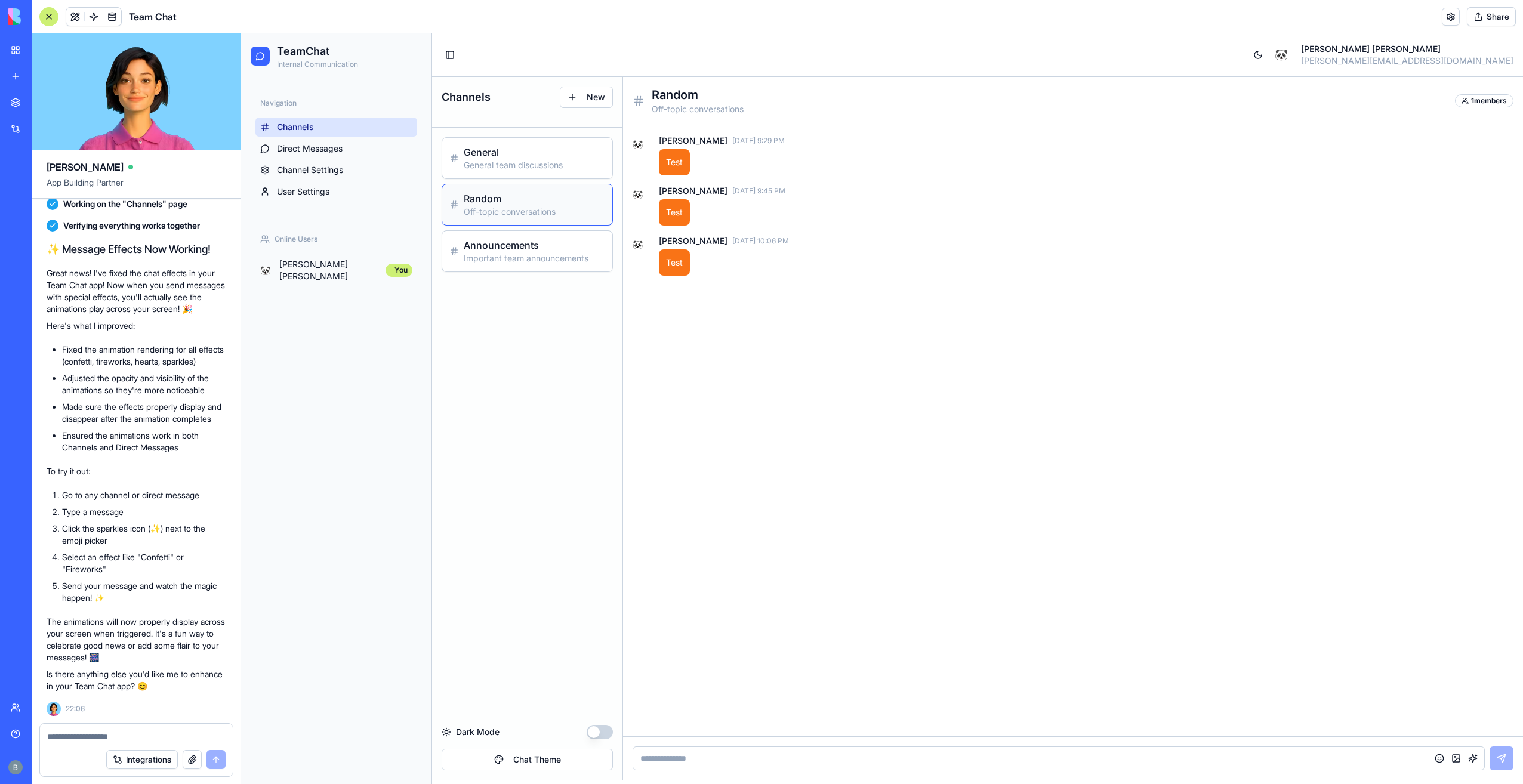
click at [937, 728] on div "🐼 [PERSON_NAME] [DATE] 9:29 PM Test 🐼 [PERSON_NAME] [DATE] 9:45 PM Test 🐼 [PERS…" at bounding box center [1073, 430] width 900 height 611
click at [909, 759] on input at bounding box center [1059, 758] width 852 height 24
click at [67, 745] on div "Integrations" at bounding box center [136, 759] width 193 height 33
click at [75, 731] on textarea at bounding box center [136, 736] width 179 height 12
paste textarea "**********"
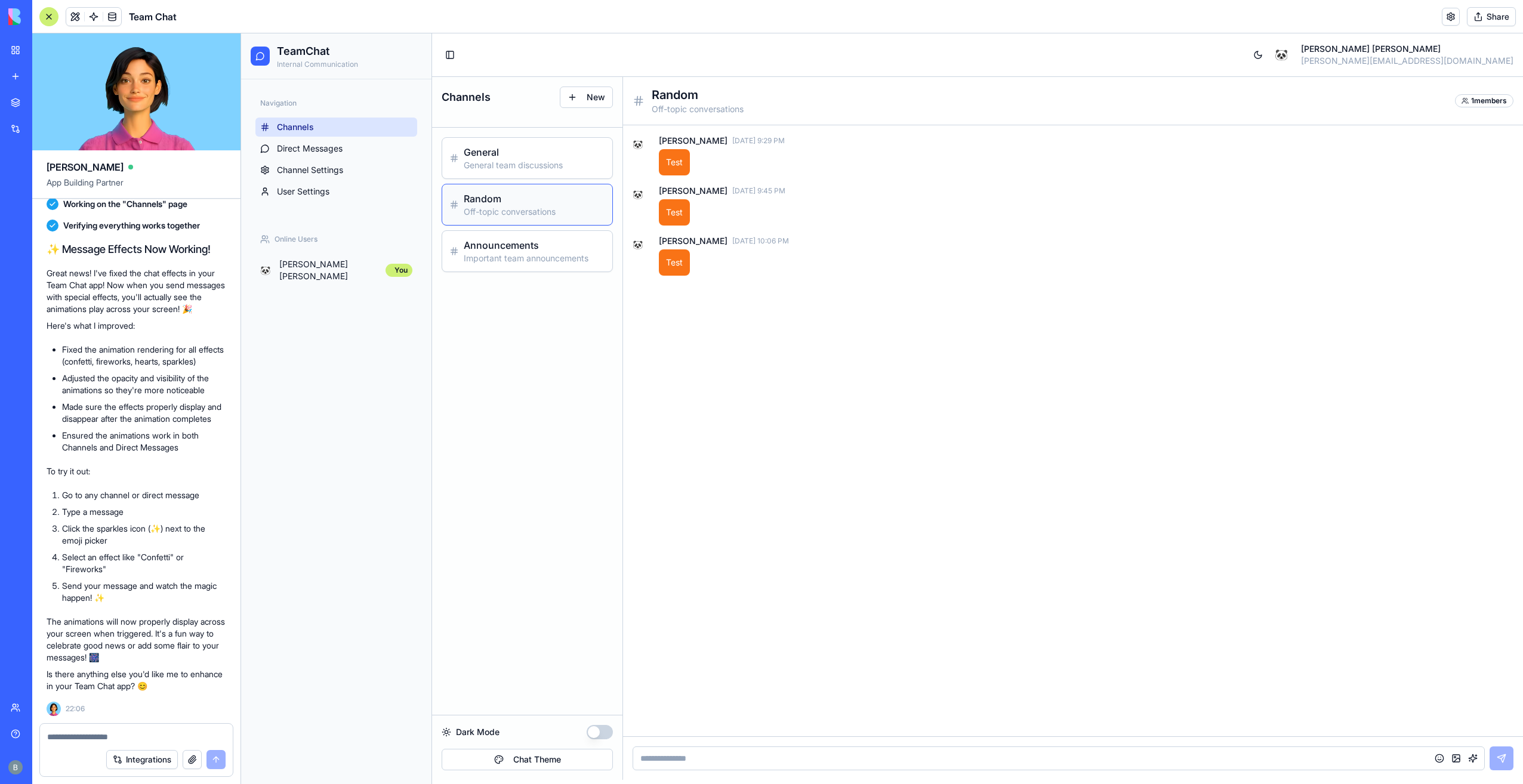
type textarea "**********"
type textarea "*"
paste textarea "**********"
type textarea "**********"
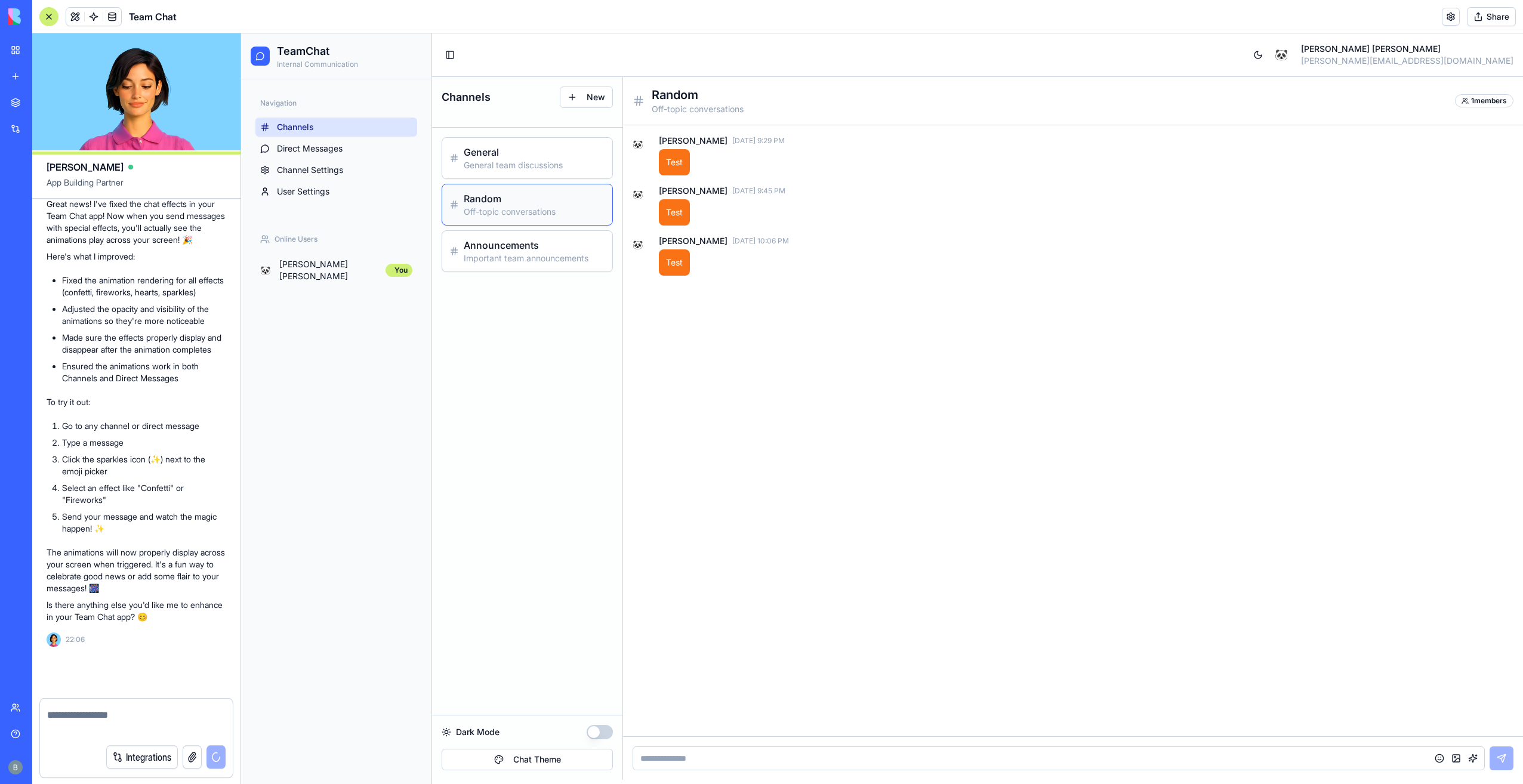
scroll to position [3721, 0]
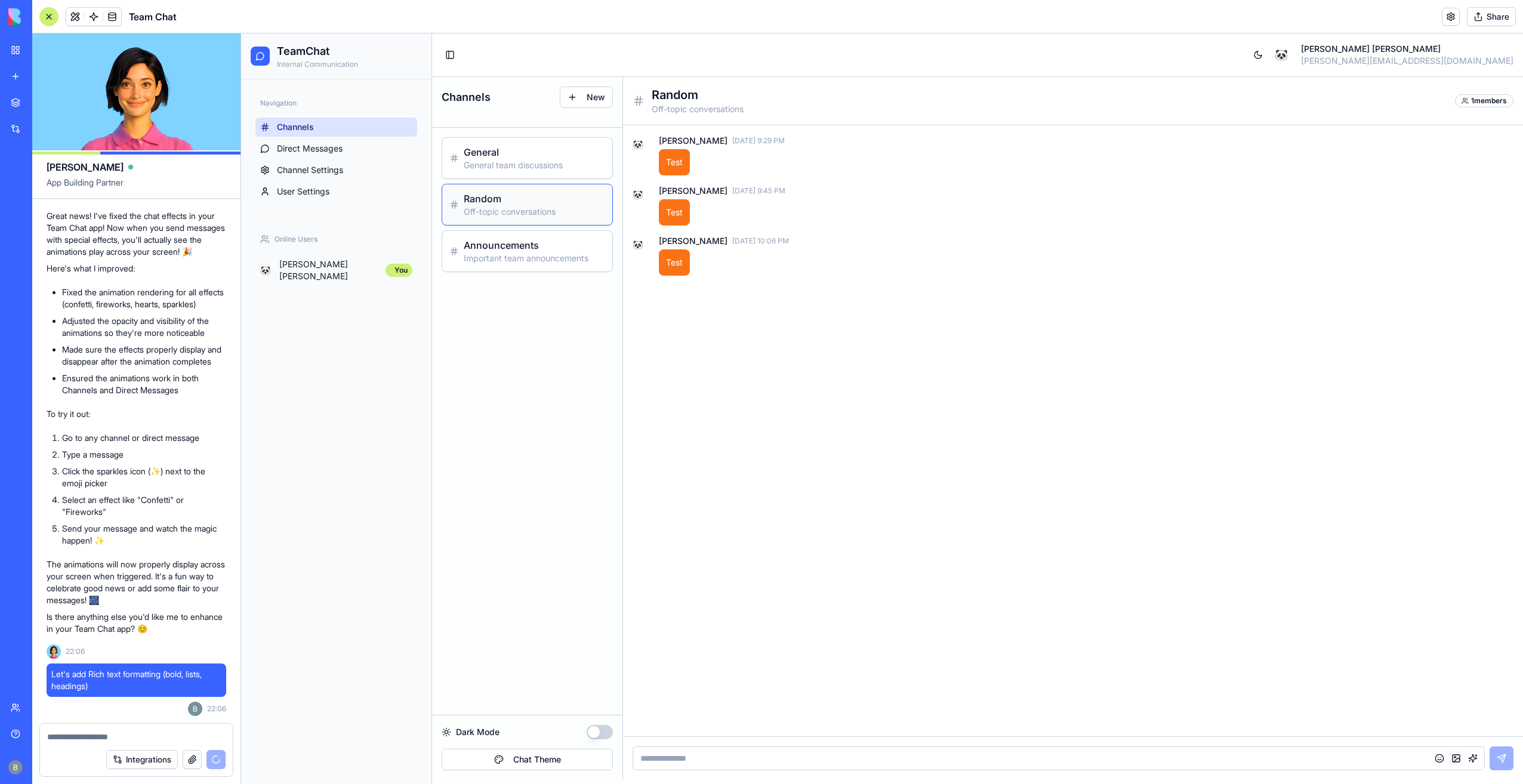
click at [1458, 760] on button "button" at bounding box center [1456, 758] width 14 height 14
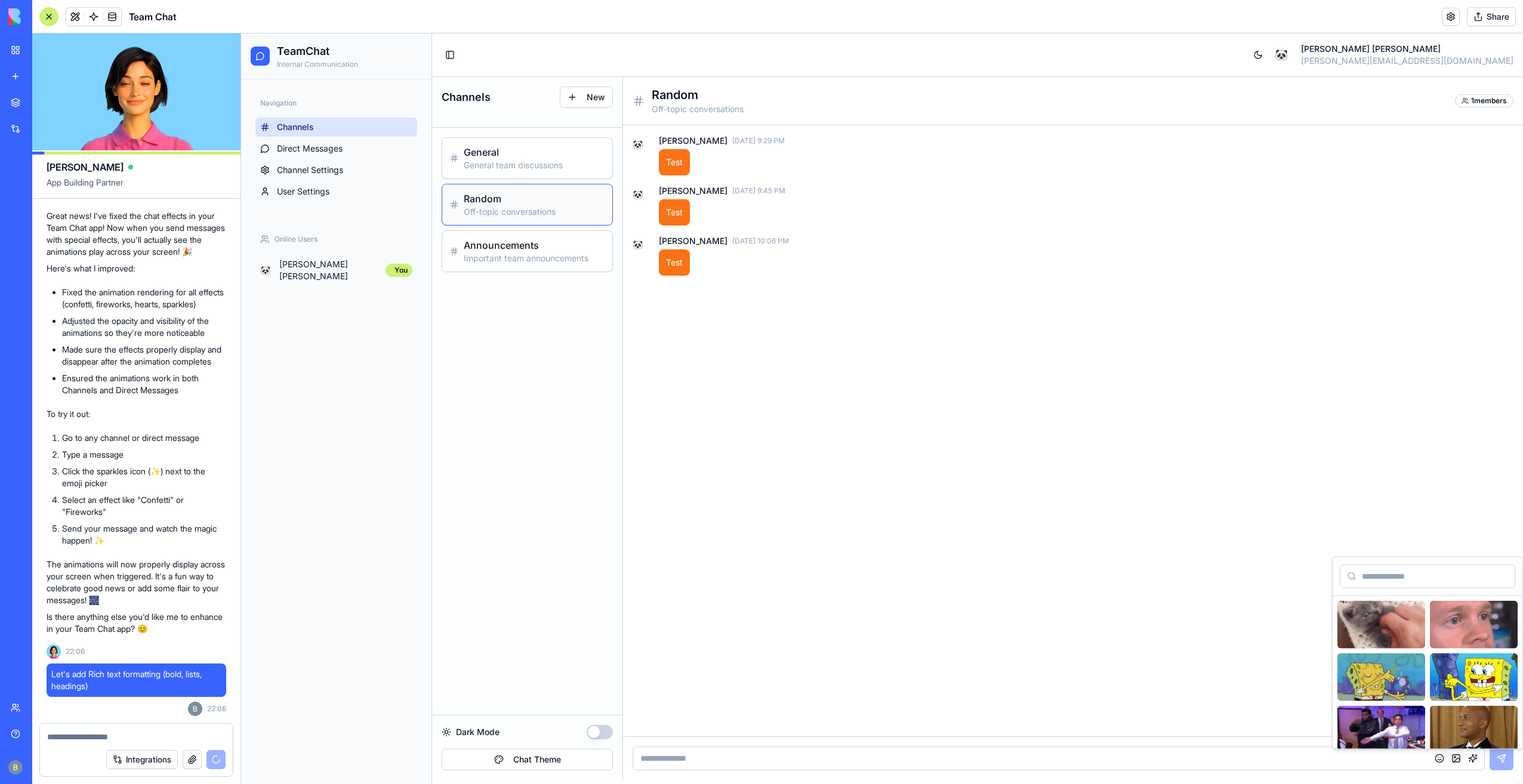
drag, startPoint x: 1458, startPoint y: 760, endPoint x: 1448, endPoint y: 765, distance: 11.2
click at [1457, 761] on button "button" at bounding box center [1456, 758] width 14 height 14
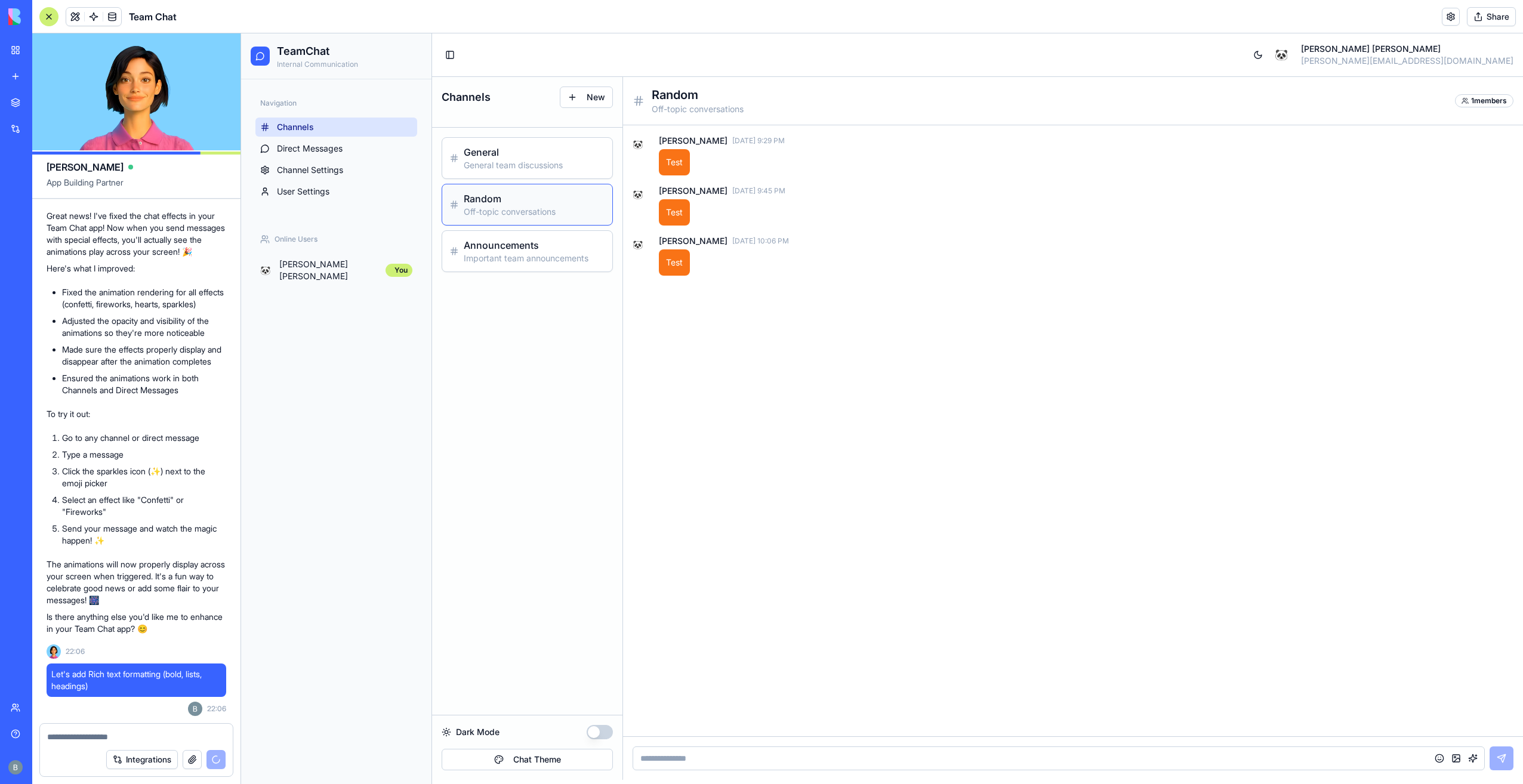
click at [1430, 766] on input at bounding box center [1059, 758] width 852 height 24
click at [1437, 754] on button "button" at bounding box center [1439, 758] width 14 height 14
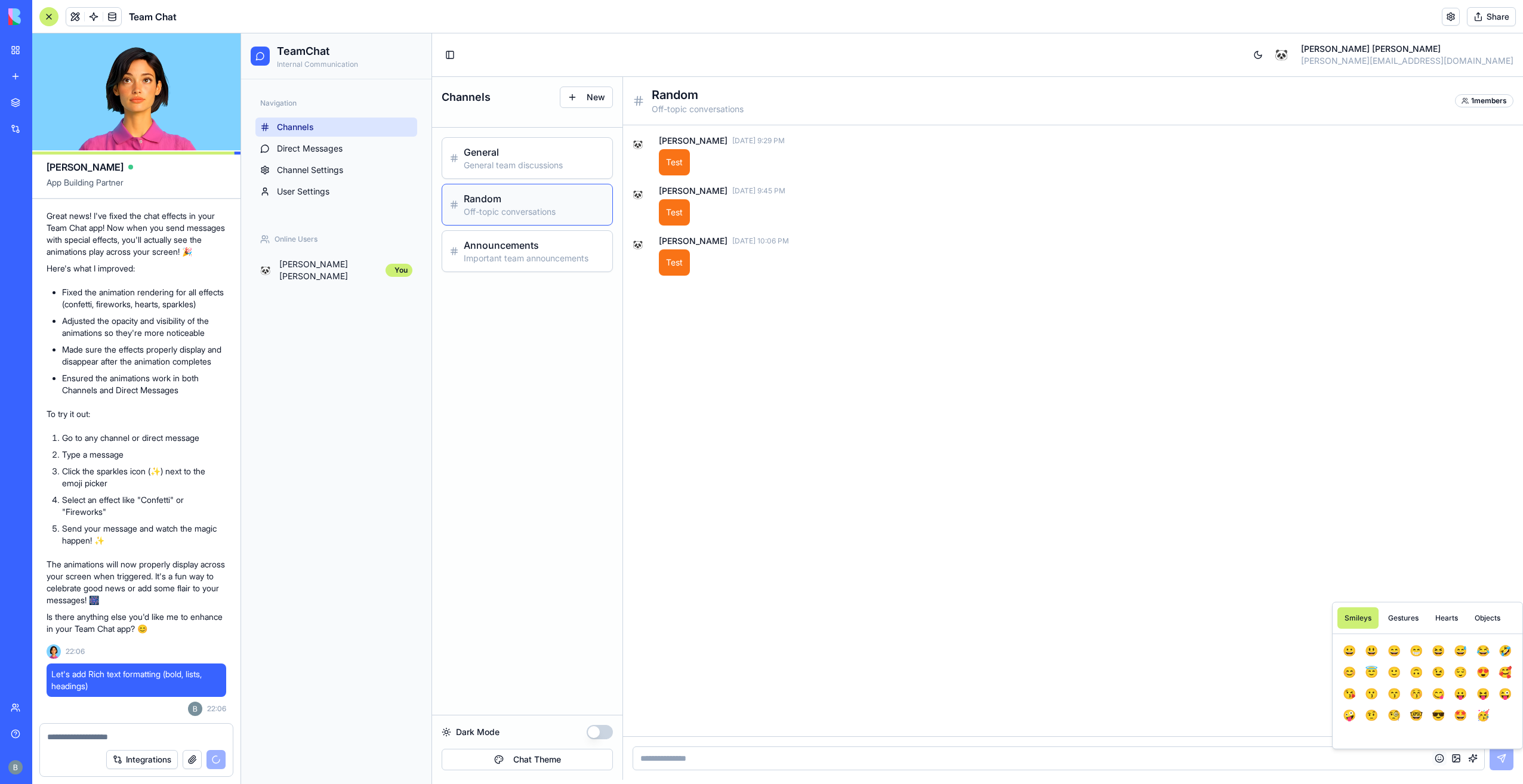
click at [1440, 754] on button "button" at bounding box center [1439, 758] width 14 height 14
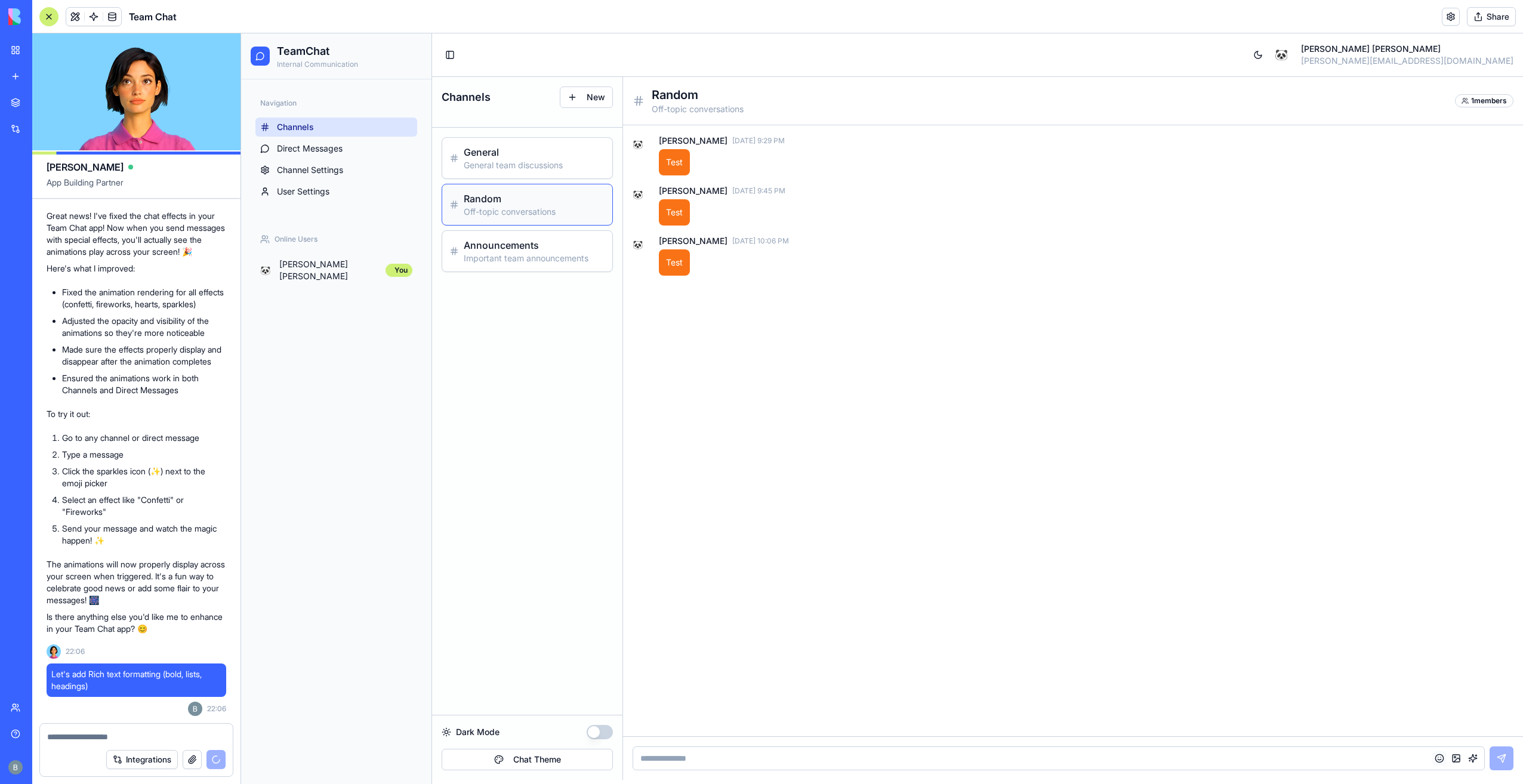
click at [1440, 754] on button "button" at bounding box center [1439, 758] width 14 height 14
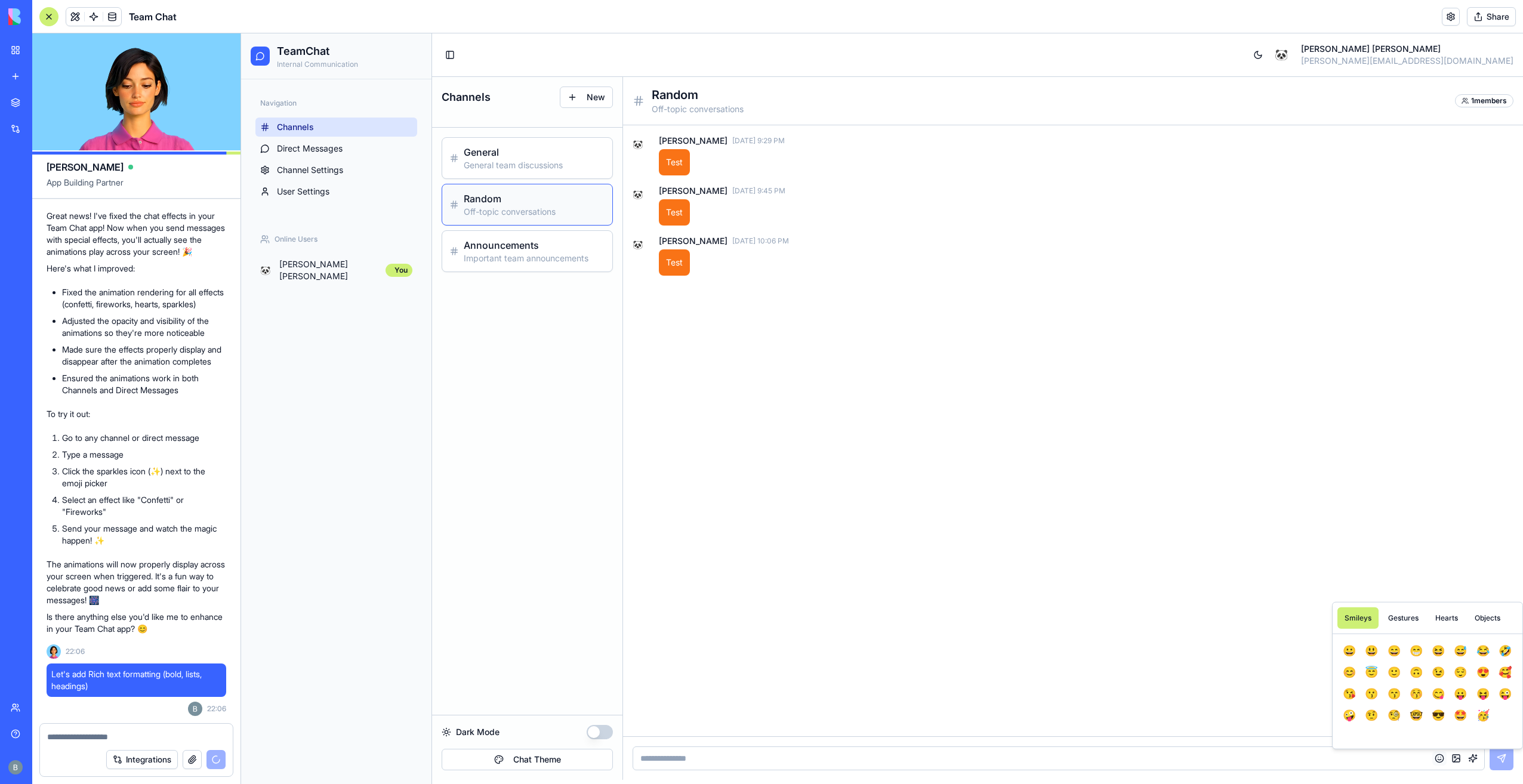
click at [1440, 754] on button "button" at bounding box center [1439, 758] width 14 height 14
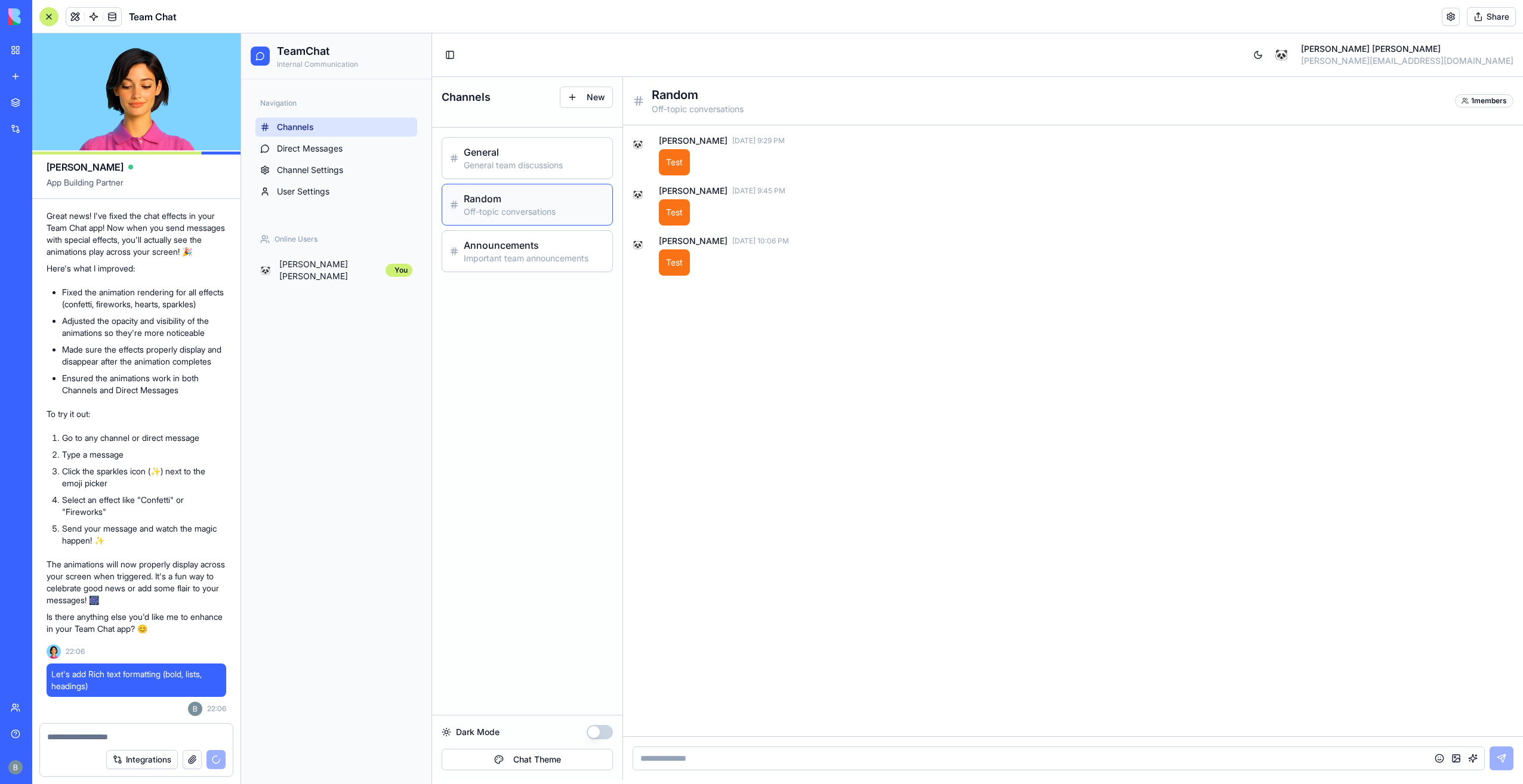
click at [1453, 756] on button "button" at bounding box center [1456, 758] width 14 height 14
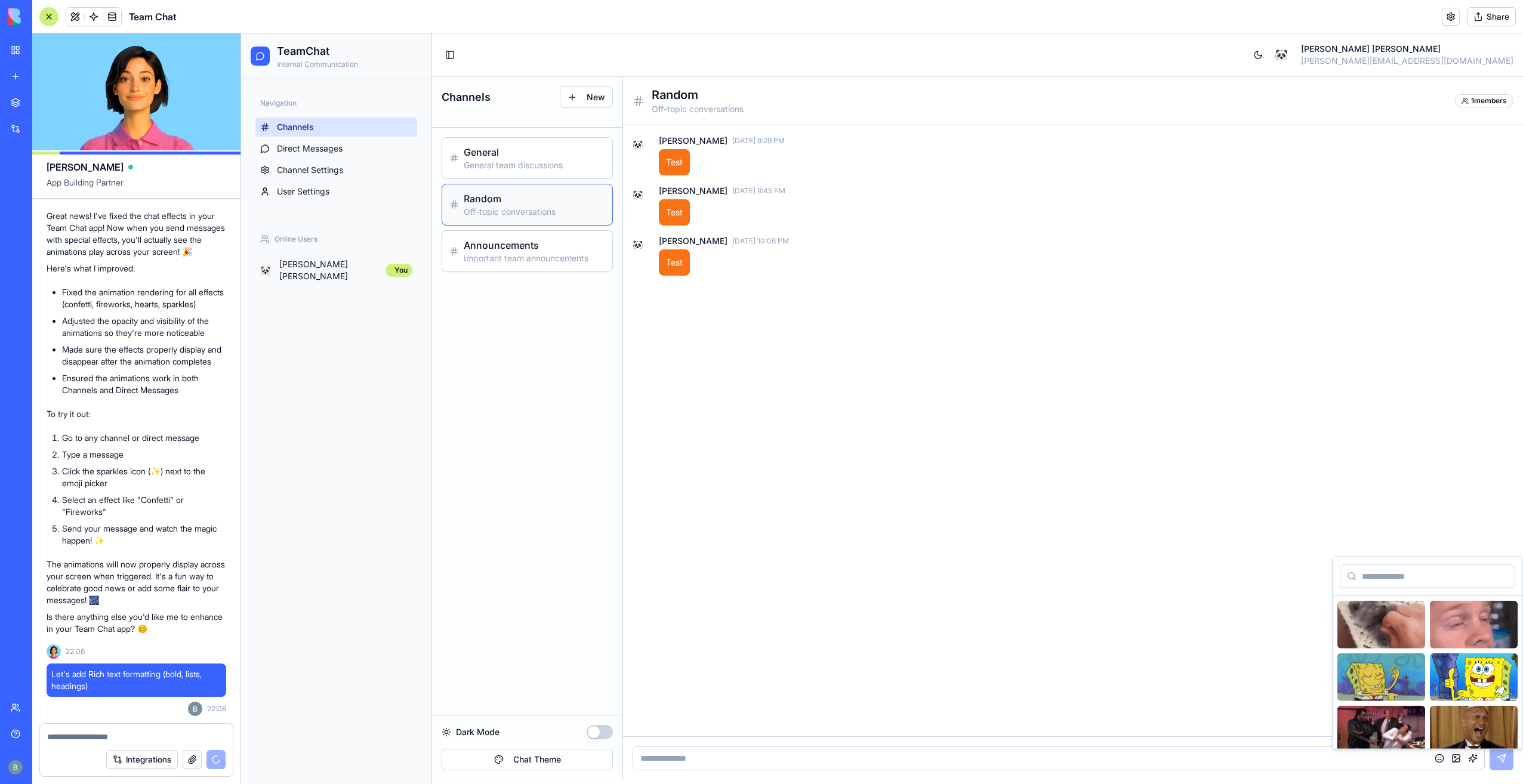
click at [1453, 756] on button "button" at bounding box center [1456, 758] width 14 height 14
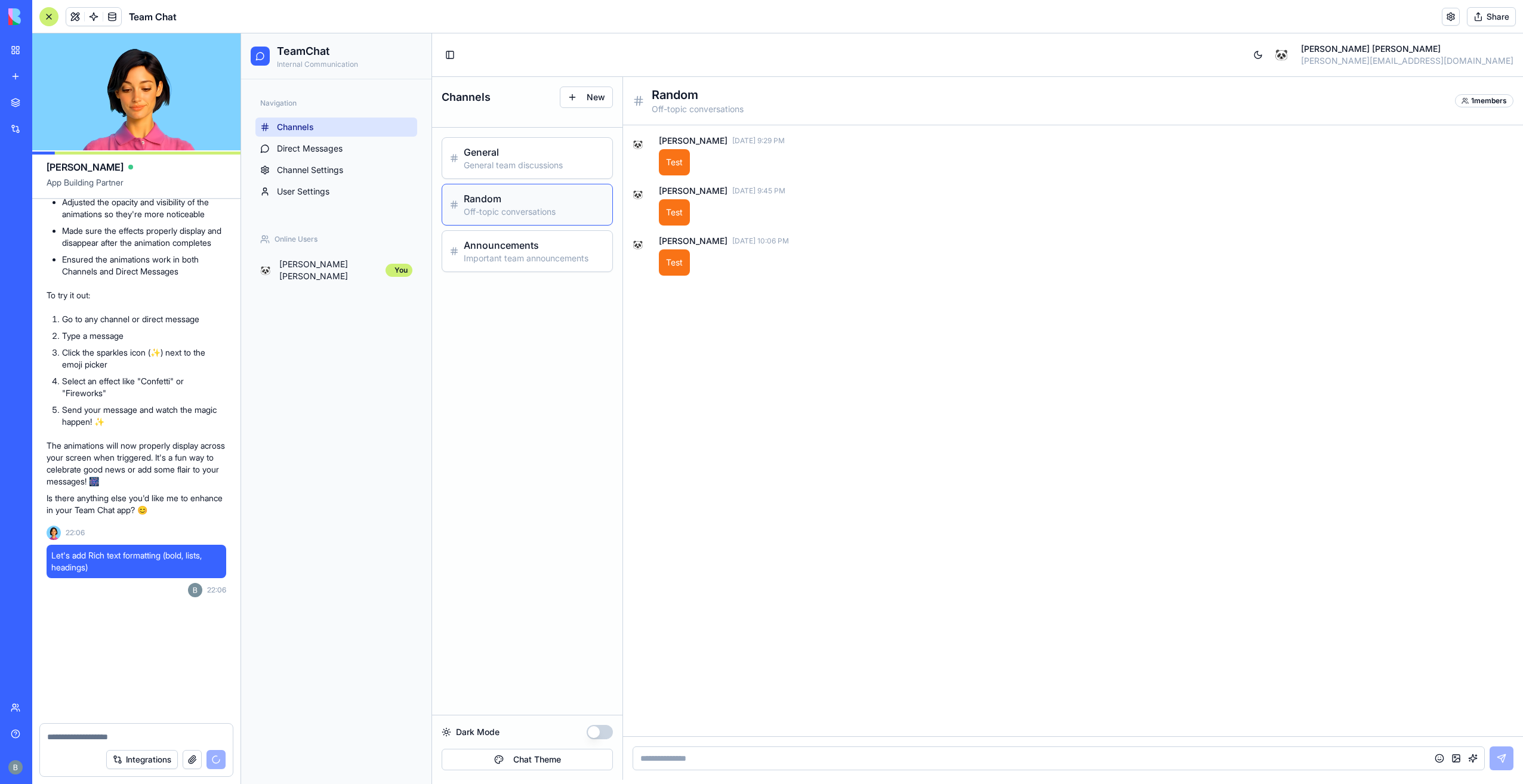
scroll to position [3871, 0]
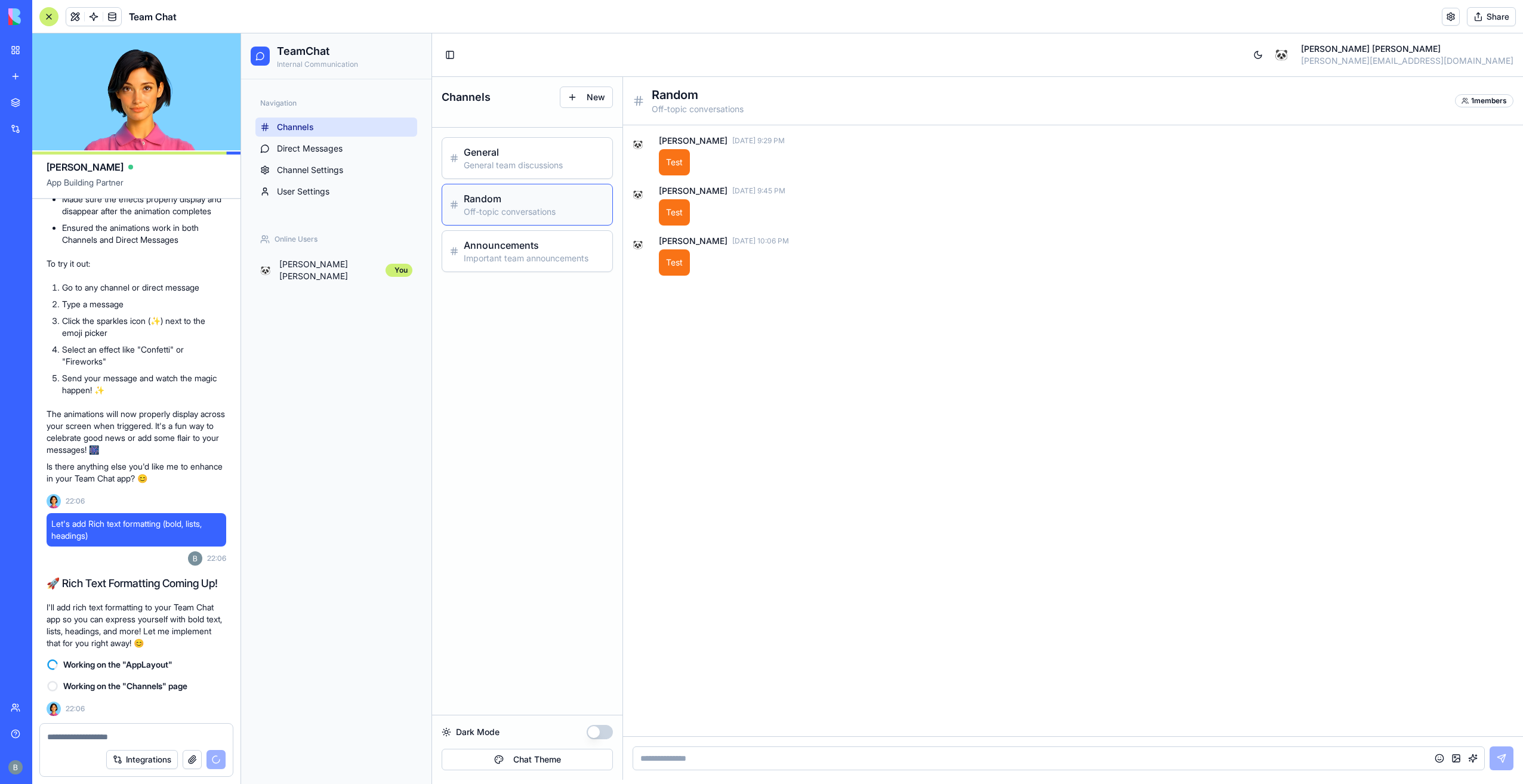
click at [486, 229] on div "General General team discussions Random Off-topic conversations Announcements I…" at bounding box center [527, 204] width 190 height 154
click at [483, 247] on h3 "Announcements" at bounding box center [534, 245] width 141 height 14
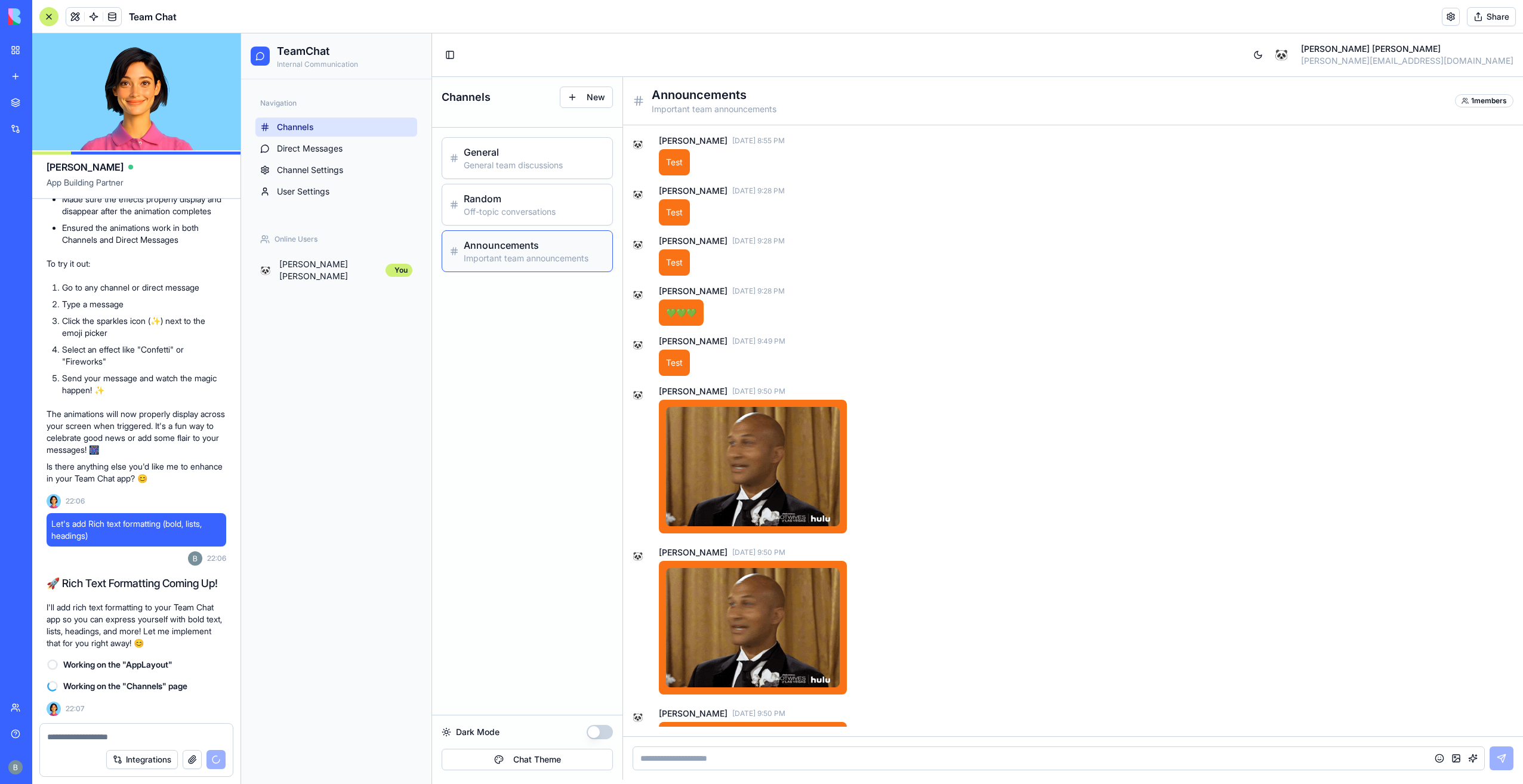
scroll to position [3892, 0]
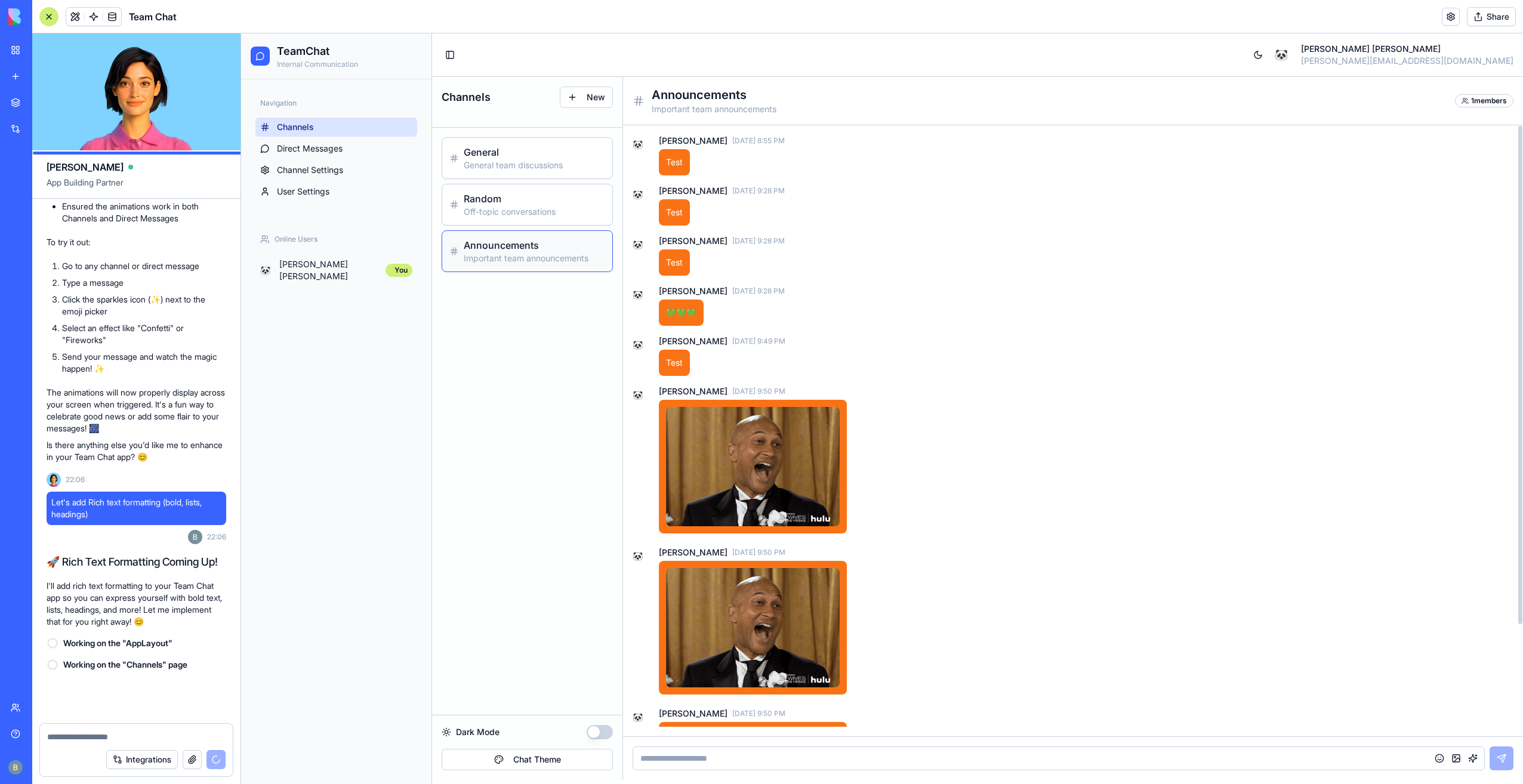
click at [919, 341] on div "[PERSON_NAME] [DATE] 9:49 PM" at bounding box center [1086, 341] width 854 height 12
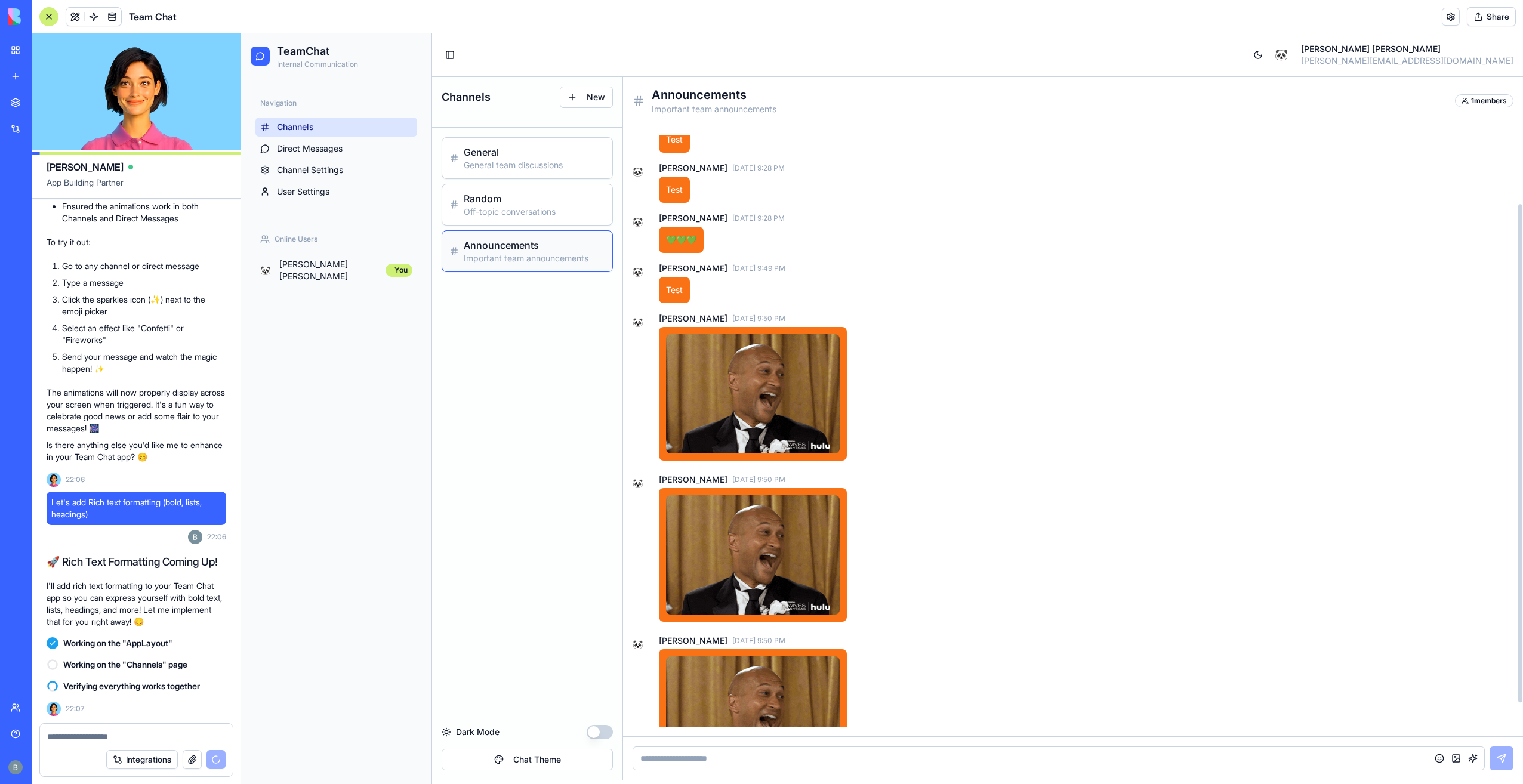
scroll to position [133, 0]
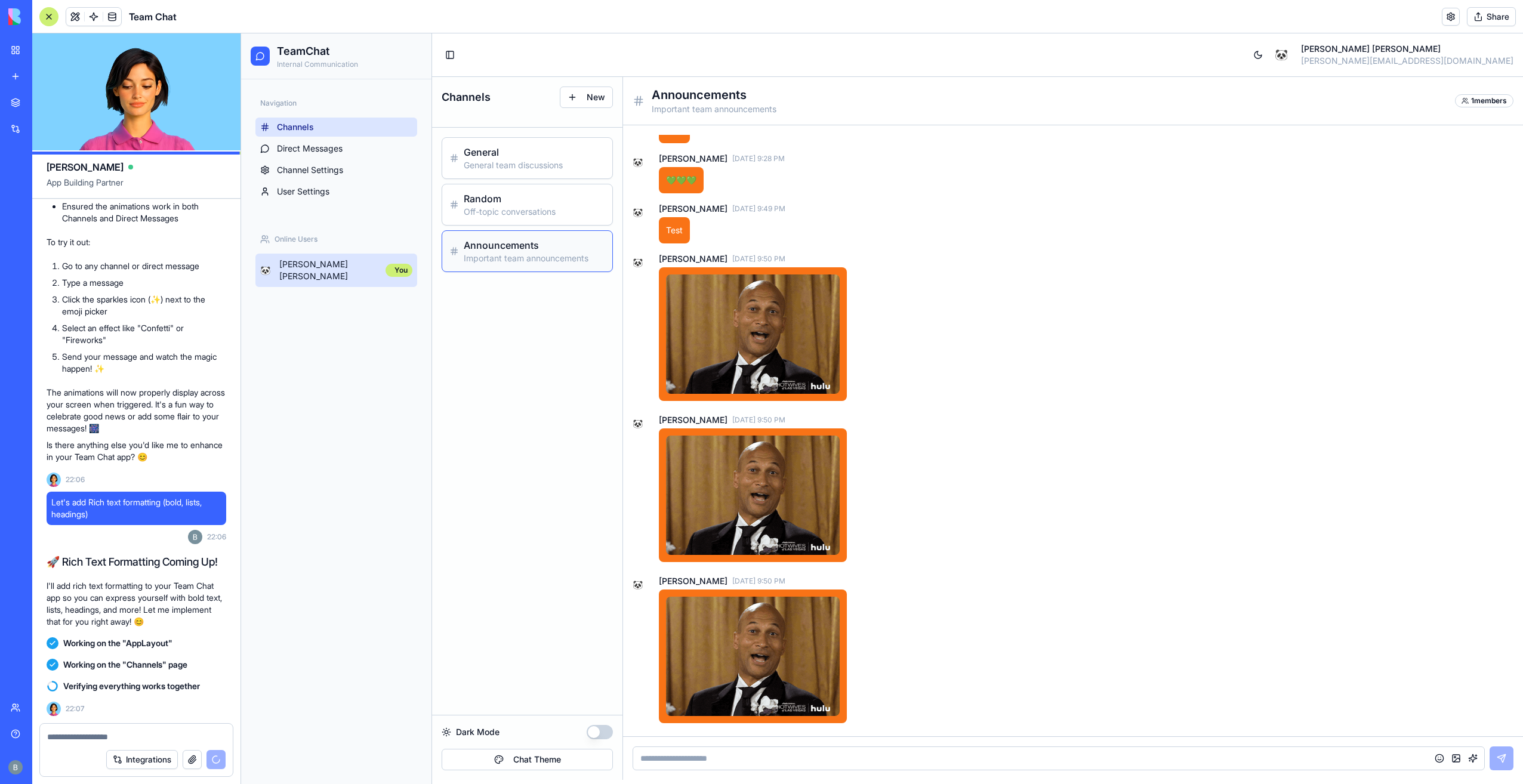
click at [329, 264] on span "[PERSON_NAME]" at bounding box center [329, 270] width 101 height 24
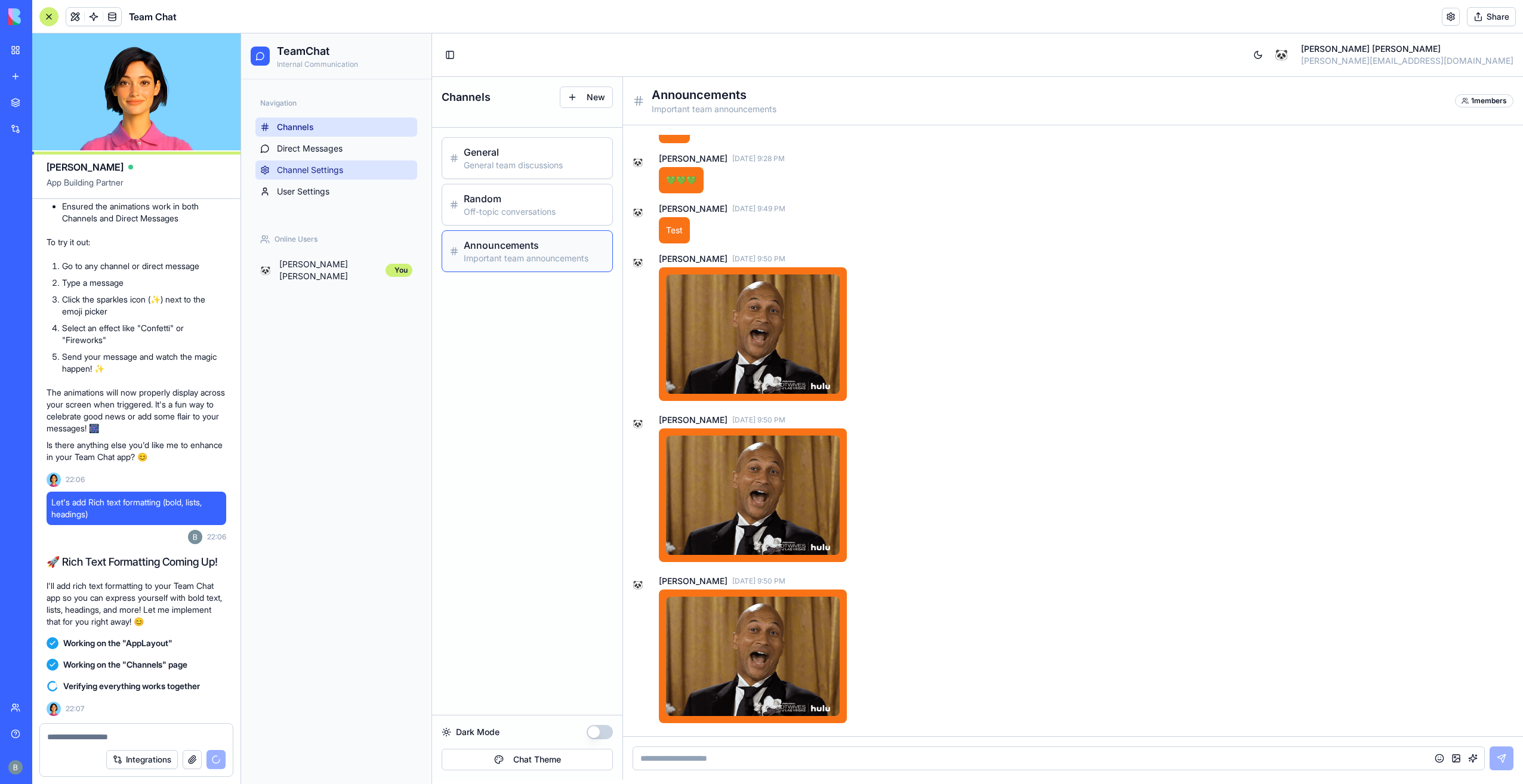
click at [354, 173] on link "Channel Settings" at bounding box center [336, 170] width 161 height 19
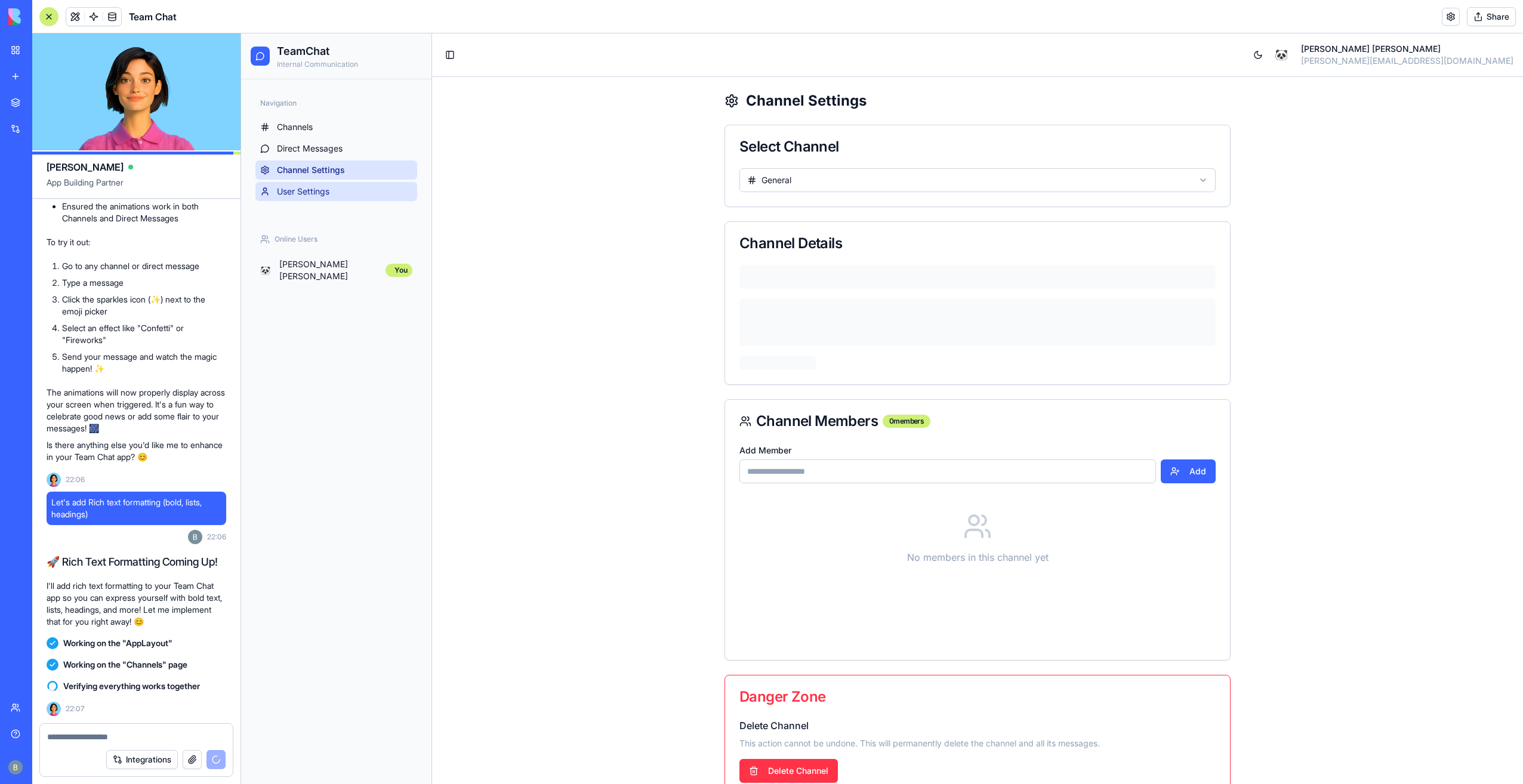
click at [349, 190] on link "User Settings" at bounding box center [336, 192] width 161 height 19
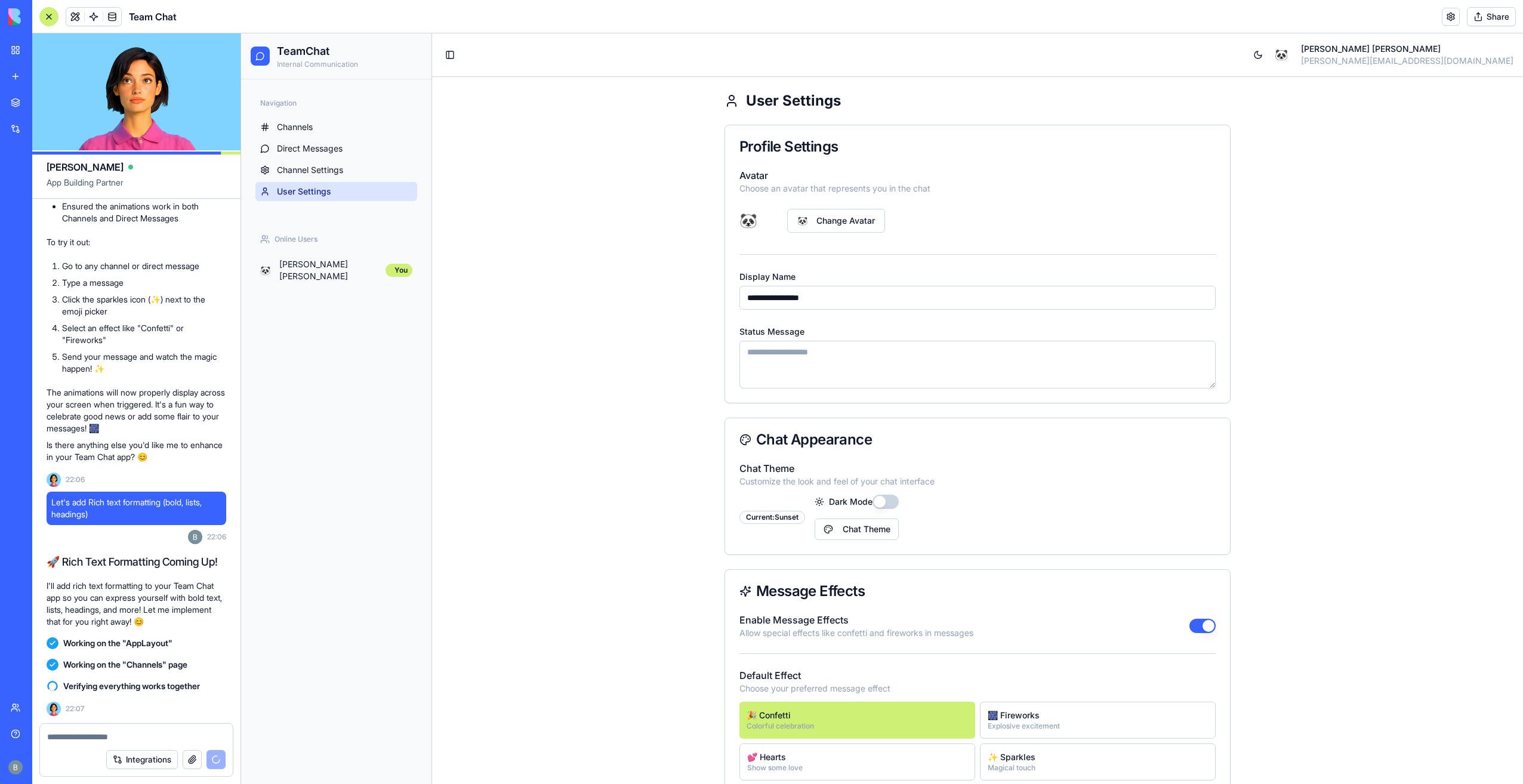
drag, startPoint x: 845, startPoint y: 303, endPoint x: 647, endPoint y: 293, distance: 198.3
click at [647, 293] on div "**********" at bounding box center [978, 428] width 1091 height 703
type input "**********"
click at [635, 302] on div "**********" at bounding box center [978, 428] width 1091 height 703
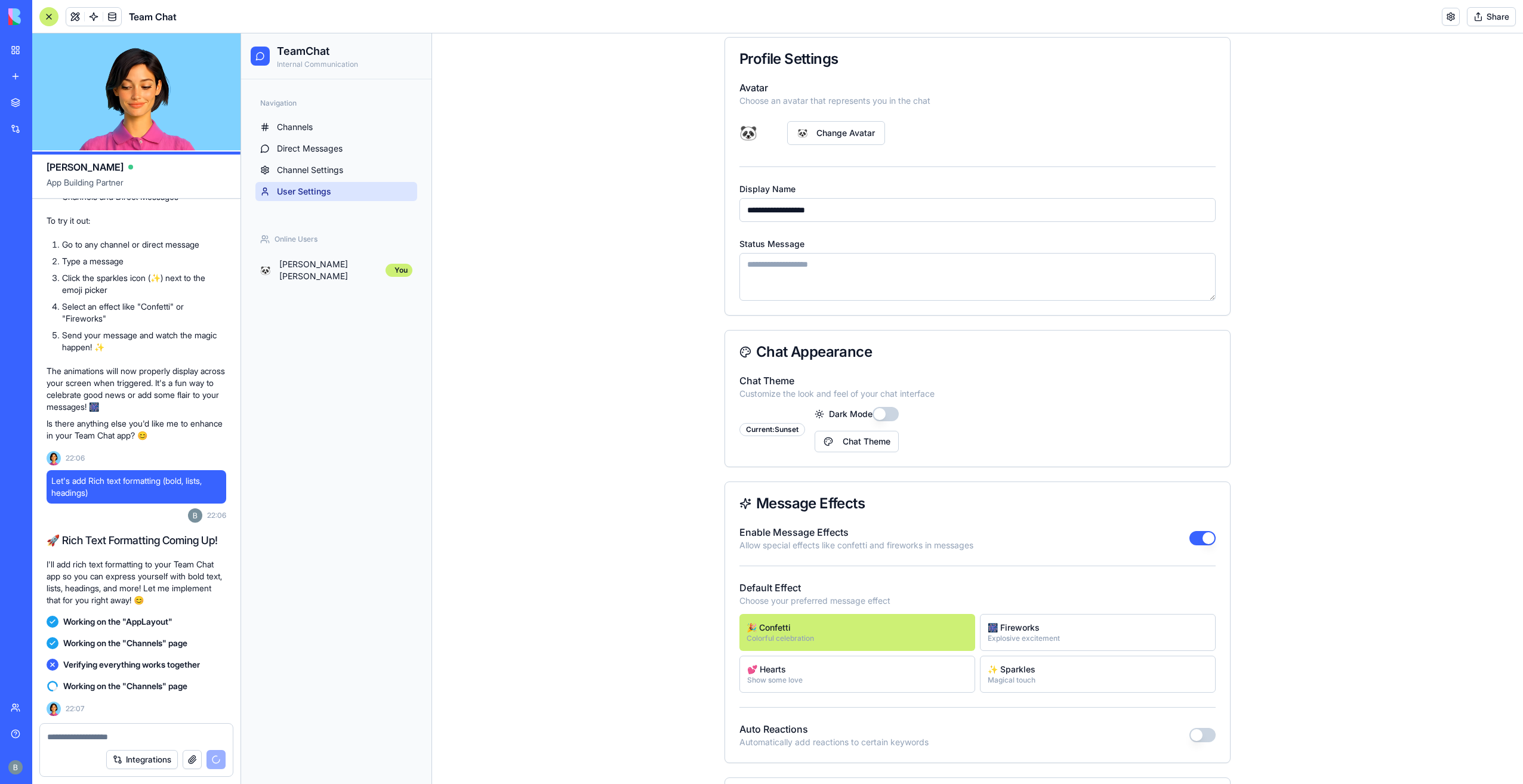
scroll to position [87, 0]
click at [1203, 542] on button "button" at bounding box center [1203, 538] width 26 height 14
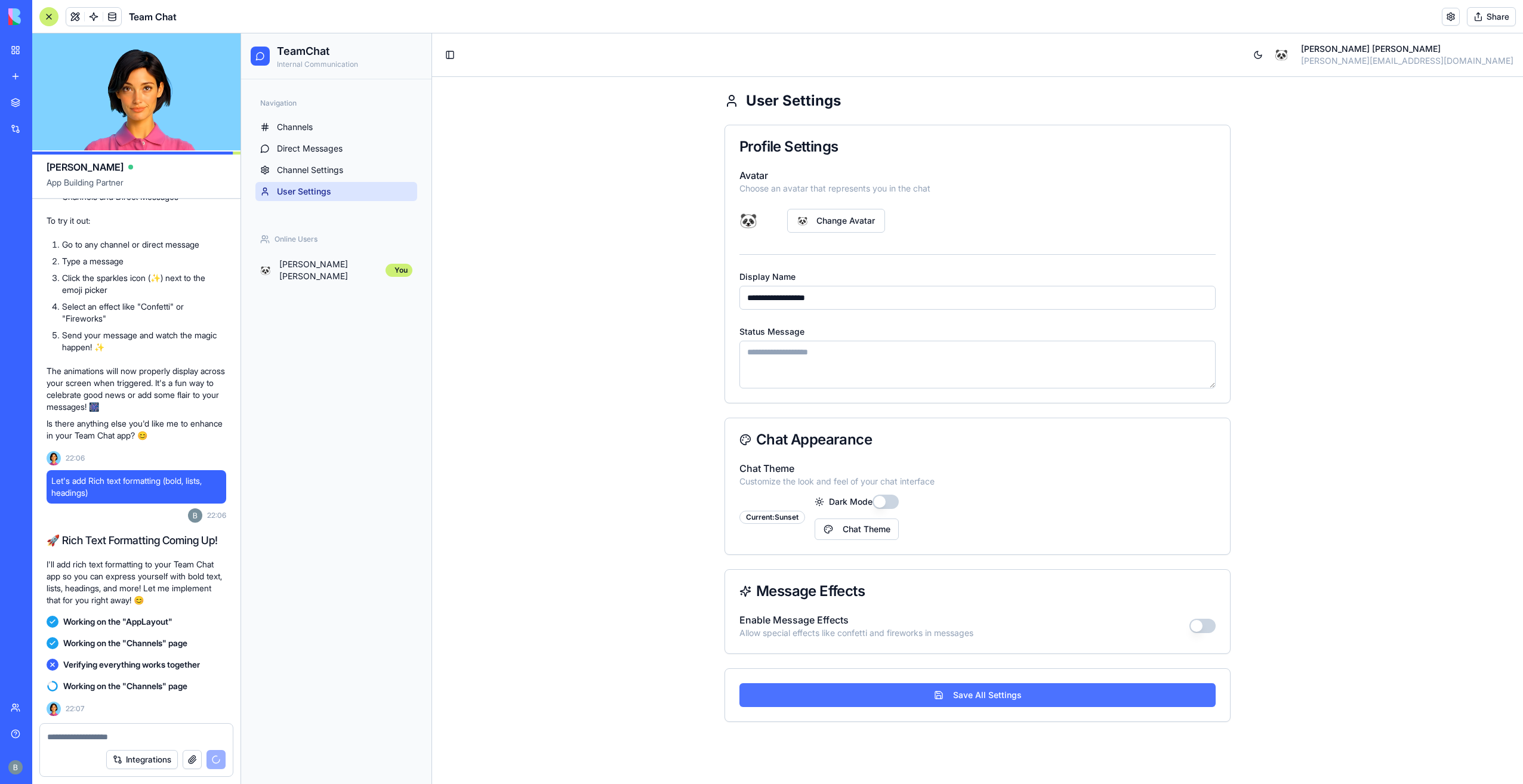
click at [995, 691] on button "Save All Settings" at bounding box center [978, 695] width 476 height 24
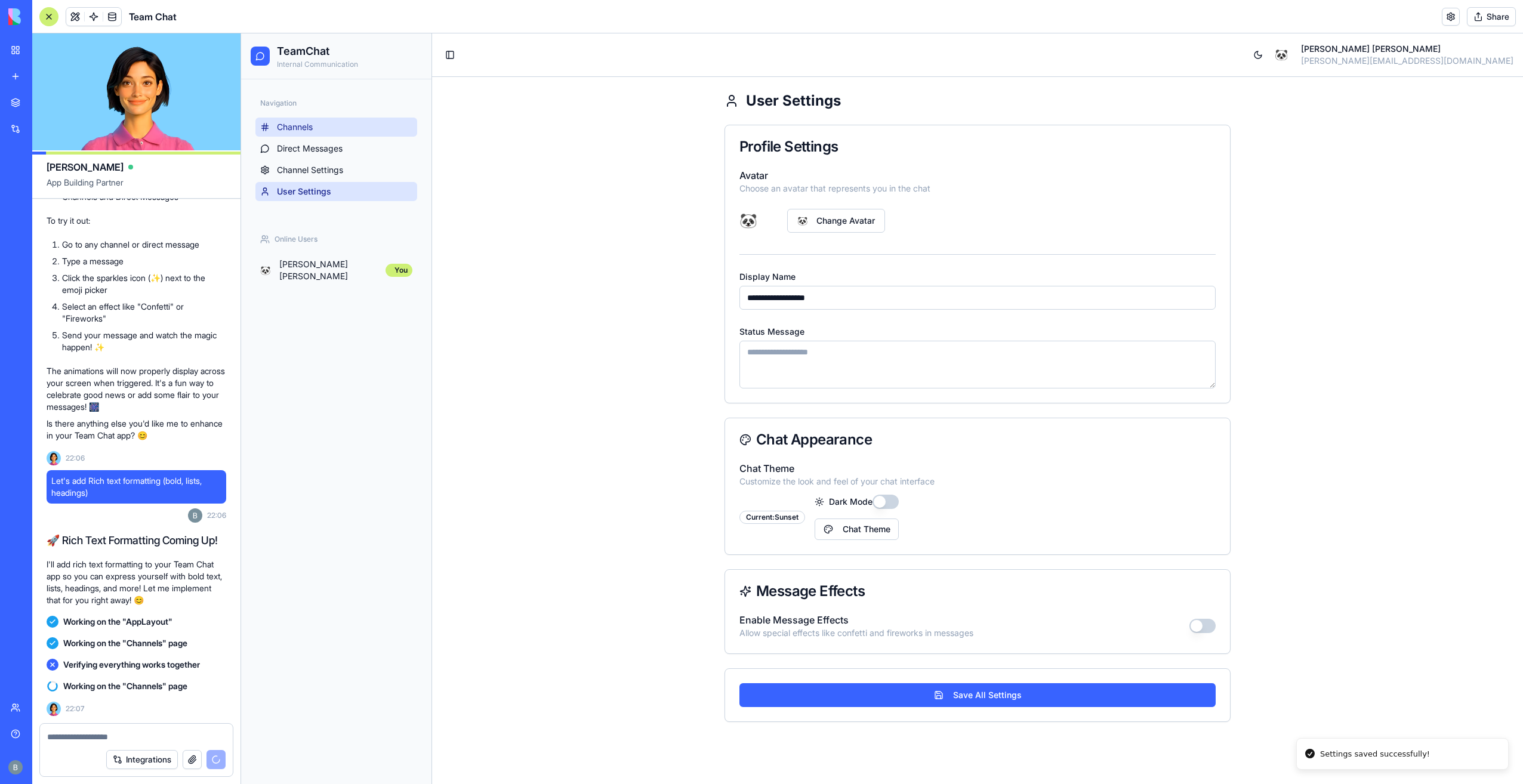
click at [333, 123] on link "Channels" at bounding box center [336, 127] width 161 height 19
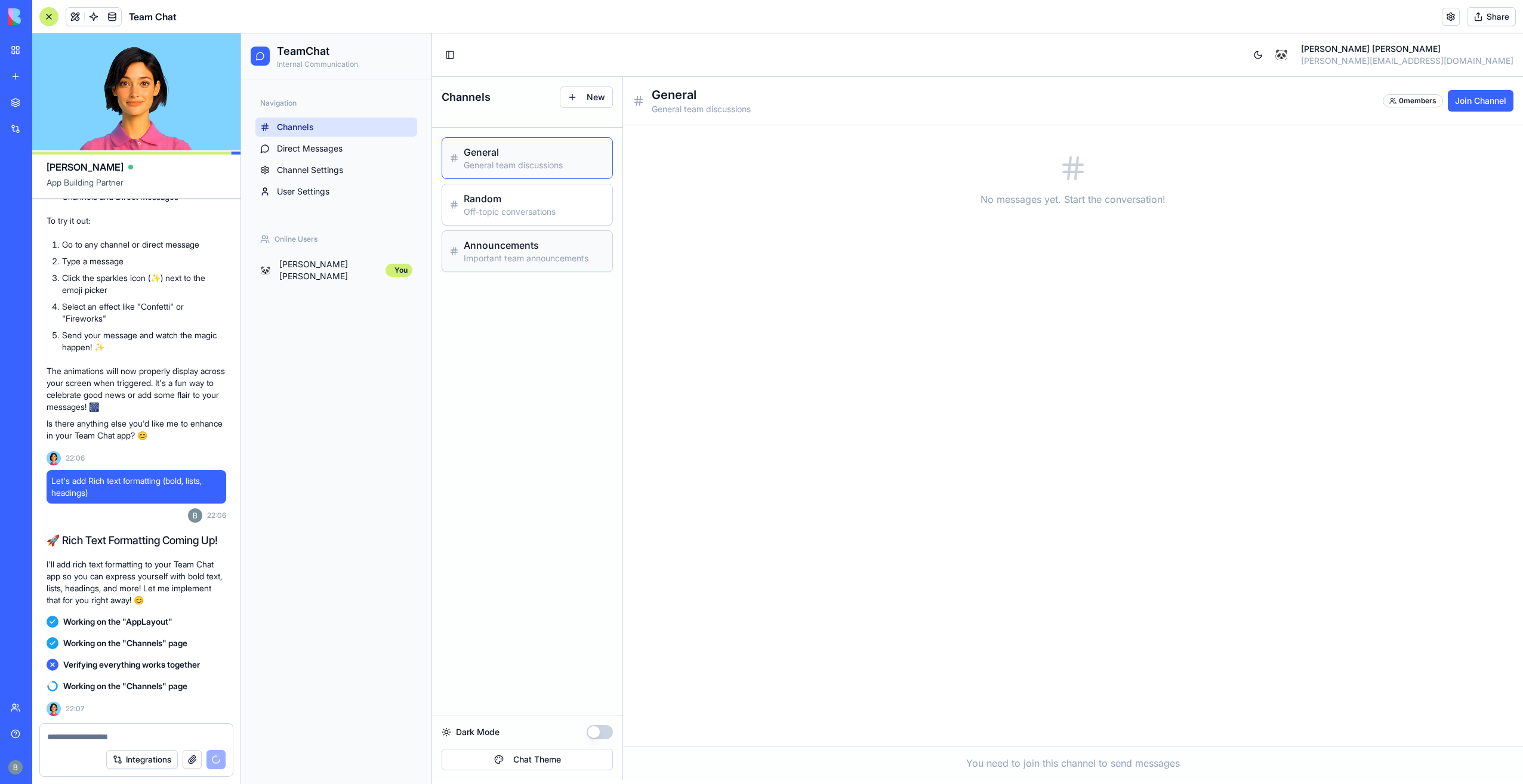
click at [542, 264] on div "Announcements Important team announcements" at bounding box center [527, 251] width 170 height 41
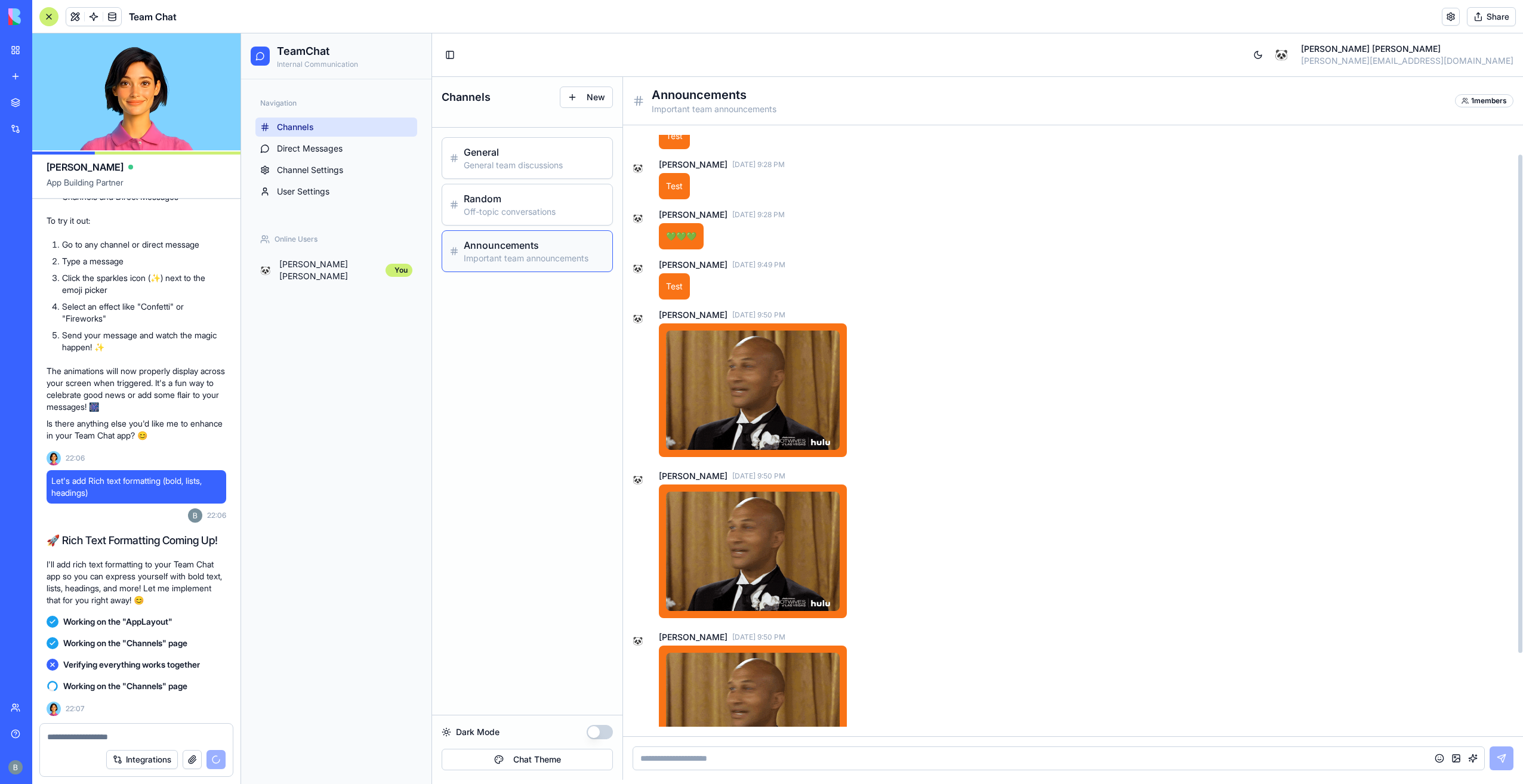
scroll to position [133, 0]
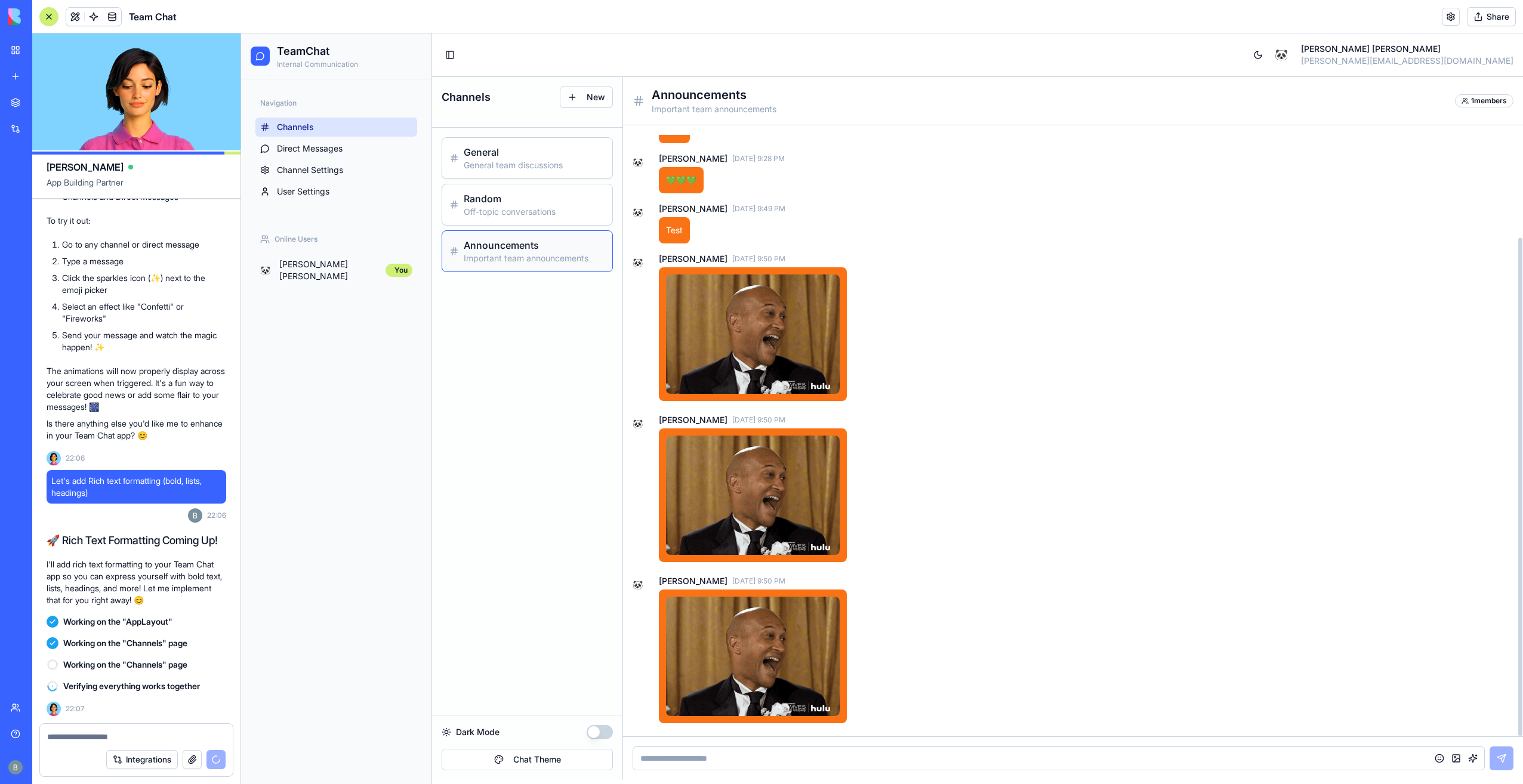
click at [759, 766] on input at bounding box center [1059, 758] width 852 height 24
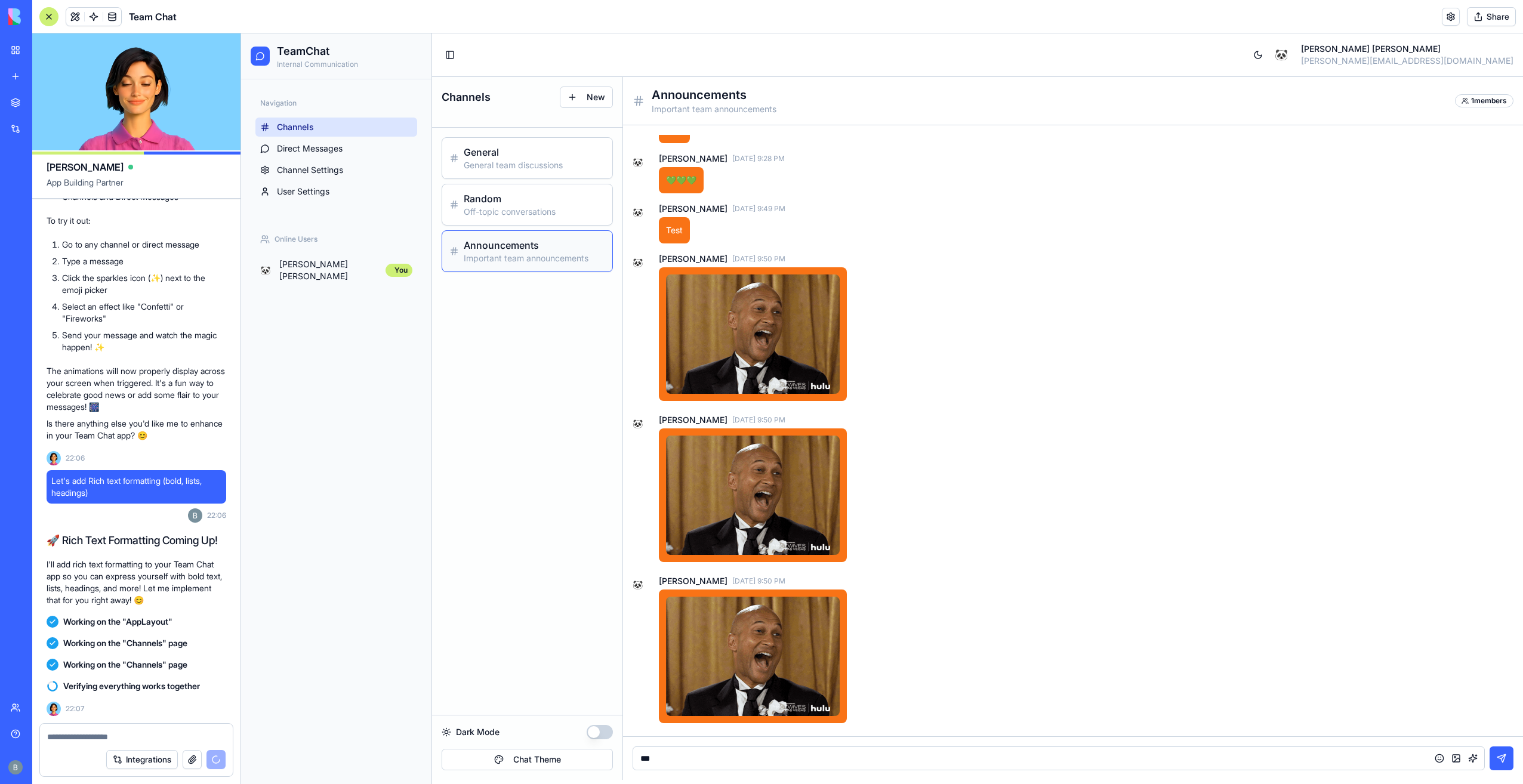
type input "****"
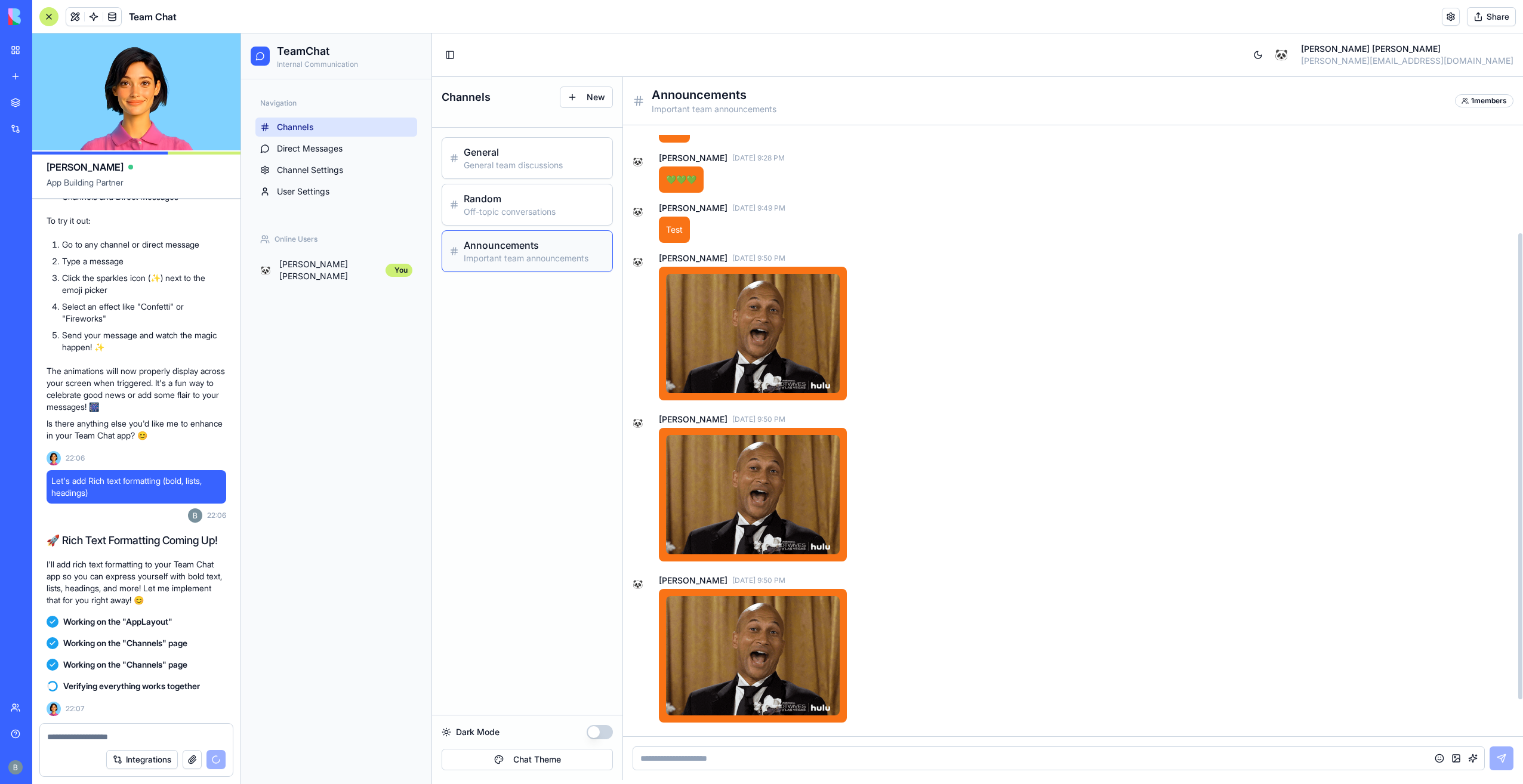
scroll to position [183, 0]
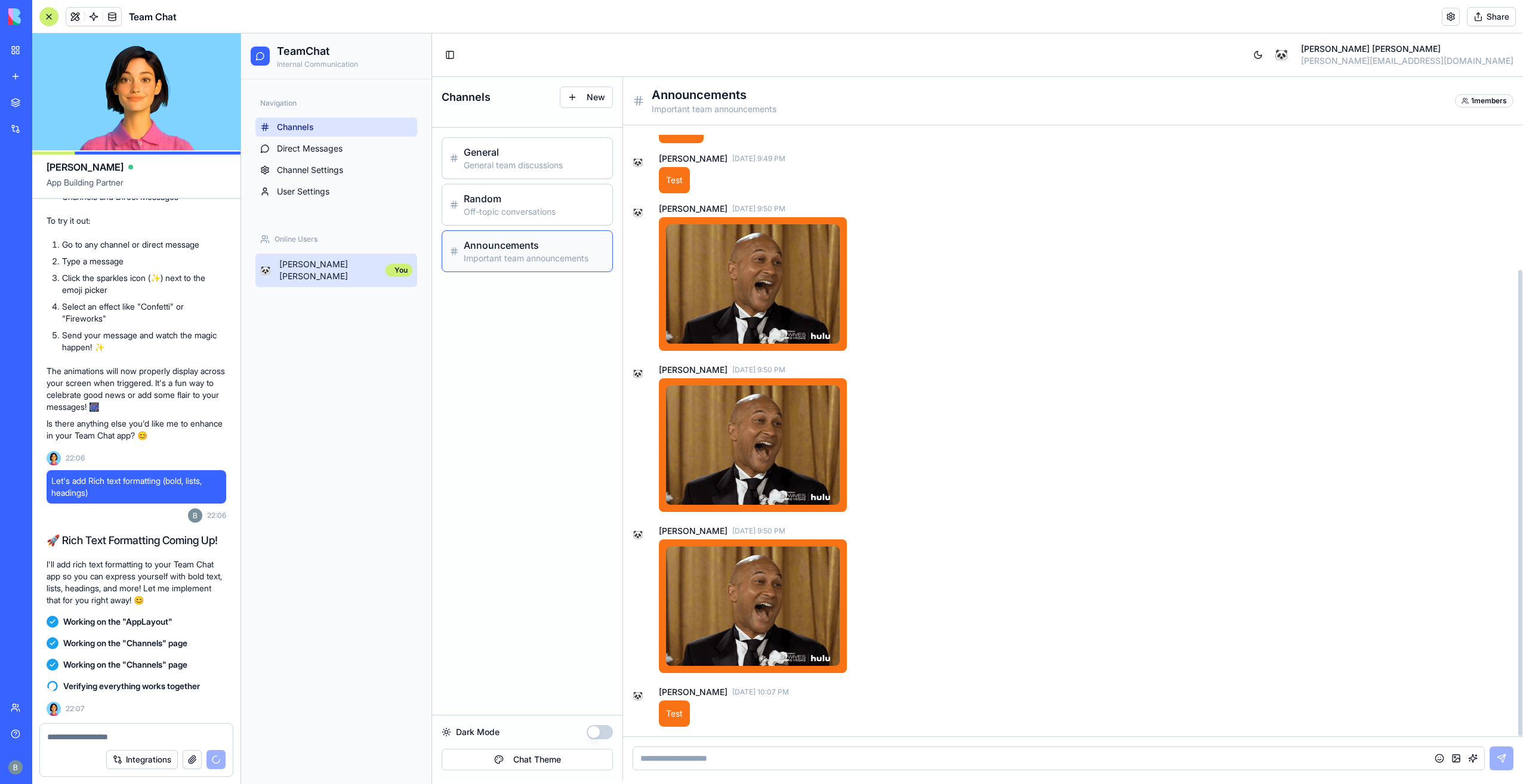
click at [345, 258] on div "🐼 [PERSON_NAME] You" at bounding box center [336, 270] width 161 height 33
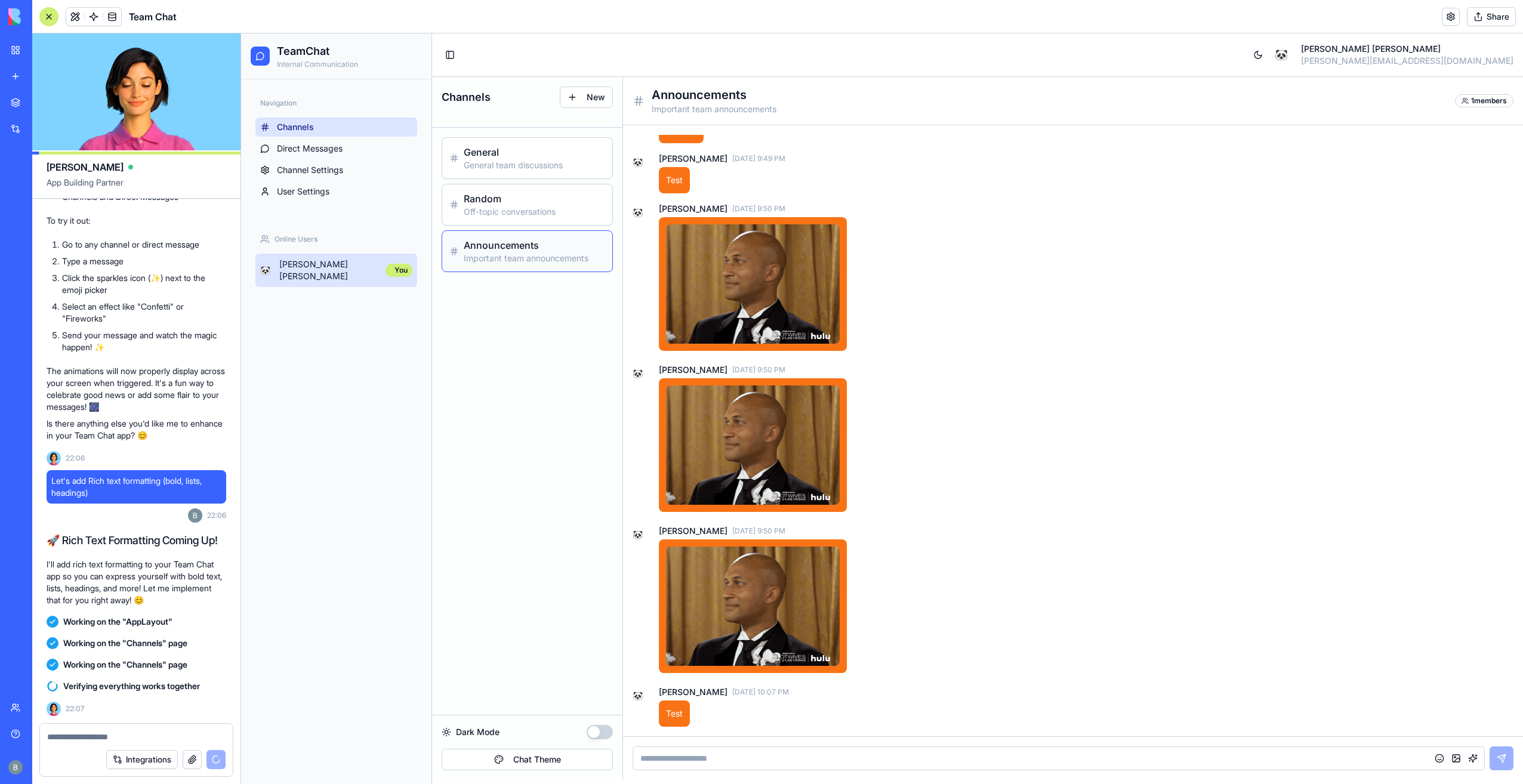
click at [377, 266] on div "🐼 [PERSON_NAME] You" at bounding box center [336, 270] width 161 height 33
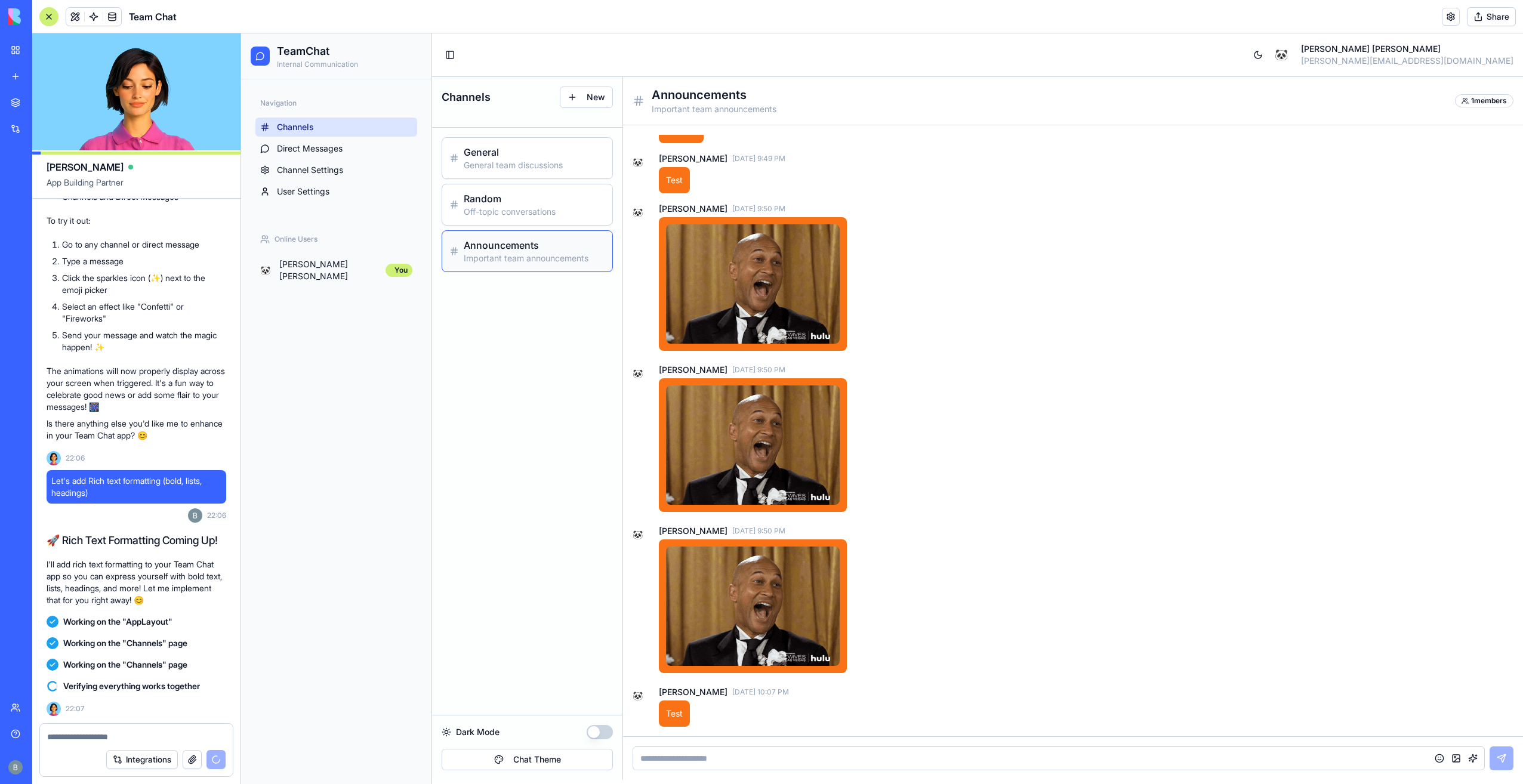
click at [354, 201] on div "Navigation Channels Direct Messages Channel Settings User Settings" at bounding box center [336, 148] width 172 height 117
click at [349, 182] on ul "Channels Direct Messages Channel Settings User Settings" at bounding box center [336, 159] width 161 height 84
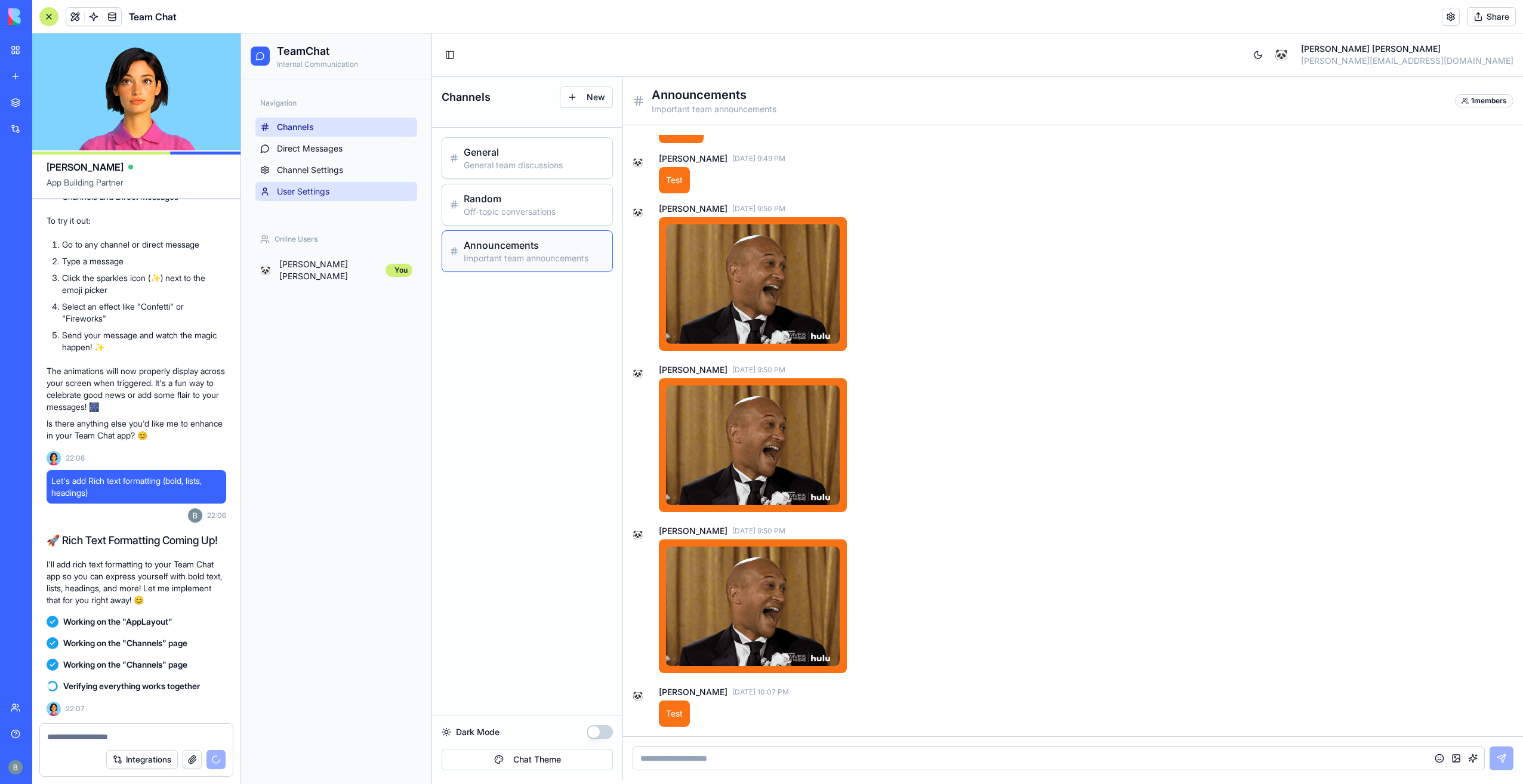
click at [349, 188] on link "User Settings" at bounding box center [336, 192] width 161 height 19
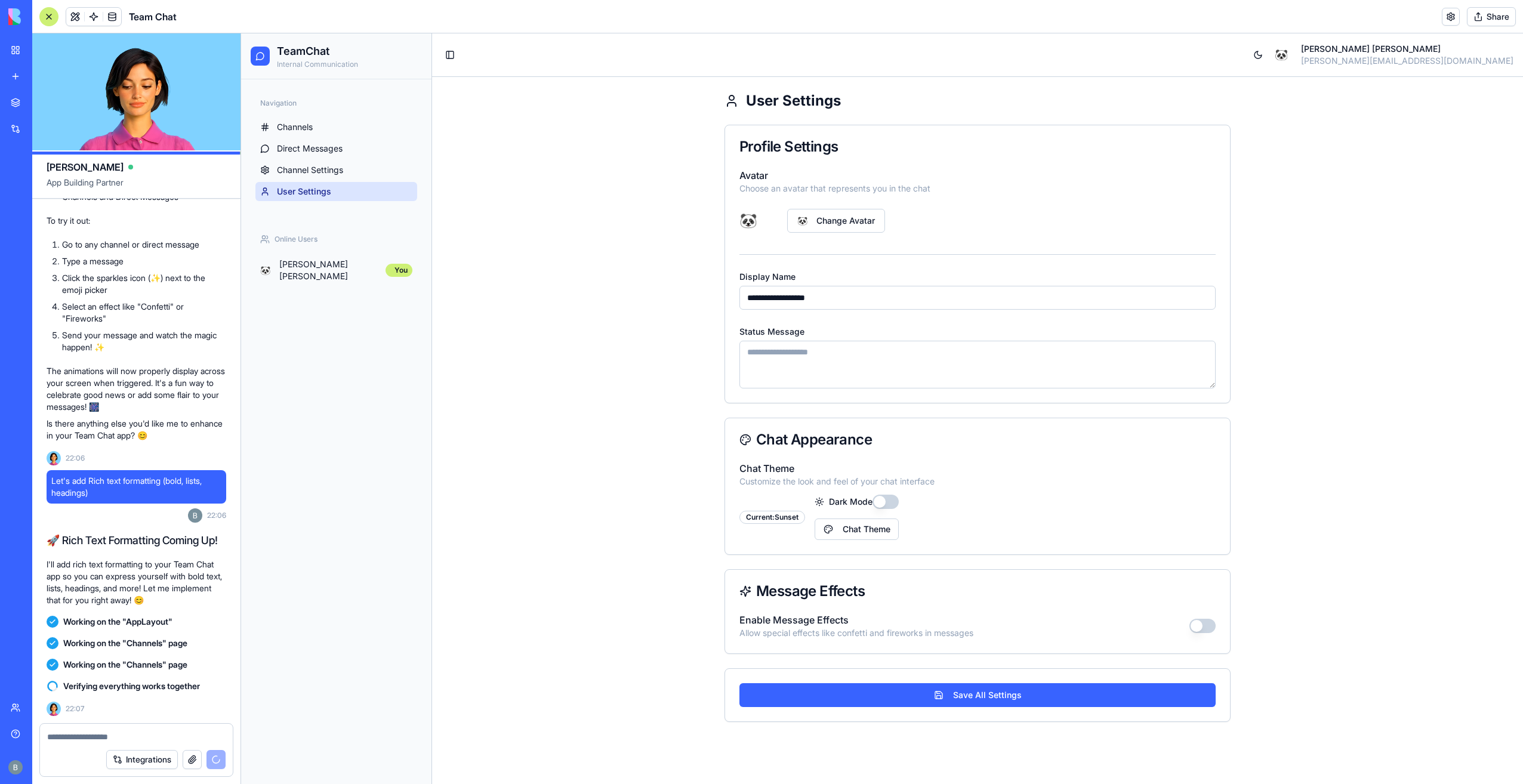
click at [864, 297] on input "**********" at bounding box center [978, 298] width 476 height 24
click at [679, 253] on div "**********" at bounding box center [978, 428] width 1091 height 703
click at [1035, 694] on button "Save All Settings" at bounding box center [978, 695] width 476 height 24
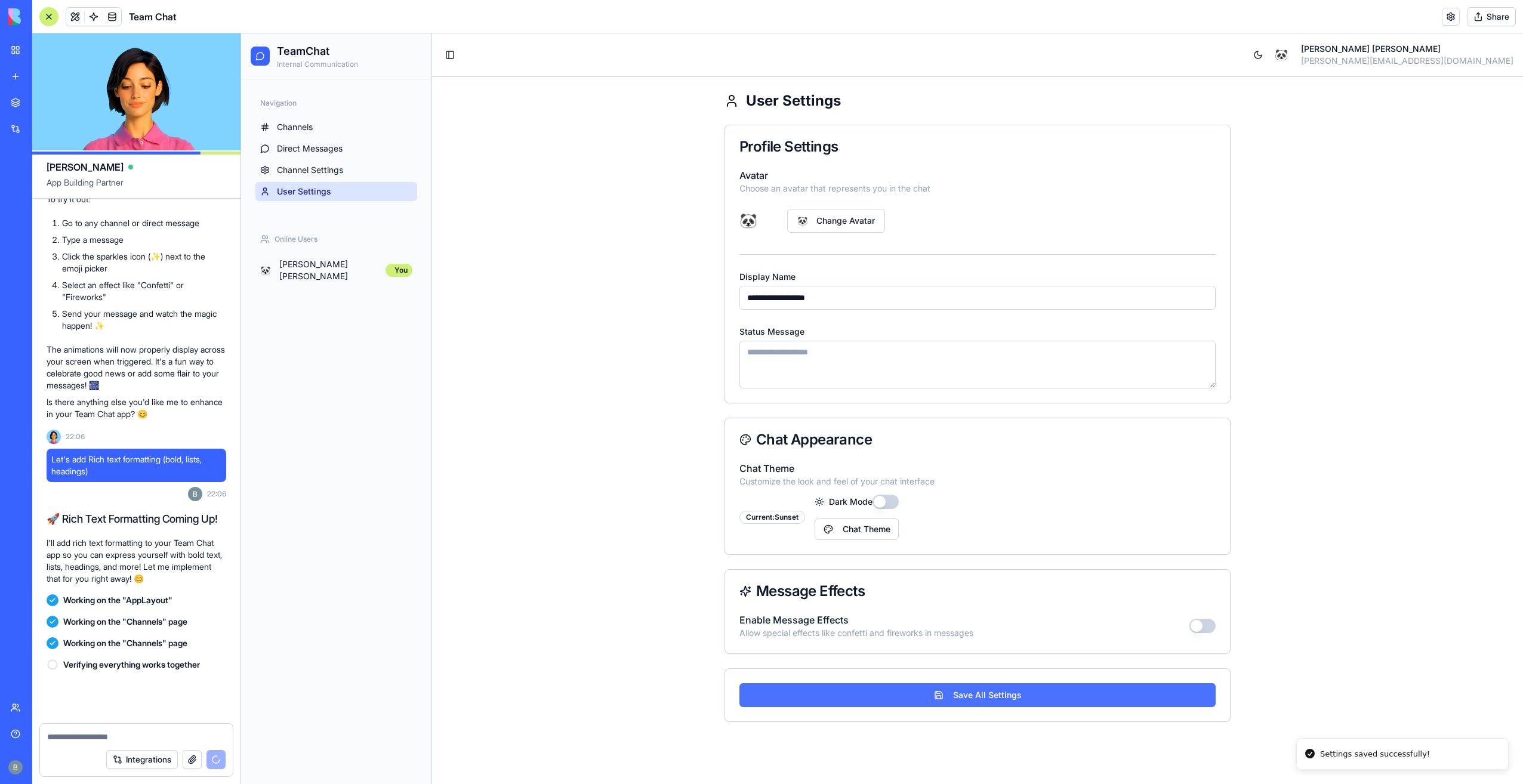
scroll to position [3936, 0]
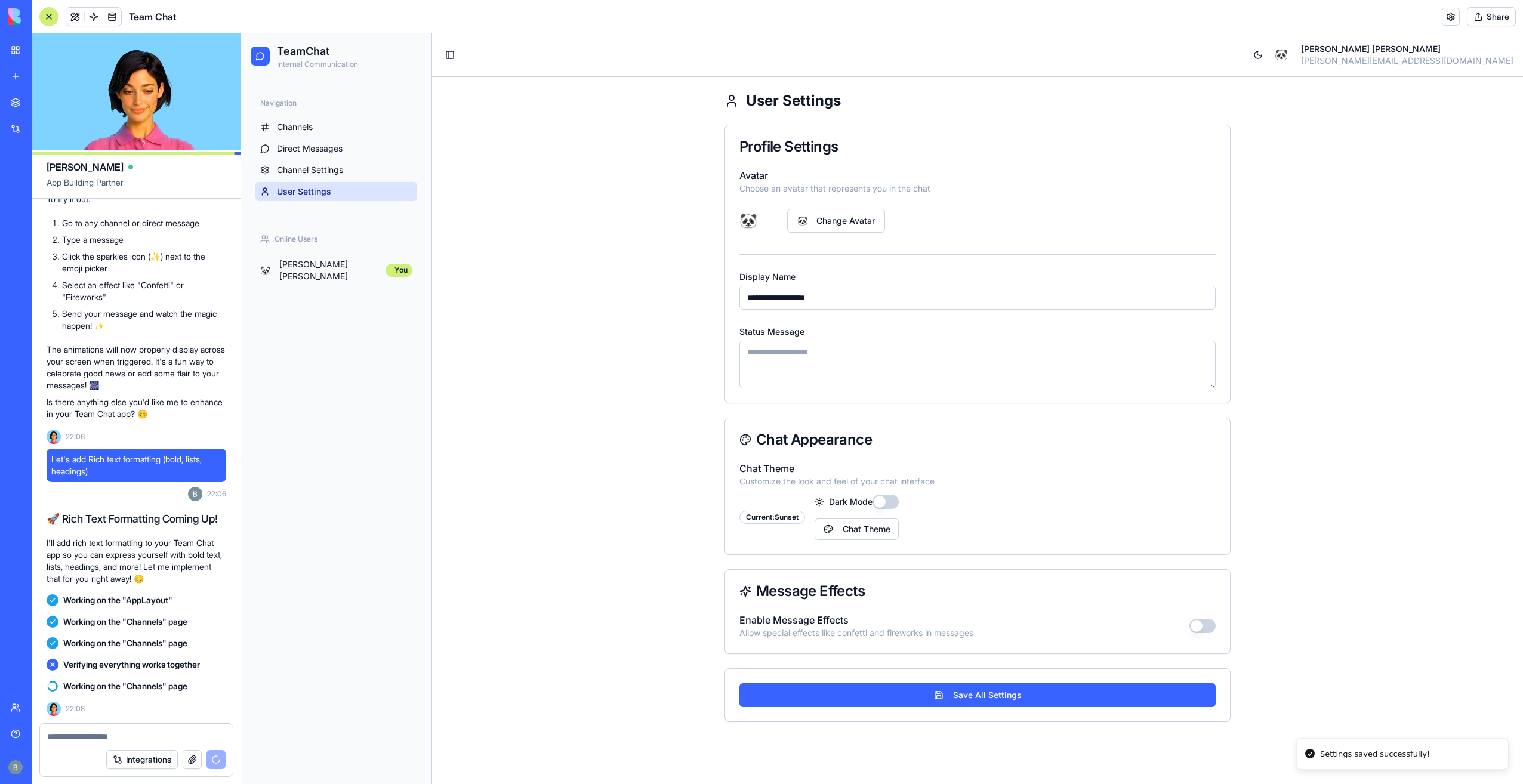
click at [671, 508] on div "**********" at bounding box center [978, 428] width 1091 height 703
click at [327, 136] on link "Channels" at bounding box center [336, 127] width 161 height 19
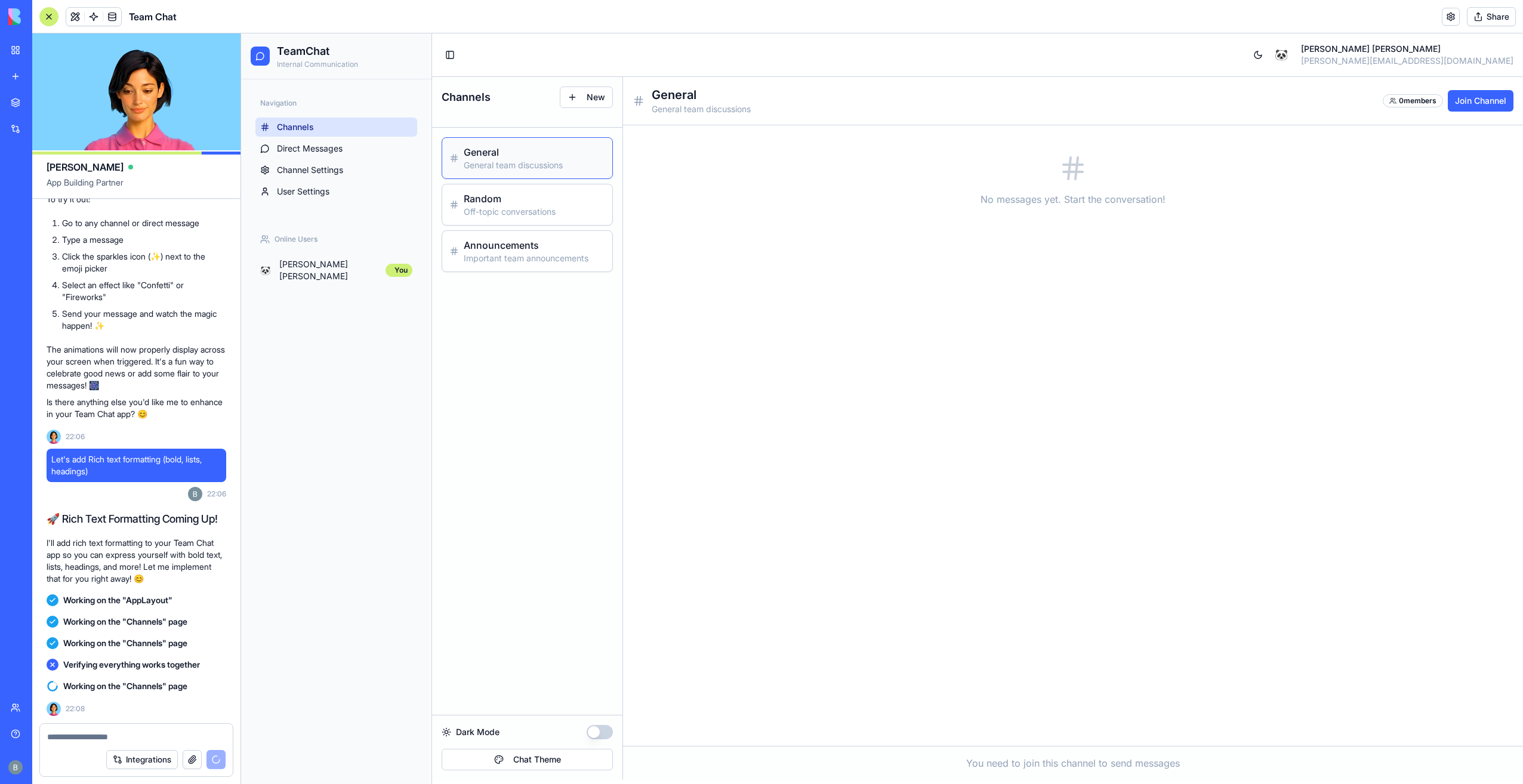
click at [322, 123] on link "Channels" at bounding box center [336, 127] width 161 height 19
click at [532, 249] on h3 "Announcements" at bounding box center [534, 245] width 141 height 14
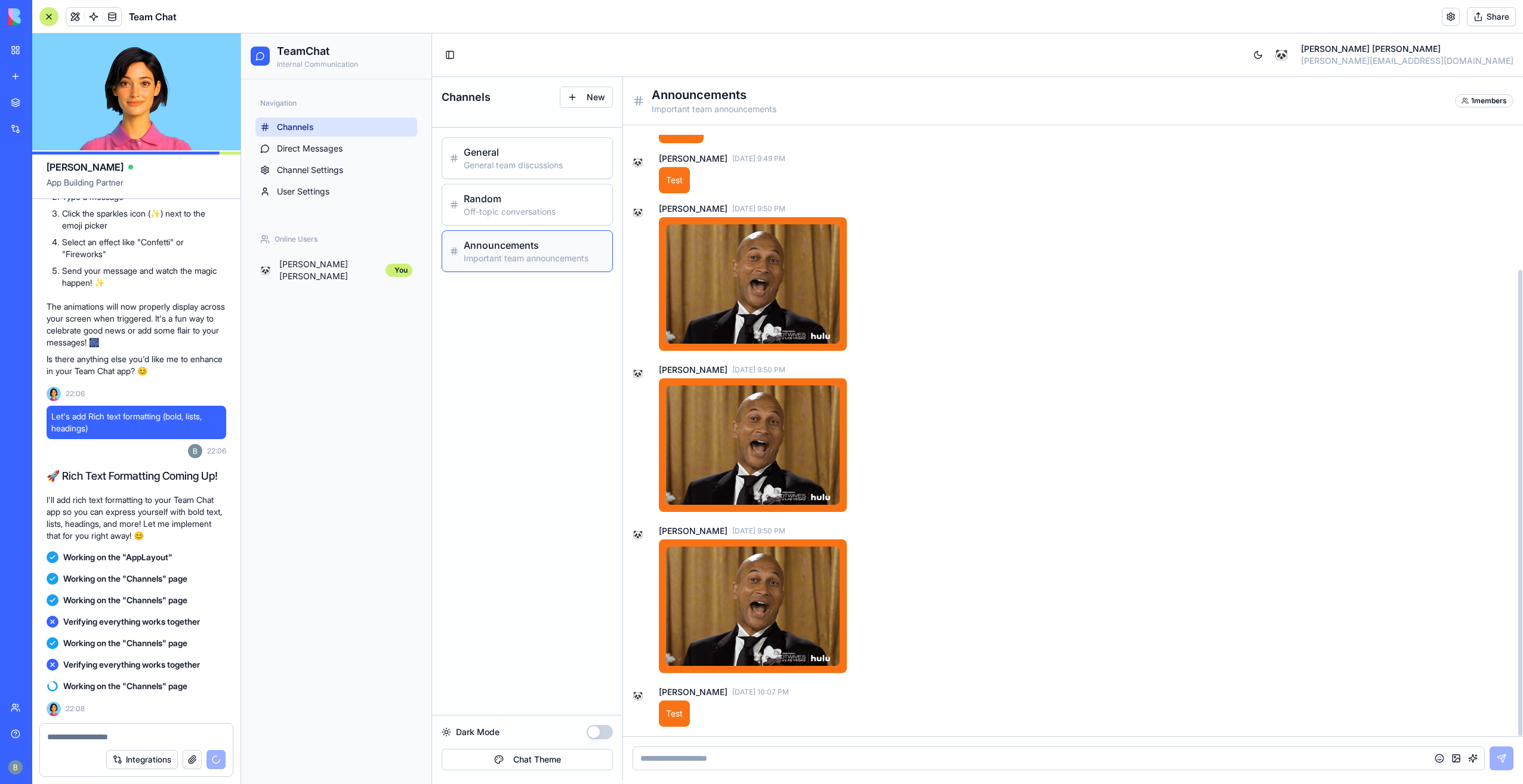
scroll to position [4000, 0]
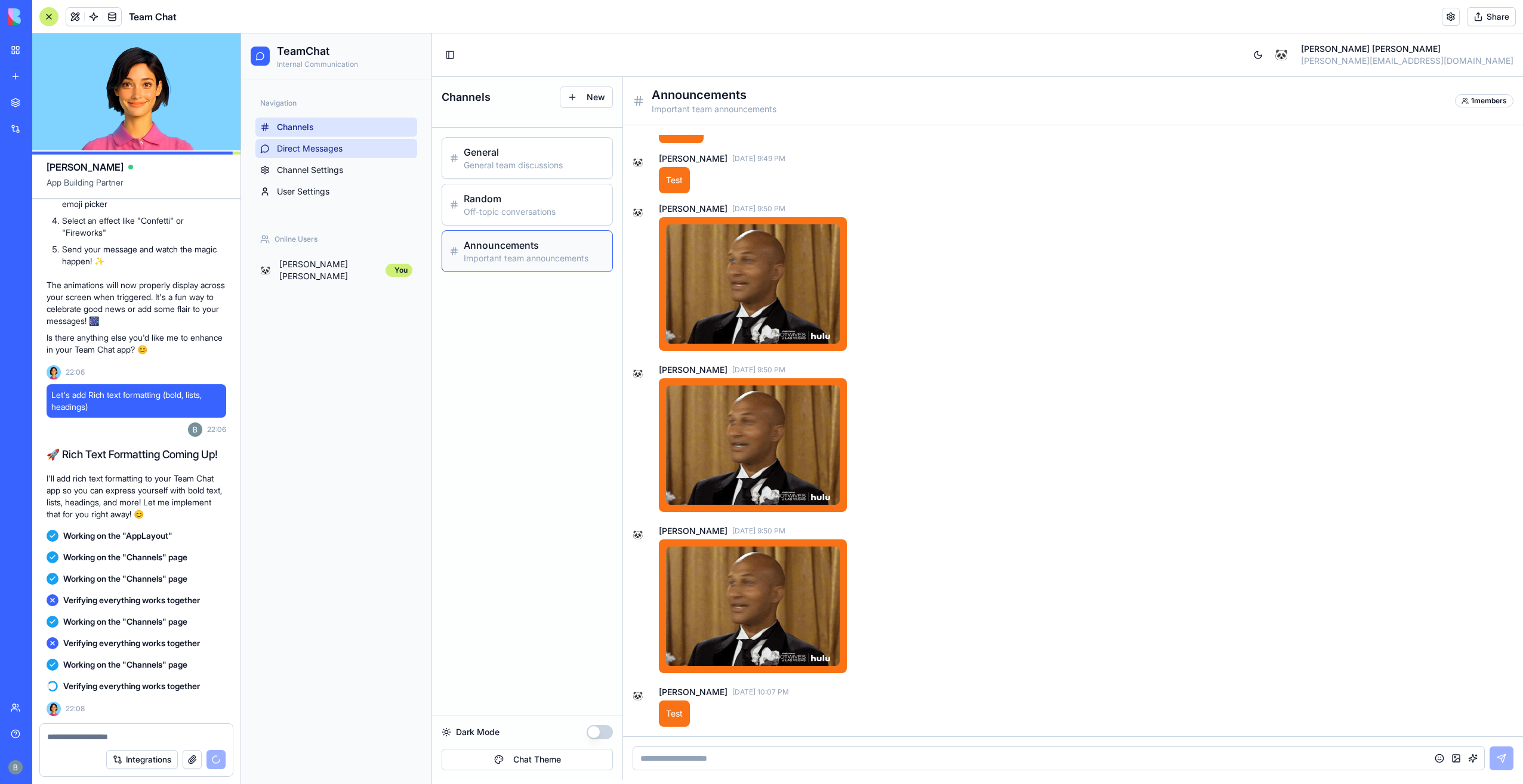
click at [389, 155] on link "Direct Messages" at bounding box center [336, 148] width 161 height 19
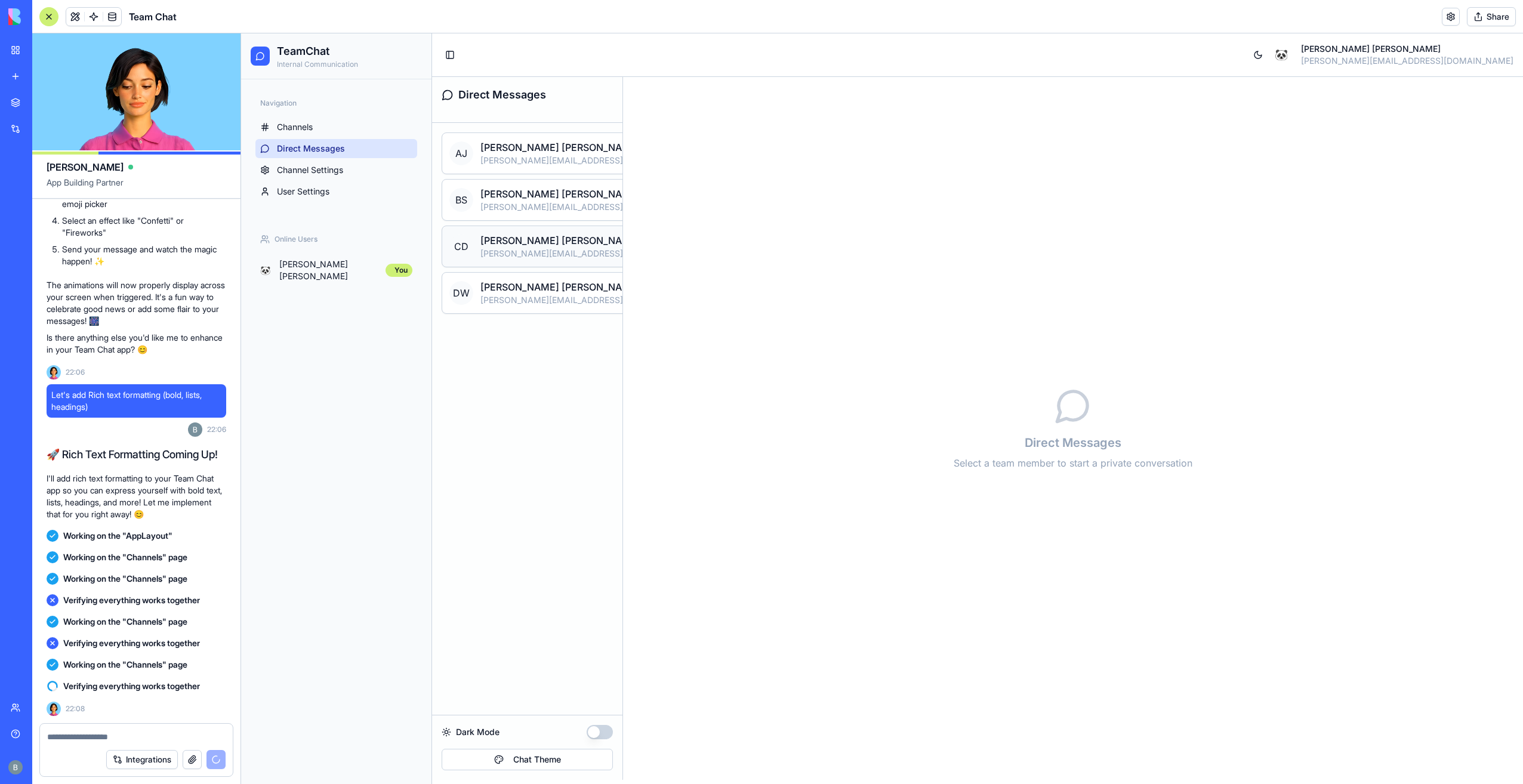
click at [561, 248] on p "[PERSON_NAME][EMAIL_ADDRESS][DOMAIN_NAME]" at bounding box center [587, 253] width 212 height 12
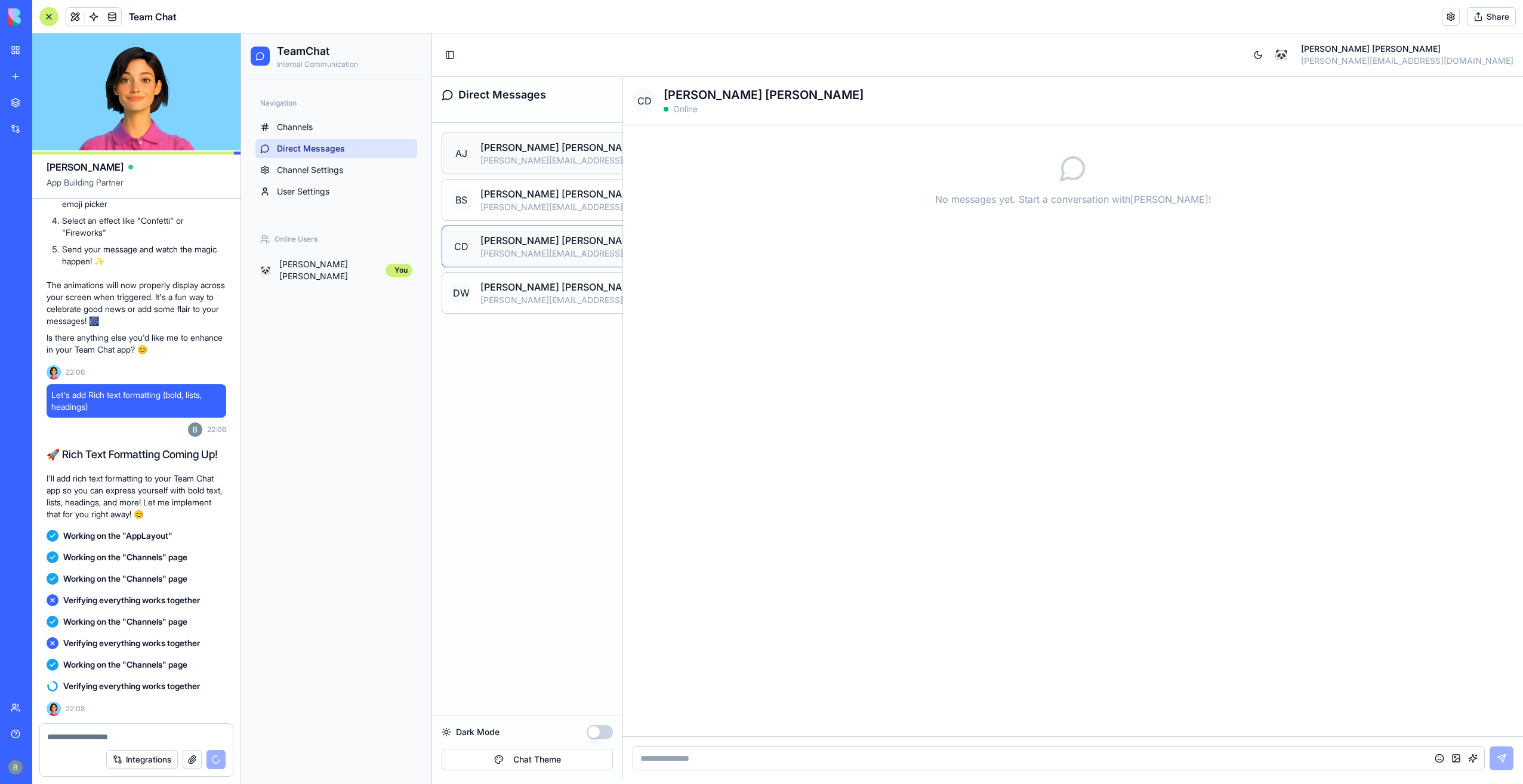
click at [501, 162] on p "[PERSON_NAME][EMAIL_ADDRESS][DOMAIN_NAME]" at bounding box center [587, 160] width 212 height 12
click at [492, 129] on div "A J [PERSON_NAME] [PERSON_NAME][EMAIL_ADDRESS][DOMAIN_NAME] Online B S [PERSON_…" at bounding box center [595, 223] width 326 height 200
click at [339, 131] on link "Channels" at bounding box center [336, 127] width 161 height 19
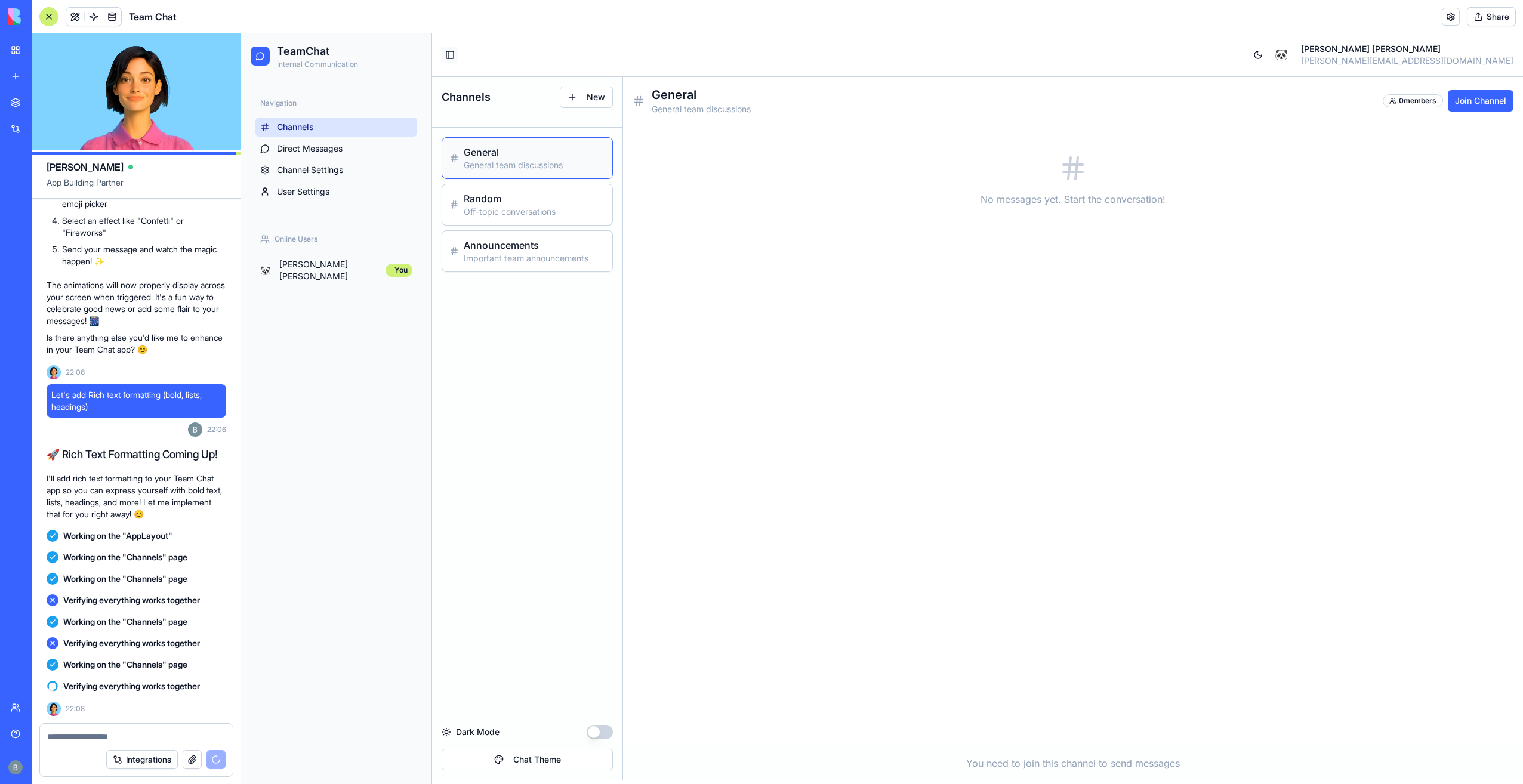
click at [454, 57] on button "Toggle Sidebar" at bounding box center [450, 55] width 17 height 17
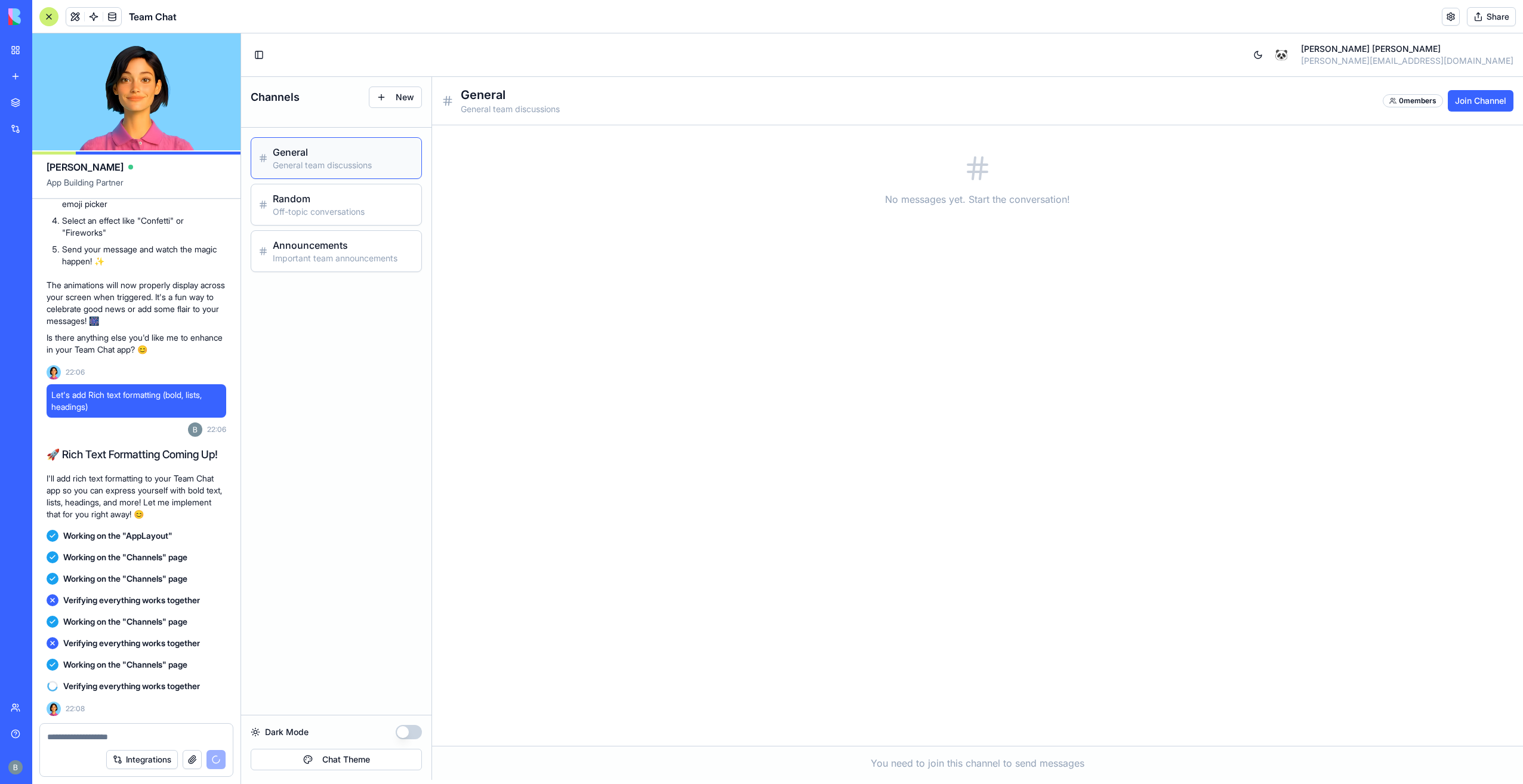
click at [452, 59] on div "Toggle Sidebar 🐼 [PERSON_NAME] [PERSON_NAME][EMAIL_ADDRESS][DOMAIN_NAME]" at bounding box center [882, 55] width 1263 height 24
click at [1288, 57] on div "🐼" at bounding box center [1281, 55] width 13 height 19
click at [1267, 53] on button at bounding box center [1258, 55] width 19 height 19
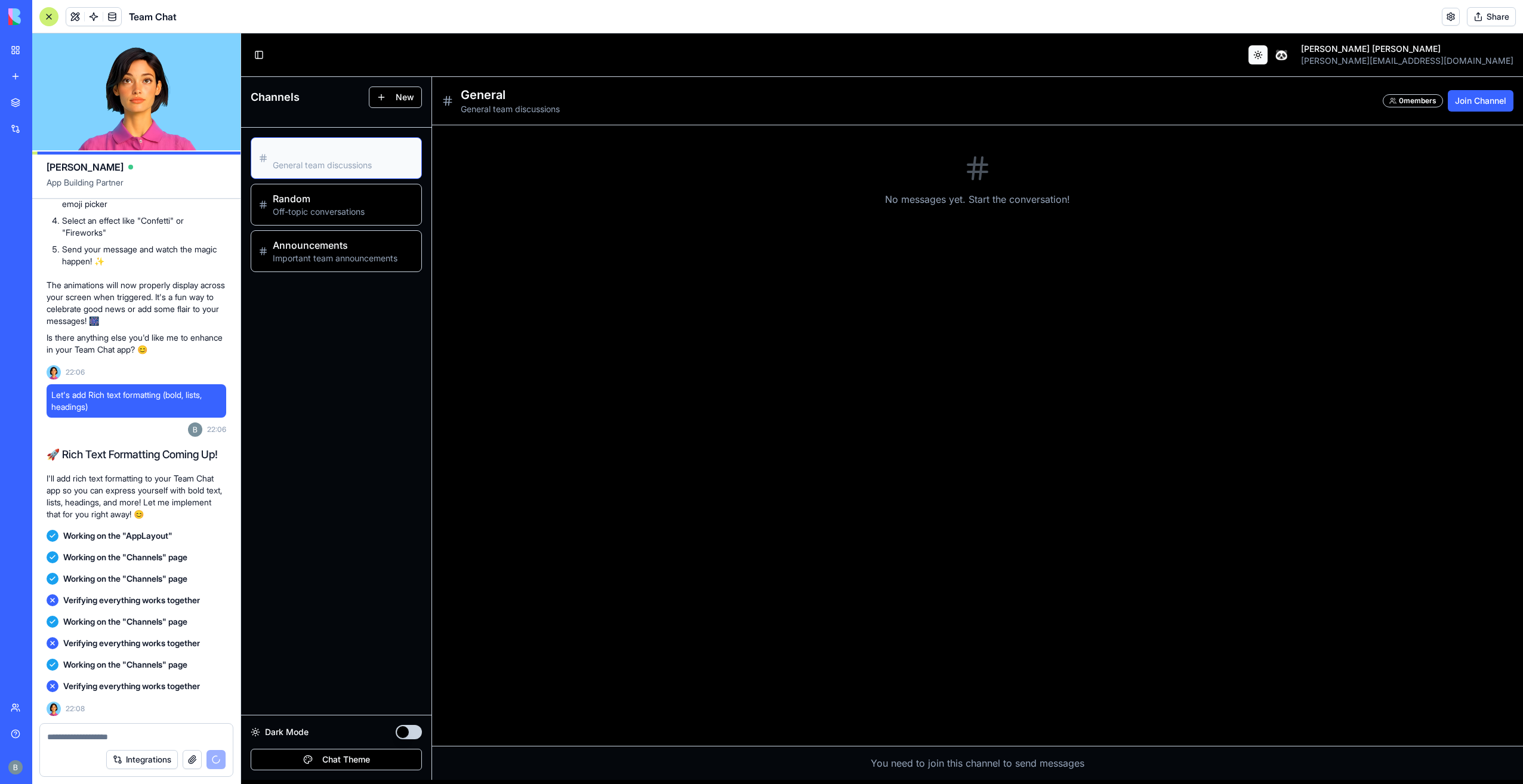
click at [1267, 53] on button at bounding box center [1258, 55] width 19 height 19
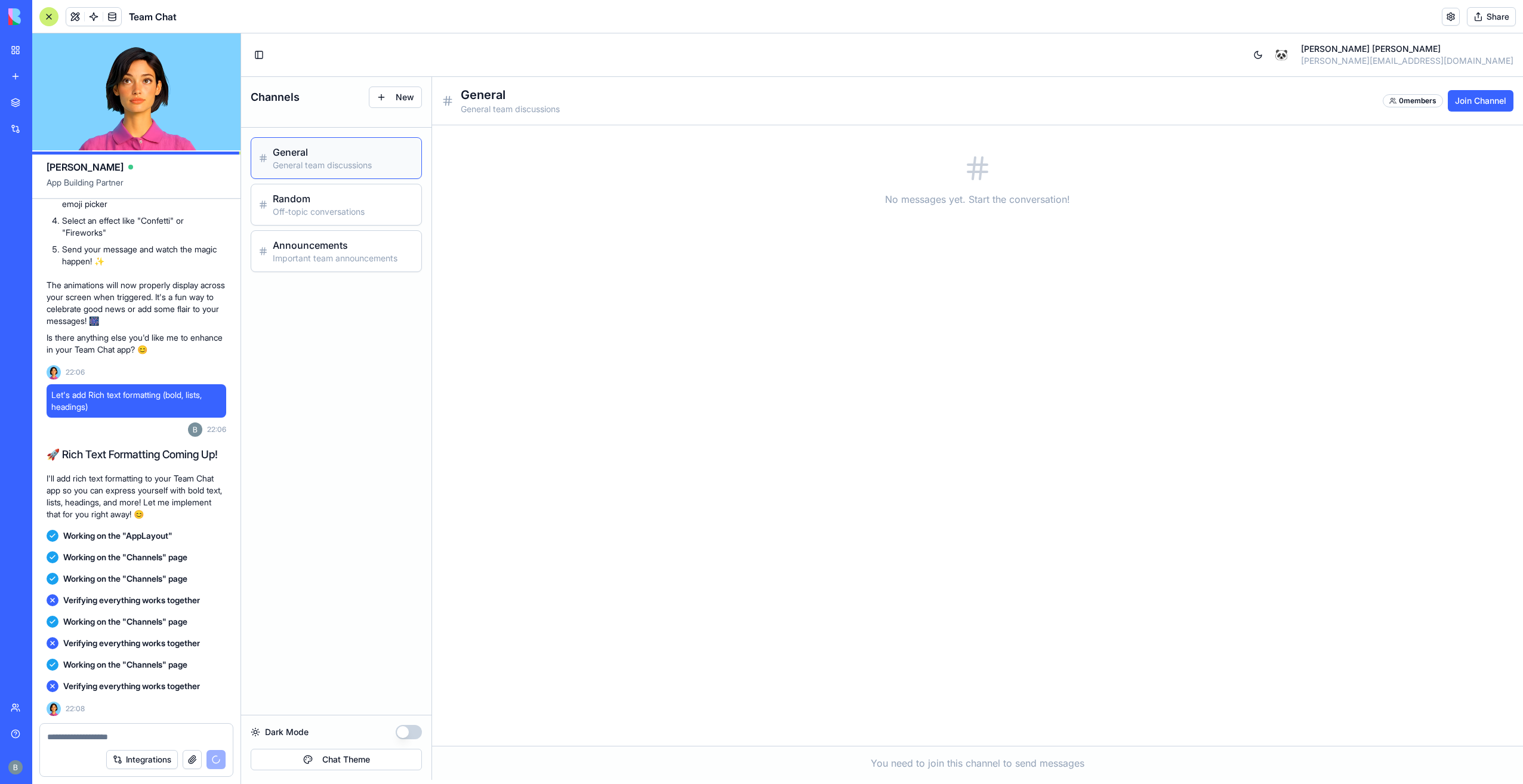
click at [169, 742] on textarea at bounding box center [136, 736] width 179 height 12
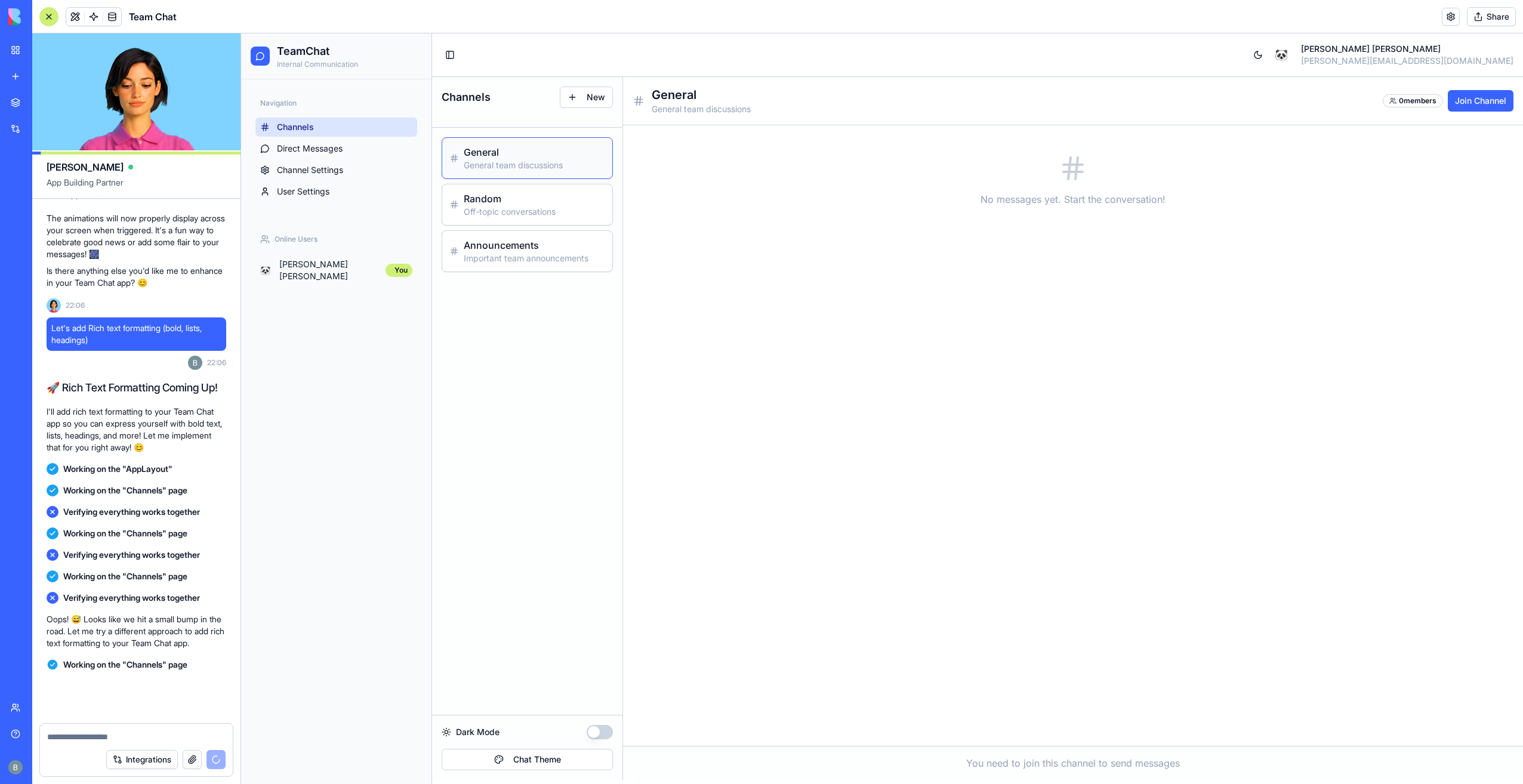
scroll to position [4078, 0]
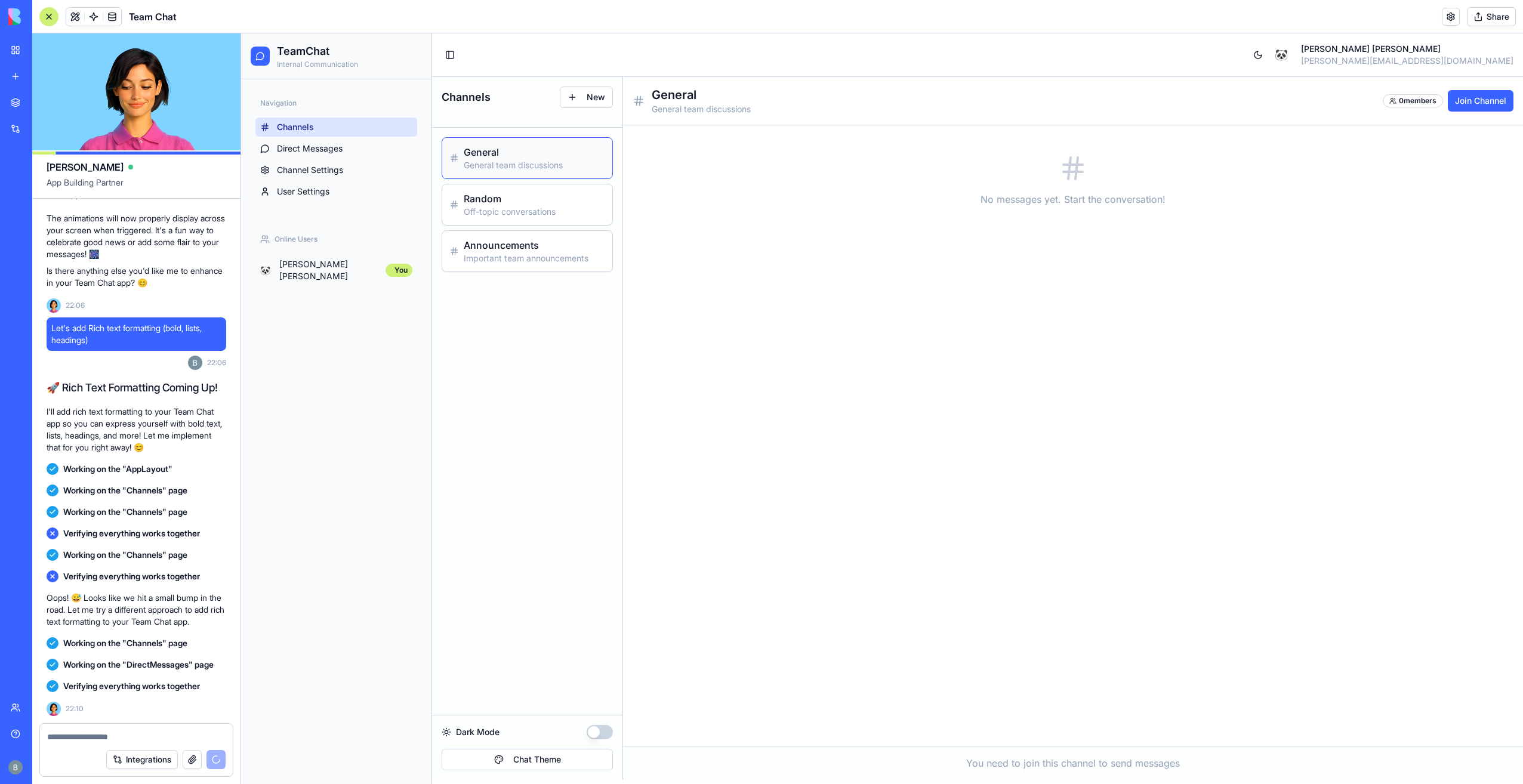
click at [829, 235] on div "No messages yet. Start the conversation!" at bounding box center [1073, 435] width 881 height 601
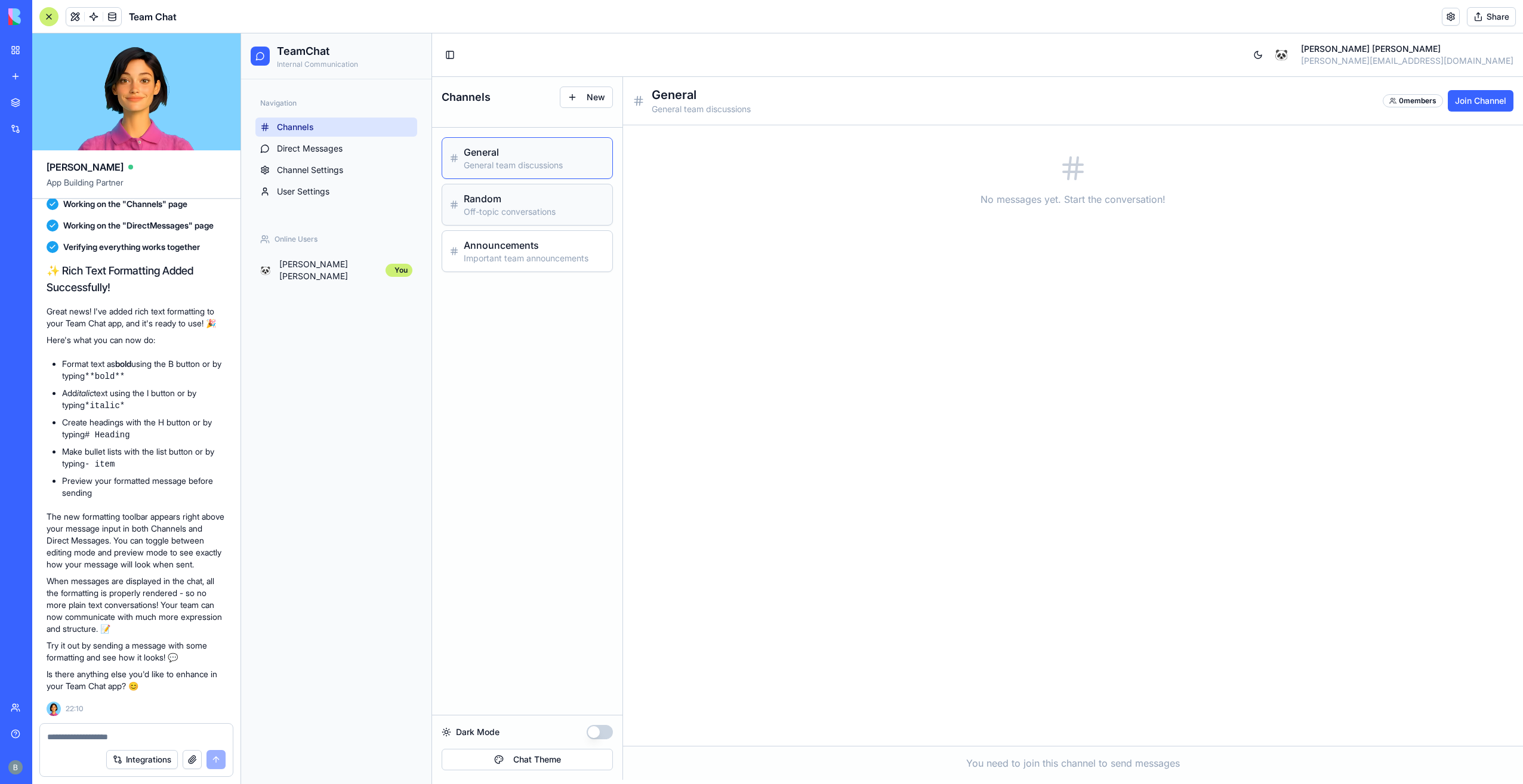
click at [530, 220] on div "Random Off-topic conversations" at bounding box center [527, 204] width 170 height 41
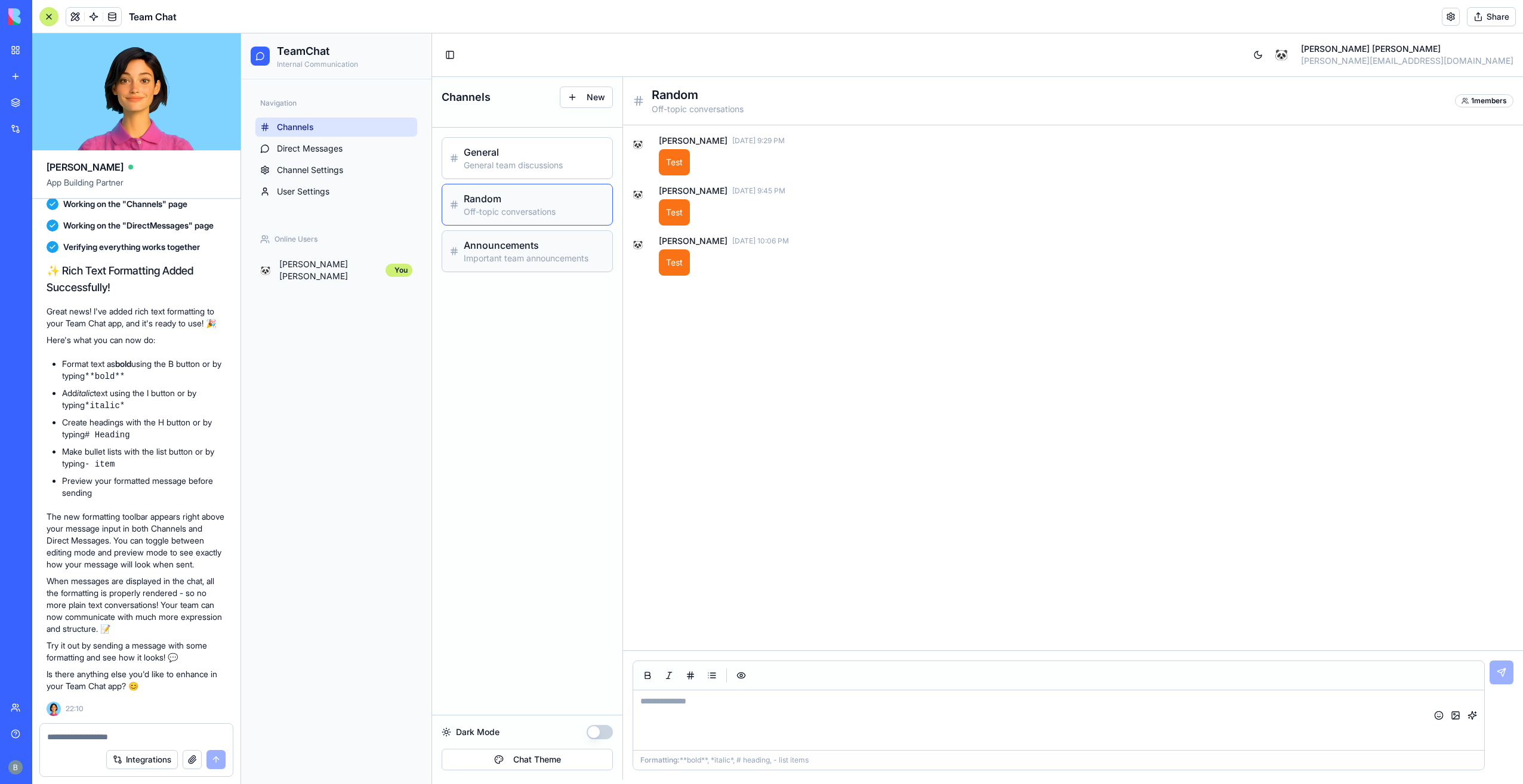
click at [528, 261] on p "Important team announcements" at bounding box center [534, 258] width 141 height 12
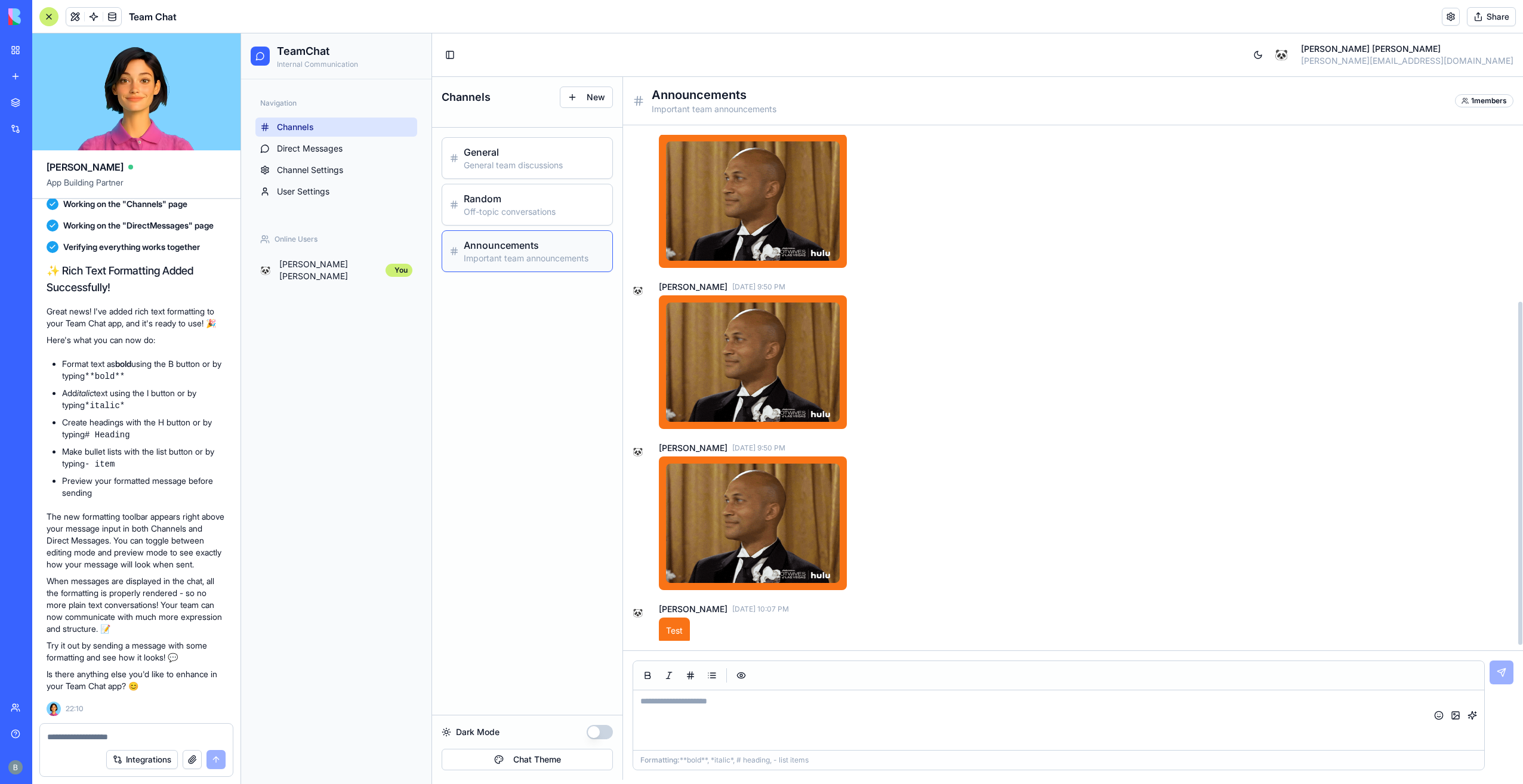
scroll to position [268, 0]
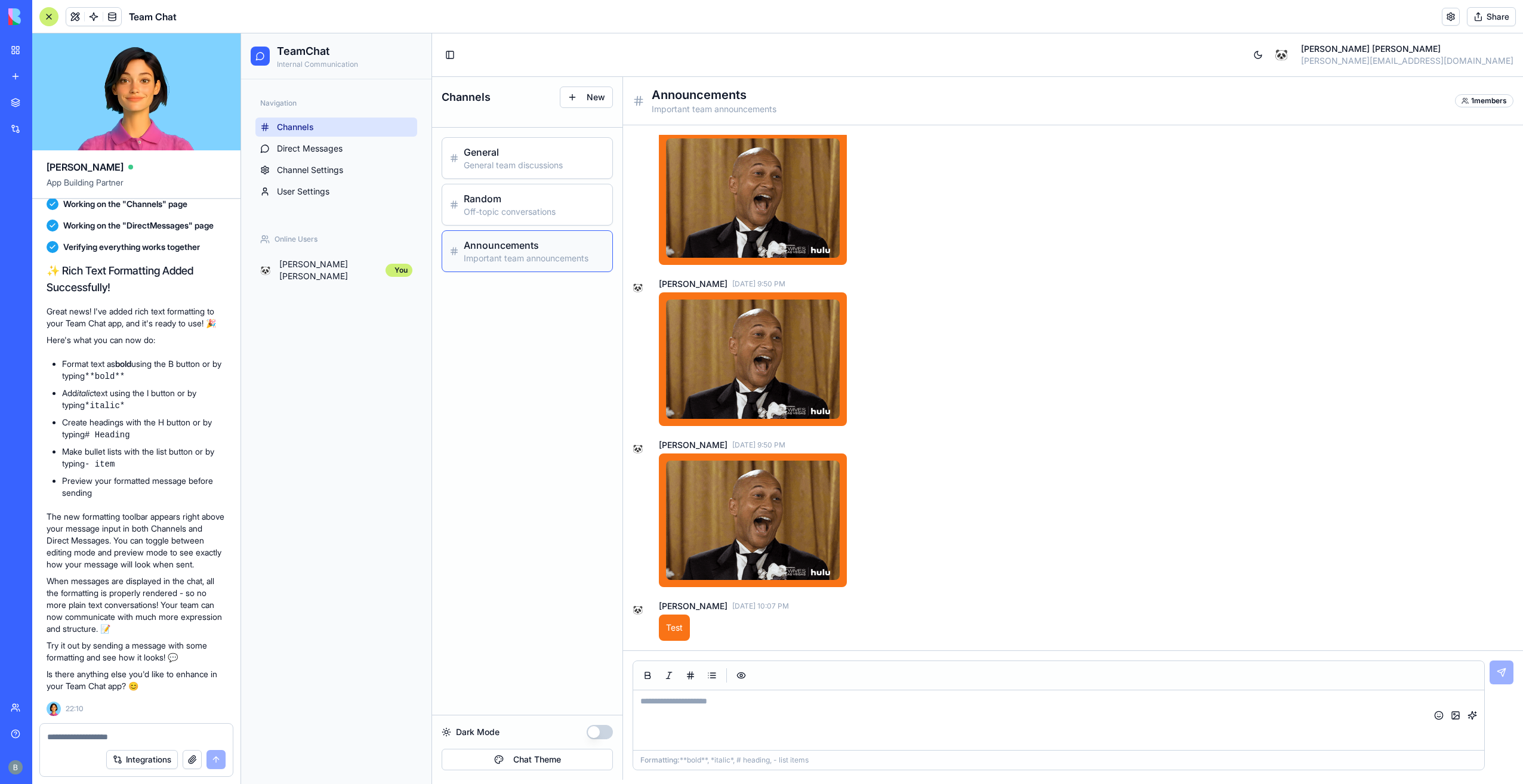
click at [114, 737] on textarea at bounding box center [136, 736] width 179 height 12
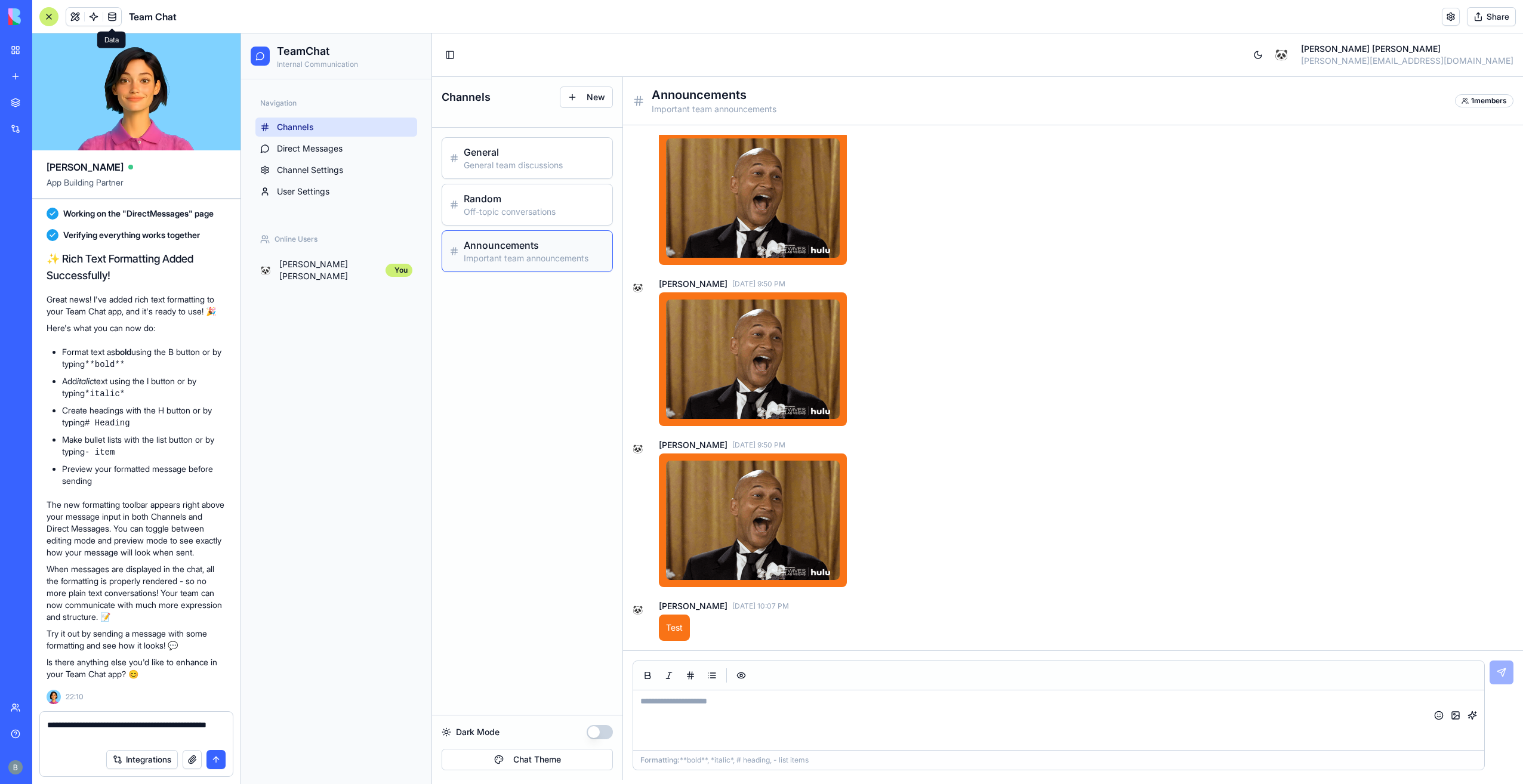
click at [107, 19] on link at bounding box center [112, 16] width 18 height 18
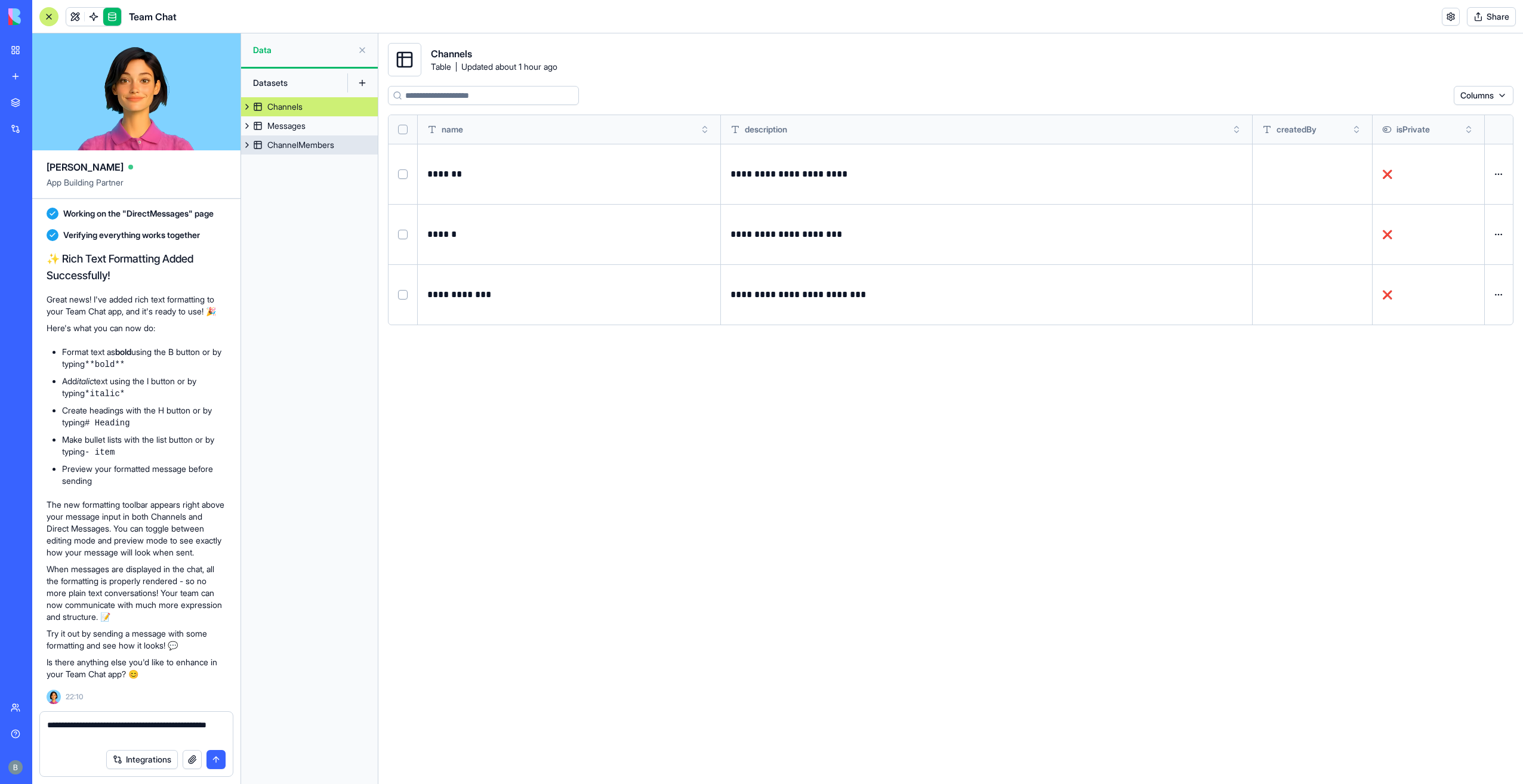
click at [297, 151] on link "ChannelMembers" at bounding box center [309, 145] width 136 height 19
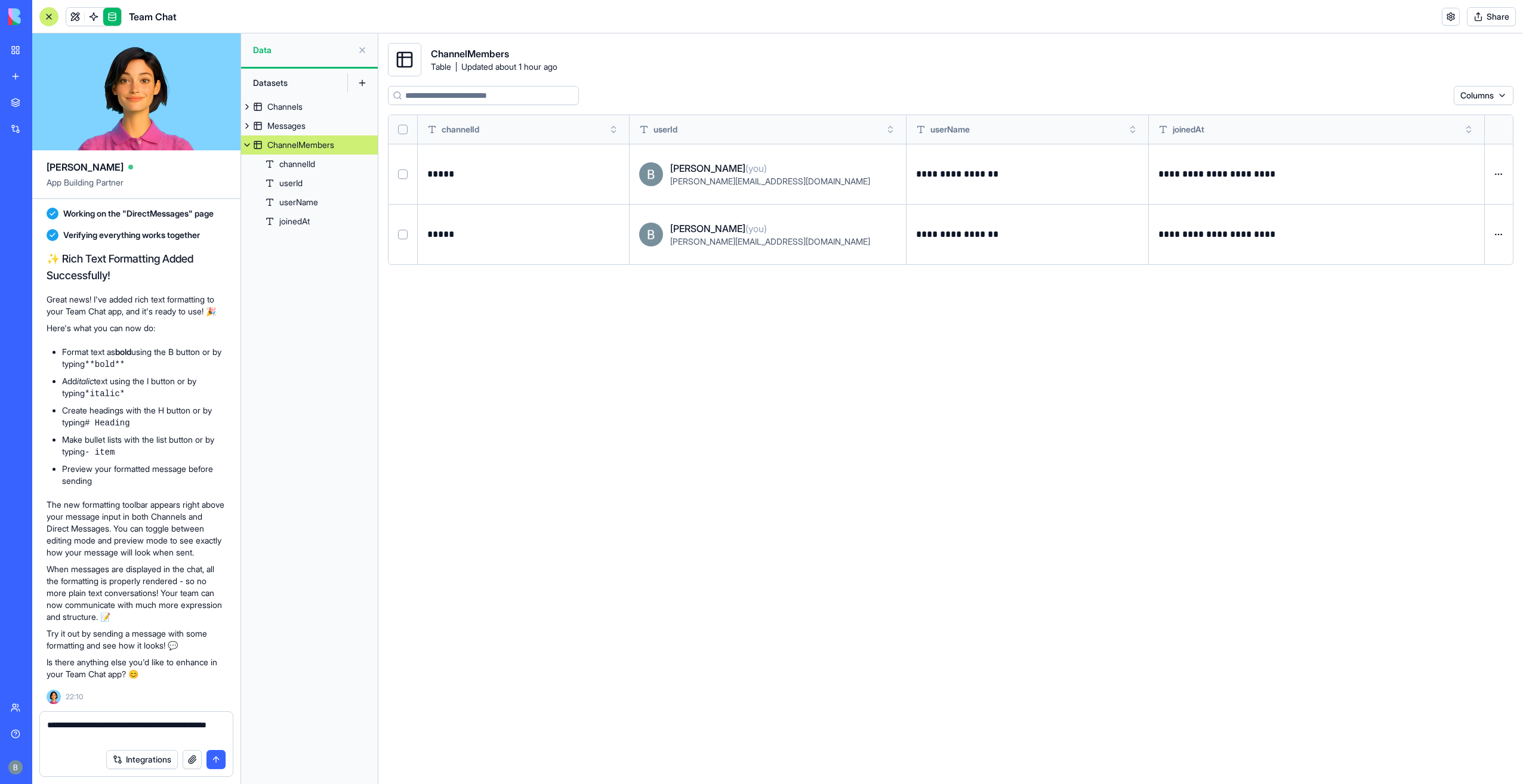
click at [297, 151] on link "ChannelMembers" at bounding box center [309, 145] width 136 height 19
click at [77, 18] on link at bounding box center [75, 16] width 18 height 18
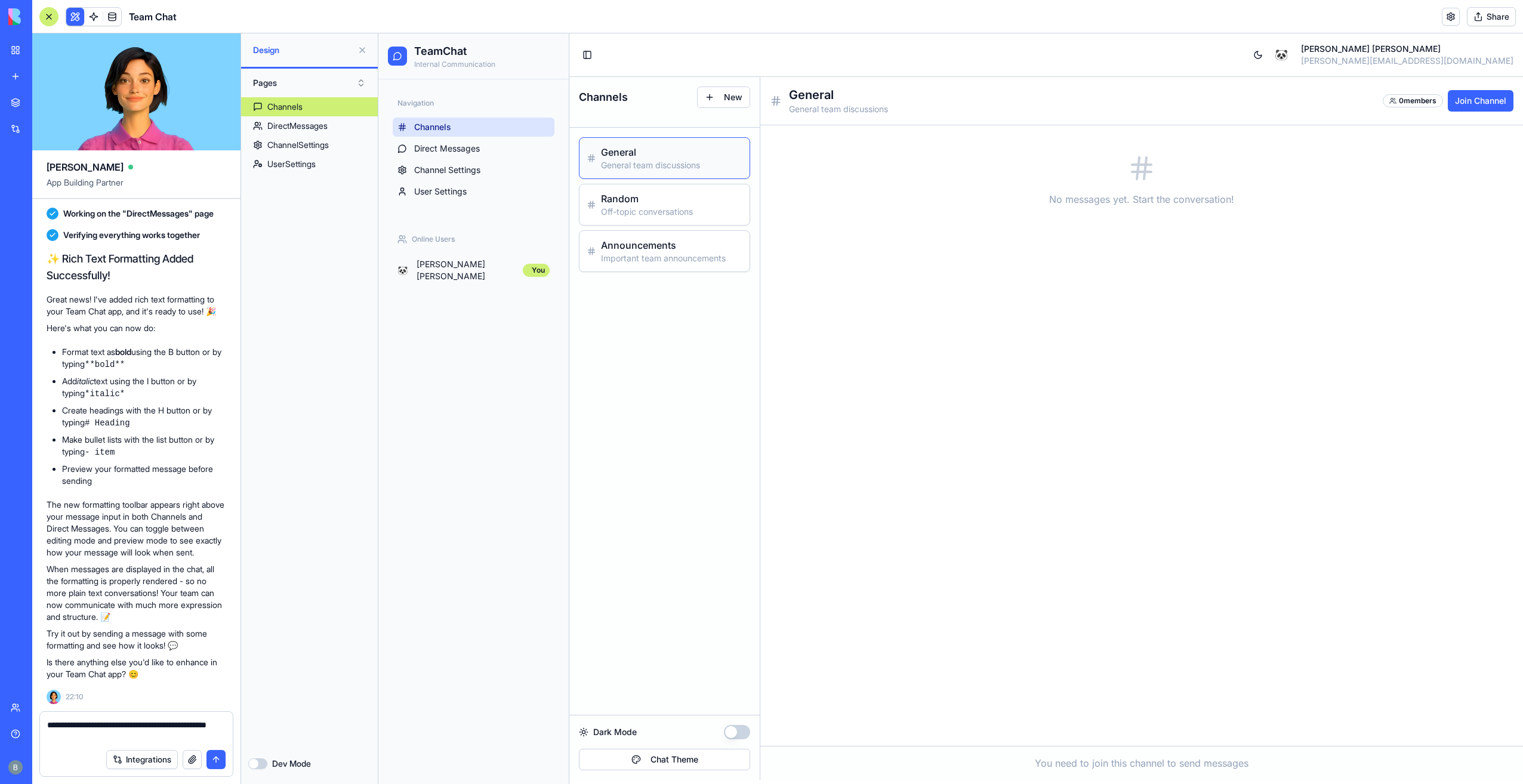
click at [192, 732] on textarea "**********" at bounding box center [136, 731] width 179 height 24
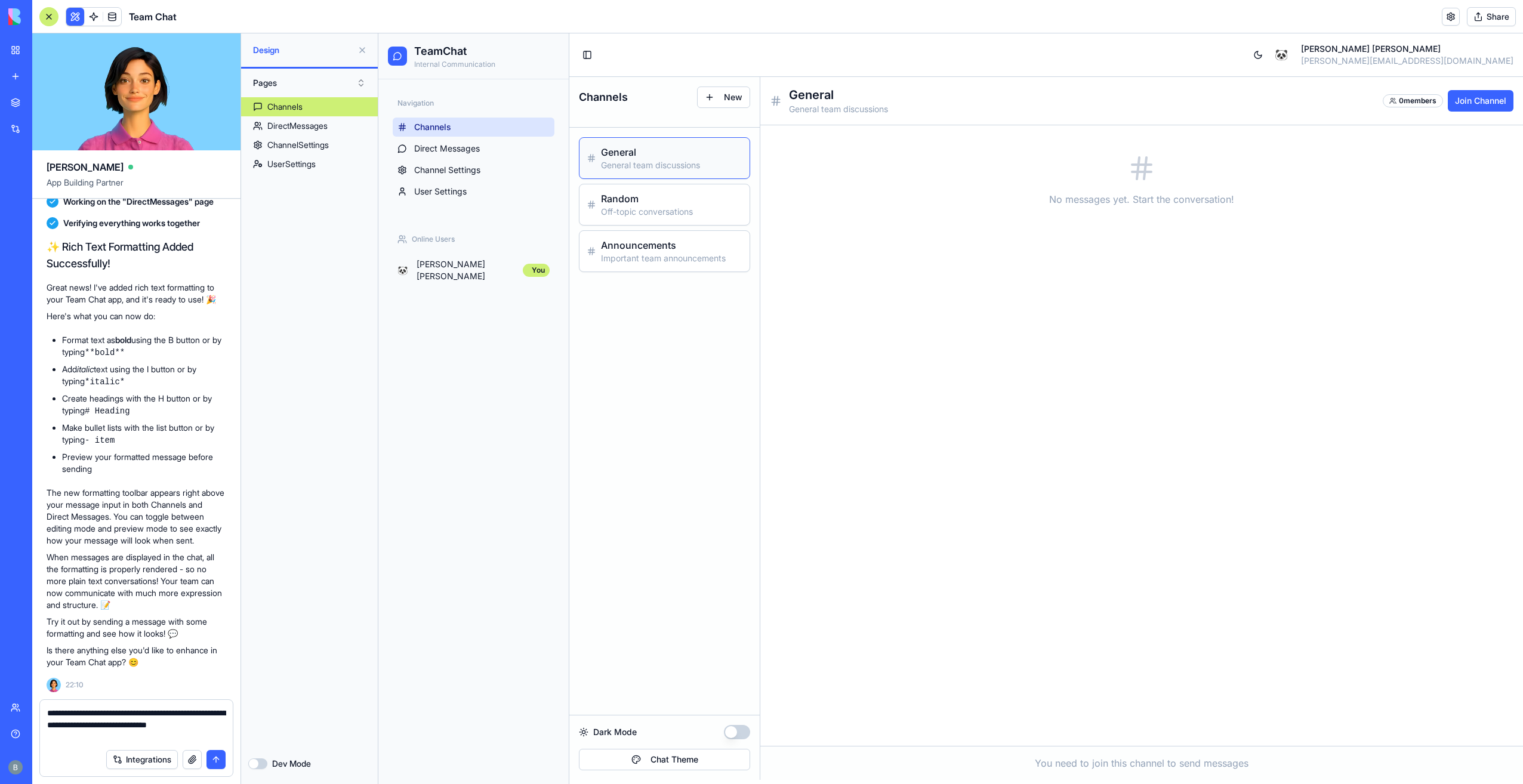
type textarea "**********"
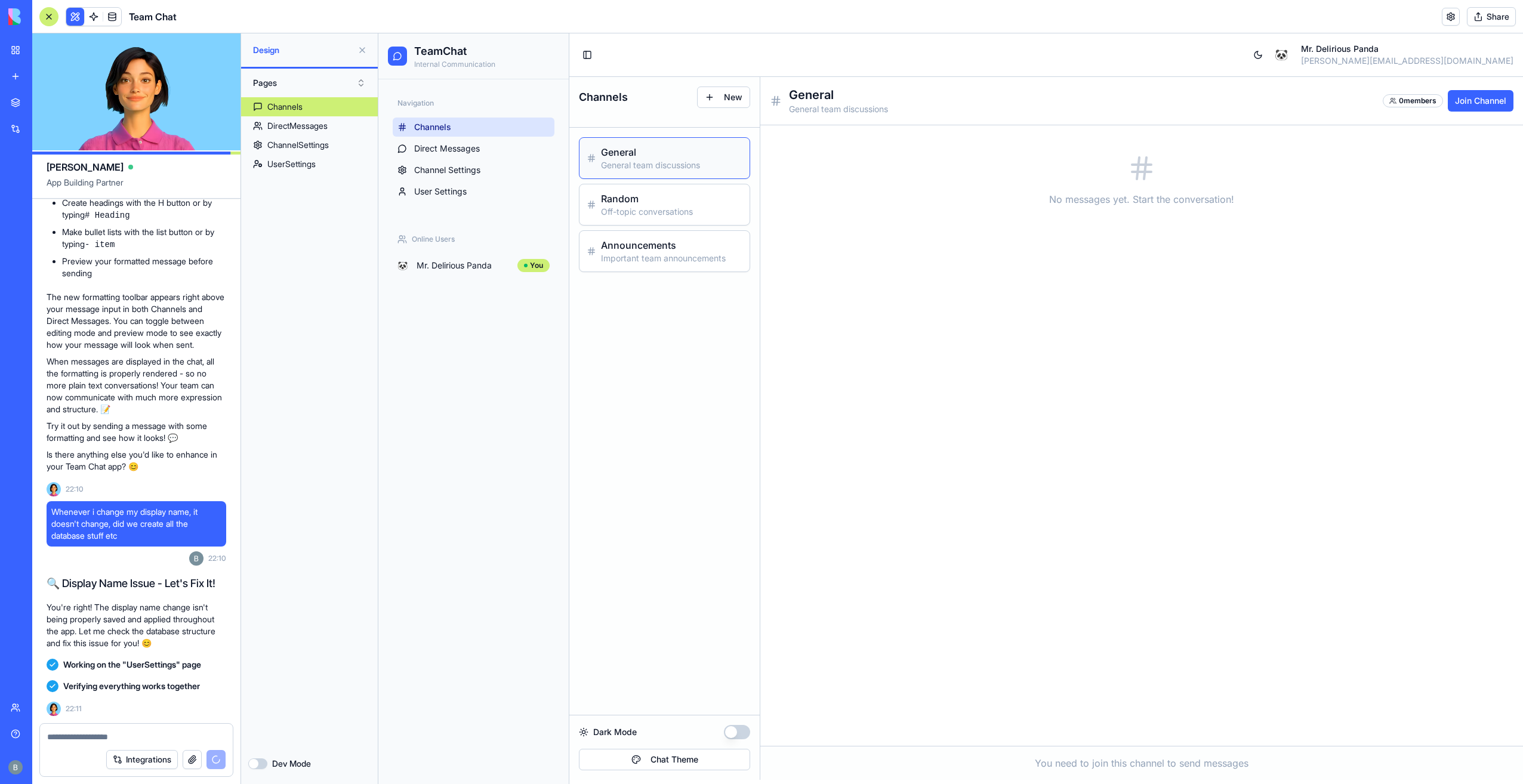
scroll to position [5227, 0]
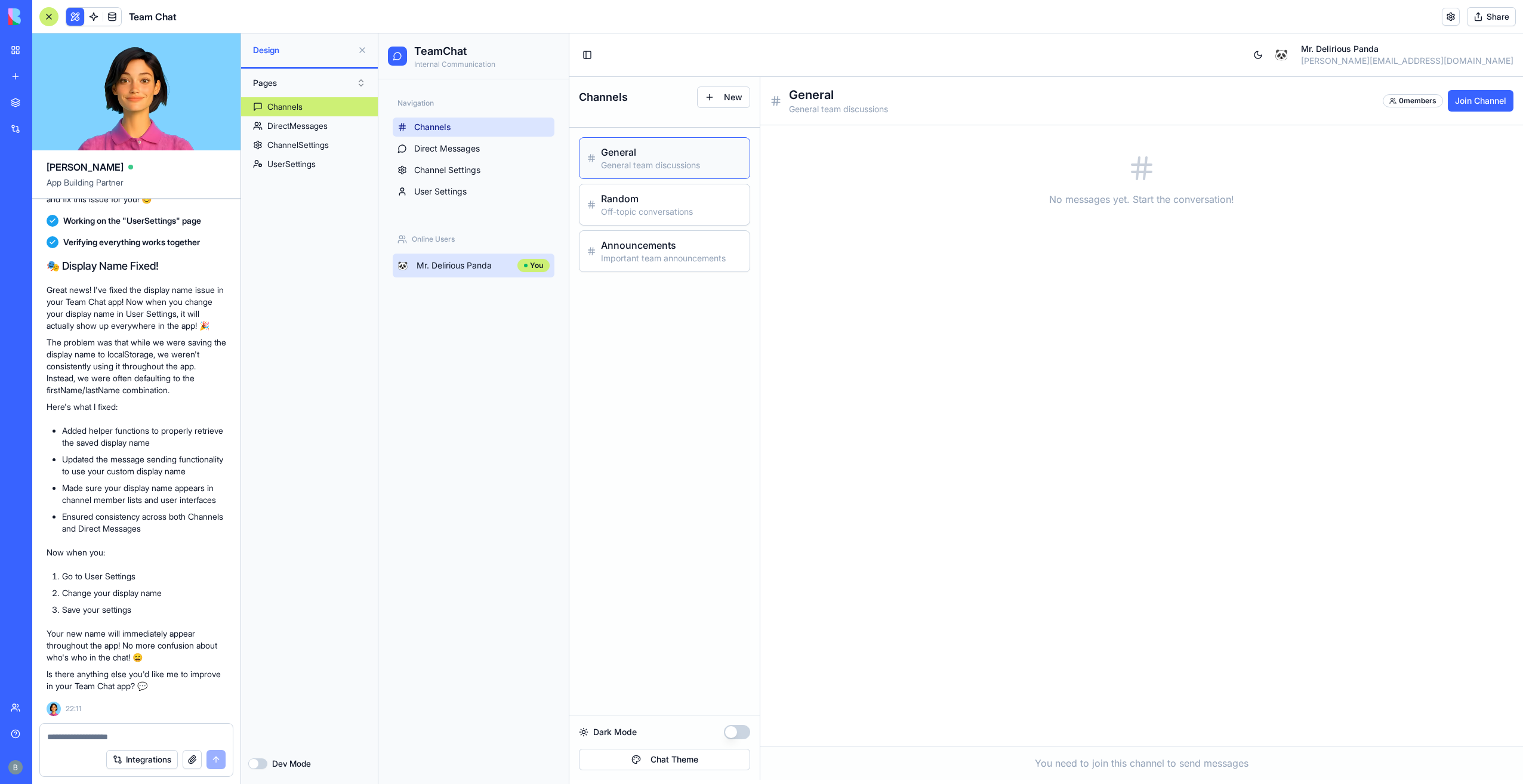
click at [468, 264] on span "Mr. Delirious Panda" at bounding box center [454, 265] width 75 height 12
click at [482, 209] on div "Navigation Channels Direct Messages Channel Settings User Settings Online Users…" at bounding box center [473, 432] width 190 height 705
click at [647, 232] on div "Announcements Important team announcements" at bounding box center [664, 251] width 170 height 41
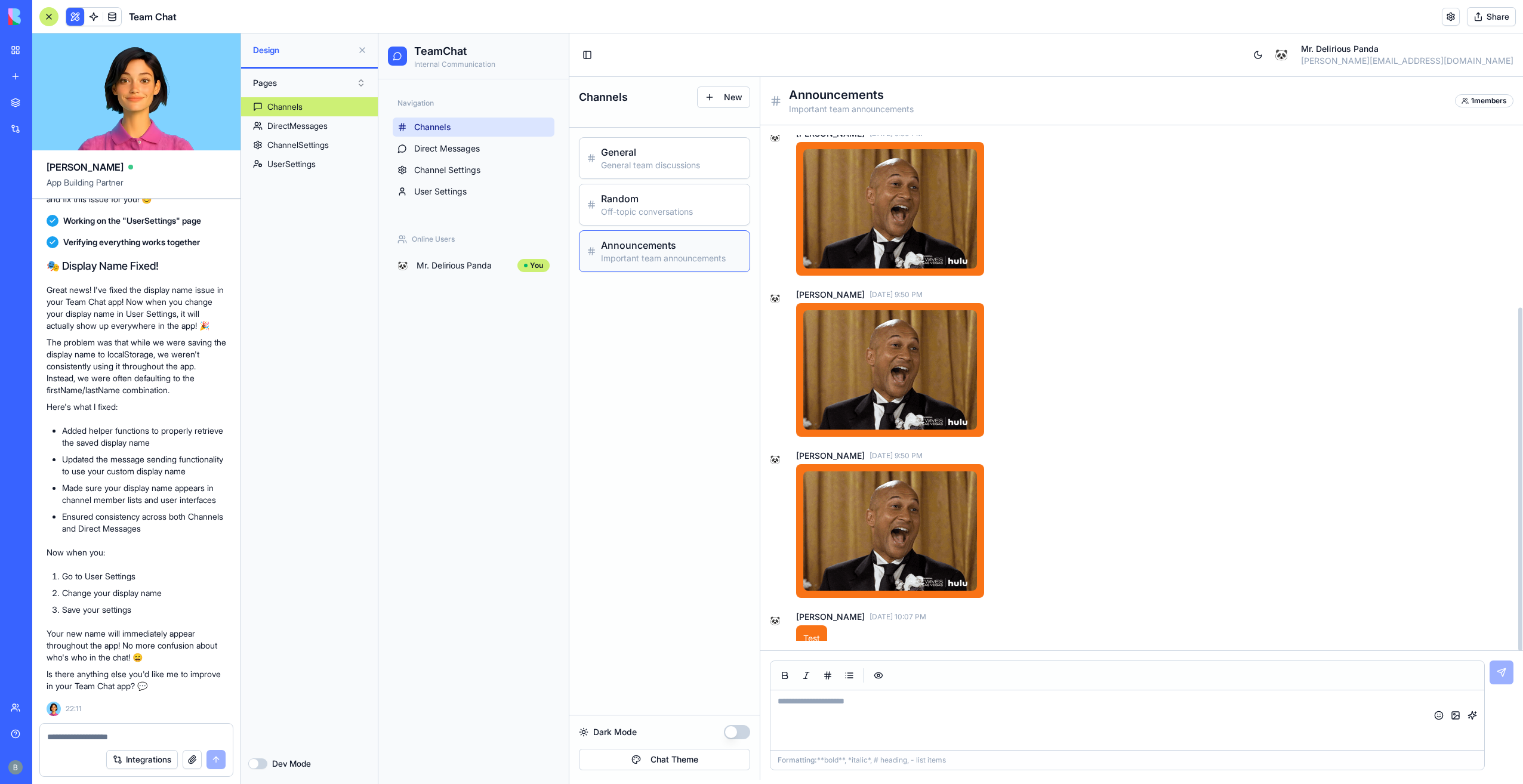
scroll to position [268, 0]
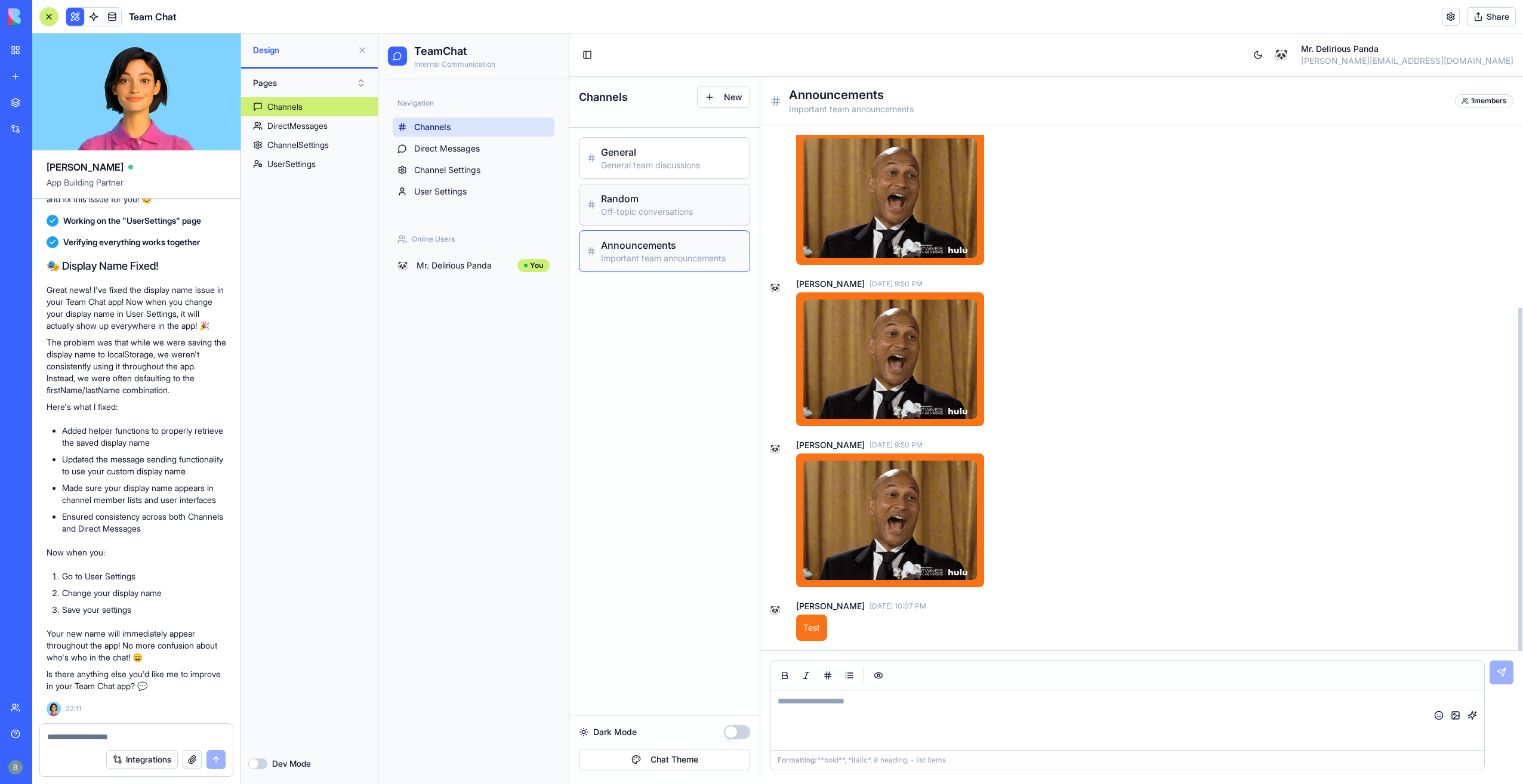
click at [671, 187] on div "Random Off-topic conversations" at bounding box center [664, 204] width 170 height 41
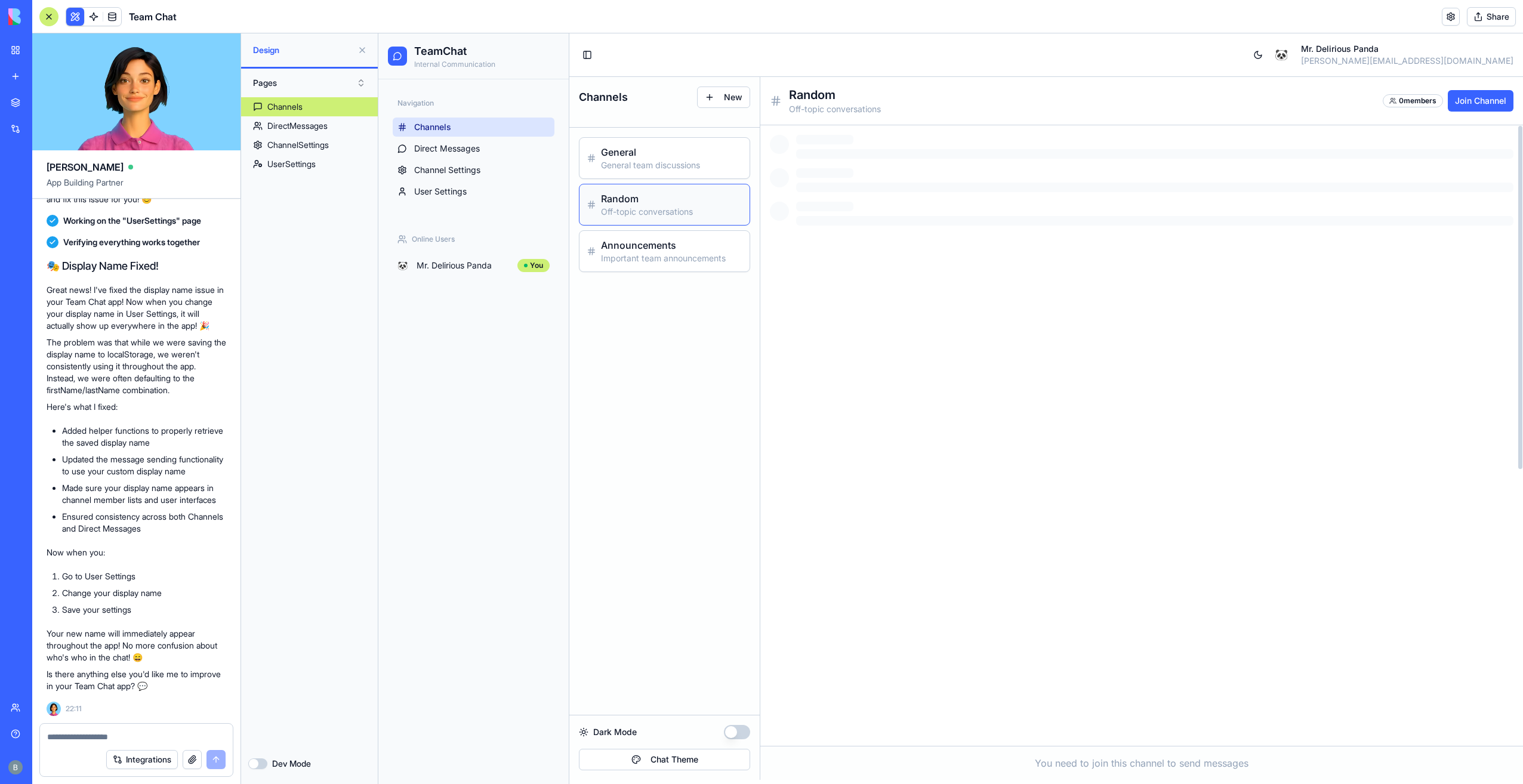
scroll to position [0, 0]
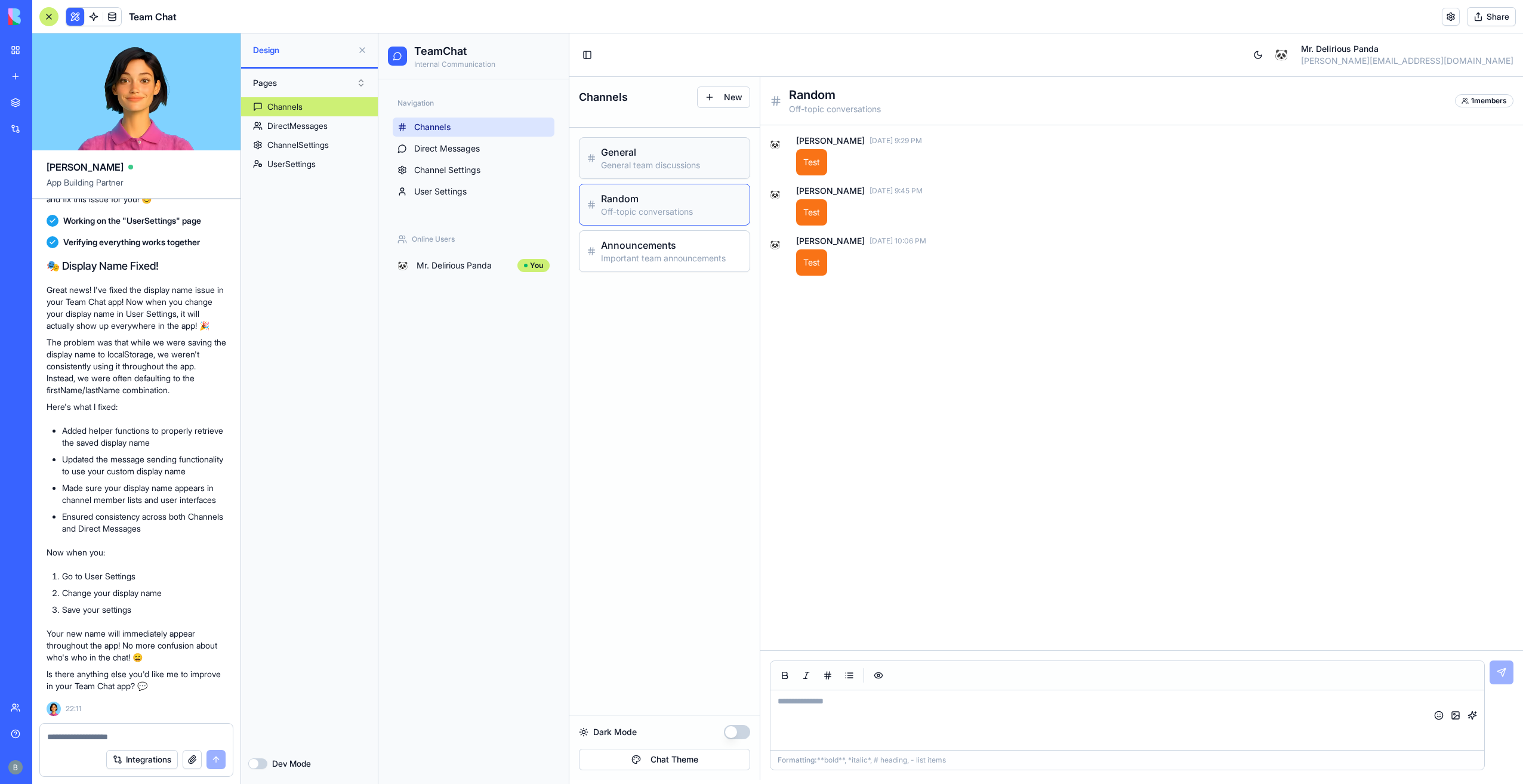
click at [699, 171] on div "General General team discussions" at bounding box center [664, 158] width 170 height 41
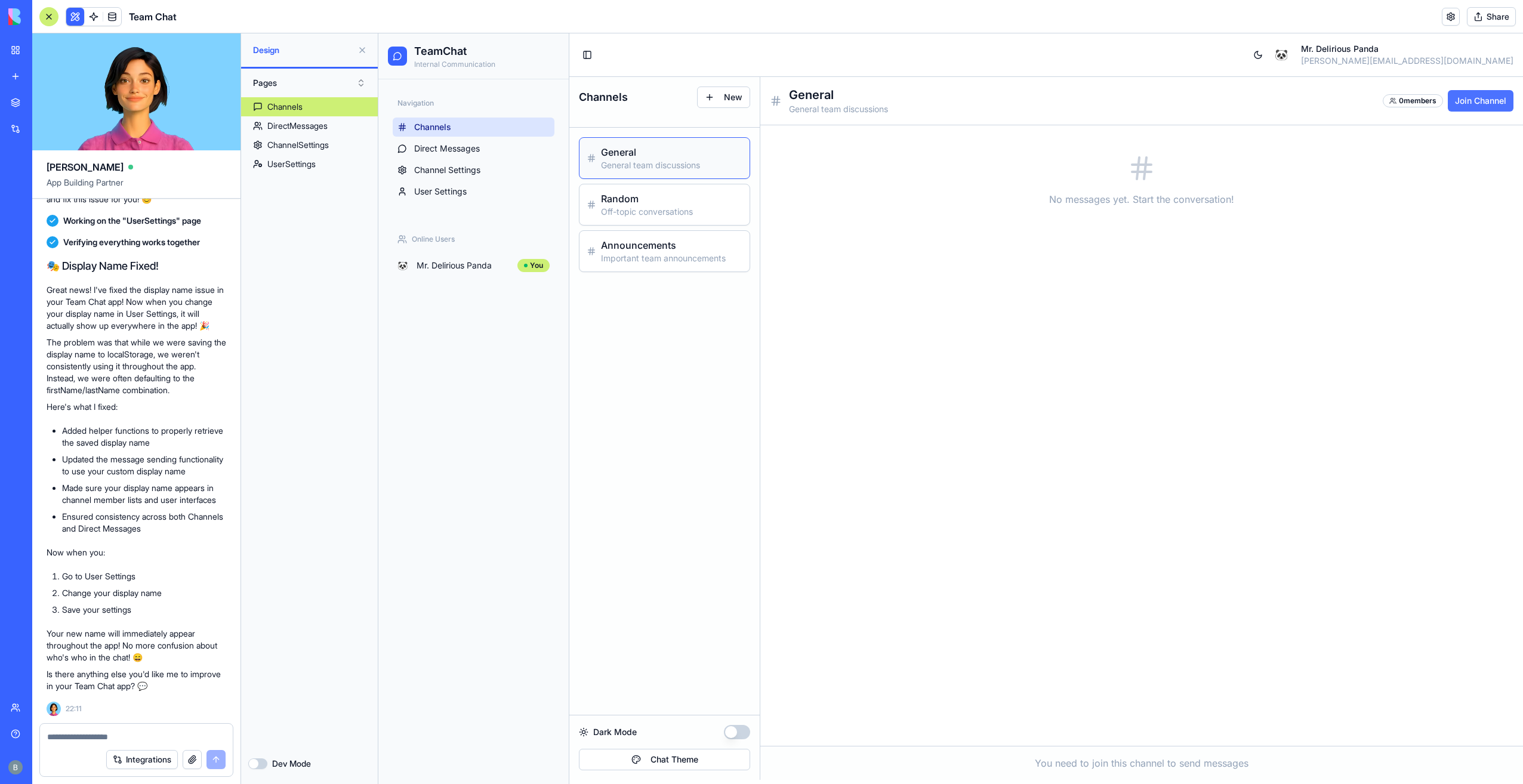
click at [1483, 101] on button "Join Channel" at bounding box center [1480, 101] width 65 height 21
click at [935, 716] on textarea at bounding box center [1127, 720] width 714 height 60
click at [821, 710] on textarea at bounding box center [1127, 720] width 714 height 60
click at [118, 731] on textarea at bounding box center [136, 736] width 179 height 12
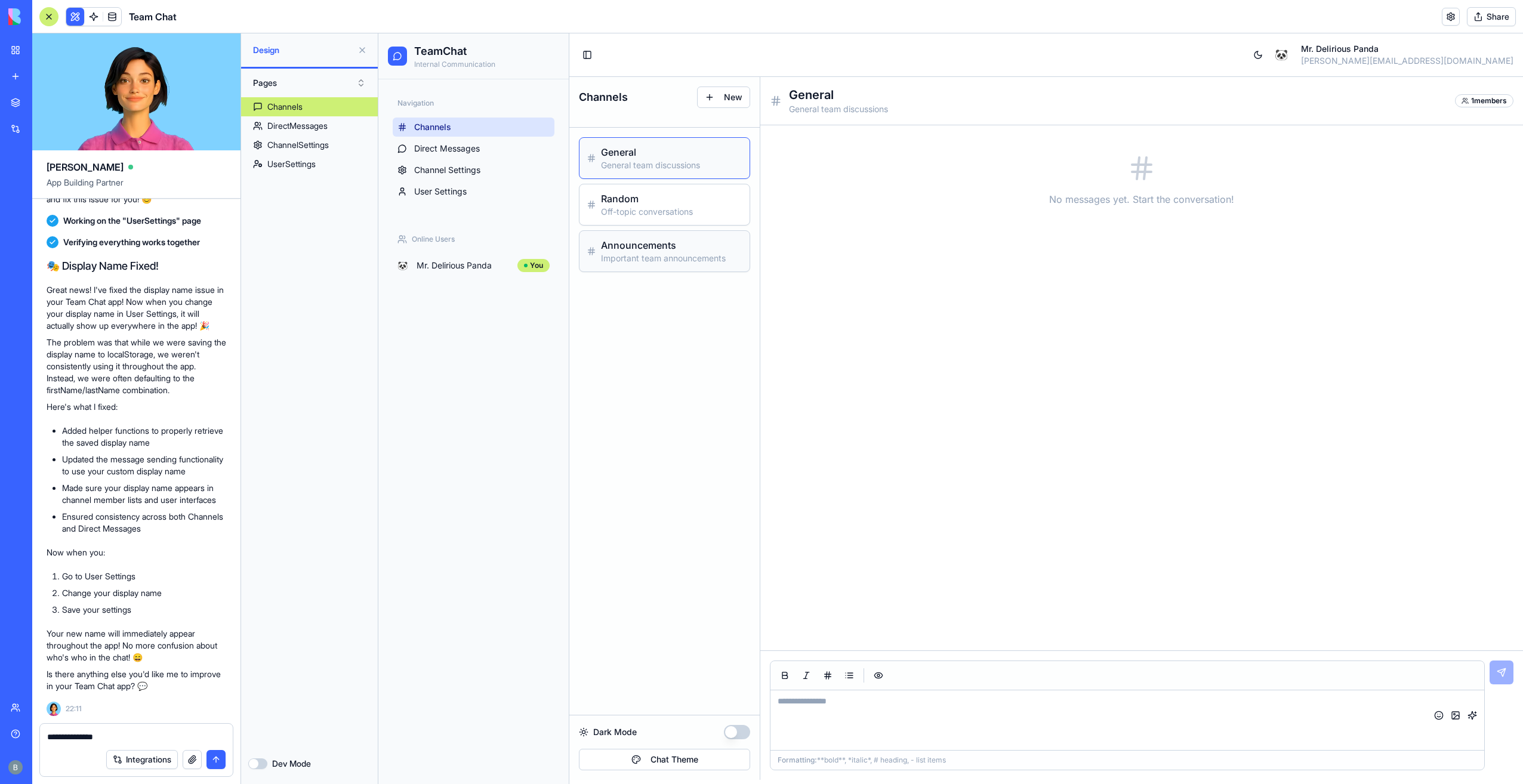
type textarea "**********"
click at [635, 253] on p "Important team announcements" at bounding box center [671, 258] width 141 height 12
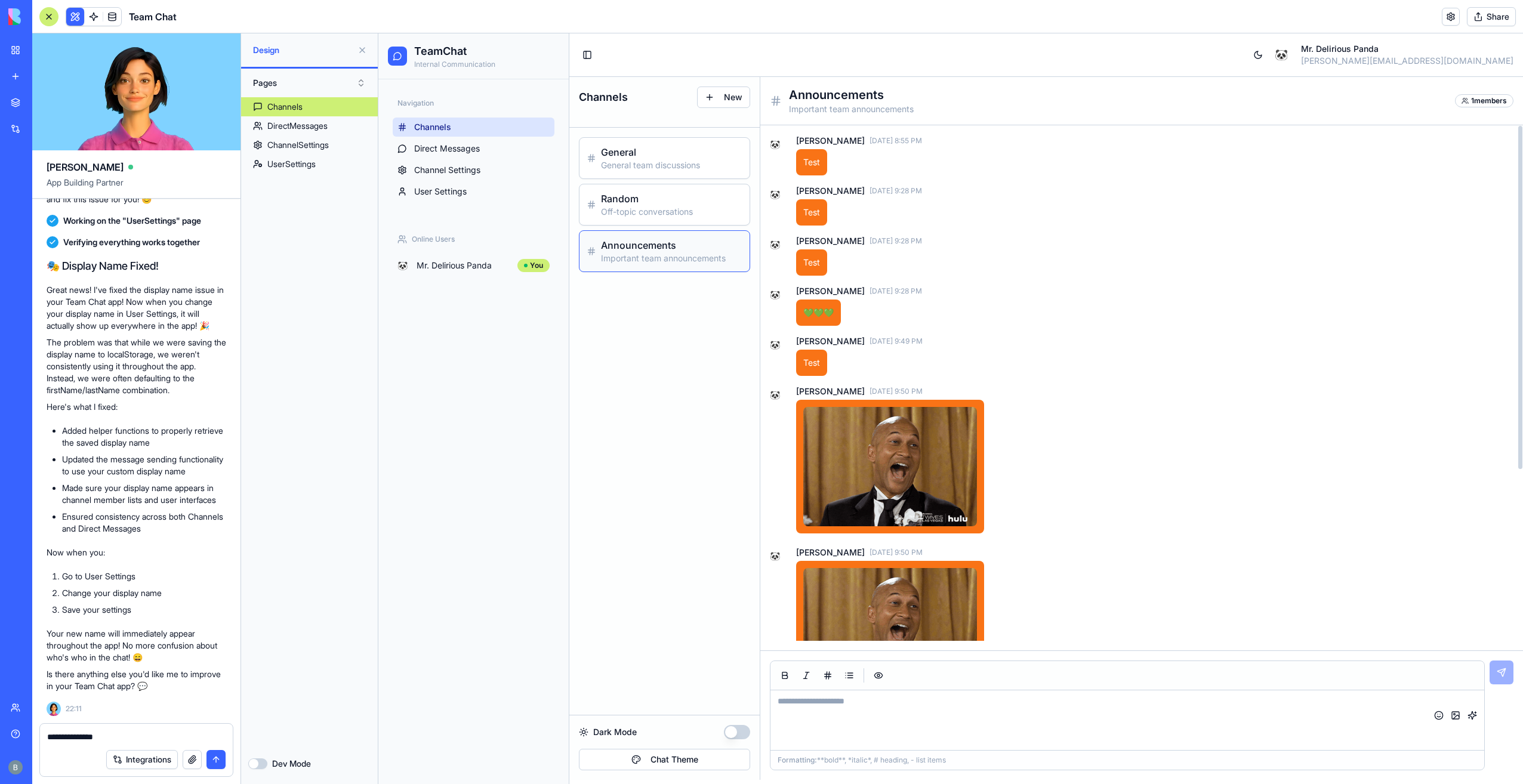
drag, startPoint x: 846, startPoint y: 723, endPoint x: 846, endPoint y: 717, distance: 6.0
click at [846, 717] on textarea at bounding box center [1127, 720] width 714 height 60
click at [846, 705] on textarea at bounding box center [1127, 720] width 714 height 60
click at [670, 162] on p "General team discussions" at bounding box center [671, 165] width 141 height 12
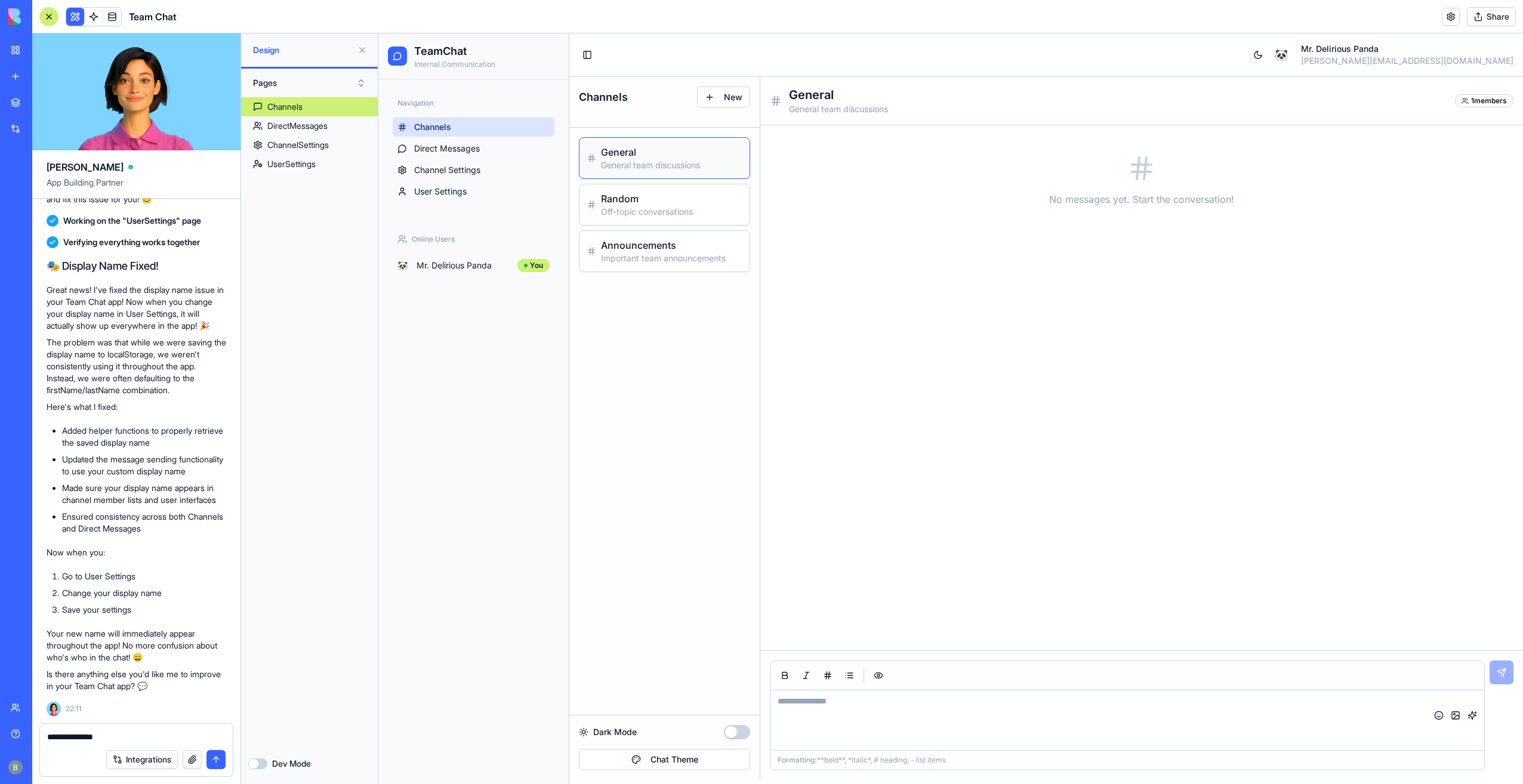
click at [146, 732] on textarea "**********" at bounding box center [136, 736] width 179 height 12
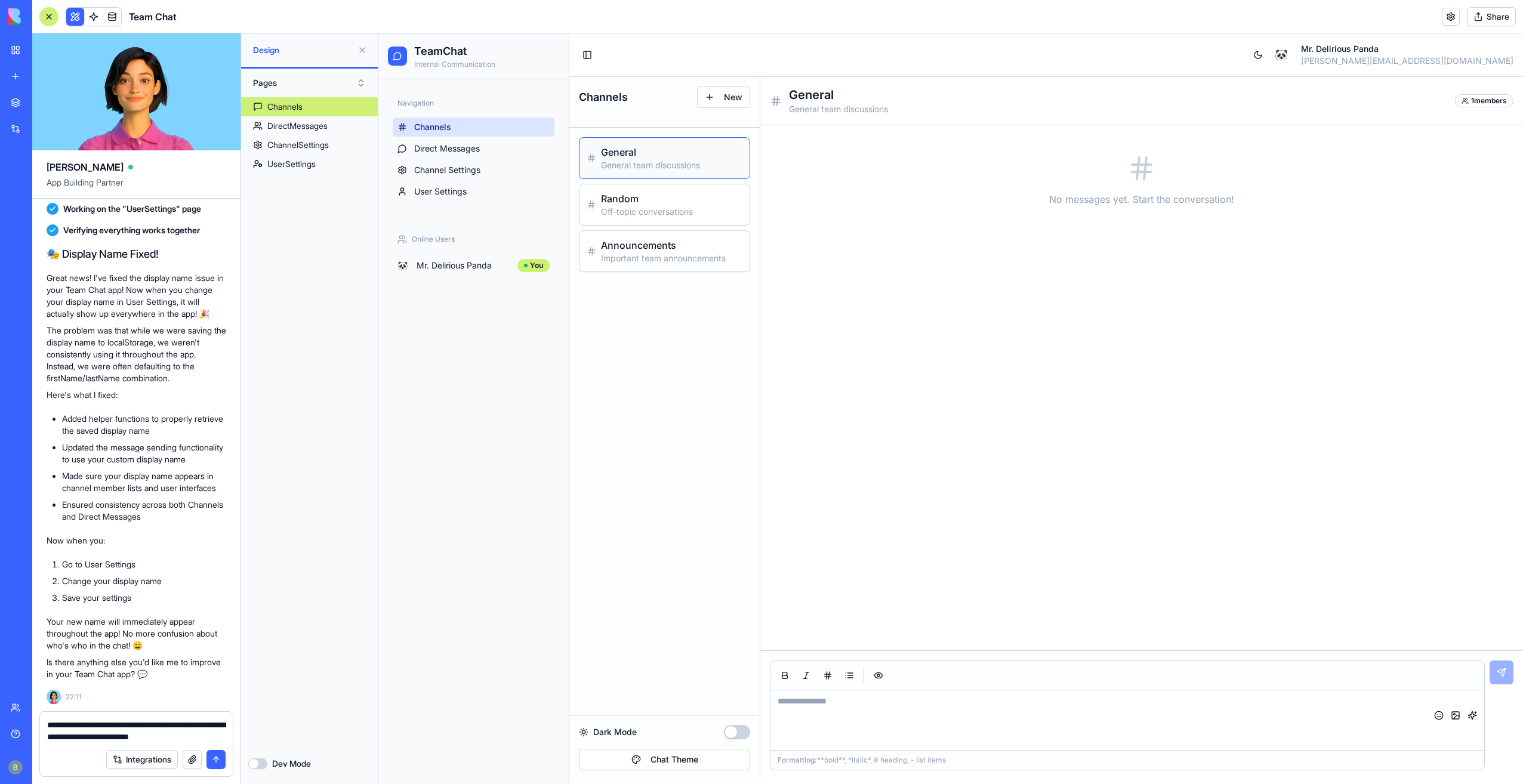
type textarea "**********"
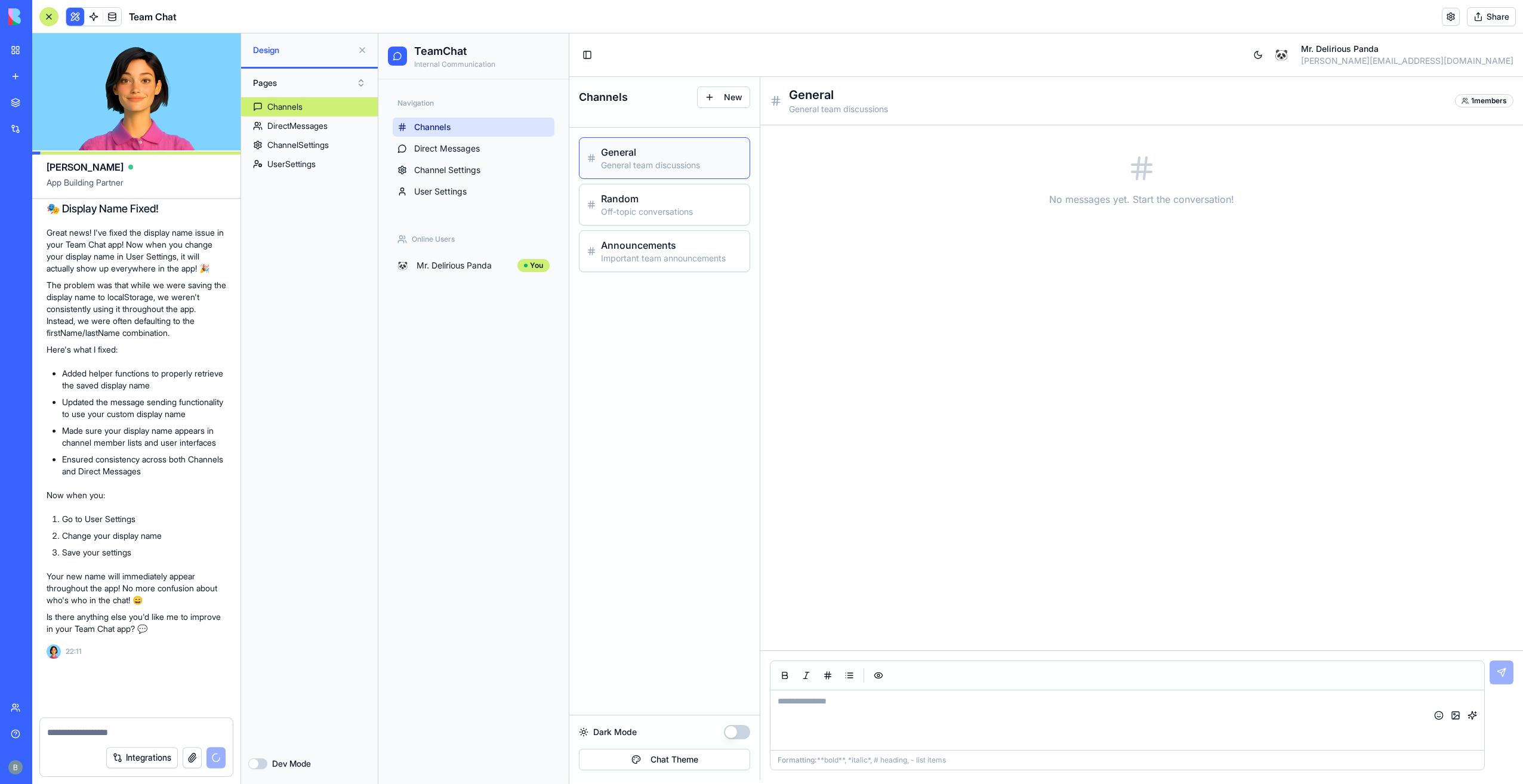
scroll to position [5284, 0]
click at [828, 362] on div "No messages yet. Start the conversation!" at bounding box center [1141, 388] width 743 height 506
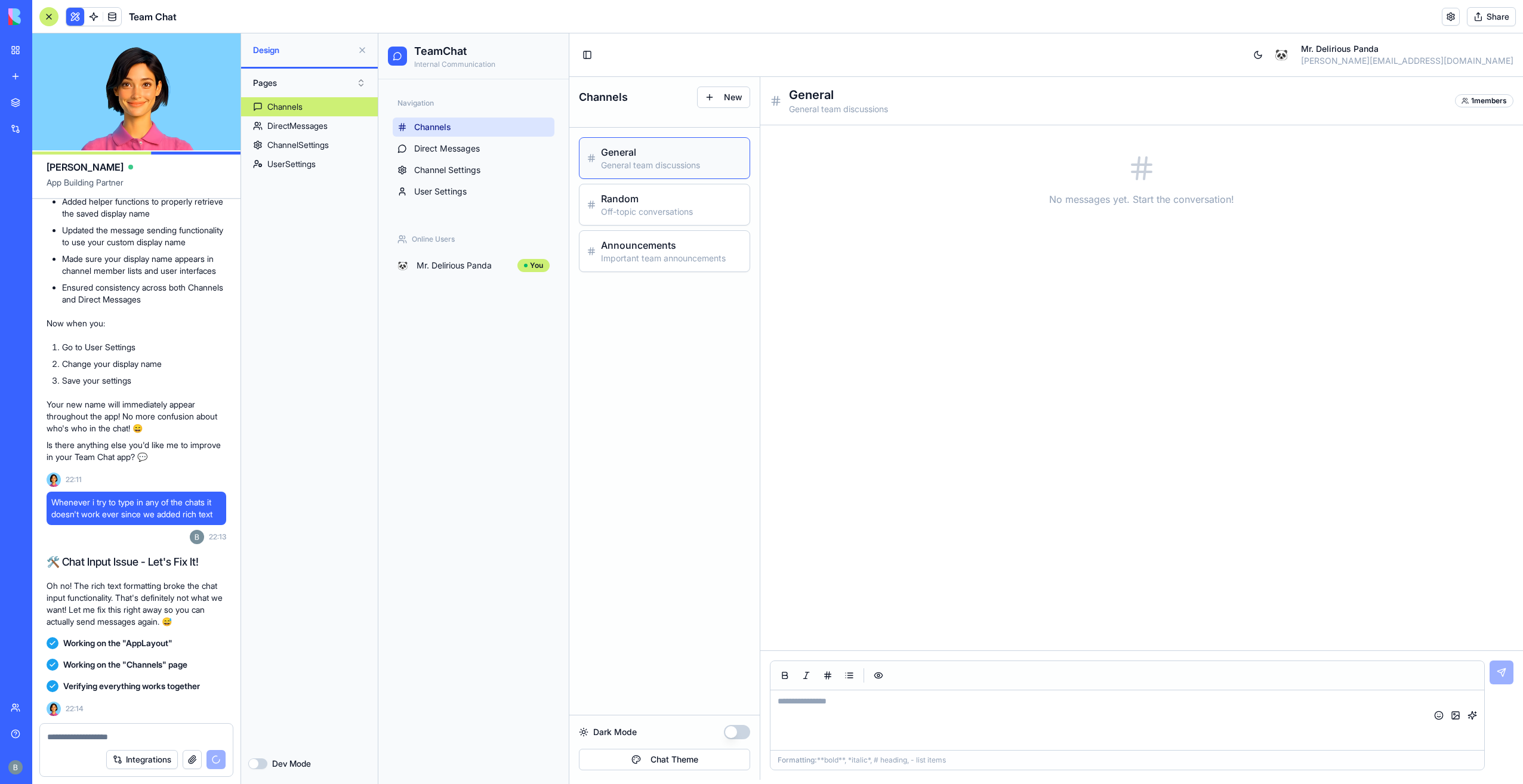
scroll to position [5854, 0]
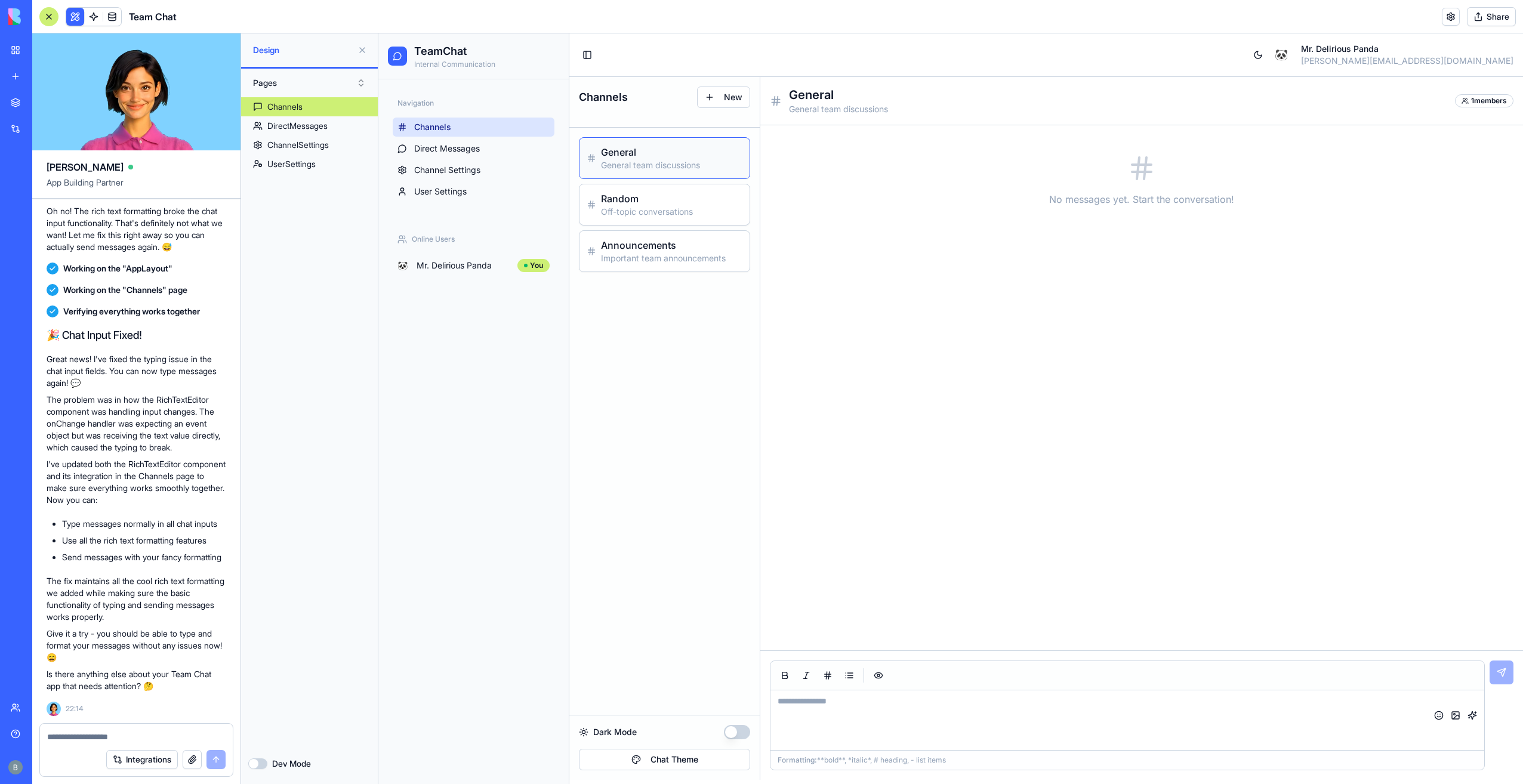
click at [905, 689] on div at bounding box center [1127, 675] width 714 height 30
click at [900, 695] on textarea at bounding box center [1127, 720] width 714 height 60
type textarea "****"
click at [722, 760] on button "Chat Theme" at bounding box center [664, 760] width 172 height 21
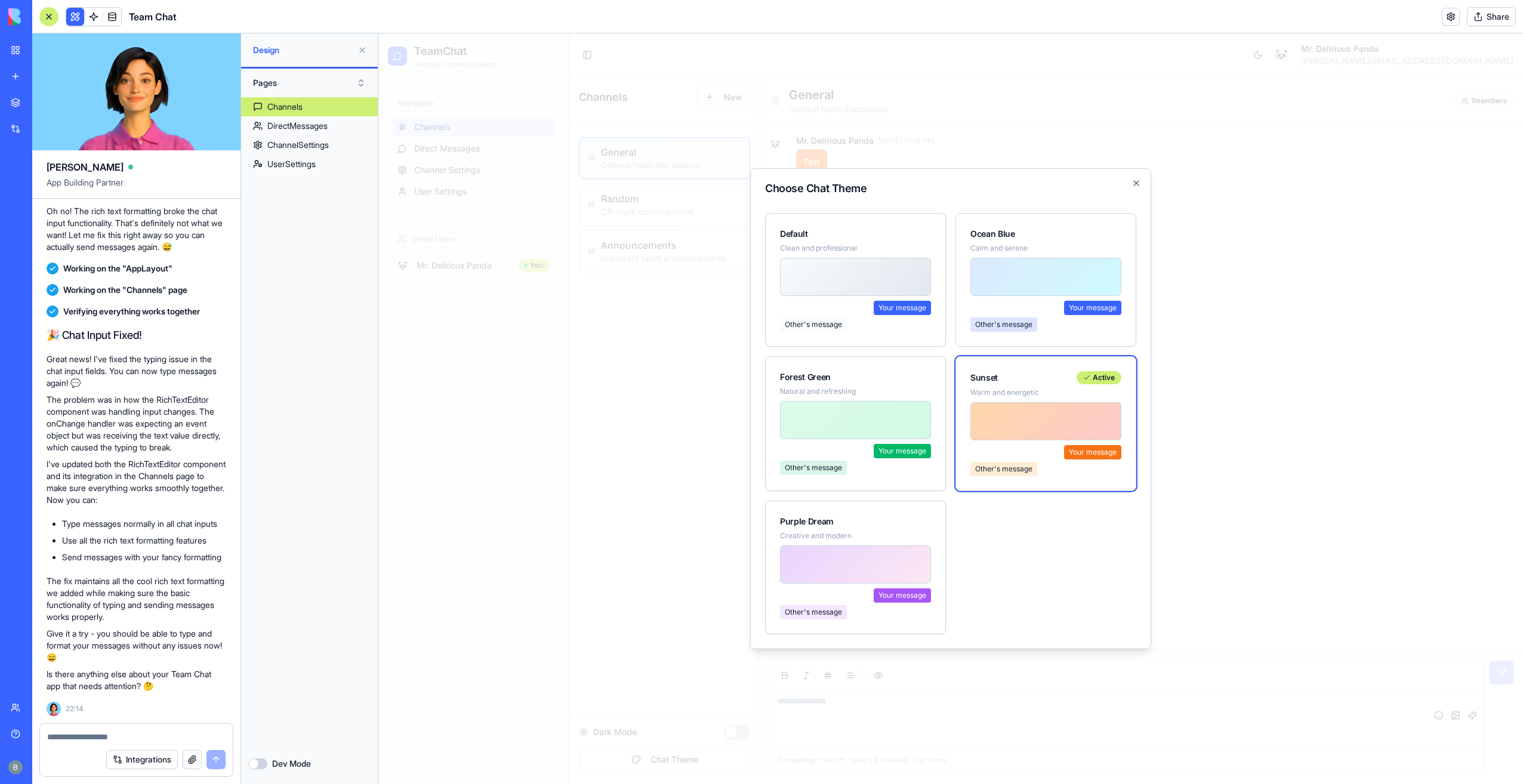
click at [1117, 188] on h2 "Choose Chat Theme" at bounding box center [951, 188] width 371 height 11
click at [1125, 191] on h2 "Choose Chat Theme" at bounding box center [951, 188] width 371 height 11
click at [1134, 185] on icon "button" at bounding box center [1136, 183] width 9 height 9
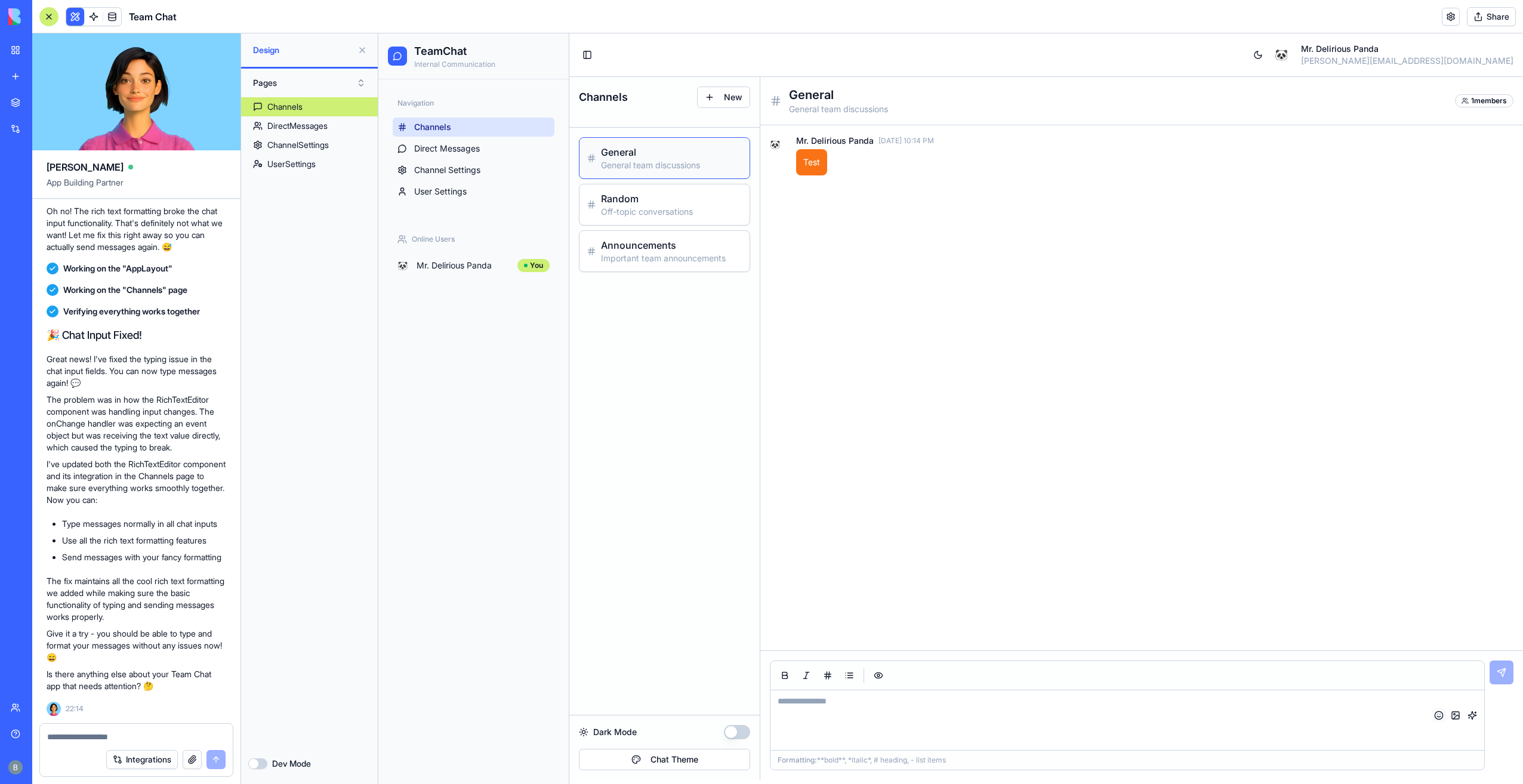
click at [1438, 711] on button "button" at bounding box center [1438, 715] width 14 height 14
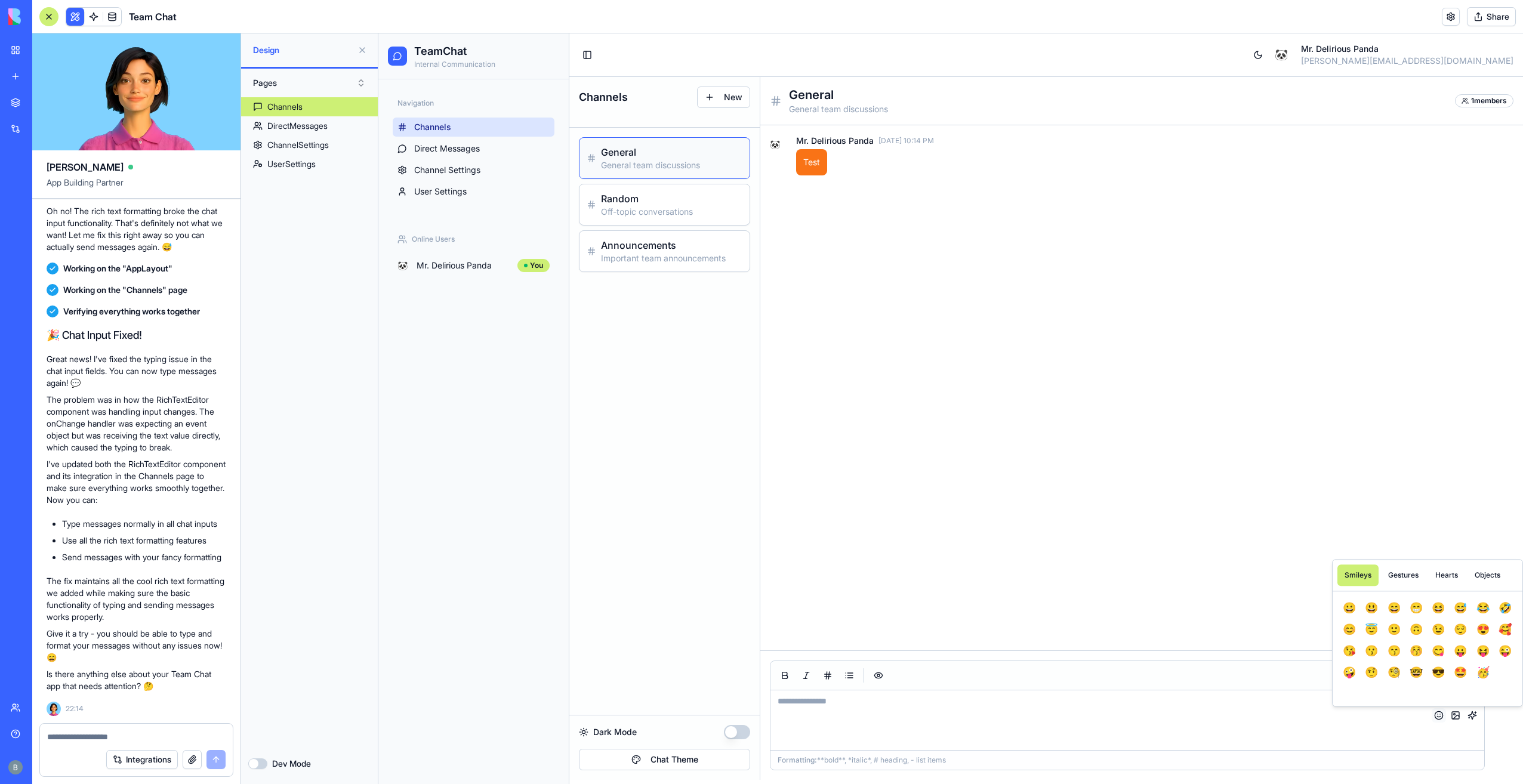
click at [1438, 711] on button "button" at bounding box center [1438, 715] width 14 height 14
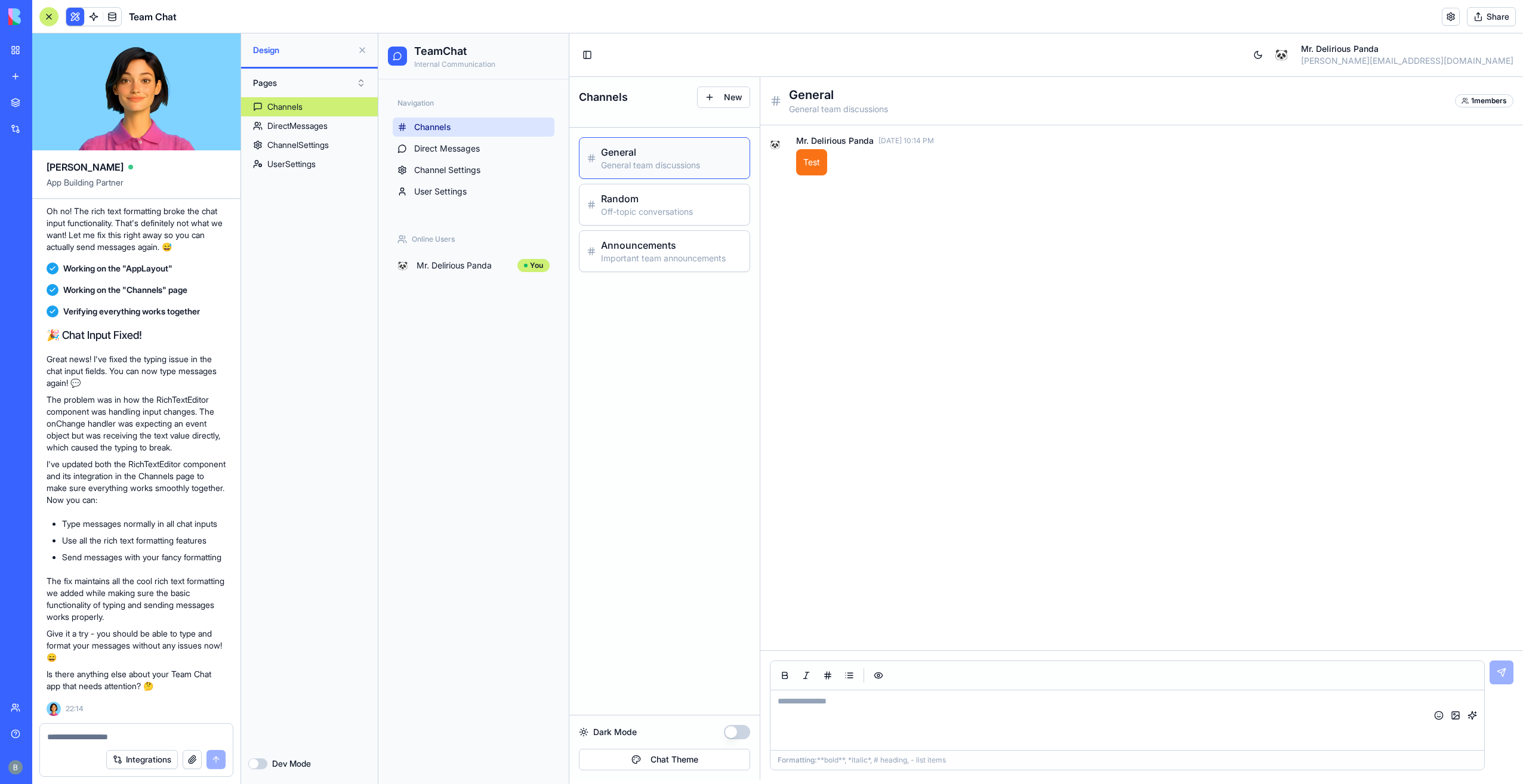
click at [129, 737] on textarea at bounding box center [136, 736] width 179 height 12
type textarea "**********"
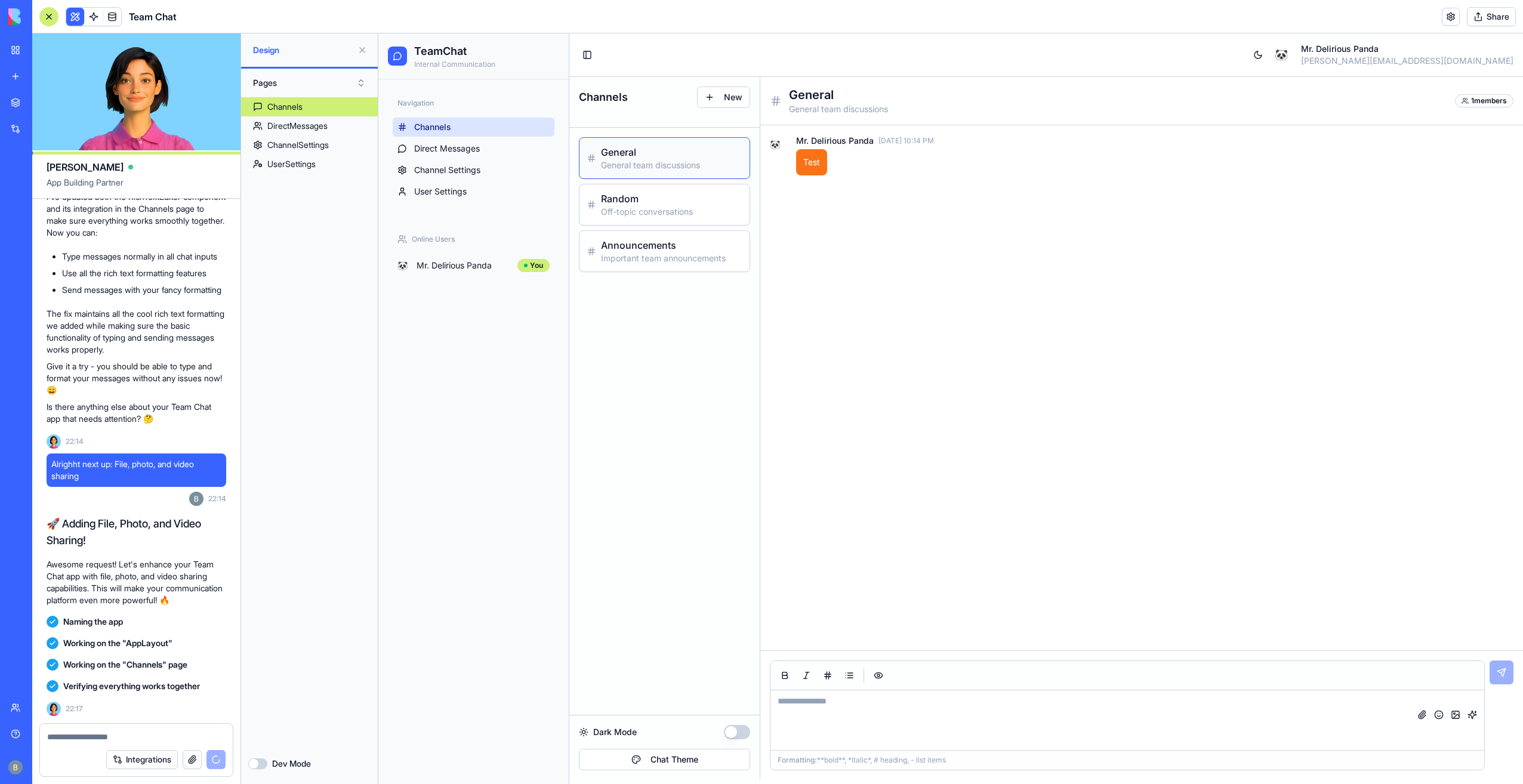
scroll to position [6604, 0]
